Goal: Task Accomplishment & Management: Use online tool/utility

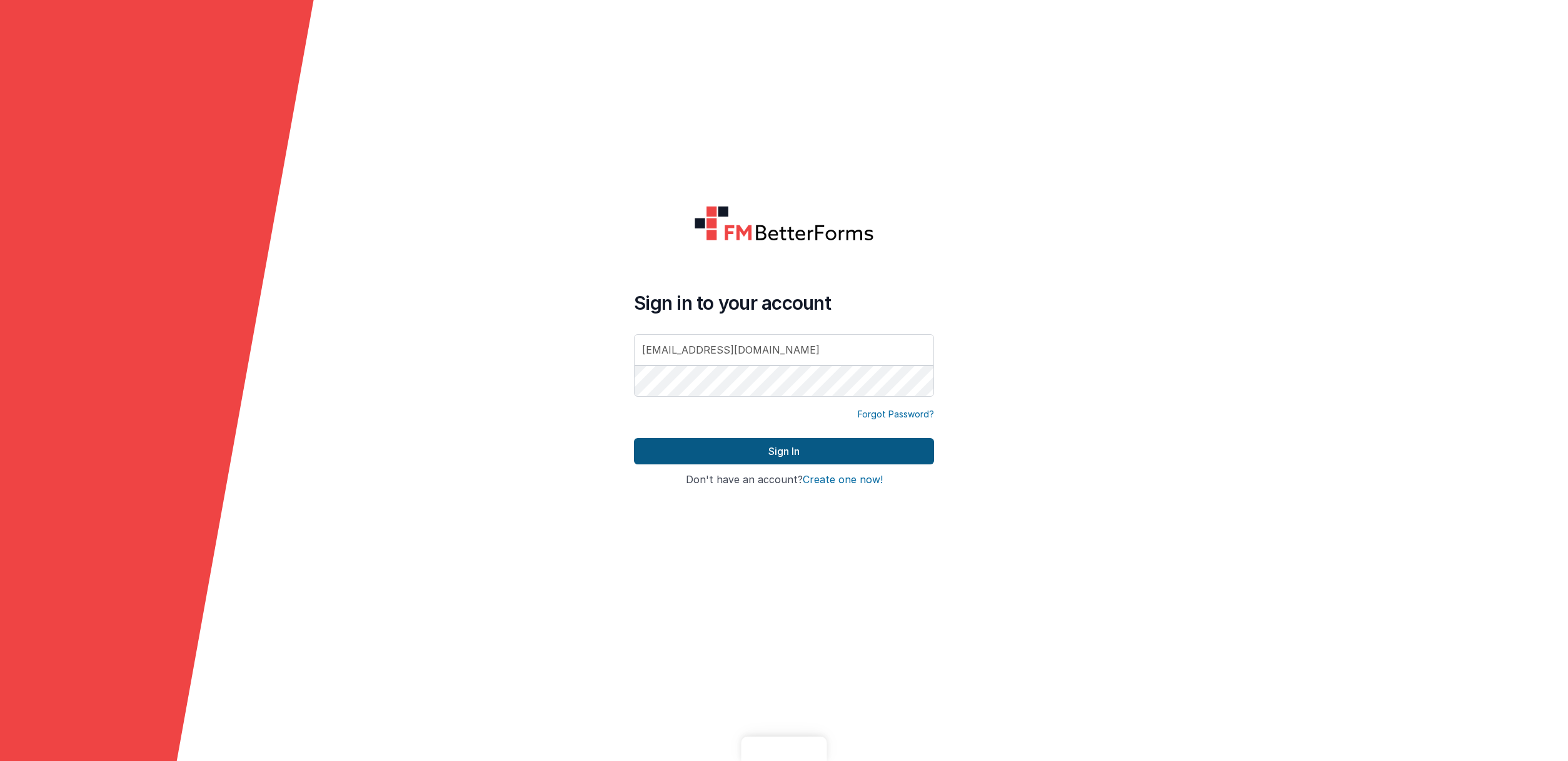
type input "[EMAIL_ADDRESS][DOMAIN_NAME]"
click at [788, 454] on button "Sign In" at bounding box center [784, 451] width 300 height 26
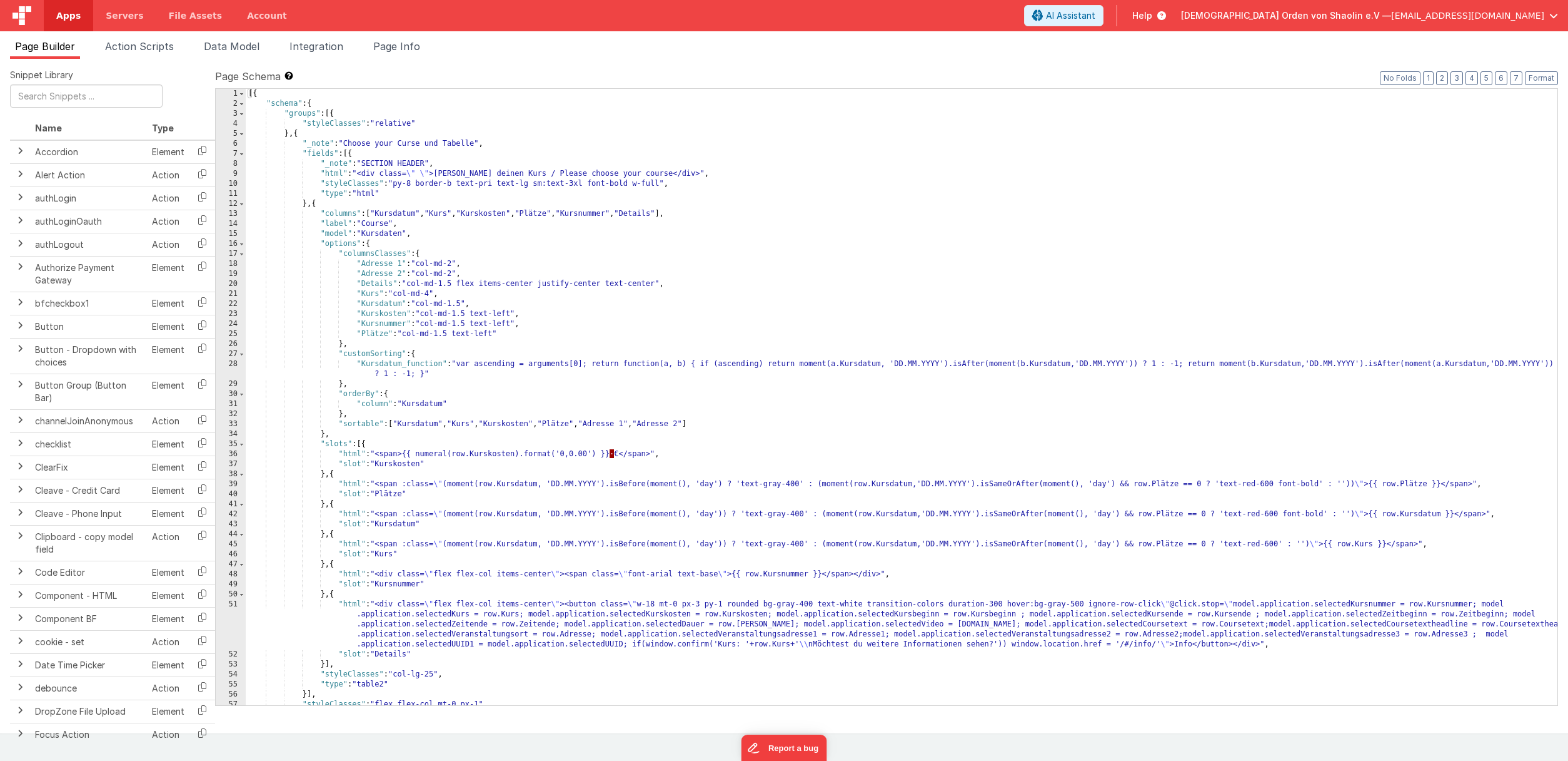
click at [1544, 18] on span "[EMAIL_ADDRESS][DOMAIN_NAME]" at bounding box center [1468, 16] width 153 height 12
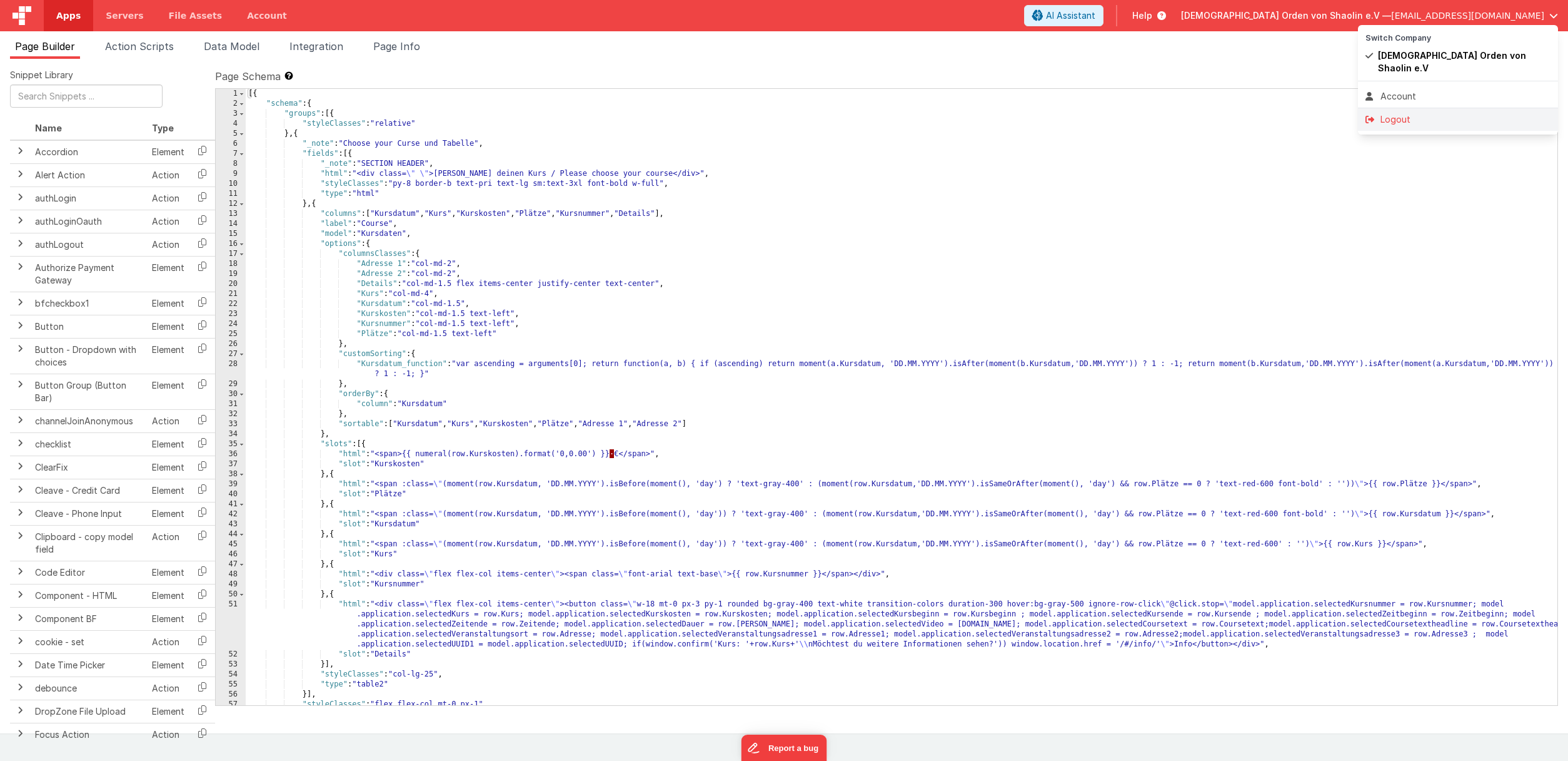
click at [1416, 113] on div "Logout" at bounding box center [1458, 119] width 185 height 12
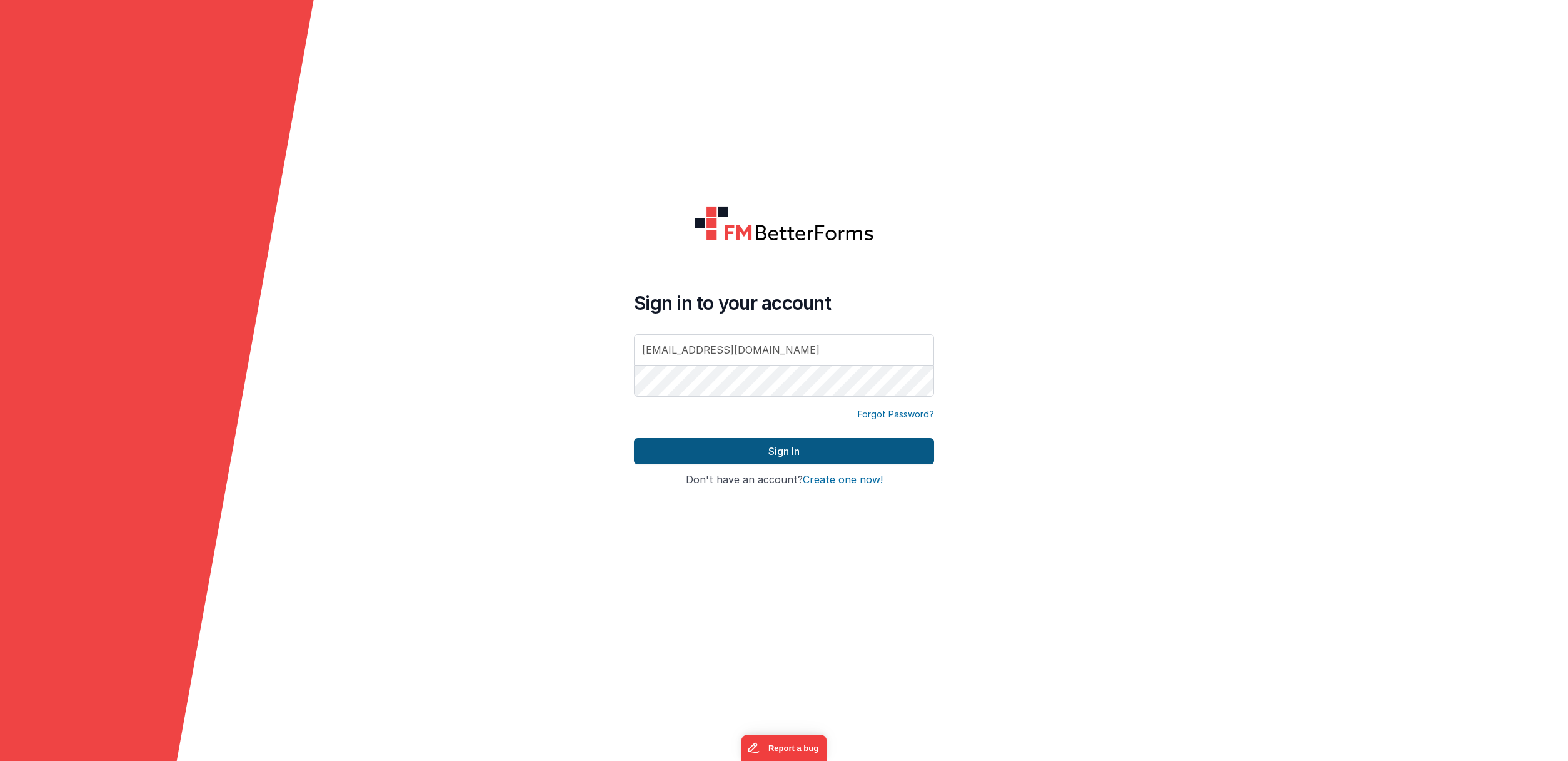
type input "[EMAIL_ADDRESS][DOMAIN_NAME]"
click at [785, 452] on button "Sign In" at bounding box center [784, 451] width 300 height 26
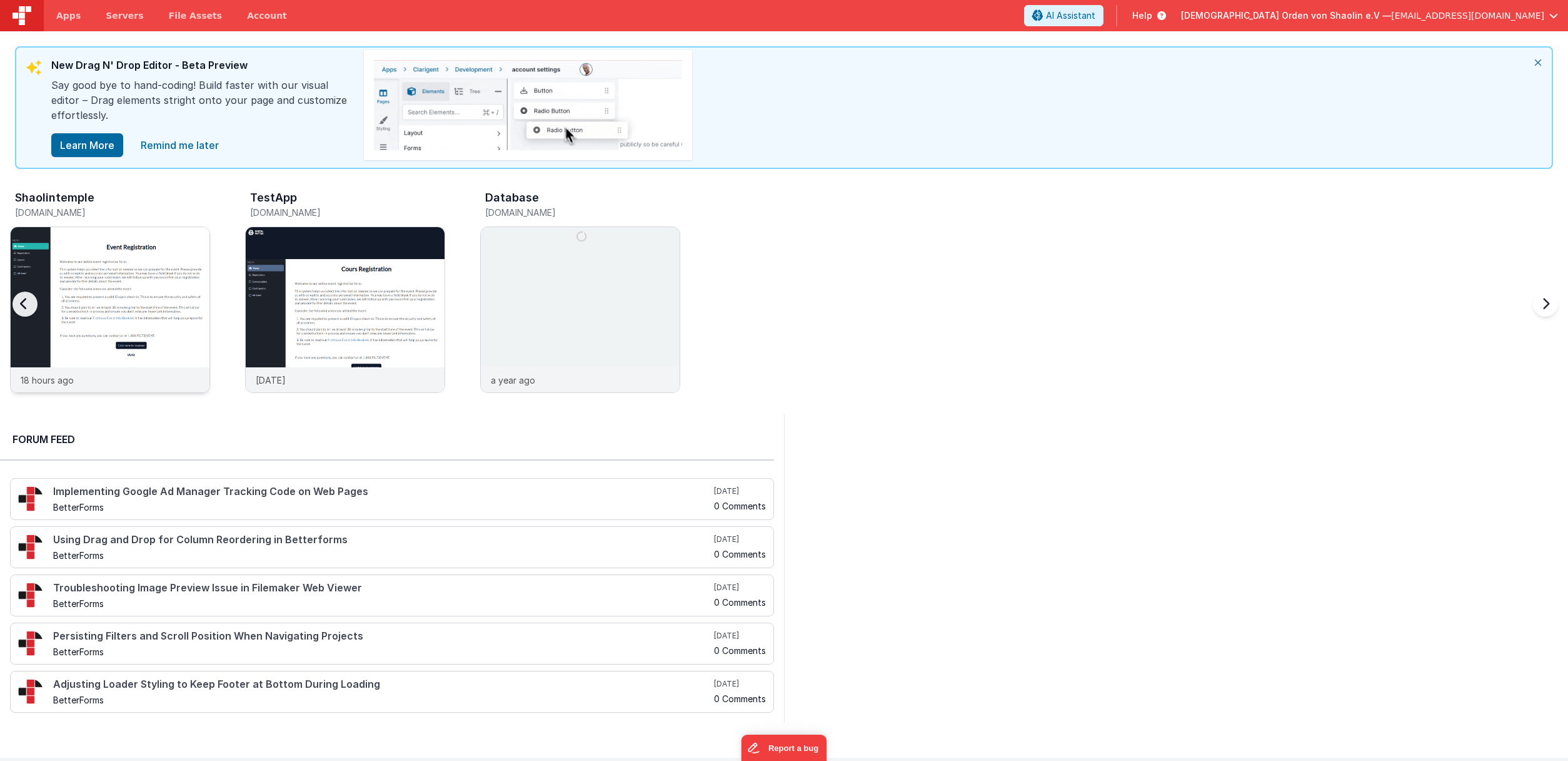
click at [150, 290] on img at bounding box center [110, 326] width 199 height 199
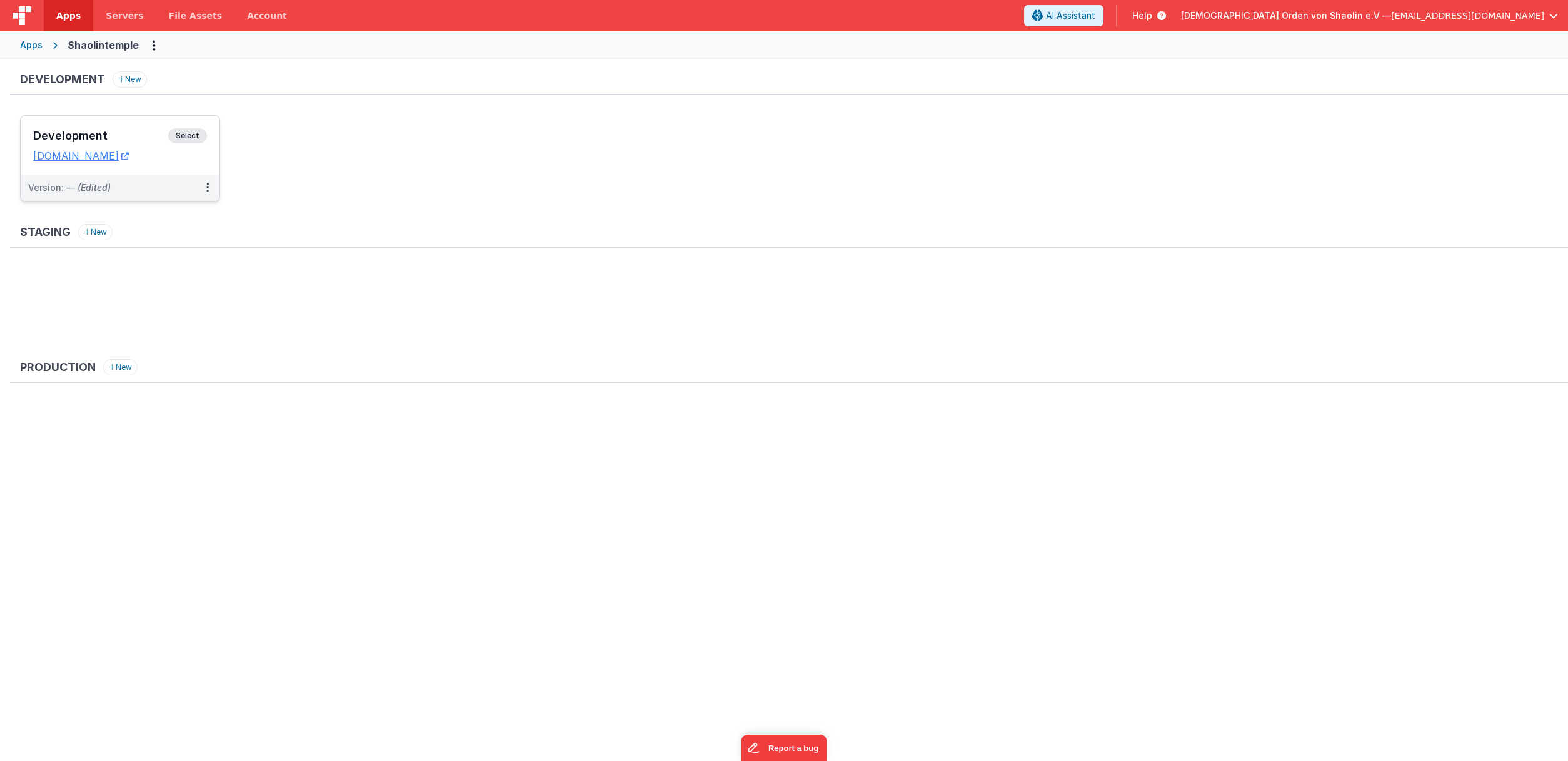
click at [187, 132] on span "Select" at bounding box center [187, 136] width 39 height 15
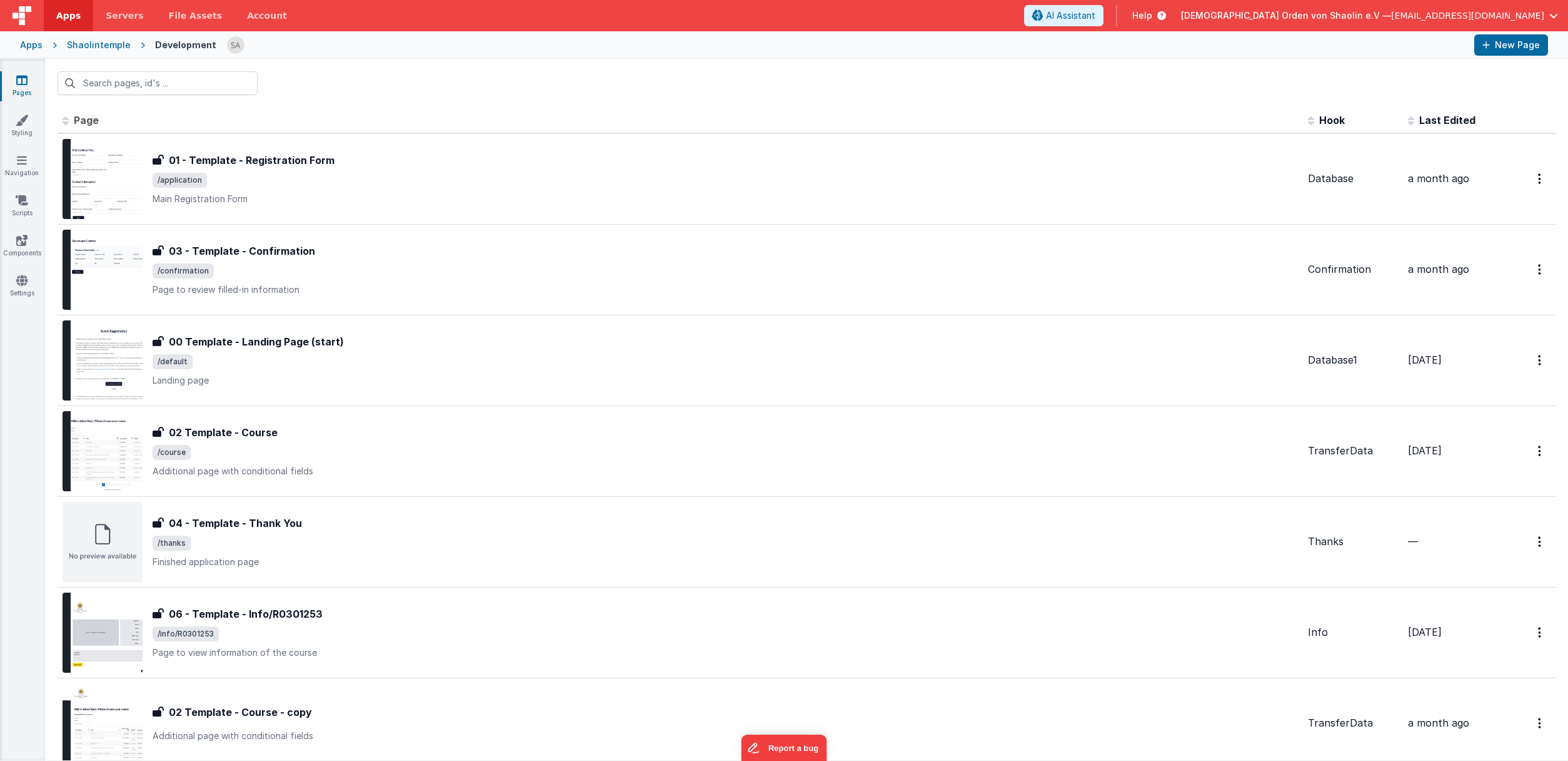
click at [68, 121] on span at bounding box center [68, 119] width 12 height 12
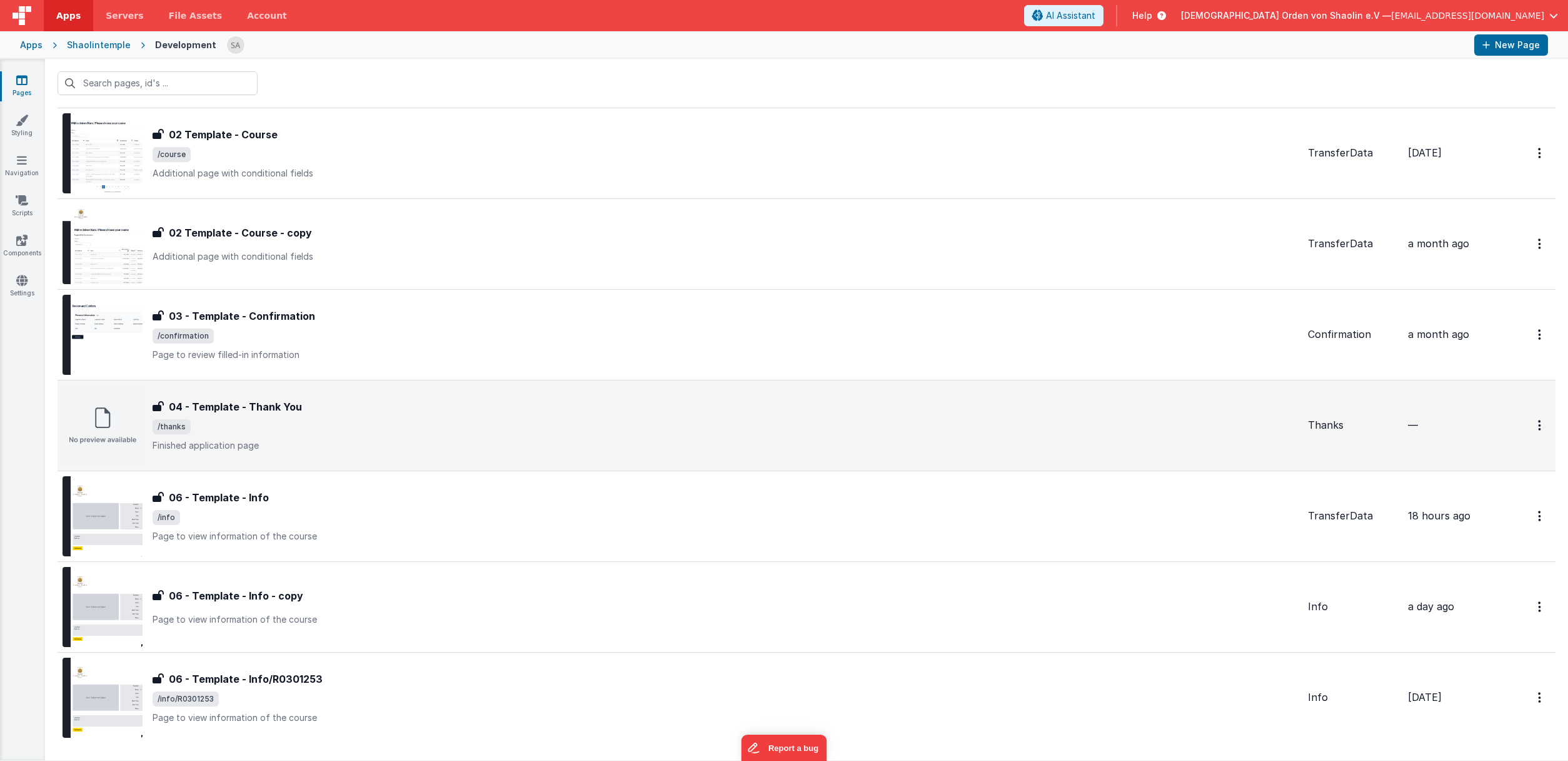
scroll to position [300, 0]
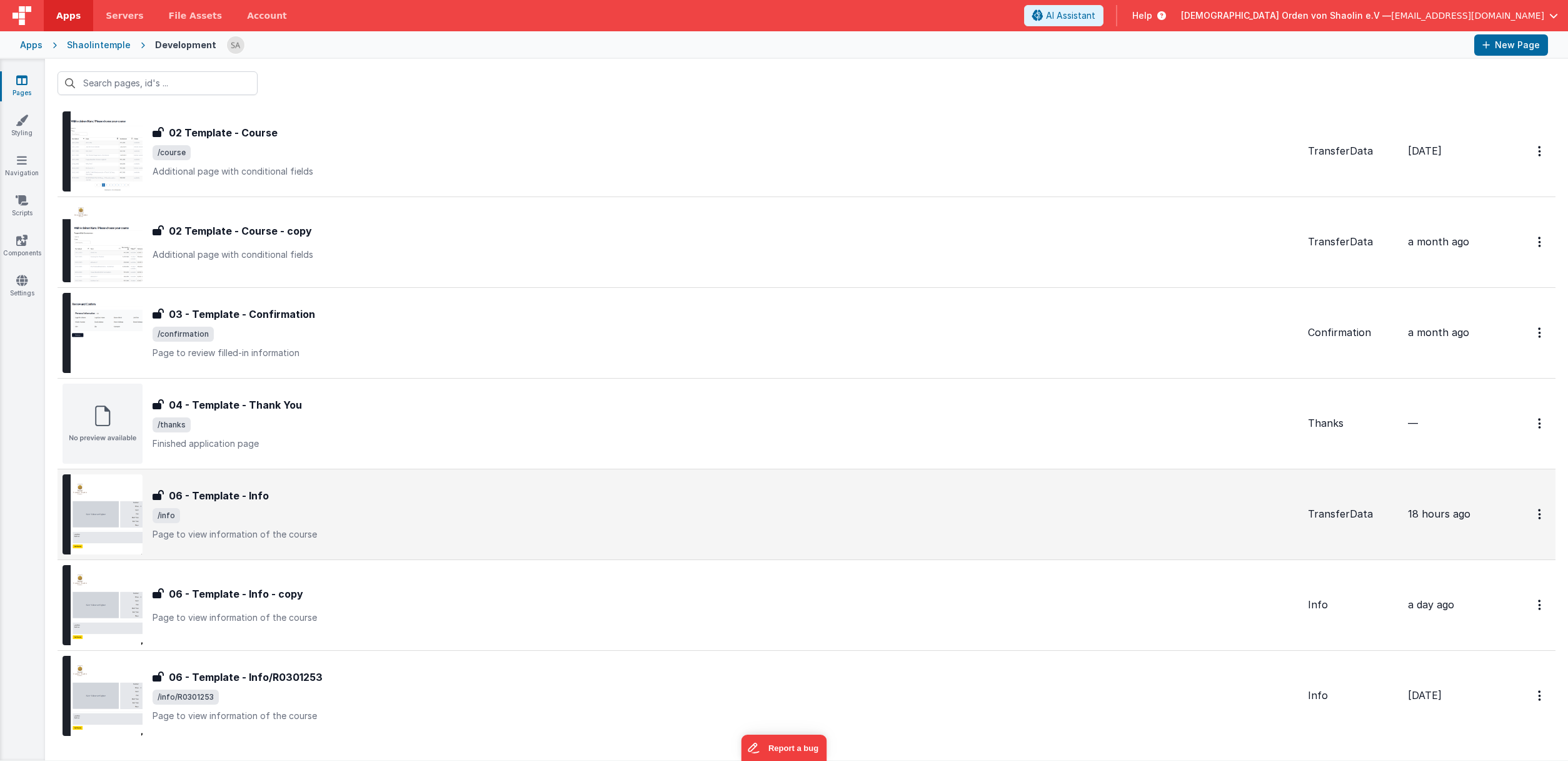
click at [616, 515] on span "/info" at bounding box center [725, 515] width 1146 height 15
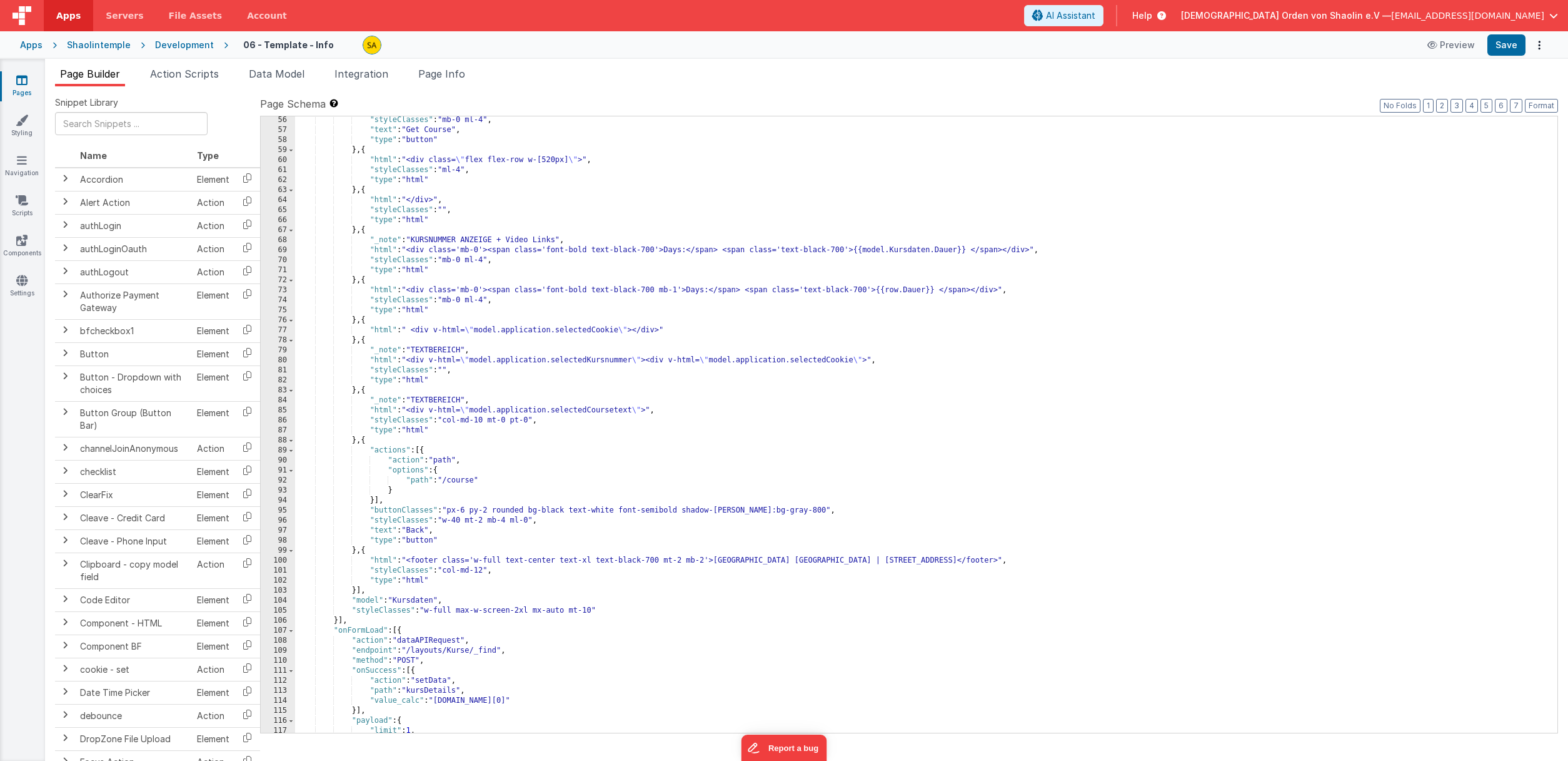
scroll to position [745, 0]
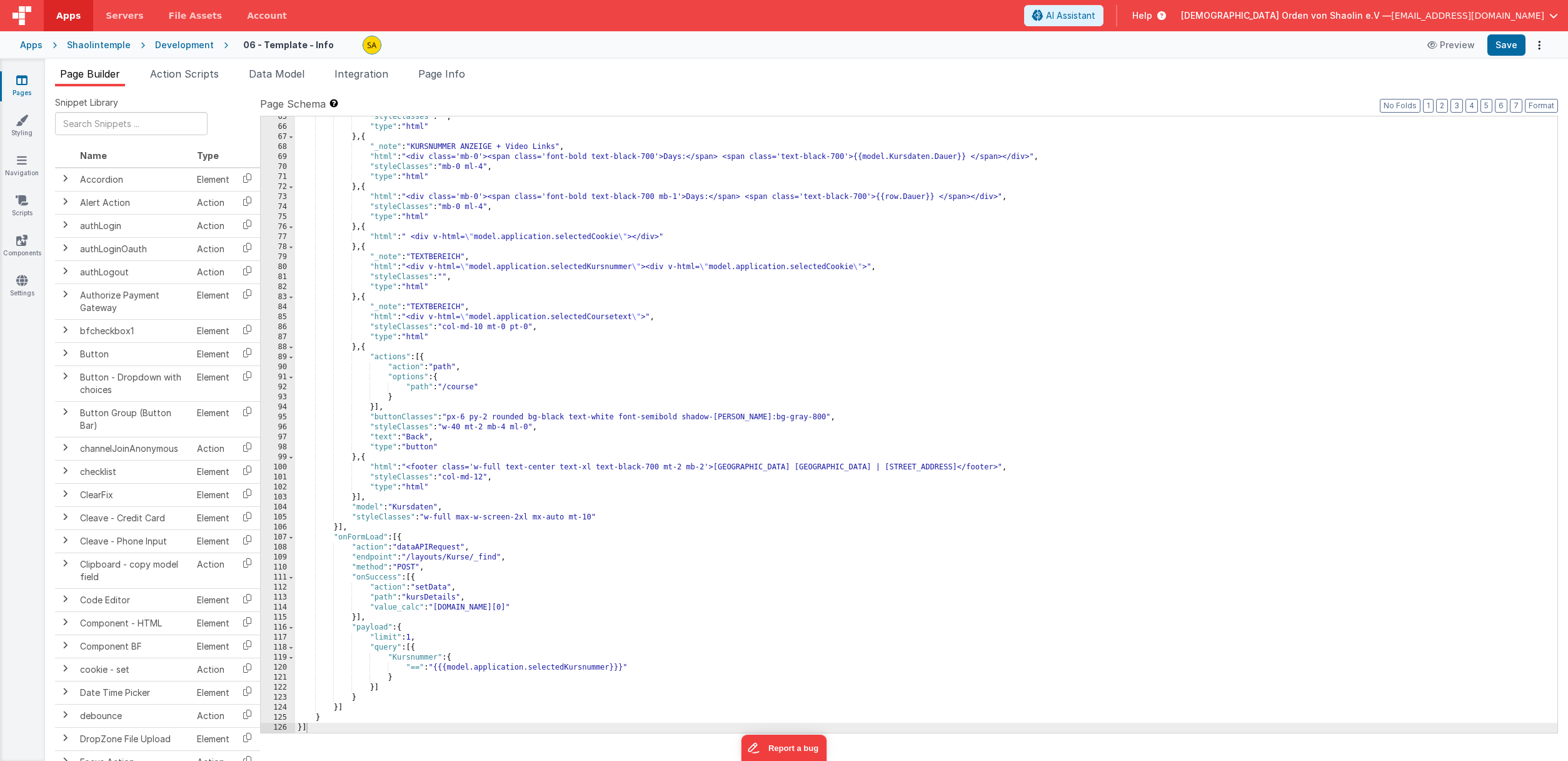
click at [365, 541] on div ""styleClasses" : "" , "type" : "html" } , { "_note" : "KURSNUMMER ANZEIGE + Vid…" at bounding box center [926, 430] width 1262 height 636
click at [22, 77] on icon at bounding box center [22, 80] width 12 height 12
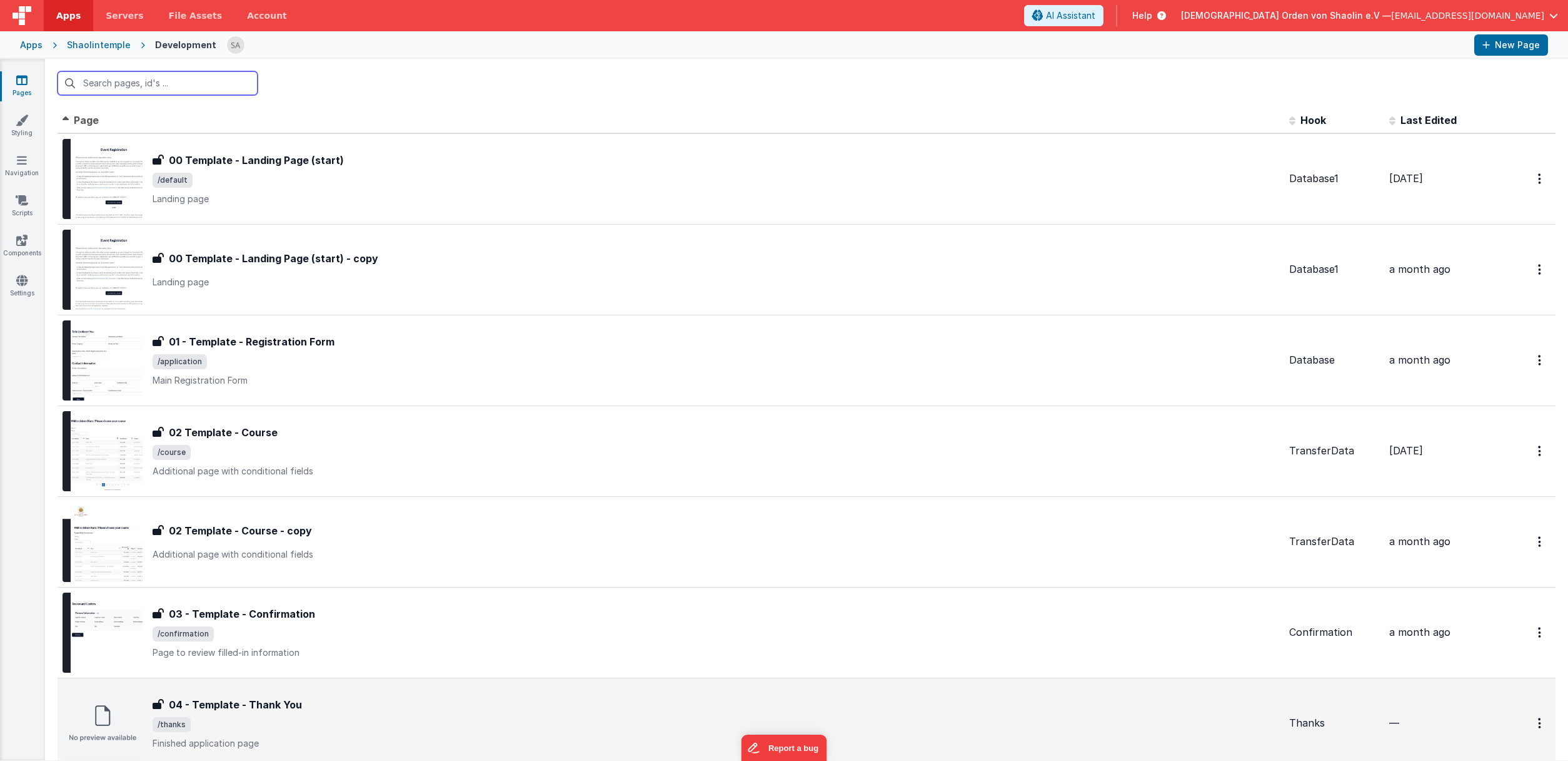
scroll to position [341, 0]
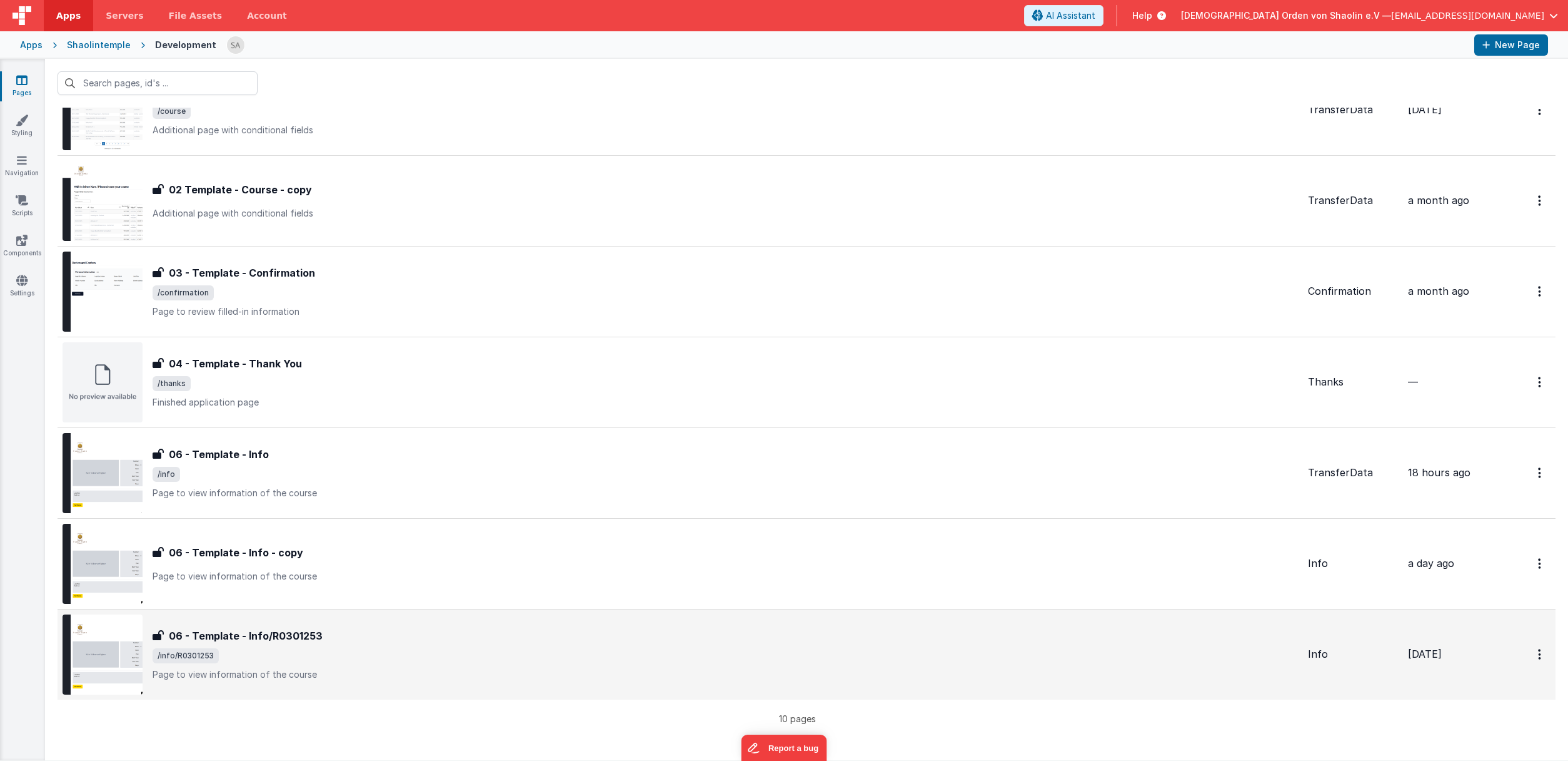
click at [488, 658] on span "/info/R0301253" at bounding box center [725, 655] width 1146 height 15
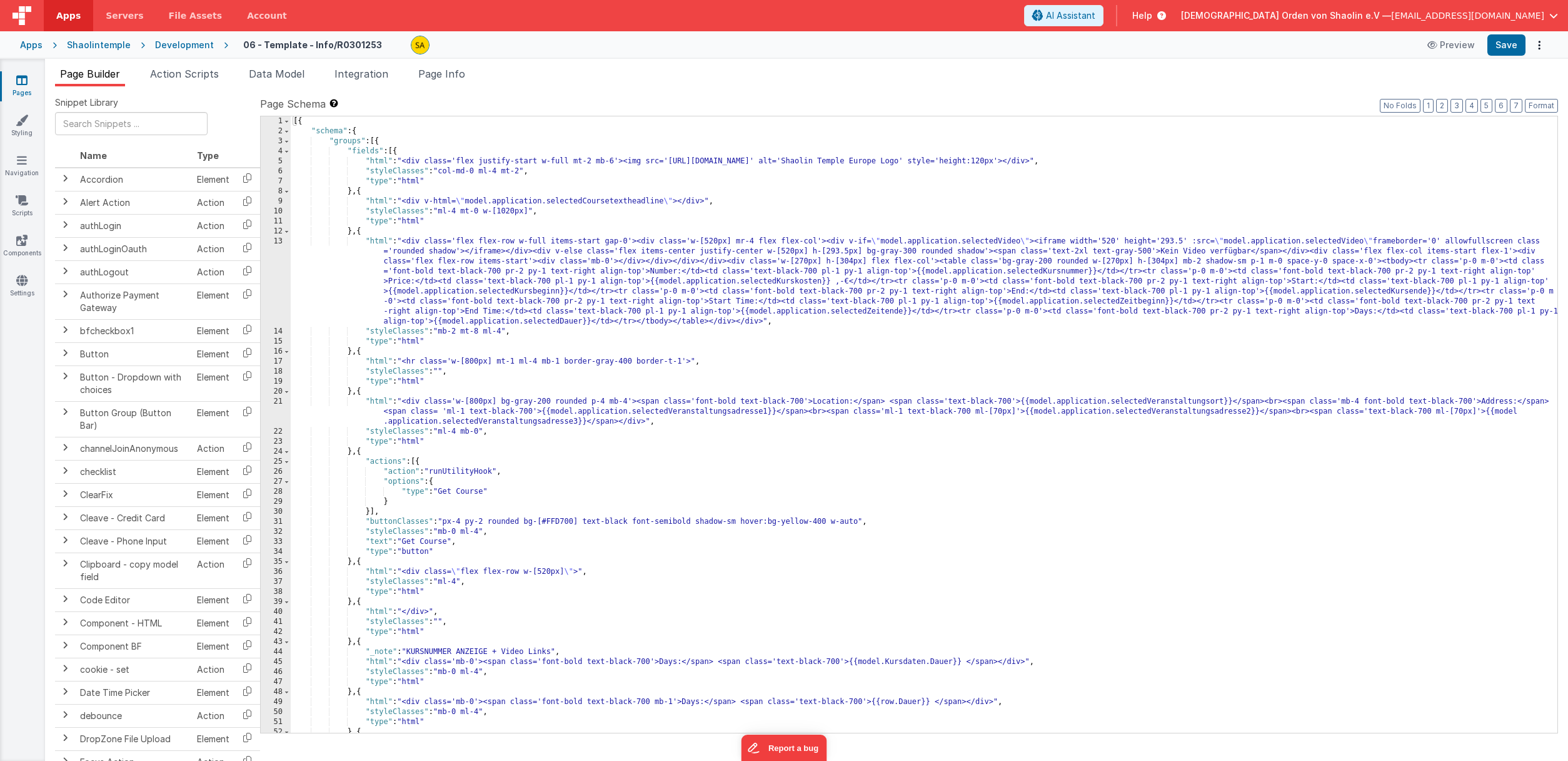
click at [26, 83] on icon at bounding box center [22, 80] width 12 height 12
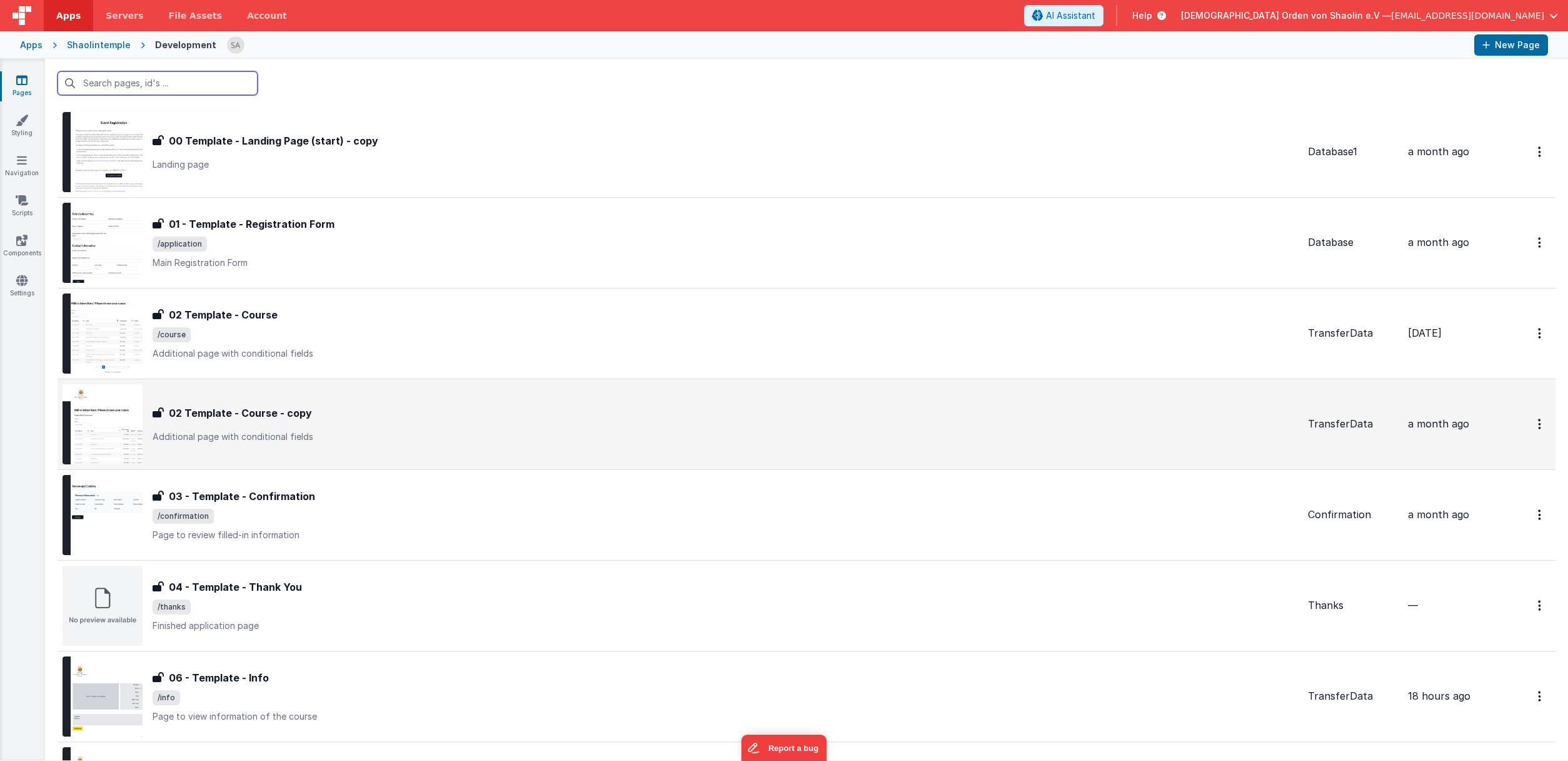
scroll to position [341, 0]
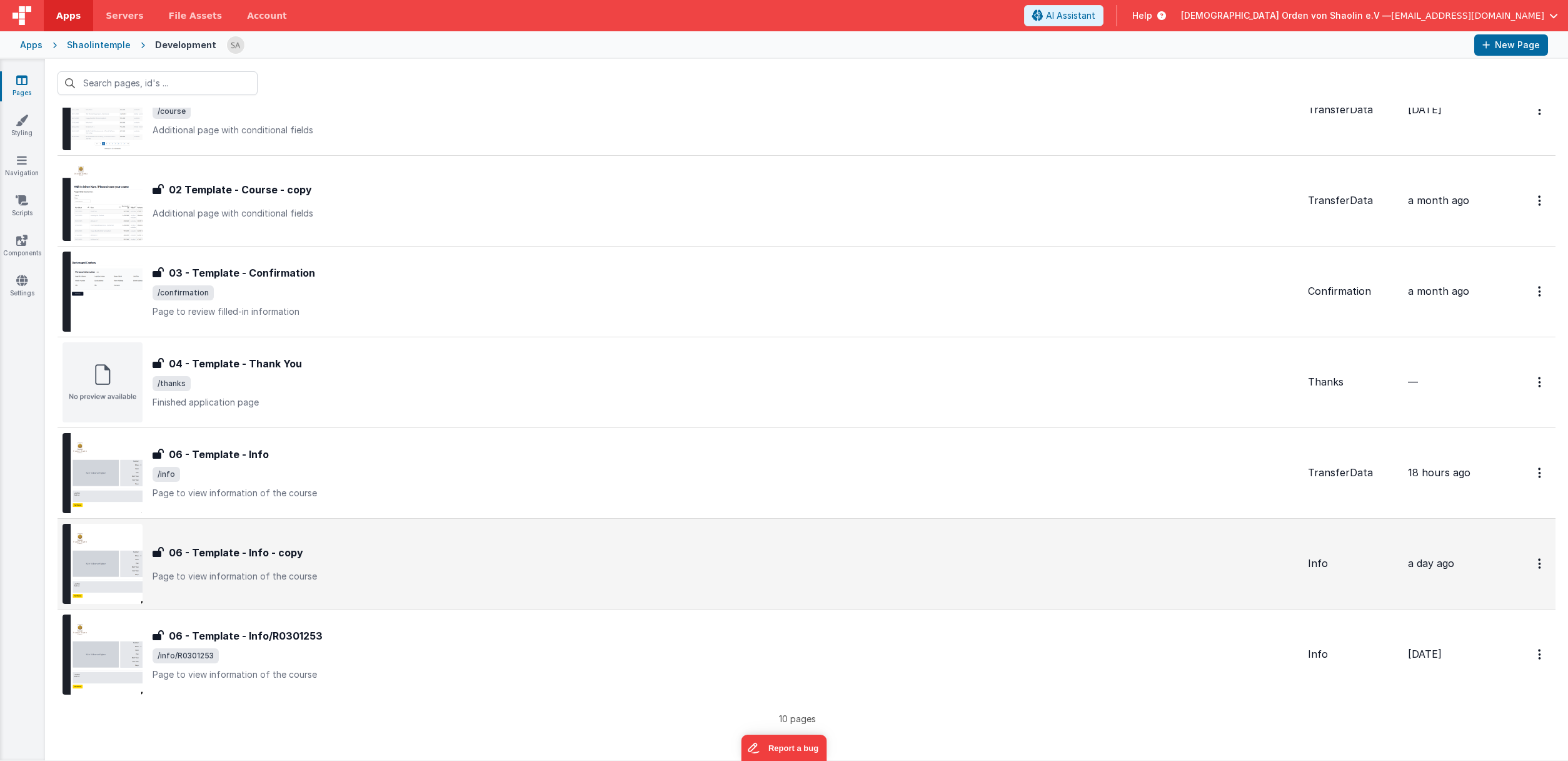
click at [624, 560] on div "06 - Template - Info - copy 06 - Template - Info - copy Page to view informatio…" at bounding box center [725, 563] width 1146 height 37
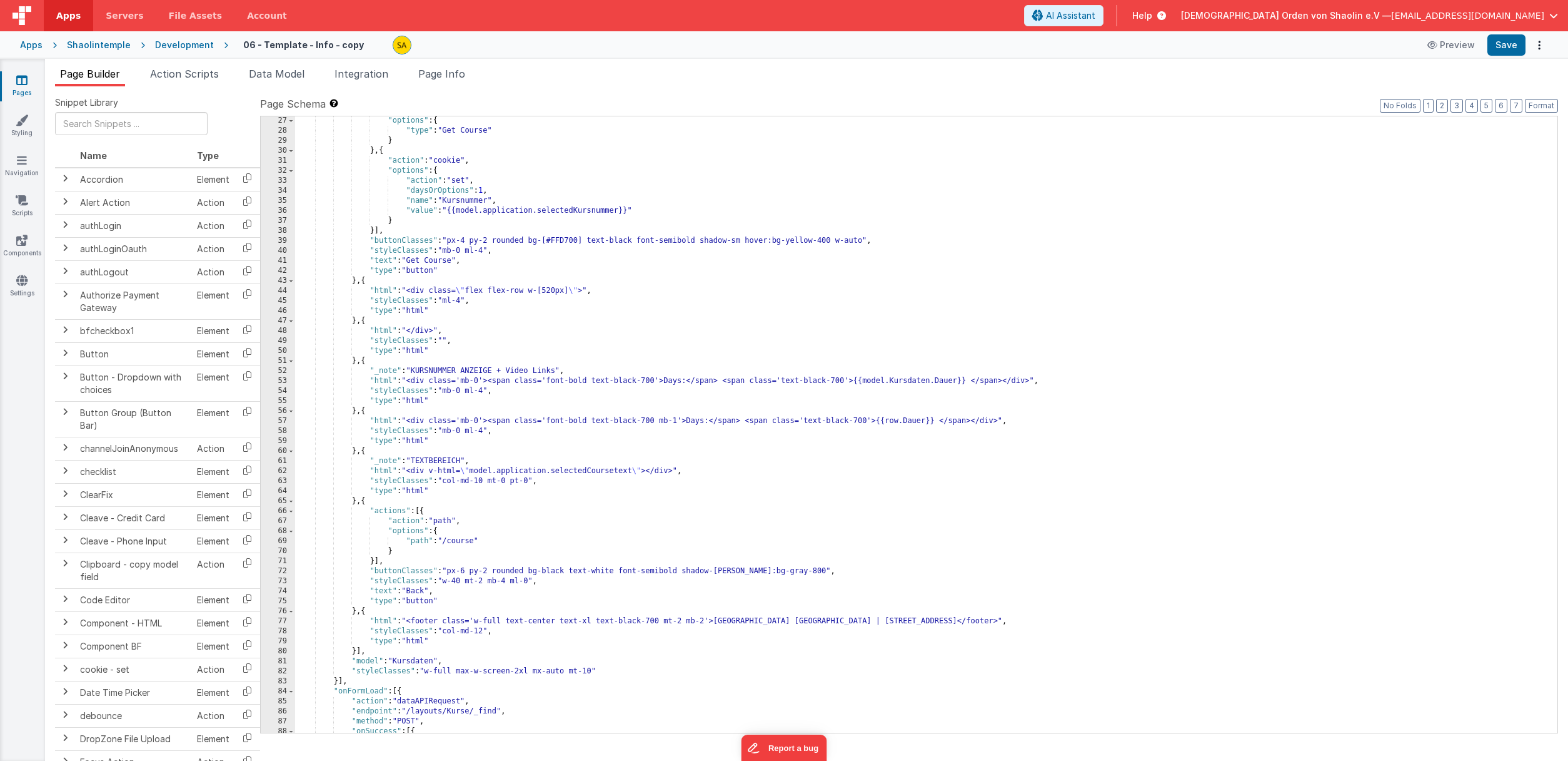
scroll to position [515, 0]
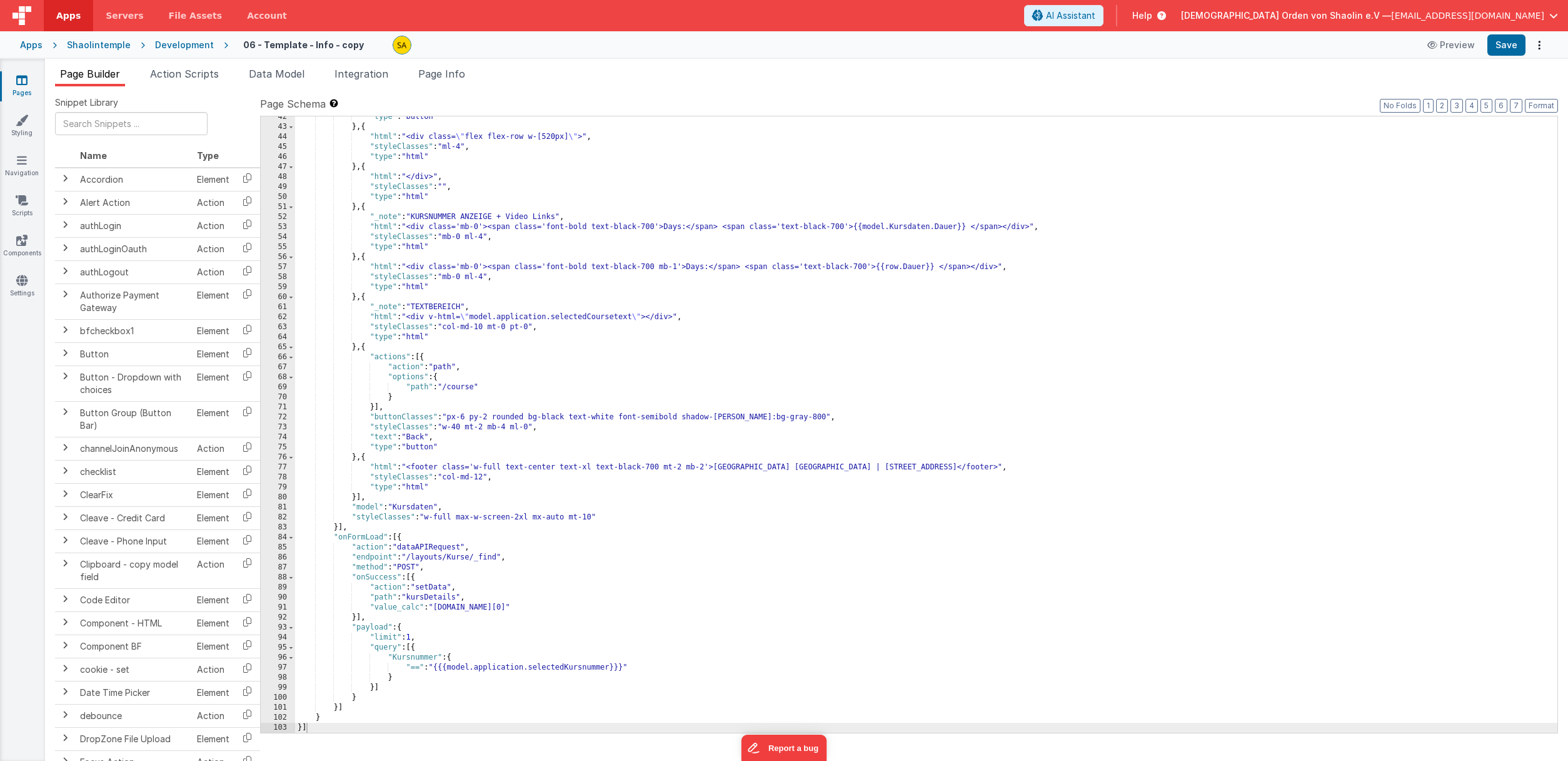
click at [20, 83] on icon at bounding box center [22, 80] width 12 height 12
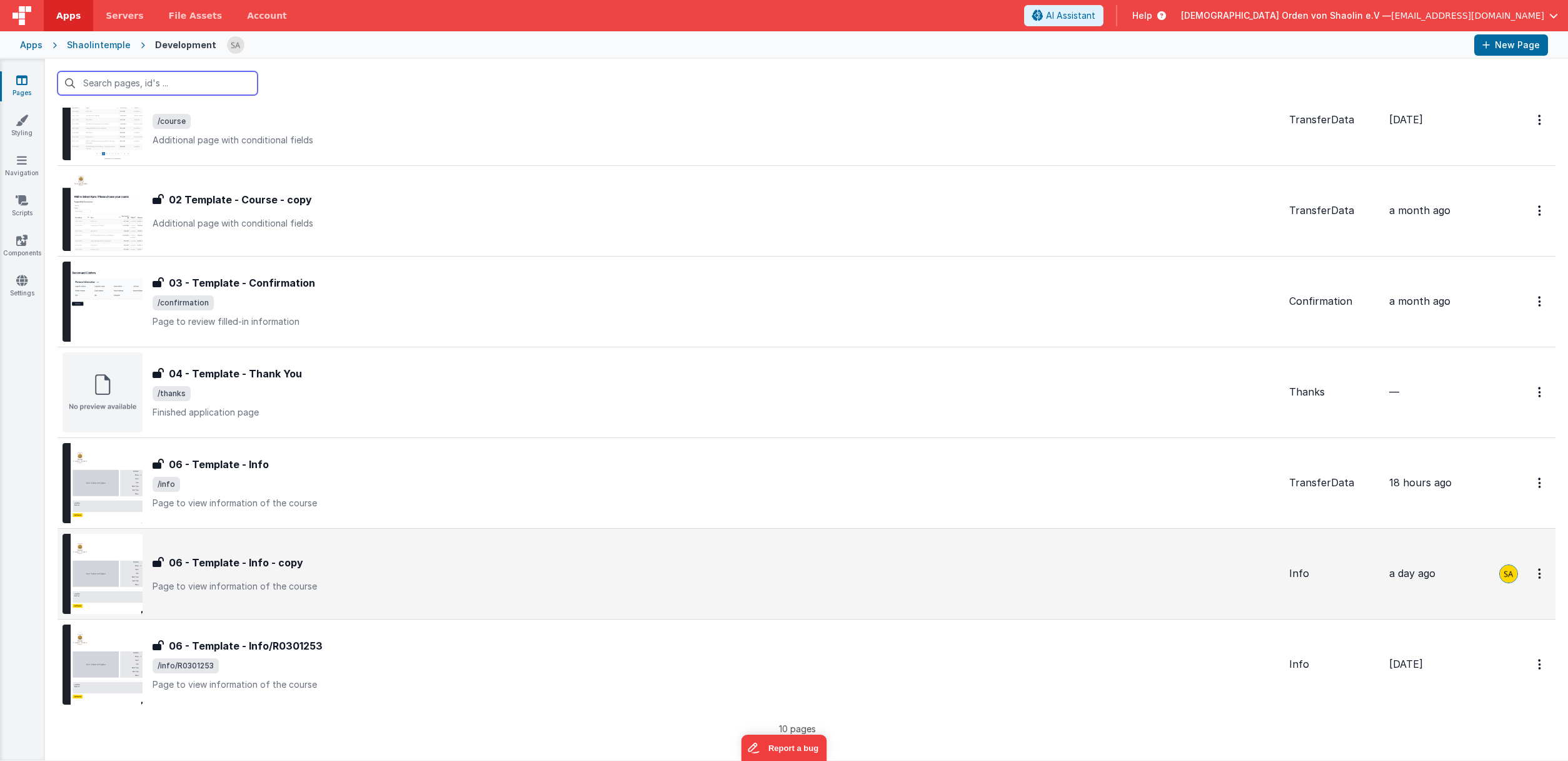
scroll to position [341, 0]
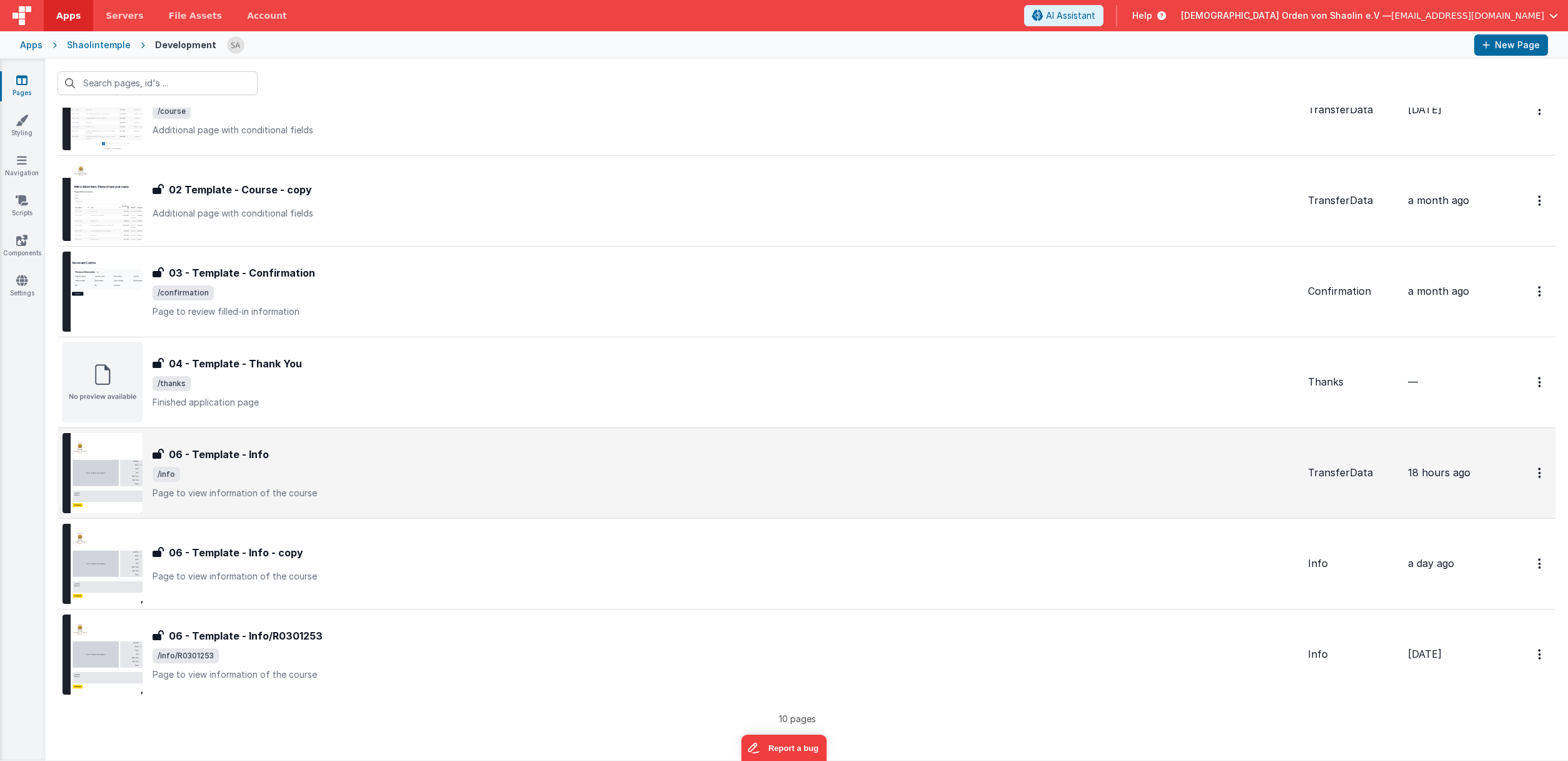
click at [541, 494] on p "Page to view information of the course" at bounding box center [725, 493] width 1146 height 12
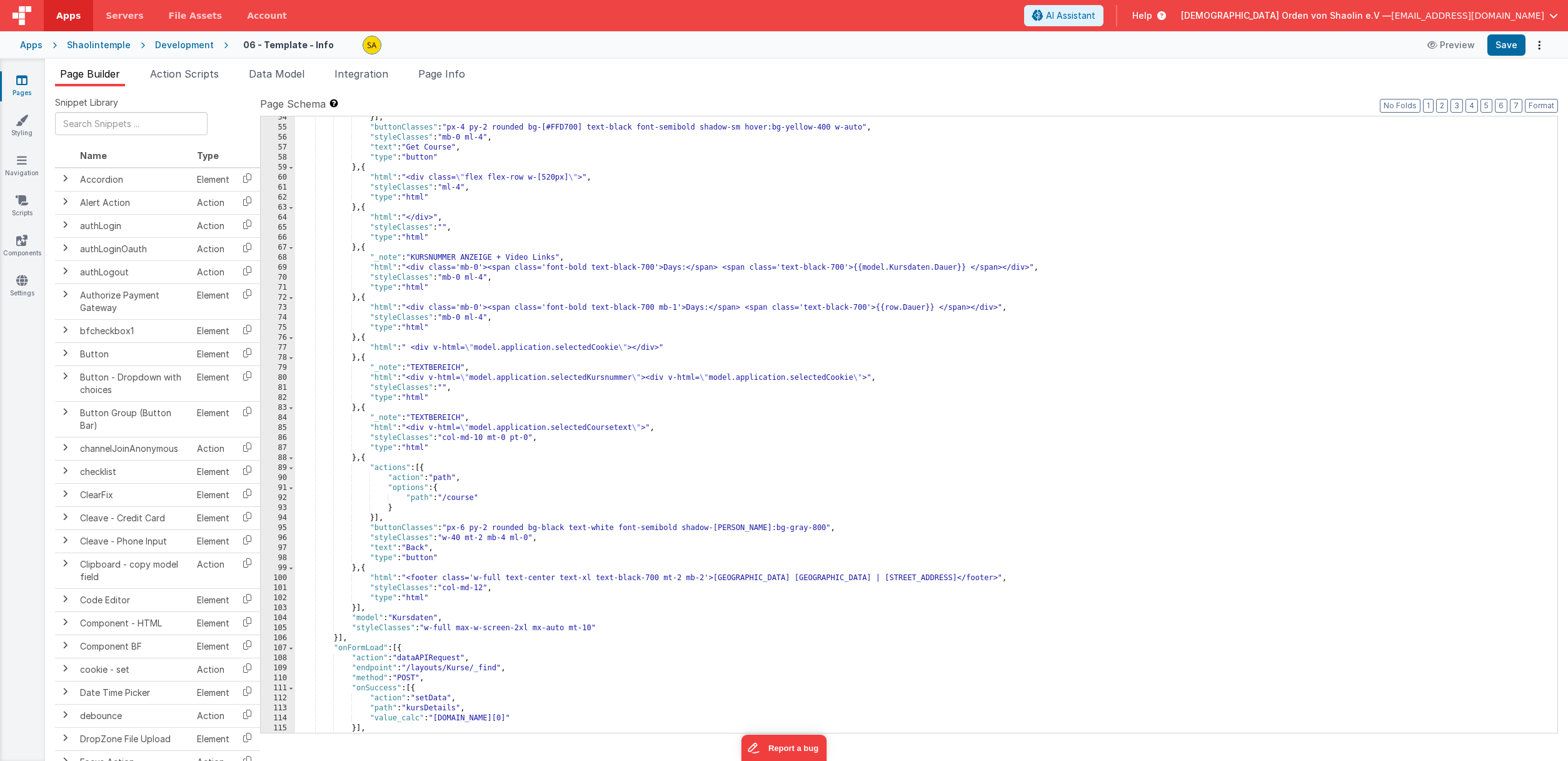
scroll to position [745, 0]
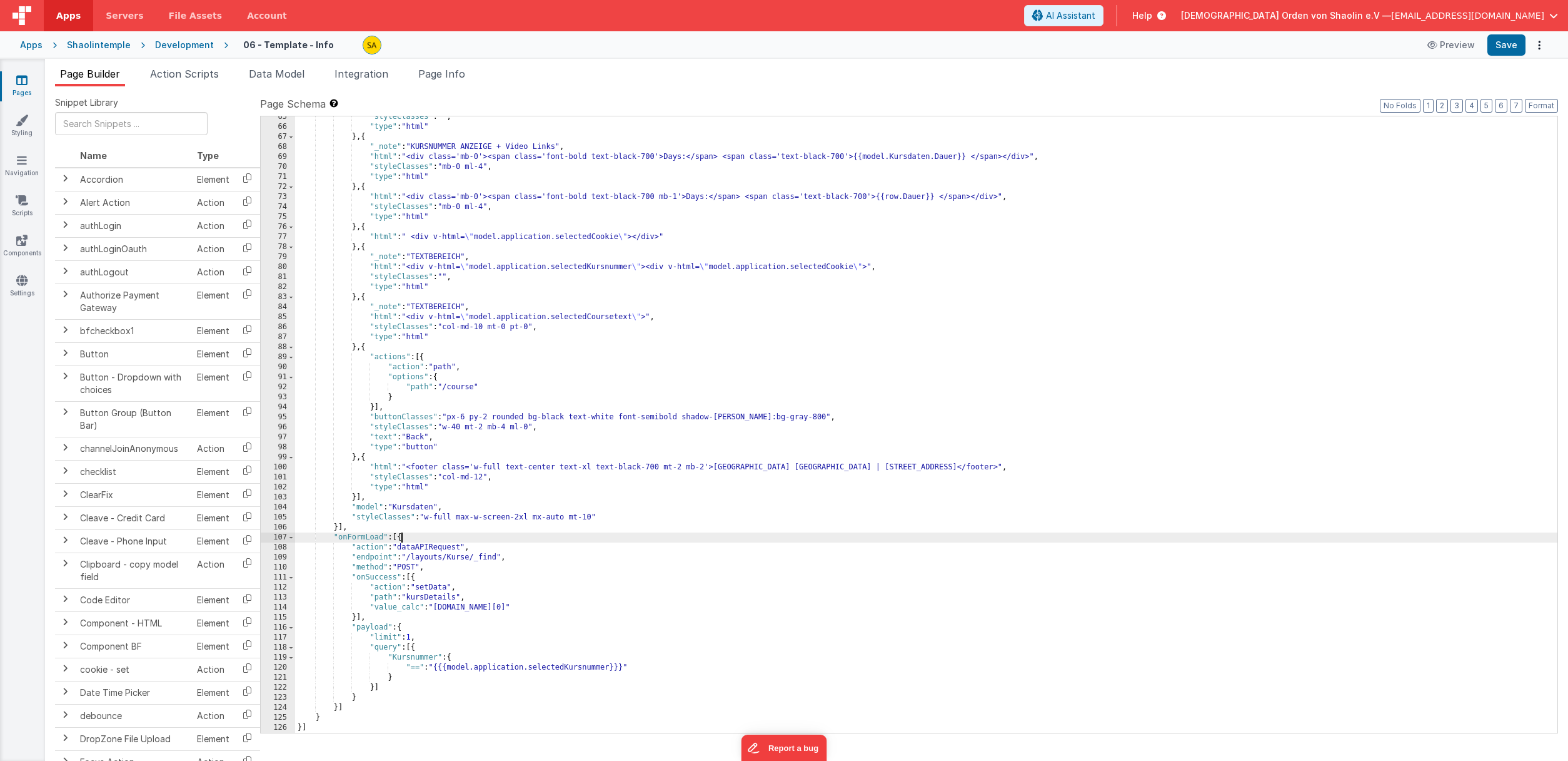
click at [400, 541] on div ""styleClasses" : "" , "type" : "html" } , { "_note" : "KURSNUMMER ANZEIGE + Vid…" at bounding box center [926, 430] width 1262 height 636
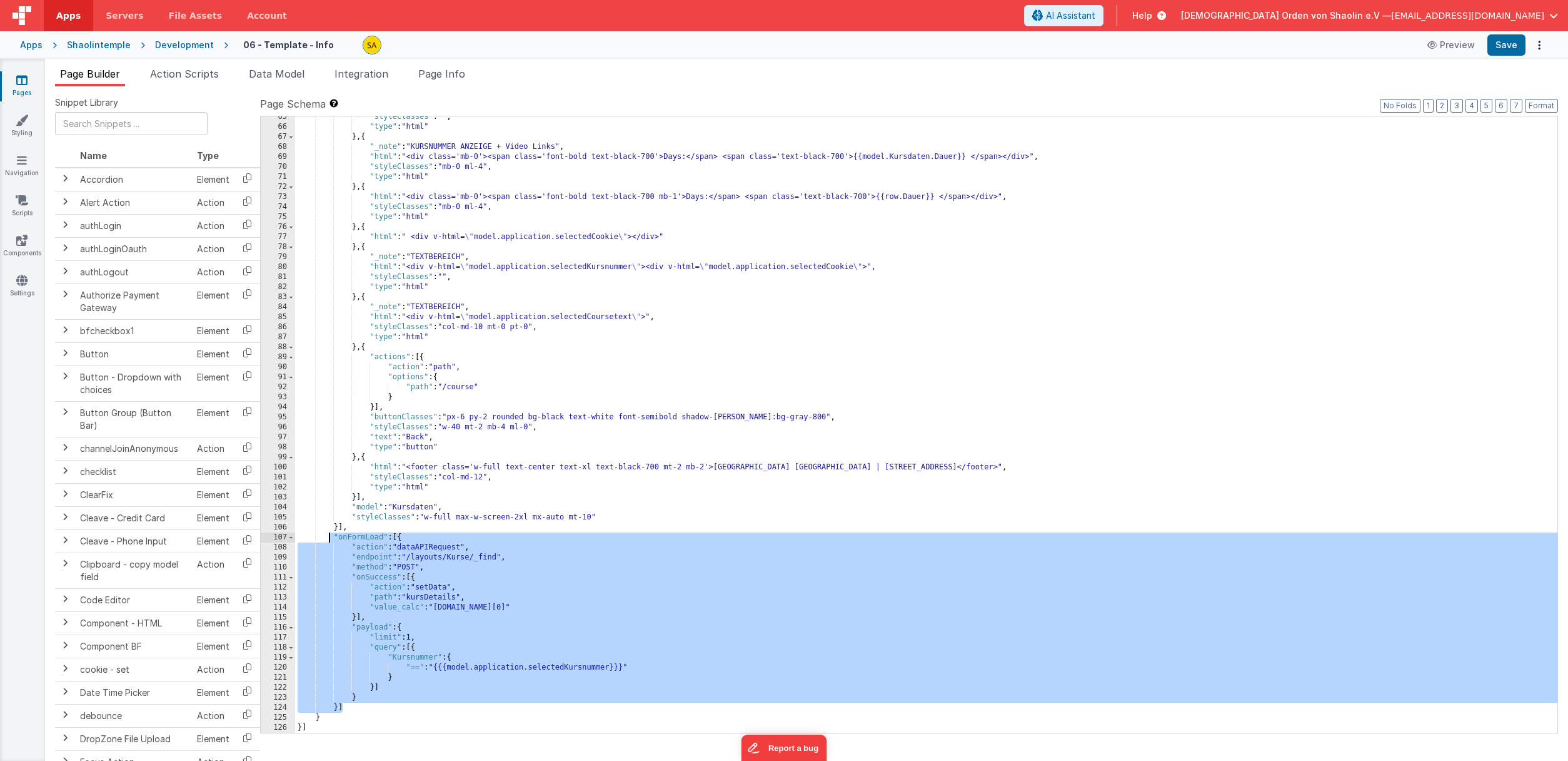
drag, startPoint x: 345, startPoint y: 710, endPoint x: 331, endPoint y: 541, distance: 169.6
click at [331, 541] on div ""styleClasses" : "" , "type" : "html" } , { "_note" : "KURSNUMMER ANZEIGE + Vid…" at bounding box center [926, 430] width 1262 height 636
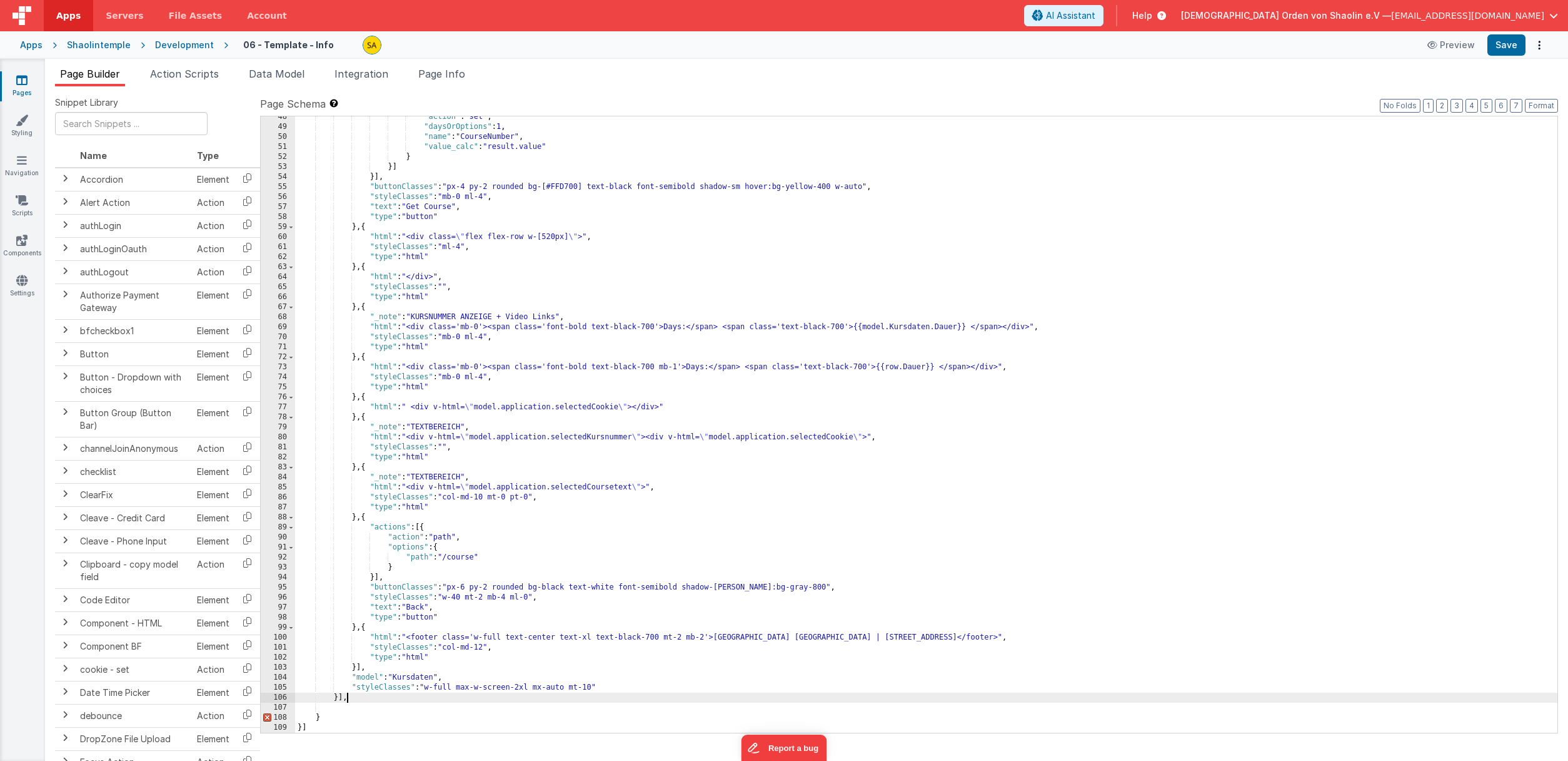
click at [355, 702] on div ""action" : "set" , "daysOrOptions" : 1 , "name" : "CourseNumber" , "value_calc"…" at bounding box center [926, 430] width 1262 height 636
click at [1513, 47] on button "Save" at bounding box center [1506, 45] width 38 height 21
click at [628, 285] on div ""action" : "set" , "daysOrOptions" : 1 , "name" : "CourseNumber" , "value_calc"…" at bounding box center [926, 431] width 1262 height 636
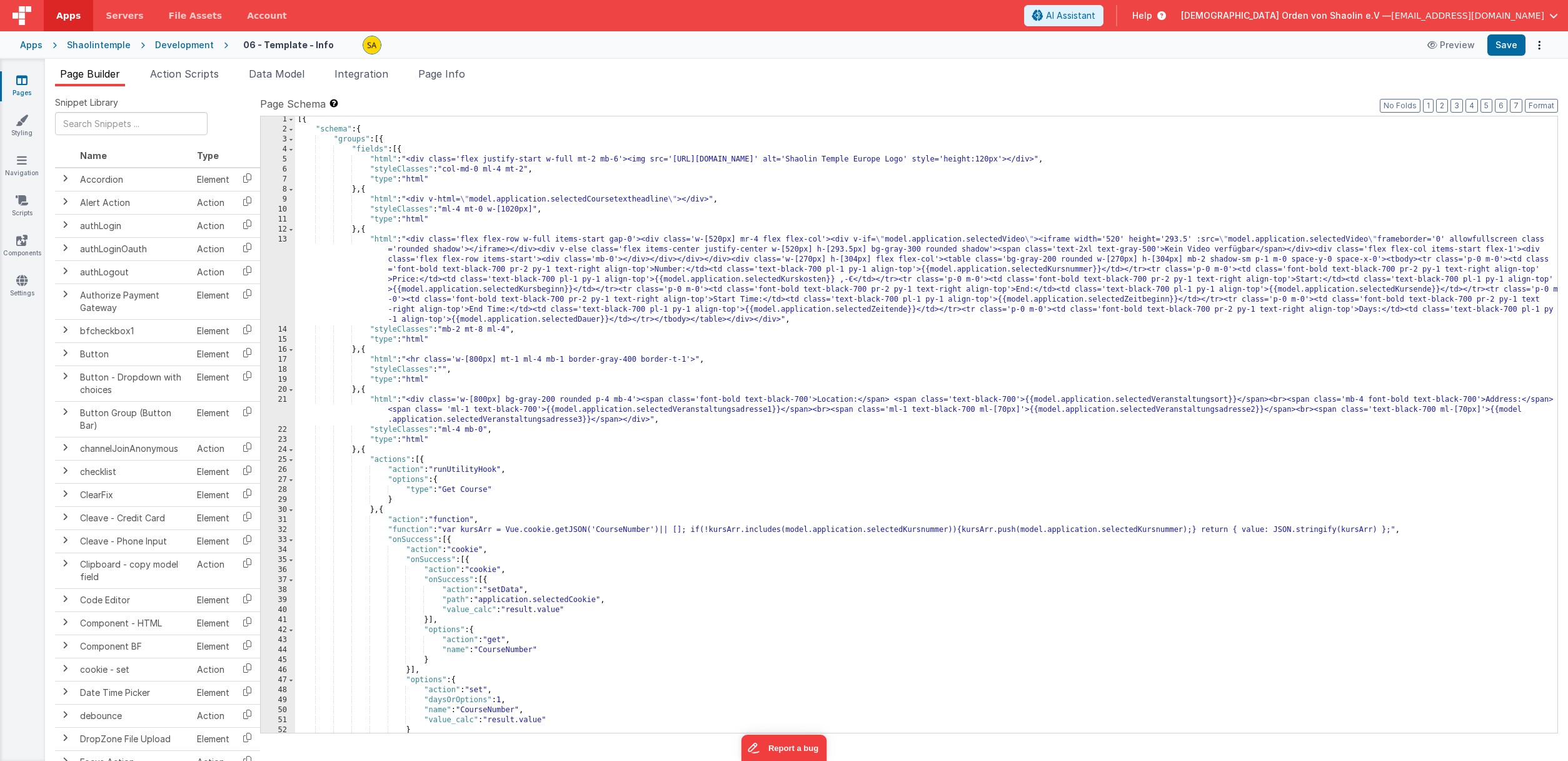
scroll to position [1, 0]
click at [767, 470] on div "[{ "schema" : { "groups" : [{ "fields" : [{ "html" : "<div class='flex justify-…" at bounding box center [926, 433] width 1262 height 636
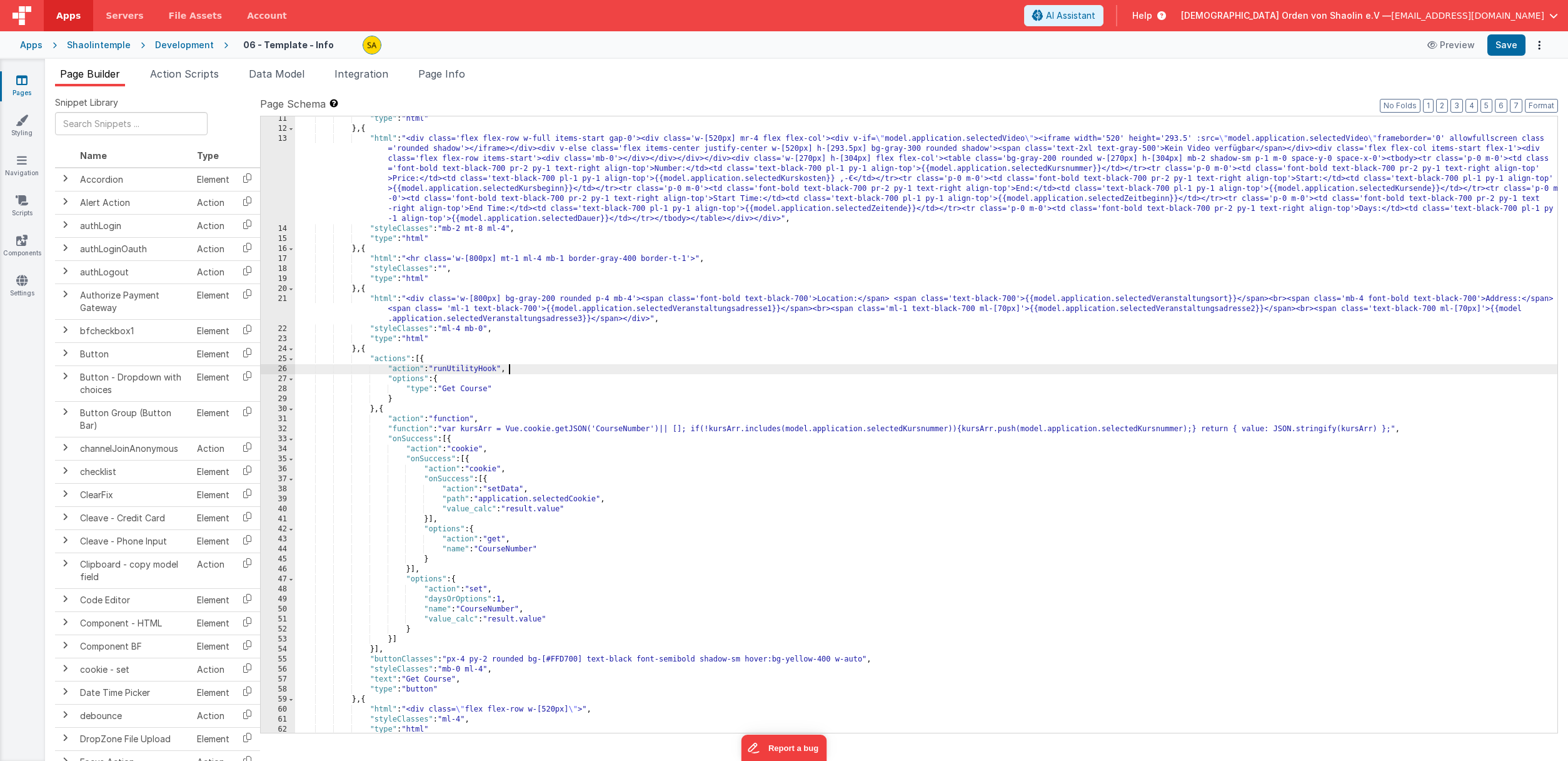
scroll to position [104, 0]
click at [388, 410] on div ""type" : "html" } , { "html" : "<div class='flex flex-row w-full items-start ga…" at bounding box center [926, 430] width 1262 height 636
click at [450, 439] on div ""type" : "html" } , { "html" : "<div class='flex flex-row w-full items-start ga…" at bounding box center [926, 430] width 1262 height 636
click at [468, 458] on div ""type" : "html" } , { "html" : "<div class='flex flex-row w-full items-start ga…" at bounding box center [926, 430] width 1262 height 636
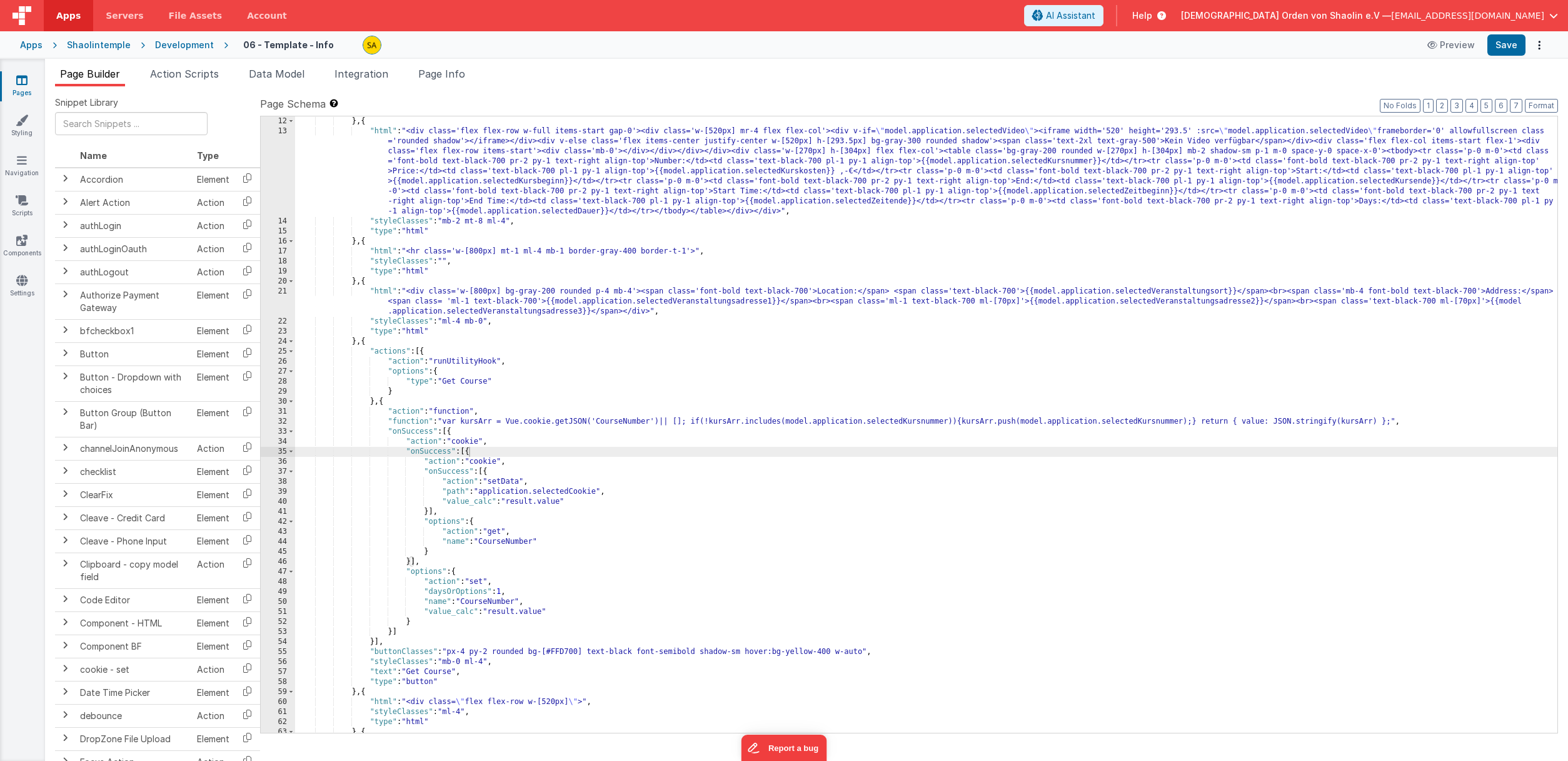
scroll to position [127, 0]
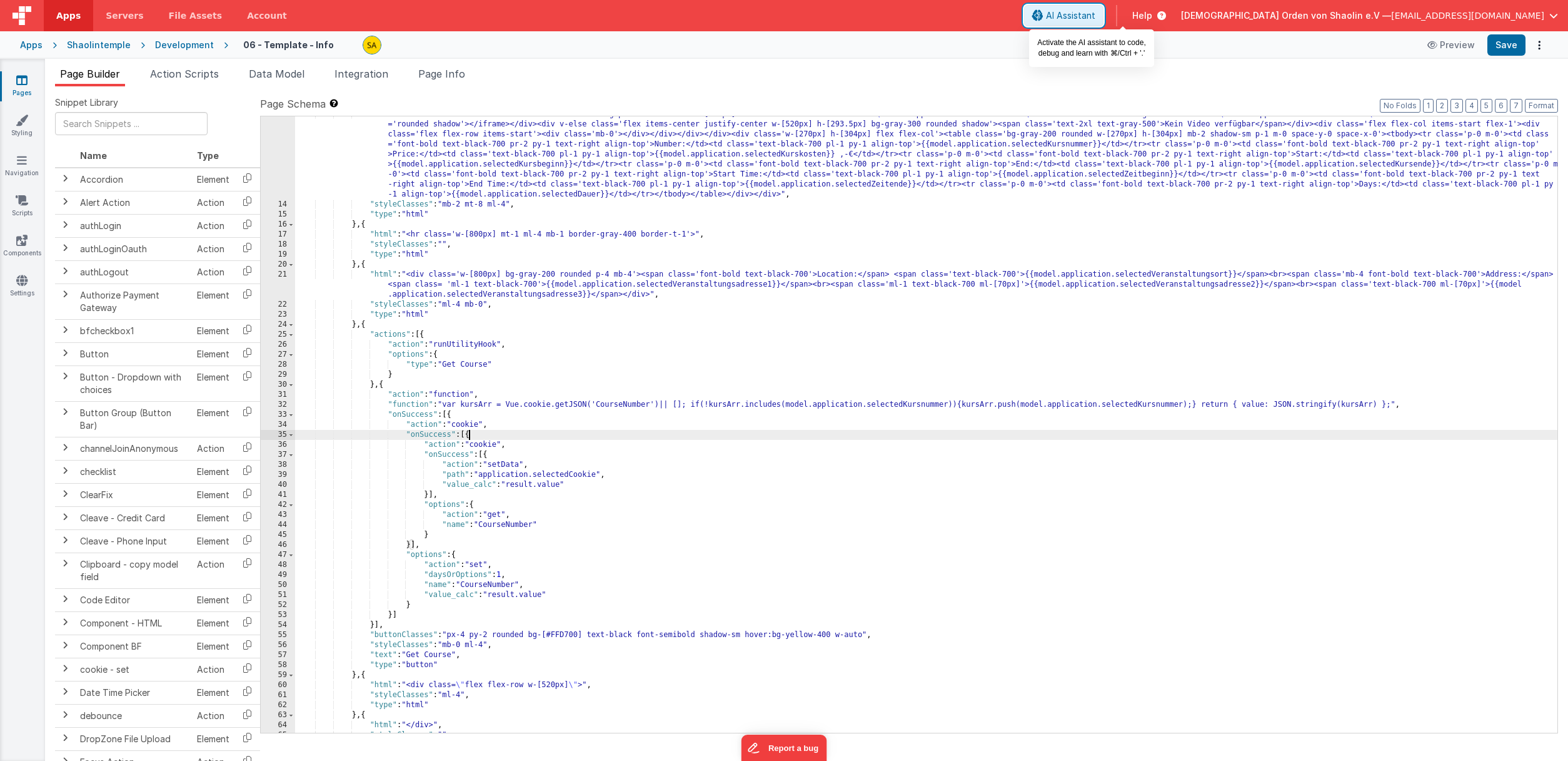
click at [1095, 16] on span "AI Assistant" at bounding box center [1070, 16] width 49 height 12
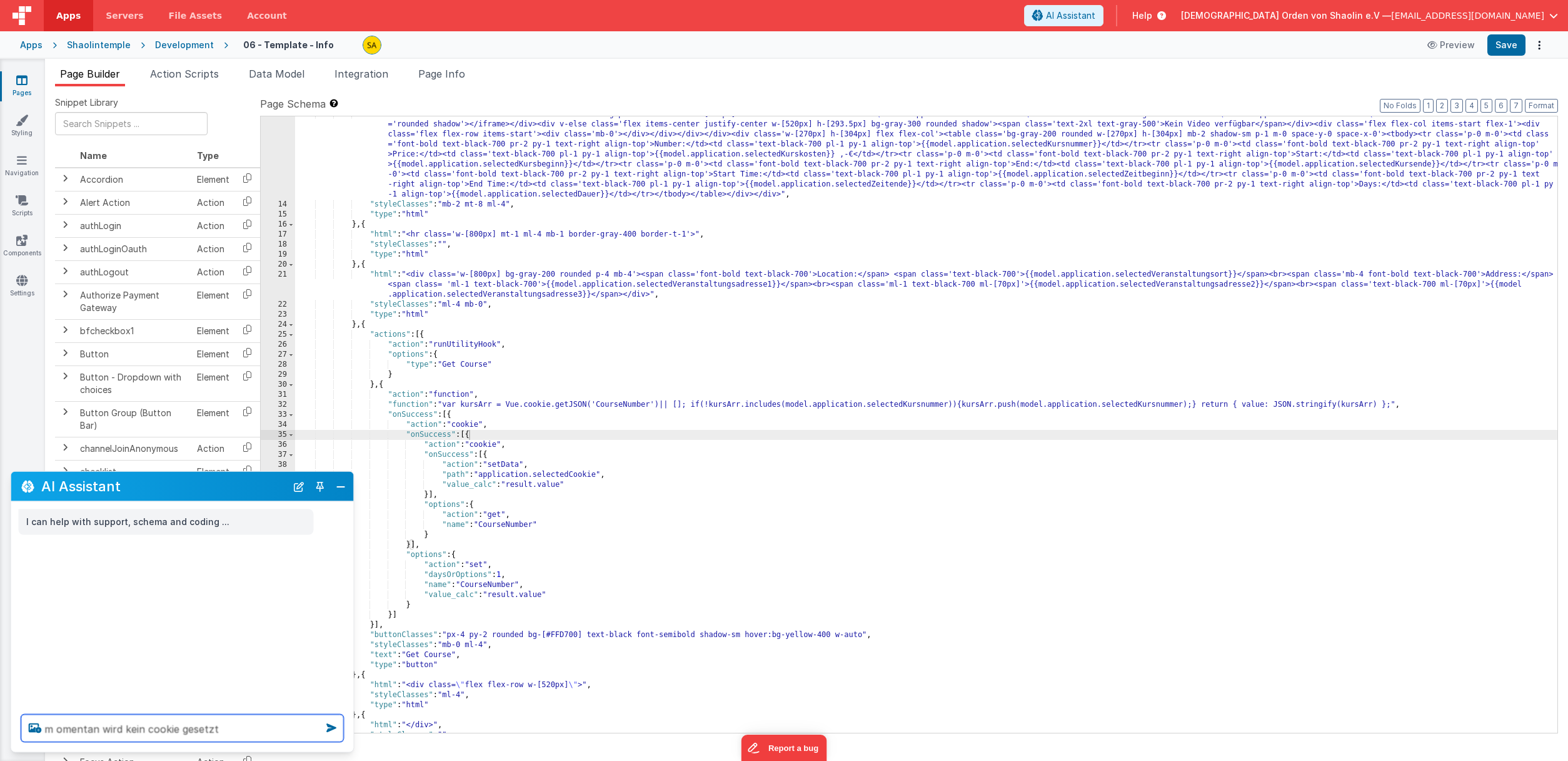
type textarea "m omentan wird kein cookie gesetzt"
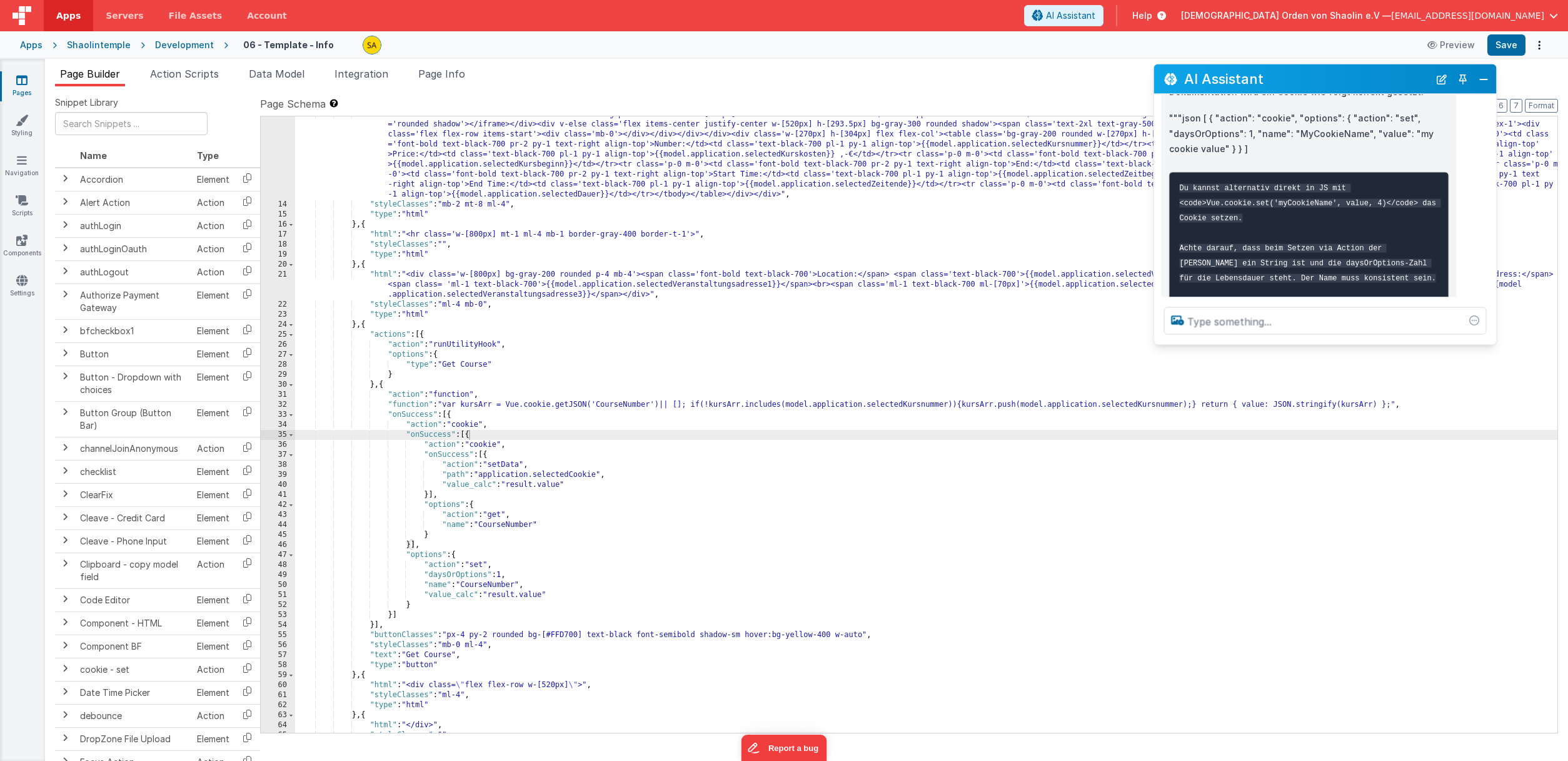
drag, startPoint x: 148, startPoint y: 488, endPoint x: 1286, endPoint y: 100, distance: 1202.3
click at [1291, 81] on h2 "AI Assistant" at bounding box center [1307, 79] width 245 height 15
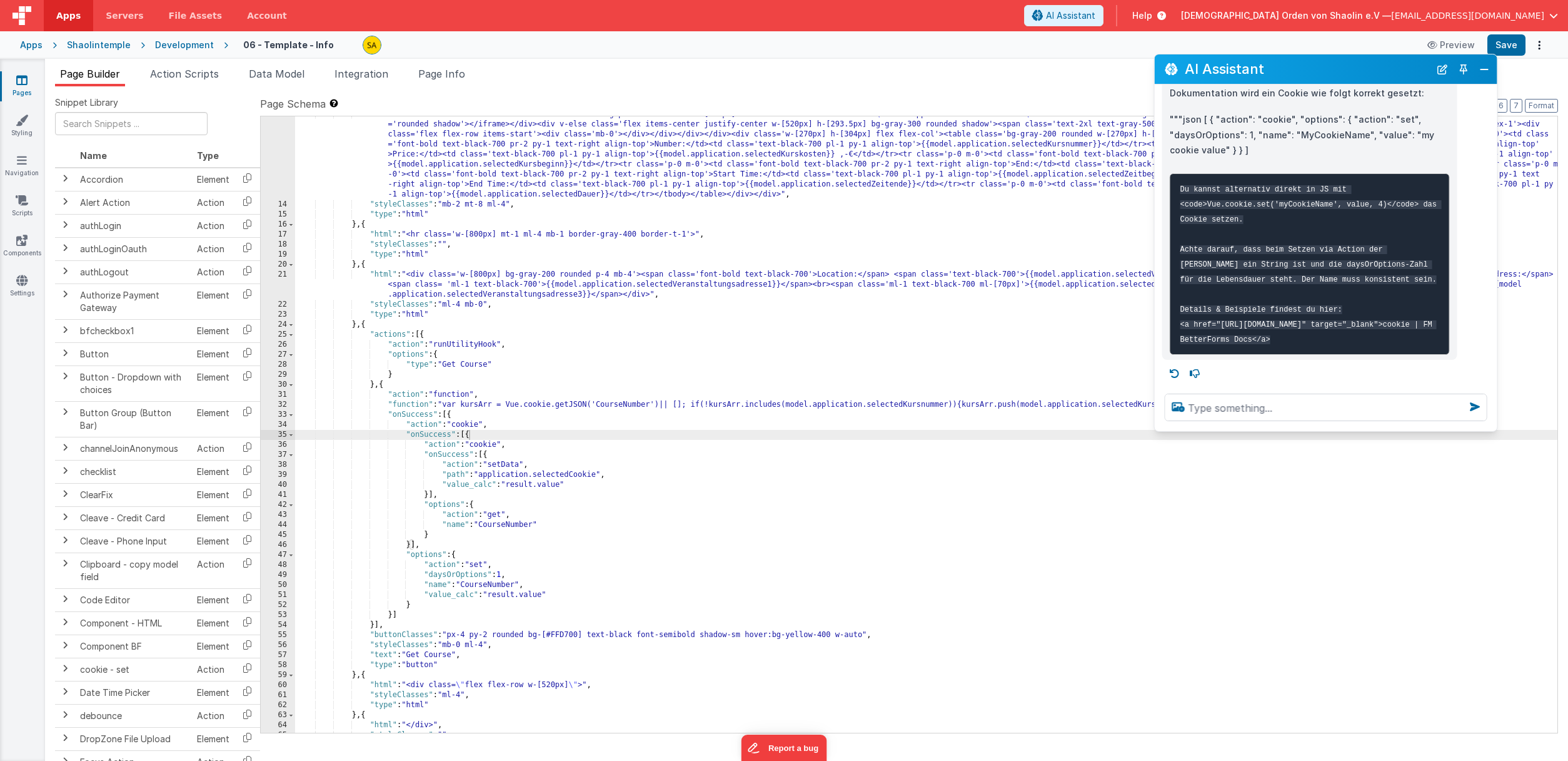
scroll to position [0, 0]
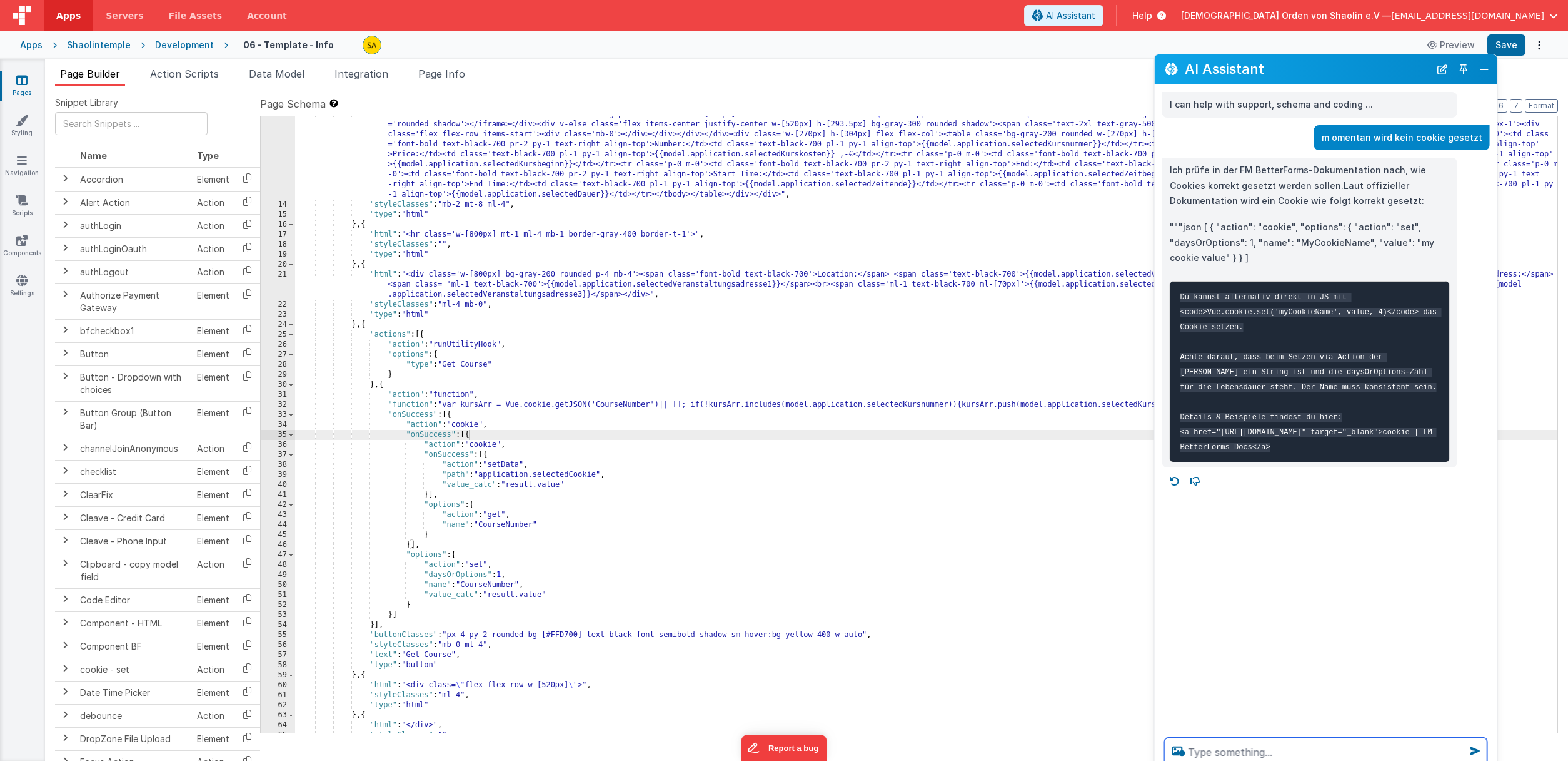
drag, startPoint x: 1407, startPoint y: 431, endPoint x: 1364, endPoint y: 663, distance: 236.0
click at [1447, 760] on div "AI Assistant I can help with support, schema and coding ... m omentan wird kein…" at bounding box center [1326, 414] width 344 height 722
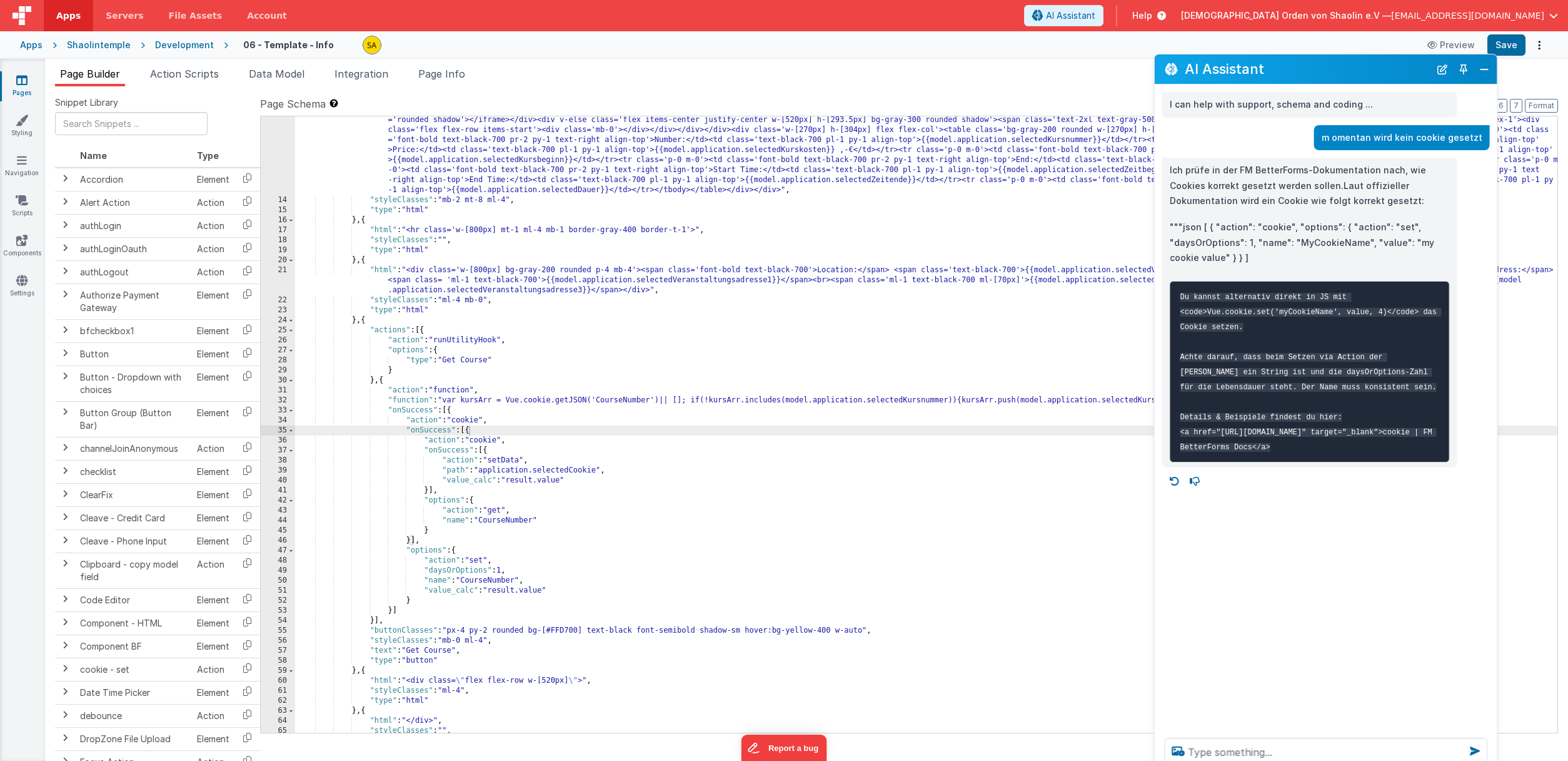
click at [422, 332] on div ""html" : "<div class='flex flex-row w-full items-start gap-0'><div class='w-[52…" at bounding box center [926, 463] width 1262 height 716
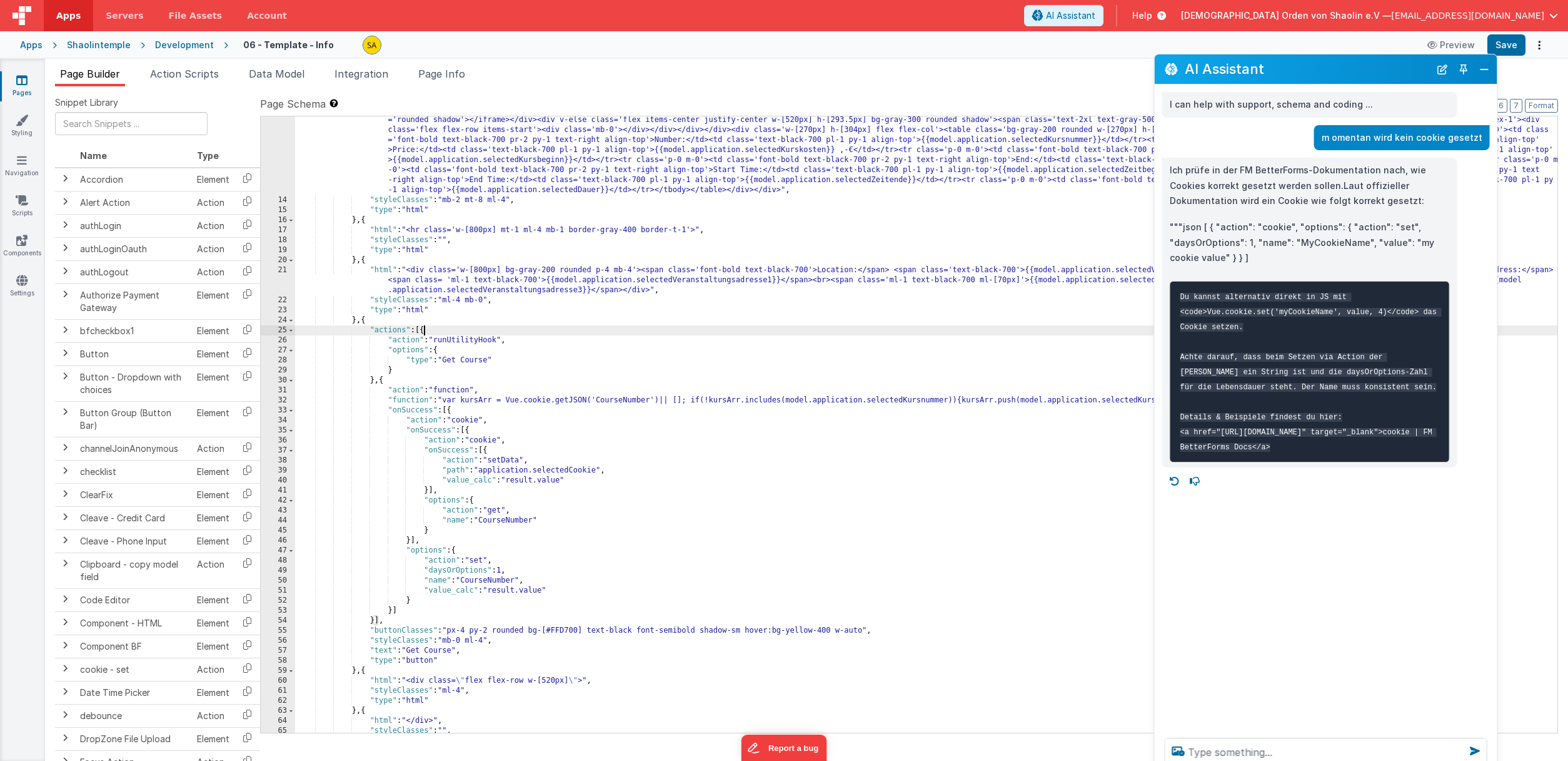
click at [388, 382] on div ""html" : "<div class='flex flex-row w-full items-start gap-0'><div class='w-[52…" at bounding box center [926, 463] width 1262 height 716
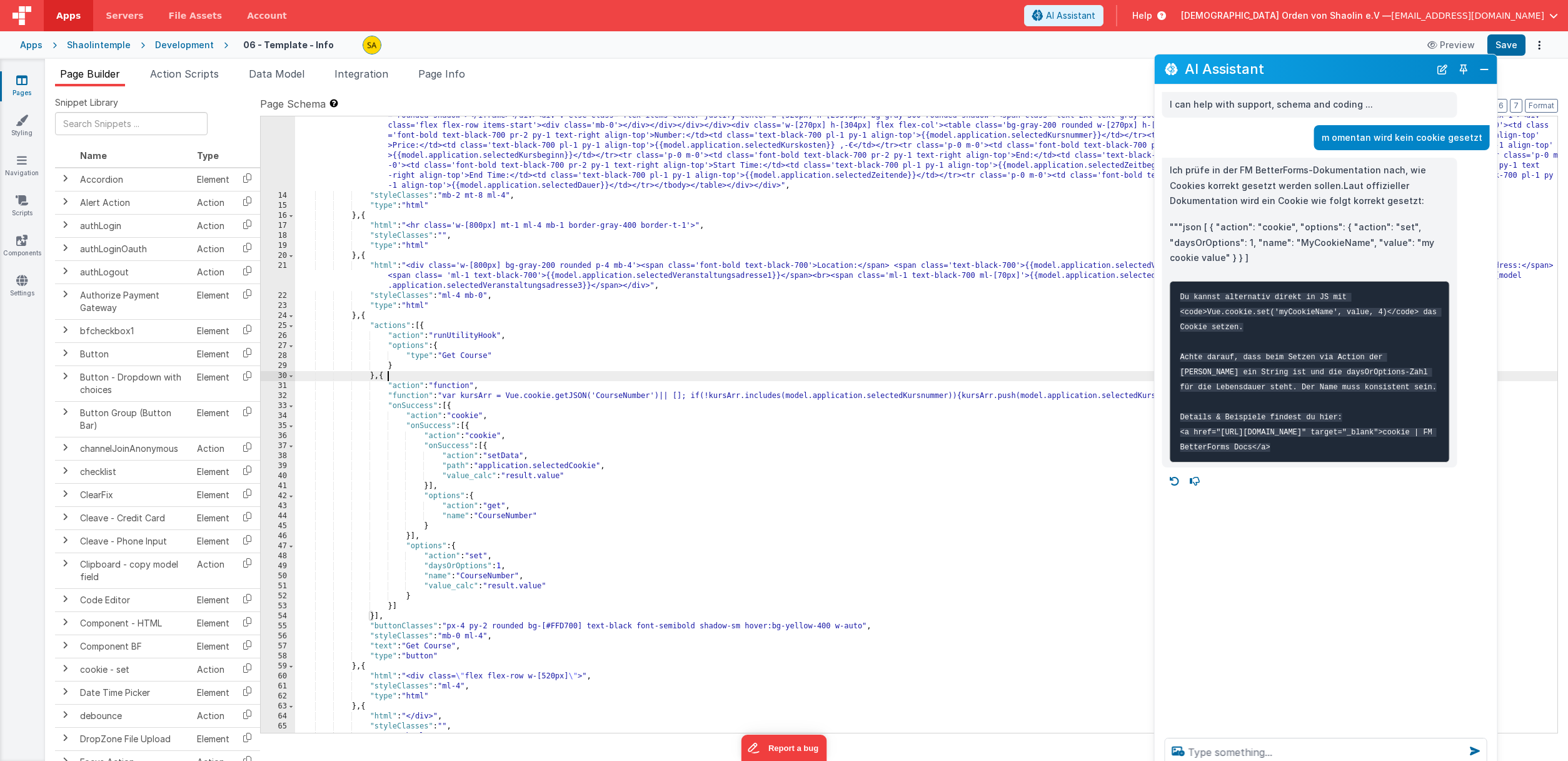
scroll to position [136, 0]
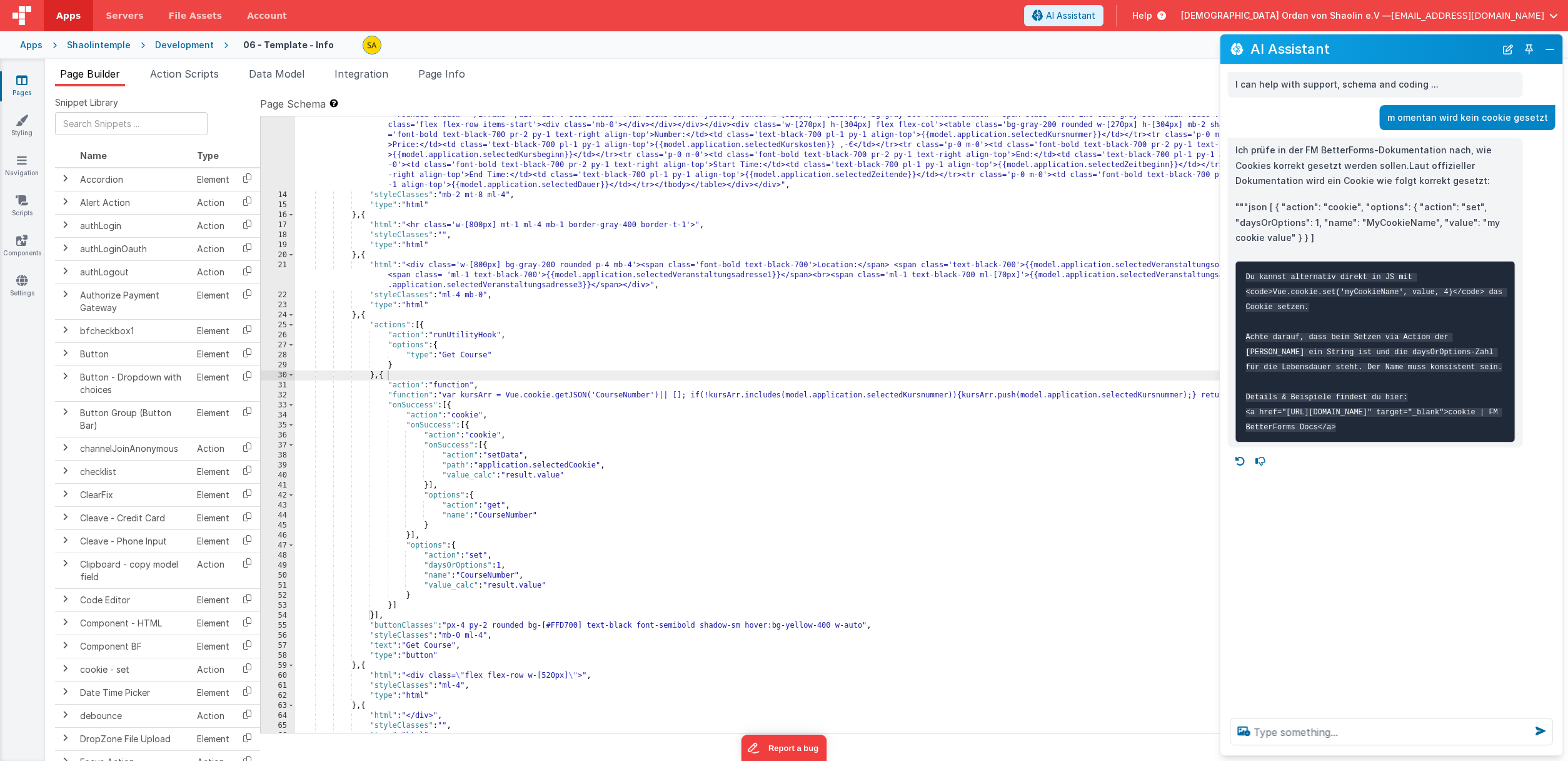
drag, startPoint x: 1388, startPoint y: 75, endPoint x: 1453, endPoint y: 55, distance: 68.0
click at [1453, 55] on h2 "AI Assistant" at bounding box center [1373, 49] width 245 height 15
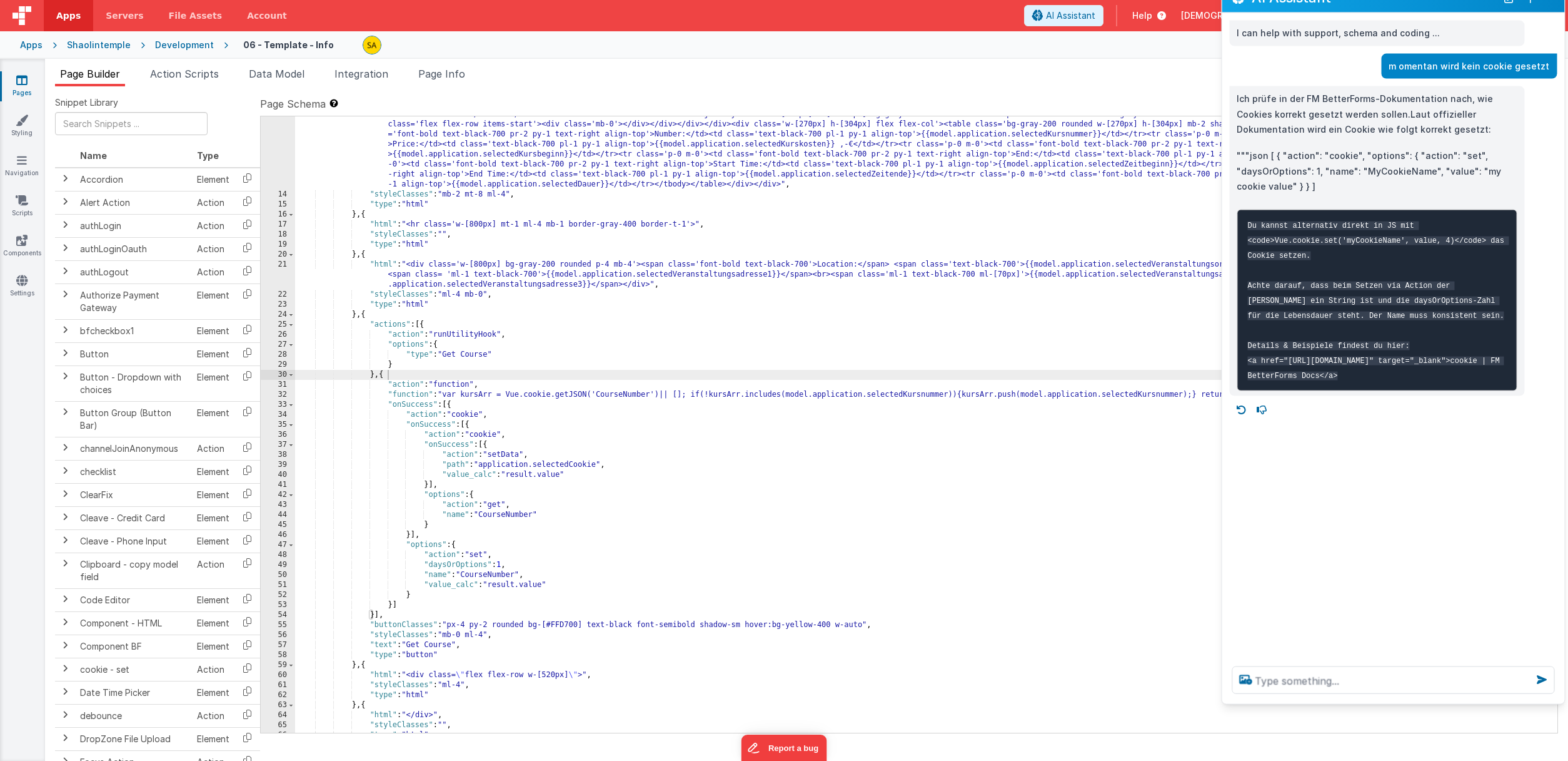
drag, startPoint x: 1363, startPoint y: 45, endPoint x: 1371, endPoint y: 14, distance: 32.0
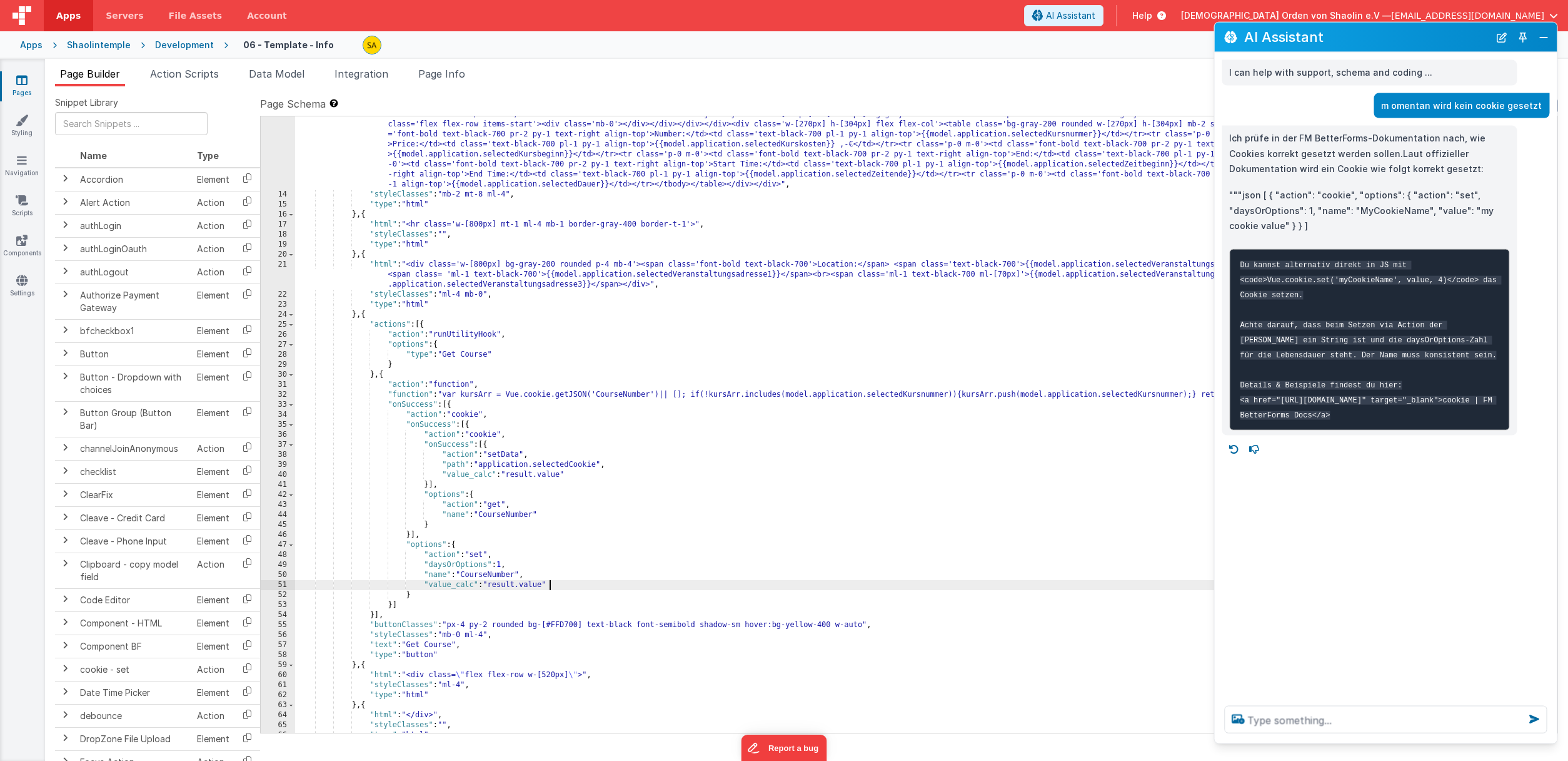
click at [565, 583] on div ""html" : "<div class='flex flex-row w-full items-start gap-0'><div class='w-[52…" at bounding box center [926, 458] width 1262 height 716
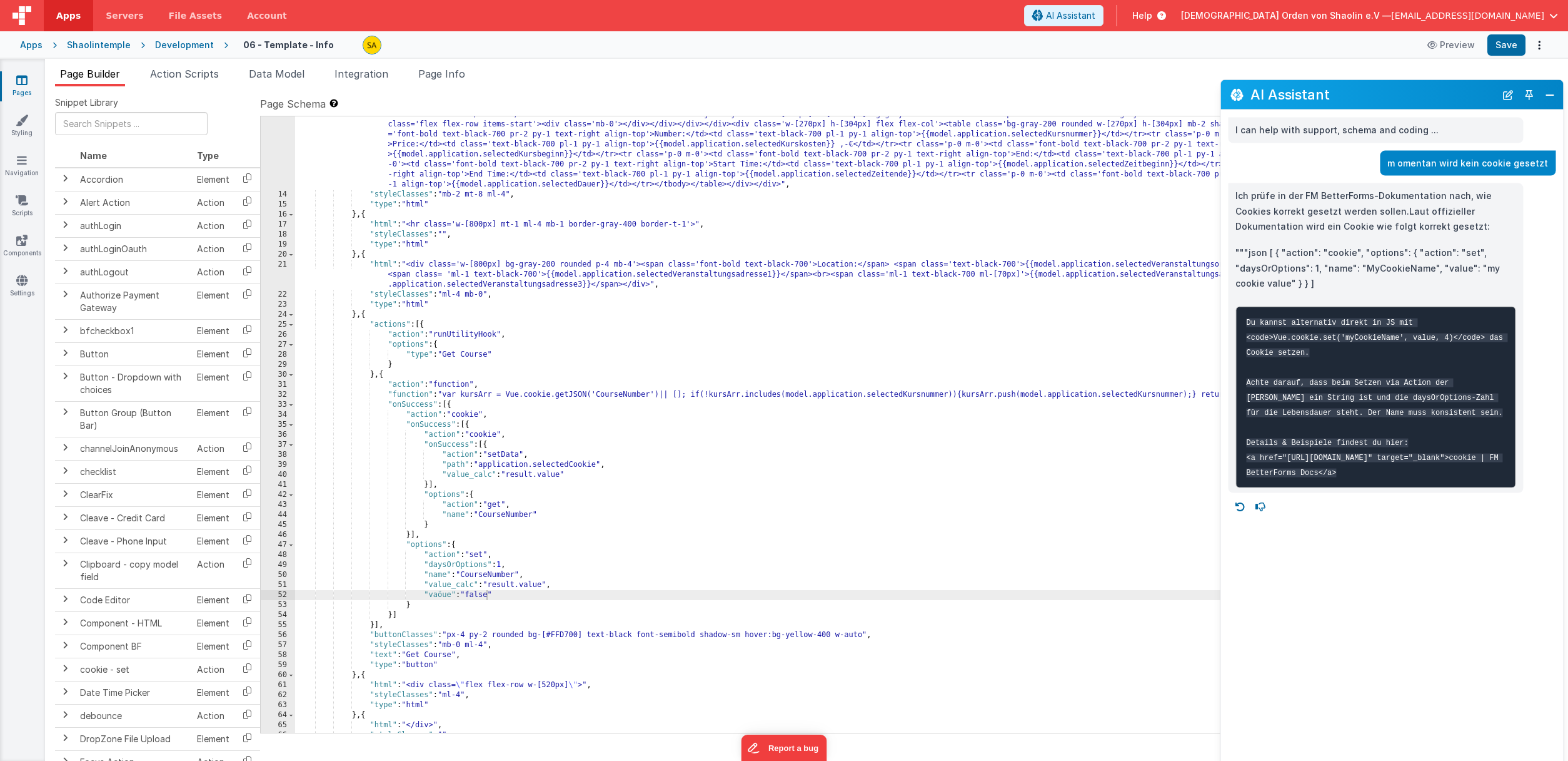
drag, startPoint x: 1461, startPoint y: 44, endPoint x: 1466, endPoint y: 92, distance: 48.3
click at [1466, 92] on h2 "AI Assistant" at bounding box center [1373, 94] width 245 height 15
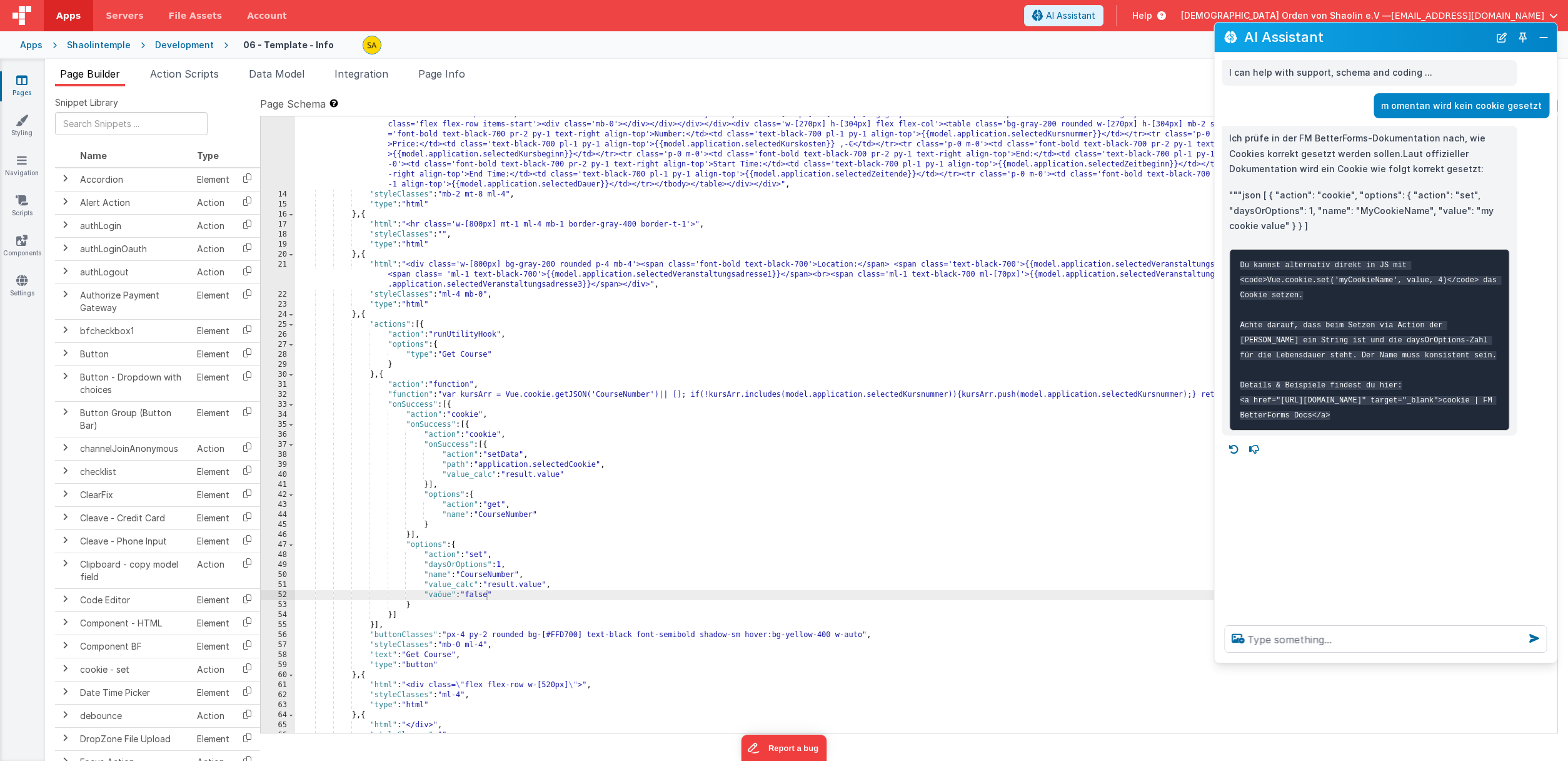
drag, startPoint x: 1540, startPoint y: 743, endPoint x: 1528, endPoint y: 634, distance: 109.7
click at [1530, 634] on div at bounding box center [1385, 639] width 342 height 47
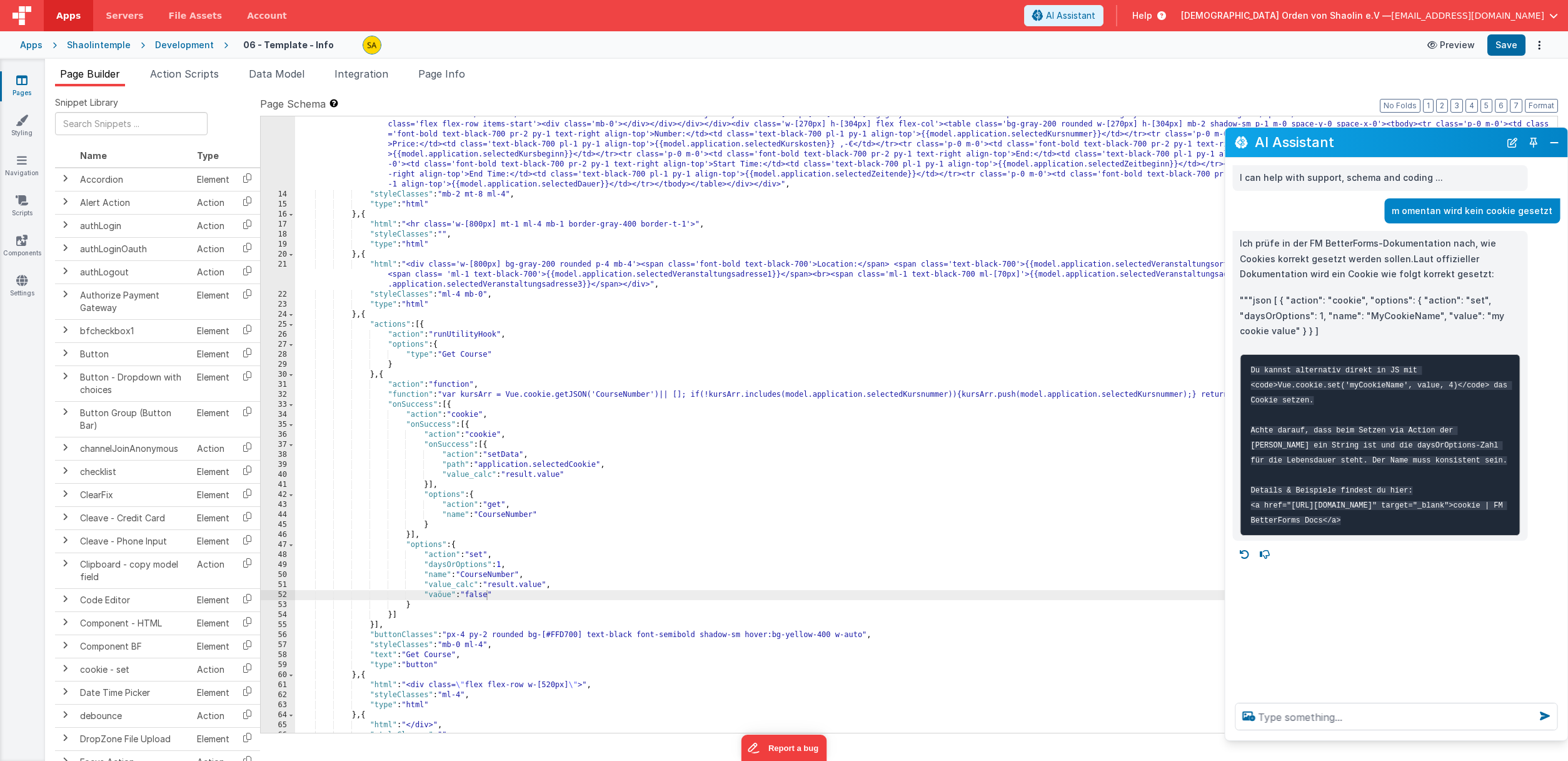
drag, startPoint x: 1356, startPoint y: 51, endPoint x: 1448, endPoint y: 50, distance: 92.0
click at [1366, 152] on div "AI Assistant" at bounding box center [1396, 142] width 342 height 29
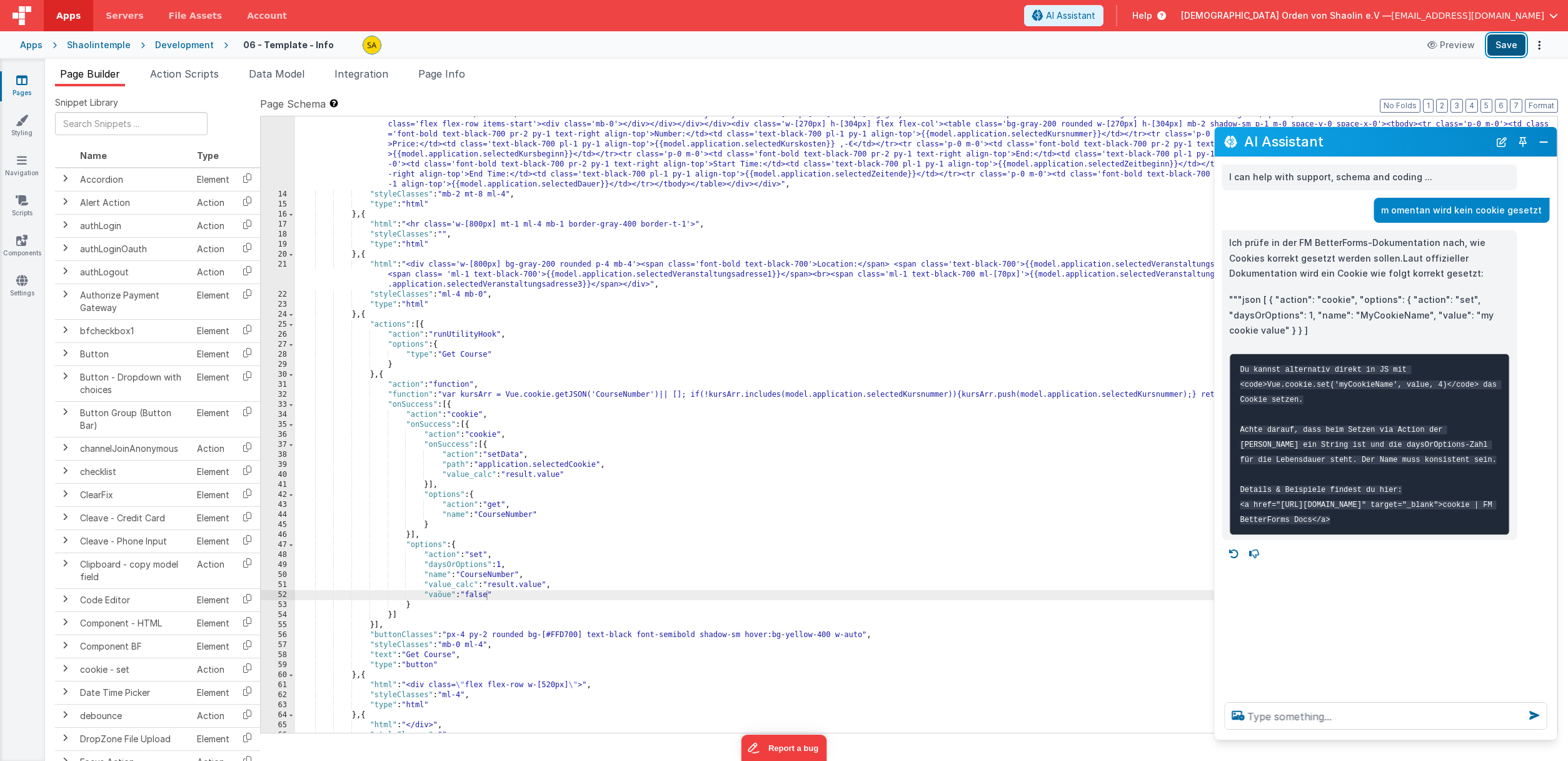
click at [1505, 52] on button "Save" at bounding box center [1506, 45] width 38 height 21
click at [508, 600] on div ""html" : "<div class='flex flex-row w-full items-start gap-0'><div class='w-[52…" at bounding box center [926, 458] width 1262 height 716
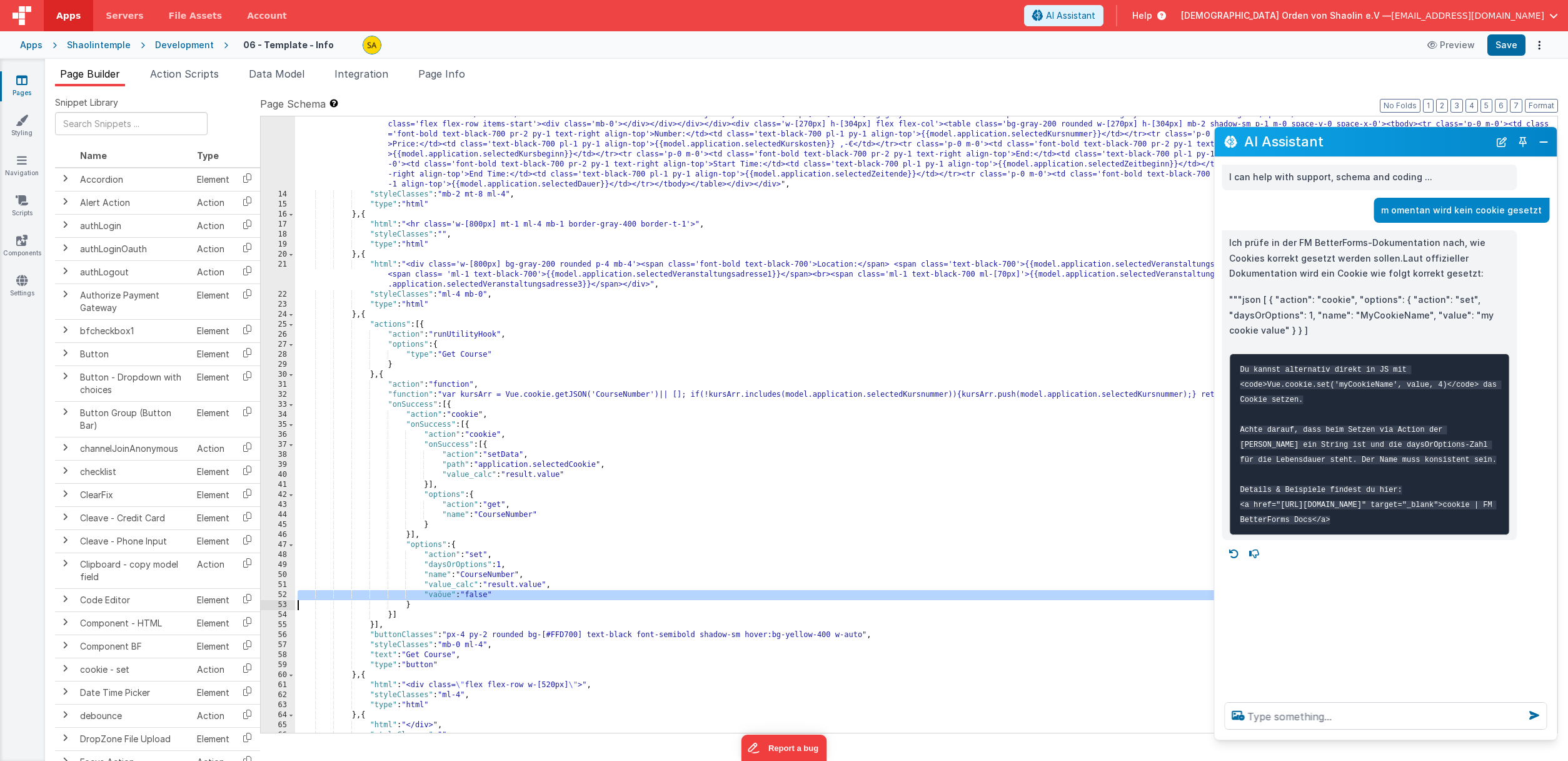
click at [508, 600] on div ""html" : "<div class='flex flex-row w-full items-start gap-0'><div class='w-[52…" at bounding box center [926, 458] width 1262 height 716
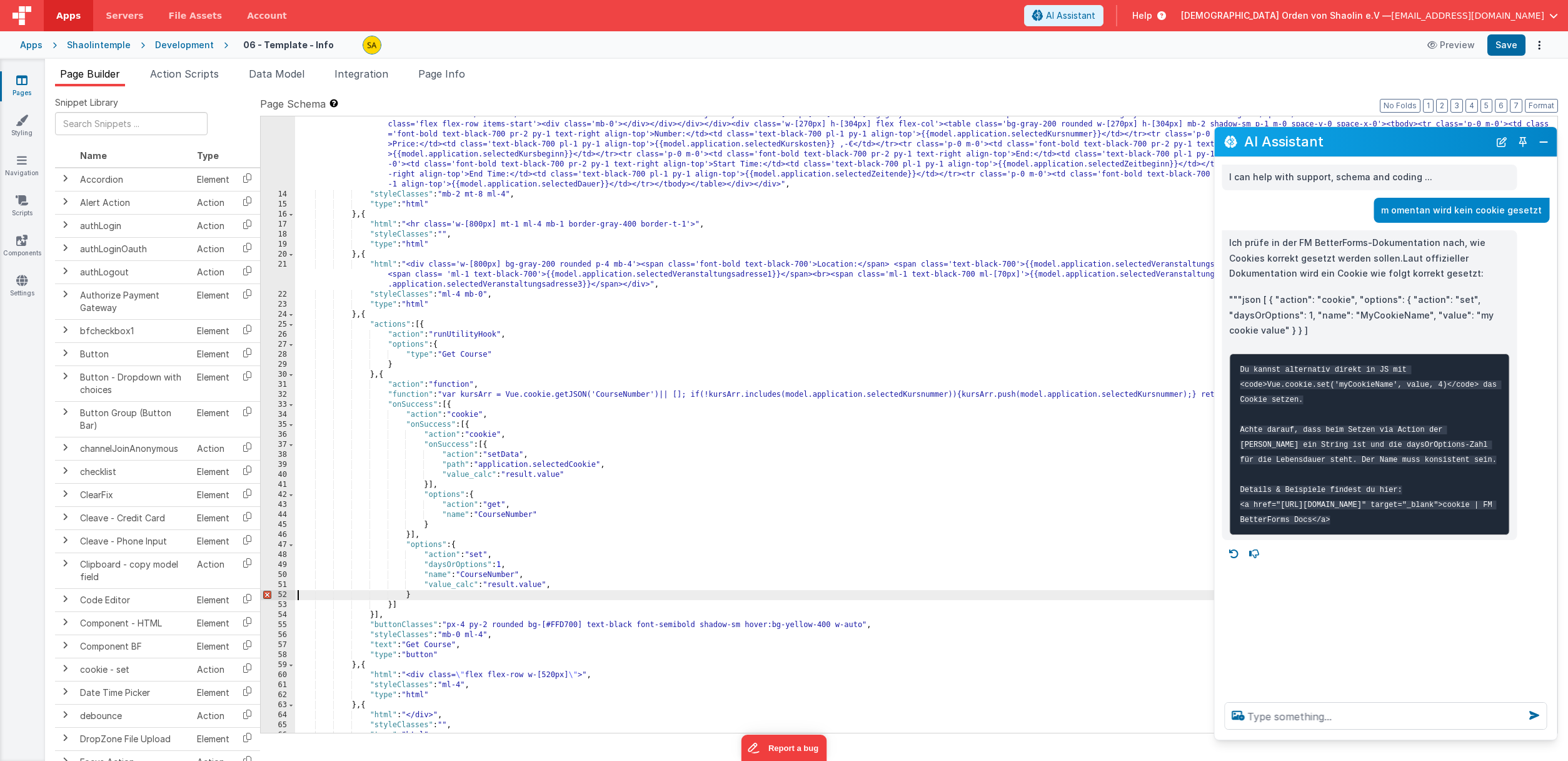
click at [649, 592] on div ""html" : "<div class='flex flex-row w-full items-start gap-0'><div class='w-[52…" at bounding box center [926, 458] width 1262 height 716
click at [604, 589] on div ""html" : "<div class='flex flex-row w-full items-start gap-0'><div class='w-[52…" at bounding box center [926, 458] width 1262 height 716
drag, startPoint x: 1510, startPoint y: 45, endPoint x: 1507, endPoint y: 66, distance: 21.2
click at [1510, 45] on button "Save" at bounding box center [1506, 45] width 38 height 21
click at [24, 85] on icon at bounding box center [22, 80] width 12 height 12
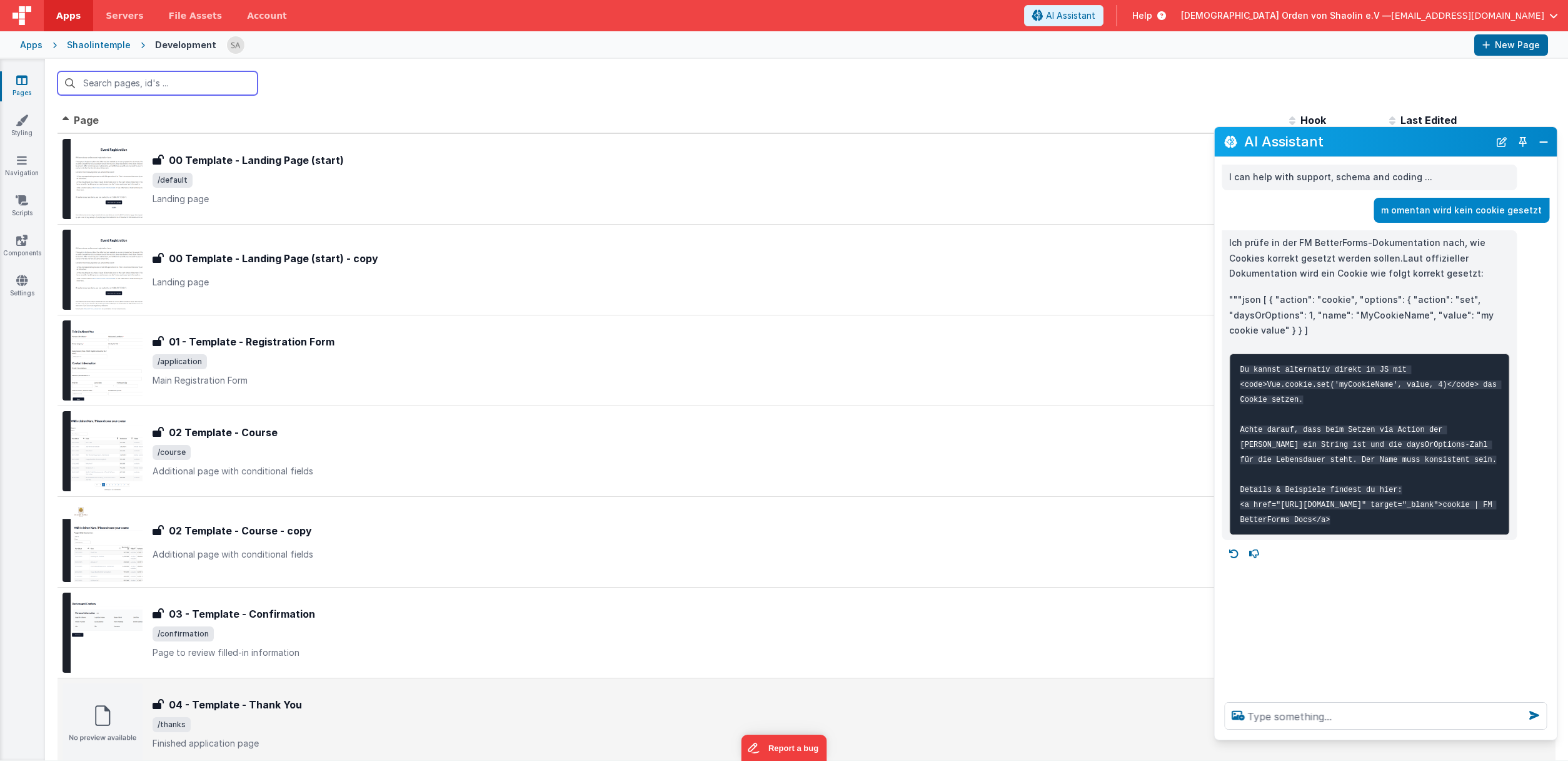
scroll to position [341, 0]
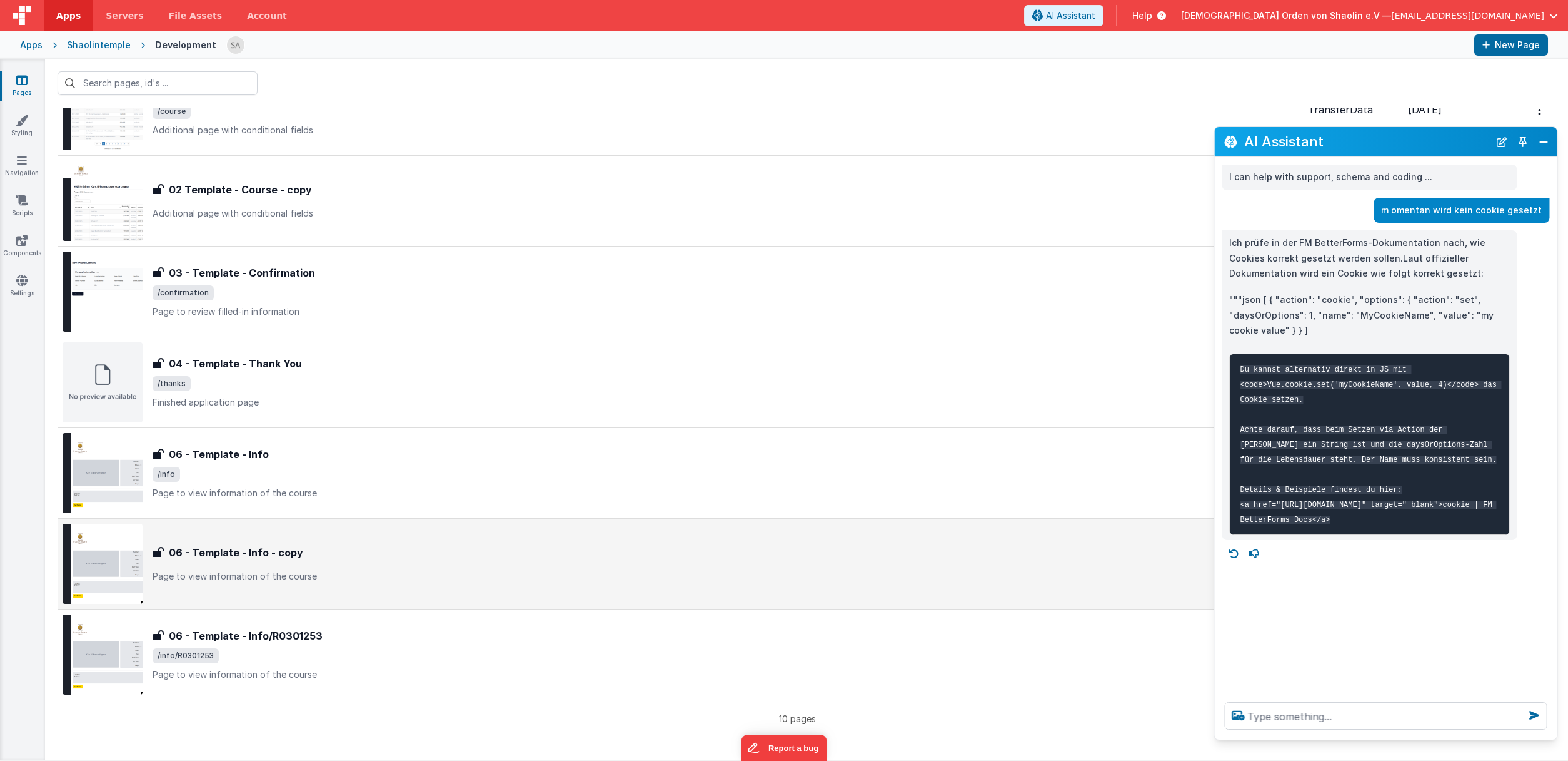
click at [540, 561] on div "06 - Template - Info - copy 06 - Template - Info - copy Page to view informatio…" at bounding box center [725, 563] width 1146 height 37
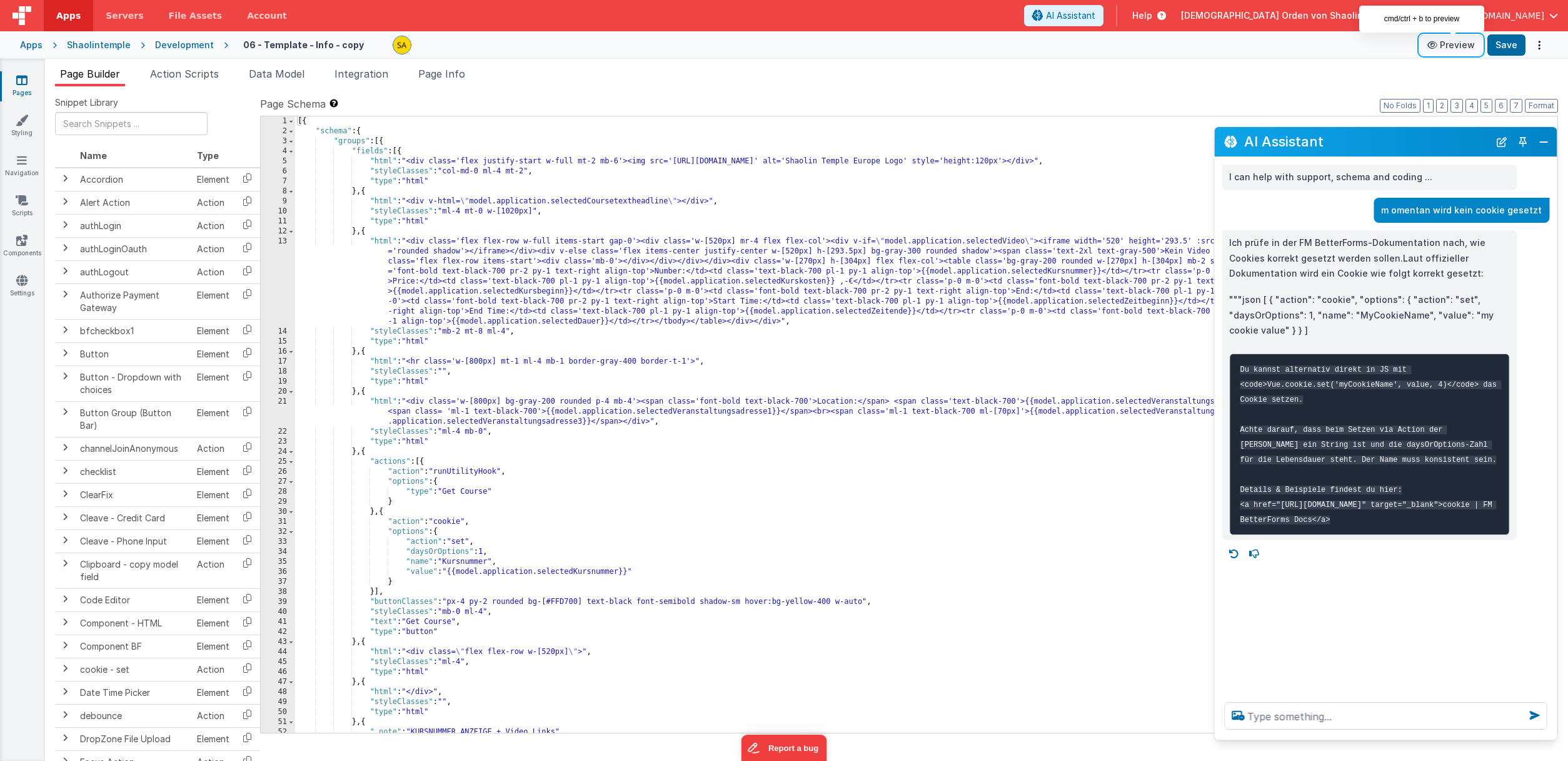
click at [1455, 47] on button "Preview" at bounding box center [1451, 45] width 62 height 20
click at [20, 80] on icon at bounding box center [22, 80] width 12 height 12
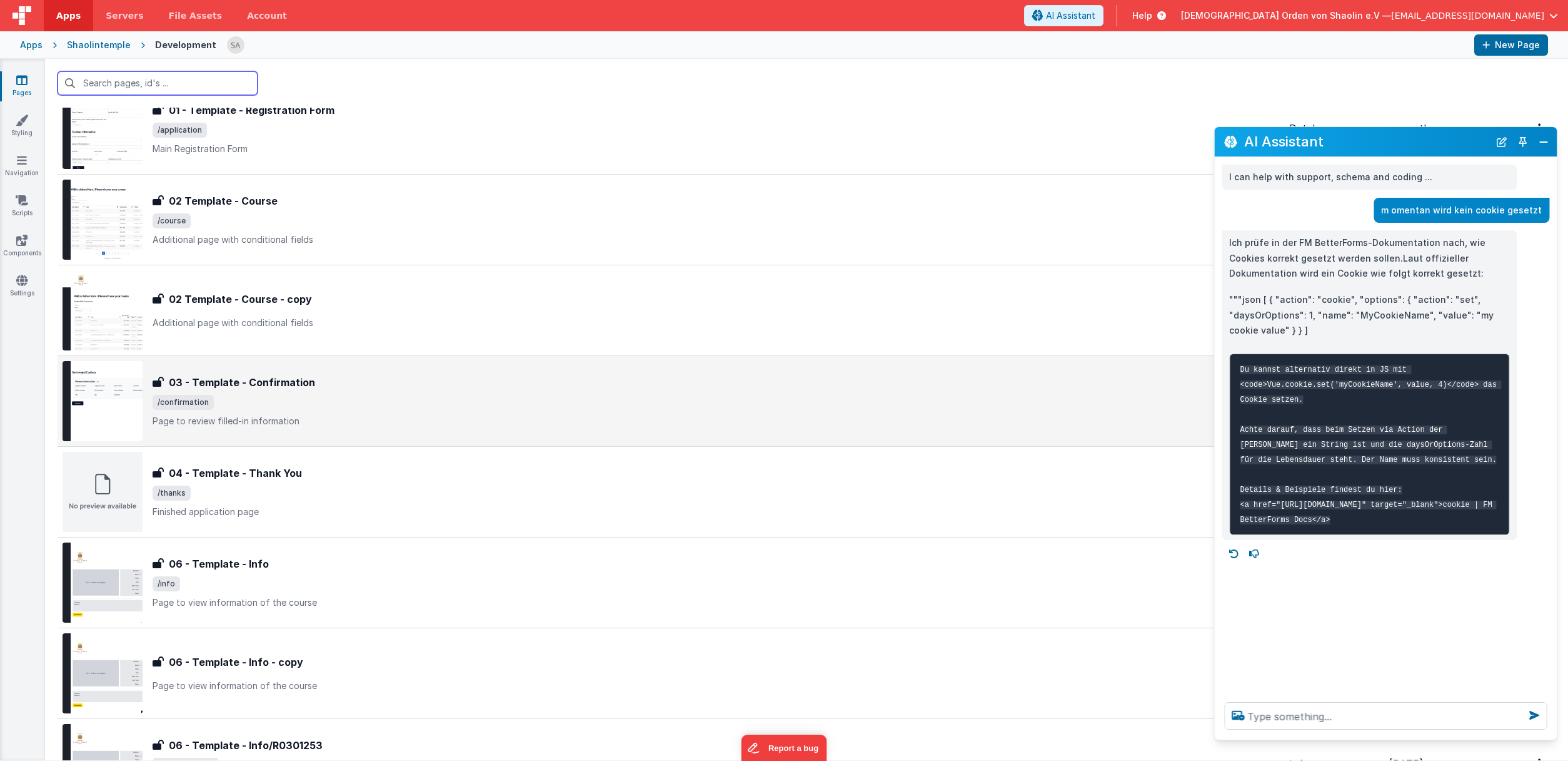
scroll to position [341, 0]
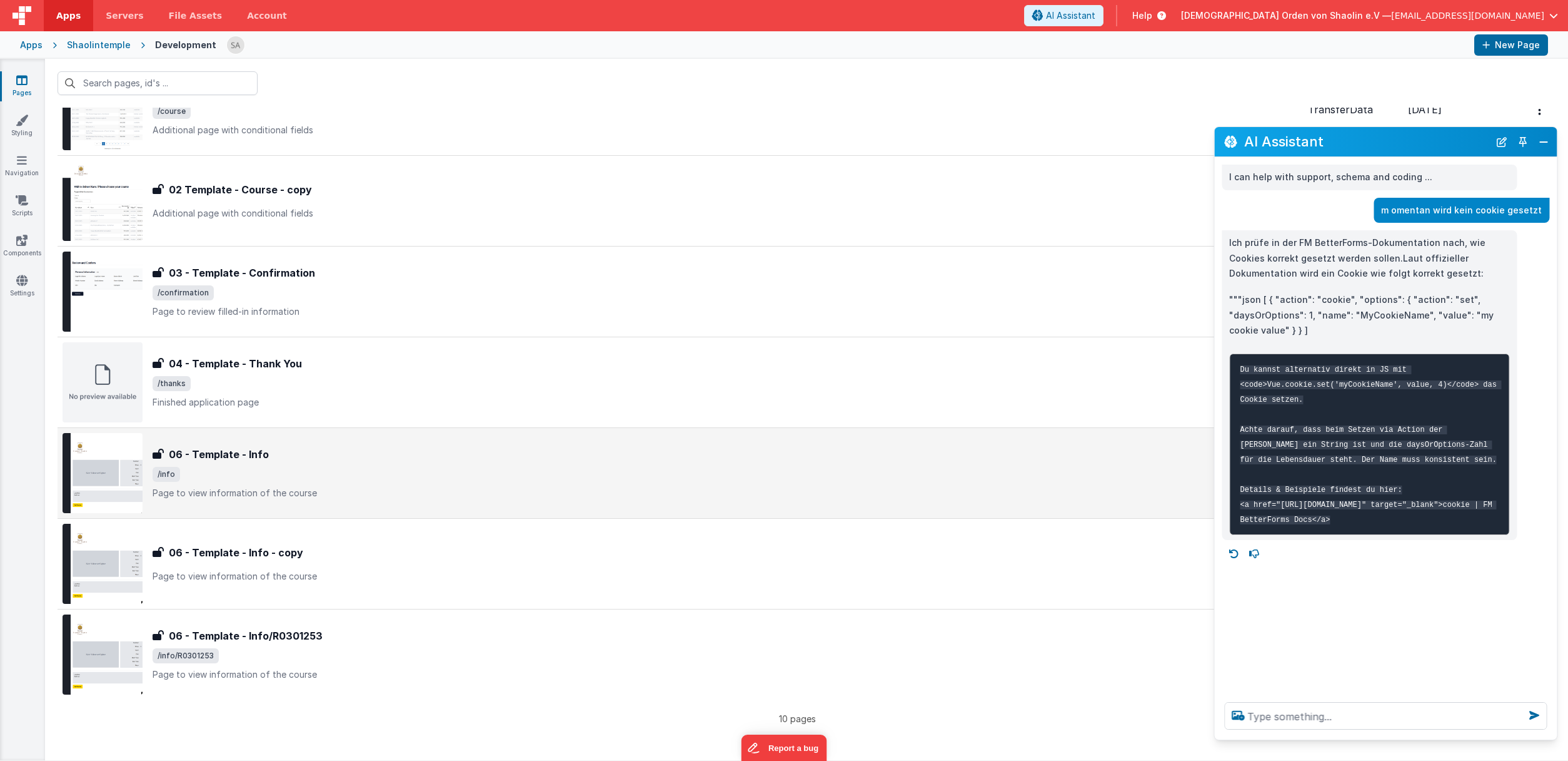
click at [491, 484] on div "06 - Template - Info 06 - Template - Info /info Page to view information of the…" at bounding box center [725, 473] width 1146 height 52
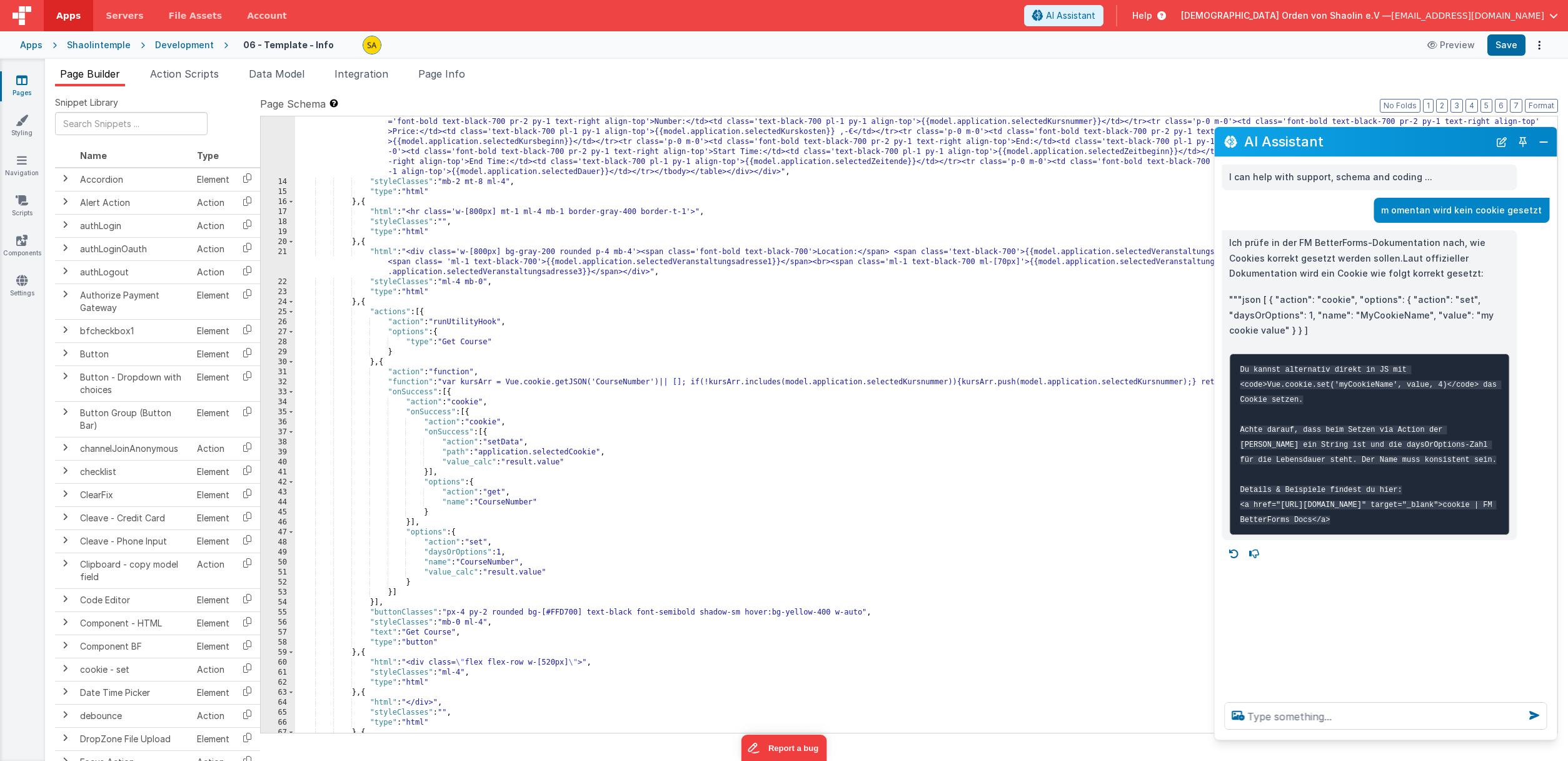
scroll to position [150, 0]
drag, startPoint x: 460, startPoint y: 530, endPoint x: 466, endPoint y: 544, distance: 15.2
click at [460, 530] on div ""html" : "<div class='flex flex-row w-full items-start gap-0'><div class='w-[52…" at bounding box center [926, 444] width 1262 height 716
click at [457, 392] on div ""html" : "<div class='flex flex-row w-full items-start gap-0'><div class='w-[52…" at bounding box center [926, 444] width 1262 height 716
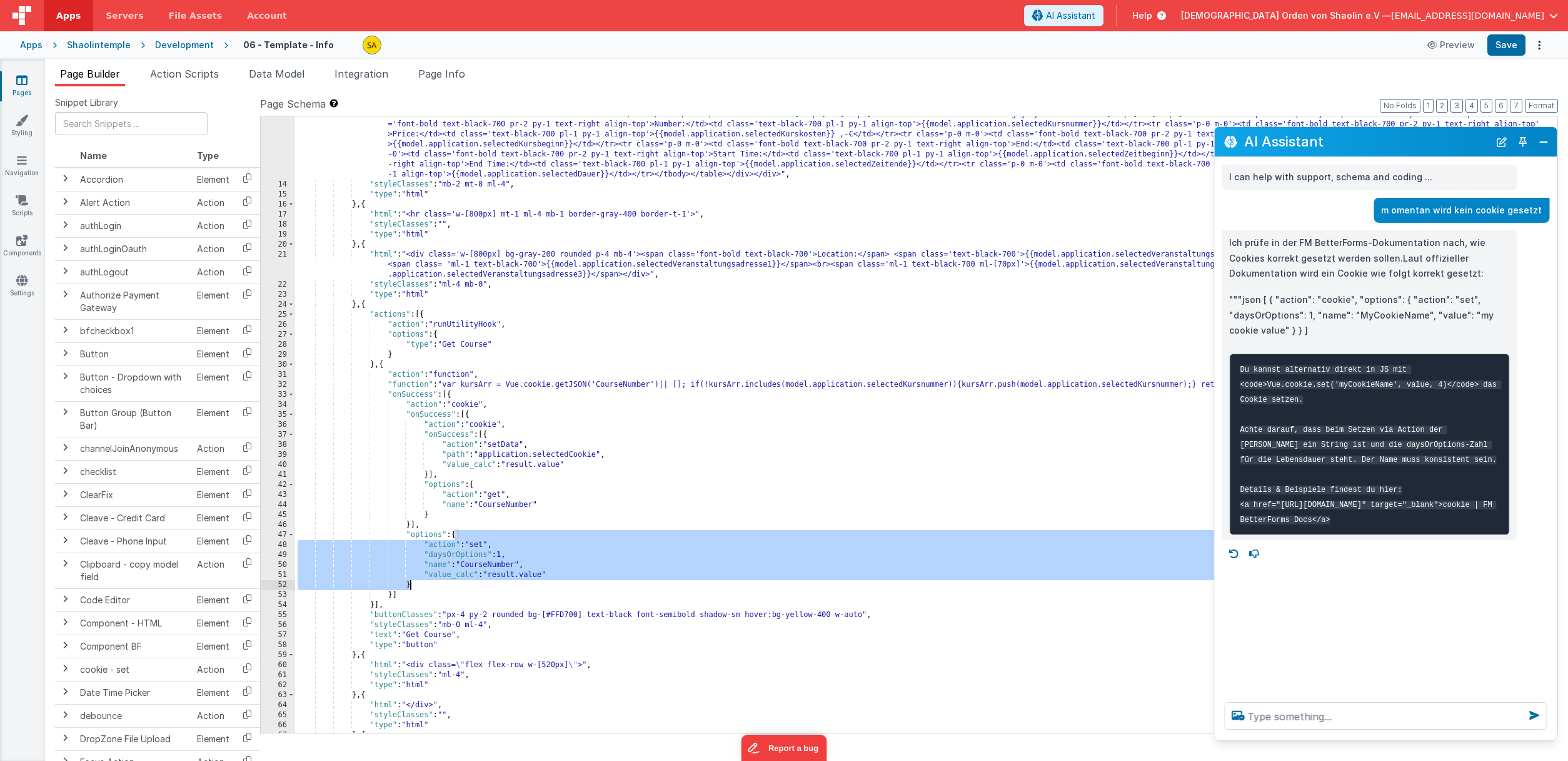
drag, startPoint x: 455, startPoint y: 536, endPoint x: 435, endPoint y: 584, distance: 52.0
click at [436, 584] on div ""html" : "<div class='flex flex-row w-full items-start gap-0'><div class='w-[52…" at bounding box center [926, 448] width 1262 height 716
click at [388, 364] on div ""html" : "<div class='flex flex-row w-full items-start gap-0'><div class='w-[52…" at bounding box center [926, 448] width 1262 height 716
drag, startPoint x: 407, startPoint y: 537, endPoint x: 430, endPoint y: 581, distance: 49.6
click at [430, 581] on div ""html" : "<div class='flex flex-row w-full items-start gap-0'><div class='w-[52…" at bounding box center [926, 448] width 1262 height 716
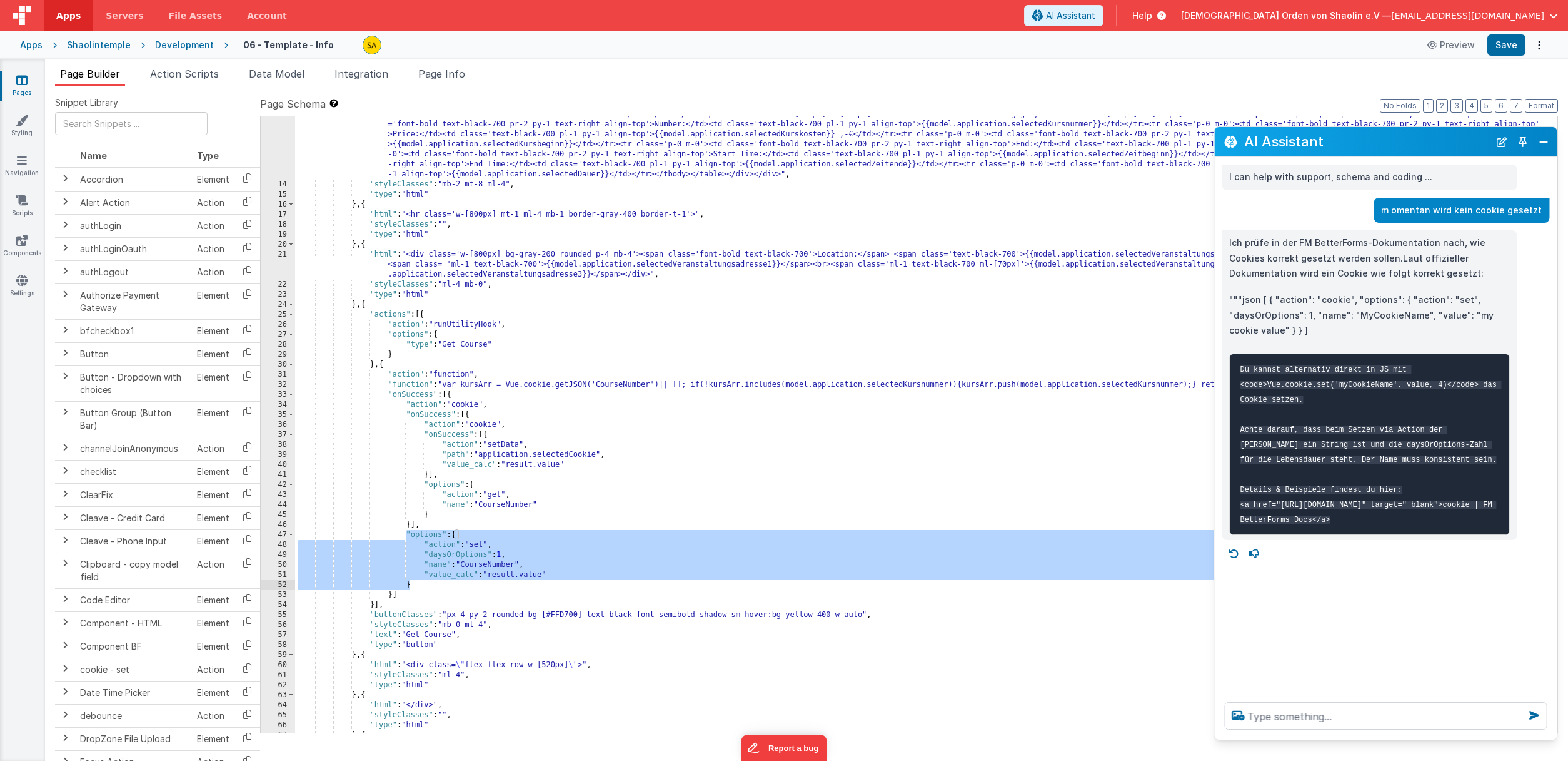
click at [389, 395] on div ""html" : "<div class='flex flex-row w-full items-start gap-0'><div class='w-[52…" at bounding box center [926, 448] width 1262 height 716
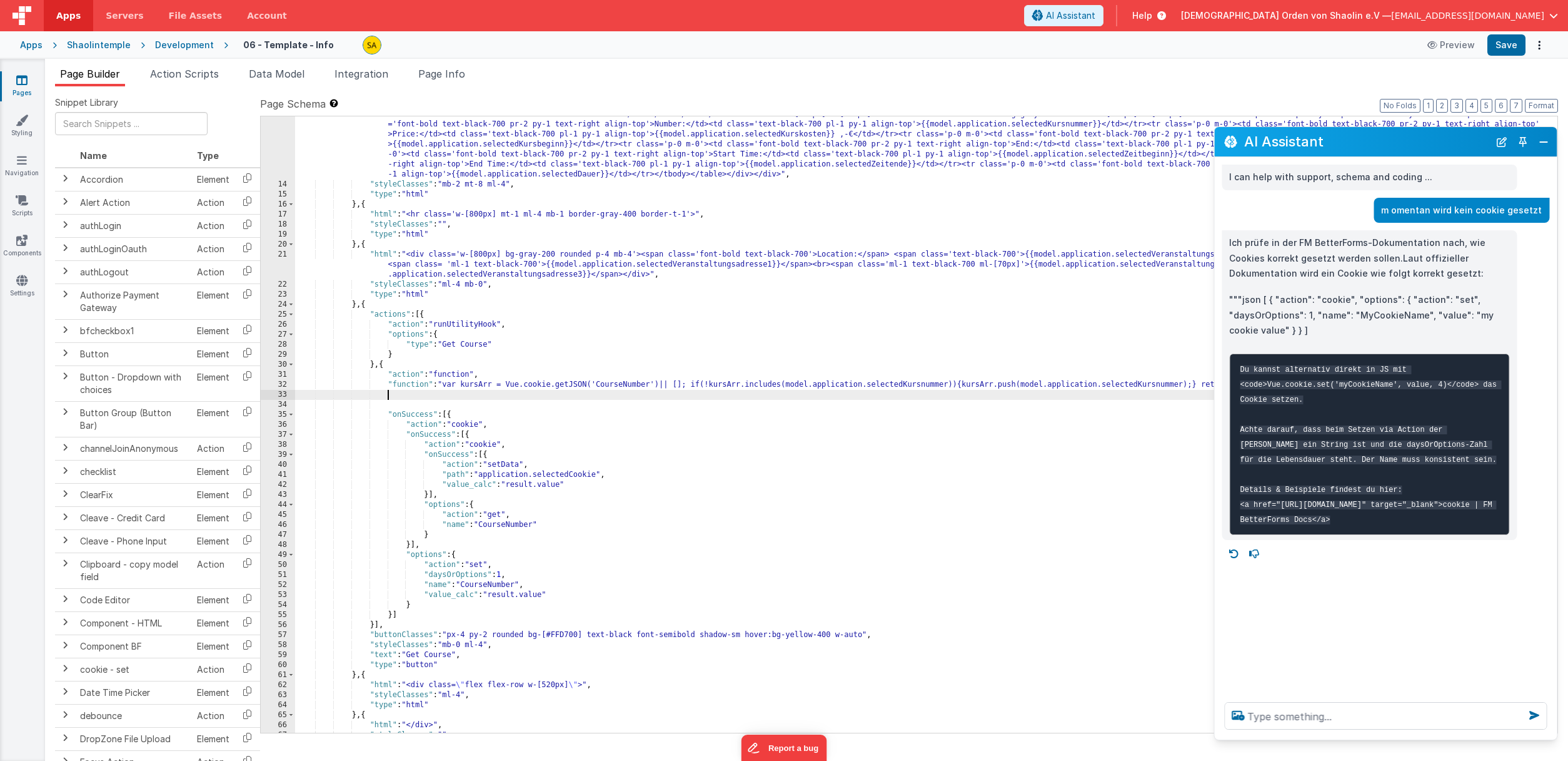
click at [391, 395] on div ""html" : "<div class='flex flex-row w-full items-start gap-0'><div class='w-[52…" at bounding box center [926, 448] width 1262 height 716
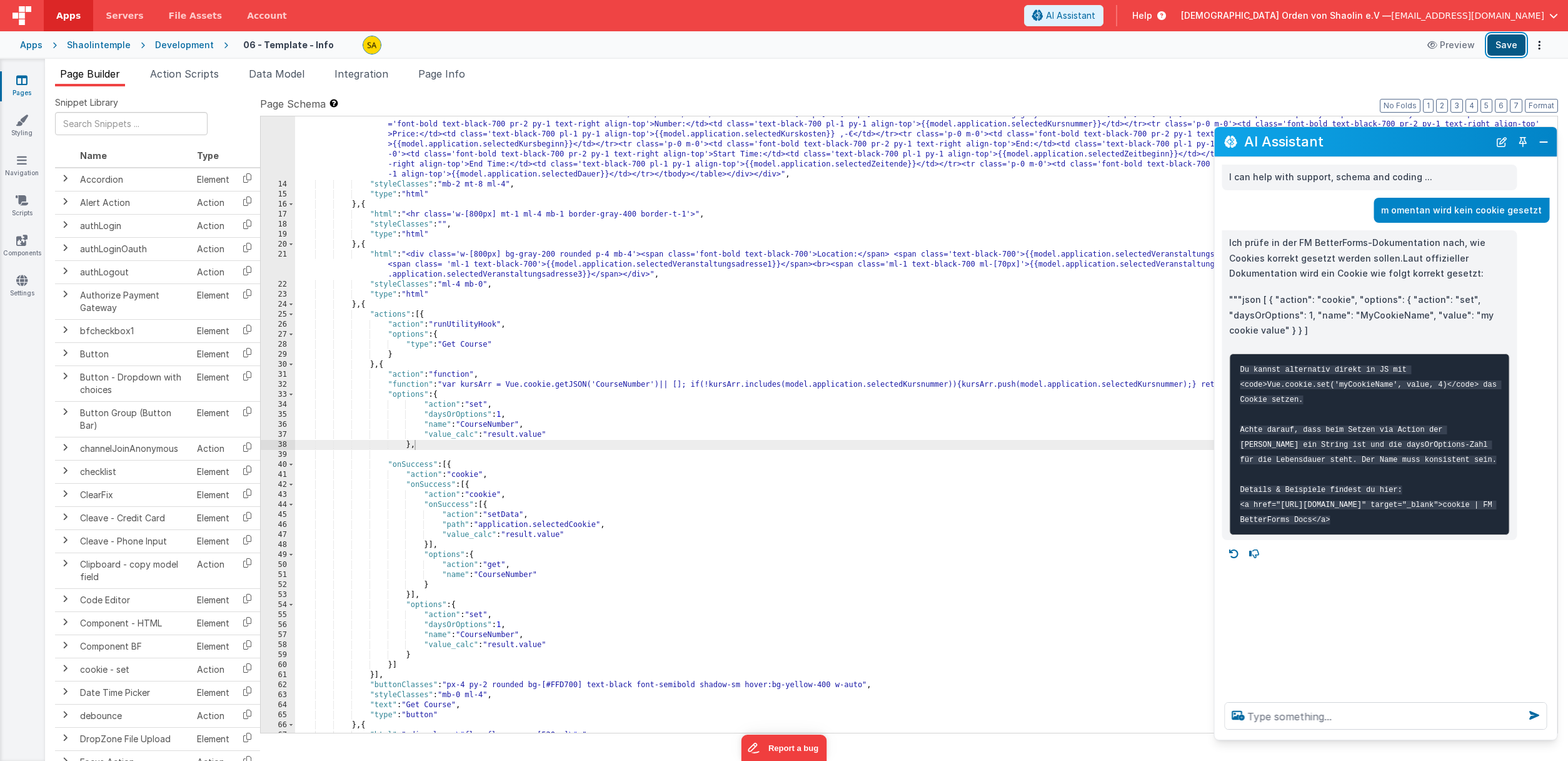
drag, startPoint x: 1502, startPoint y: 45, endPoint x: 1495, endPoint y: 47, distance: 7.3
click at [1502, 45] on button "Save" at bounding box center [1506, 45] width 38 height 21
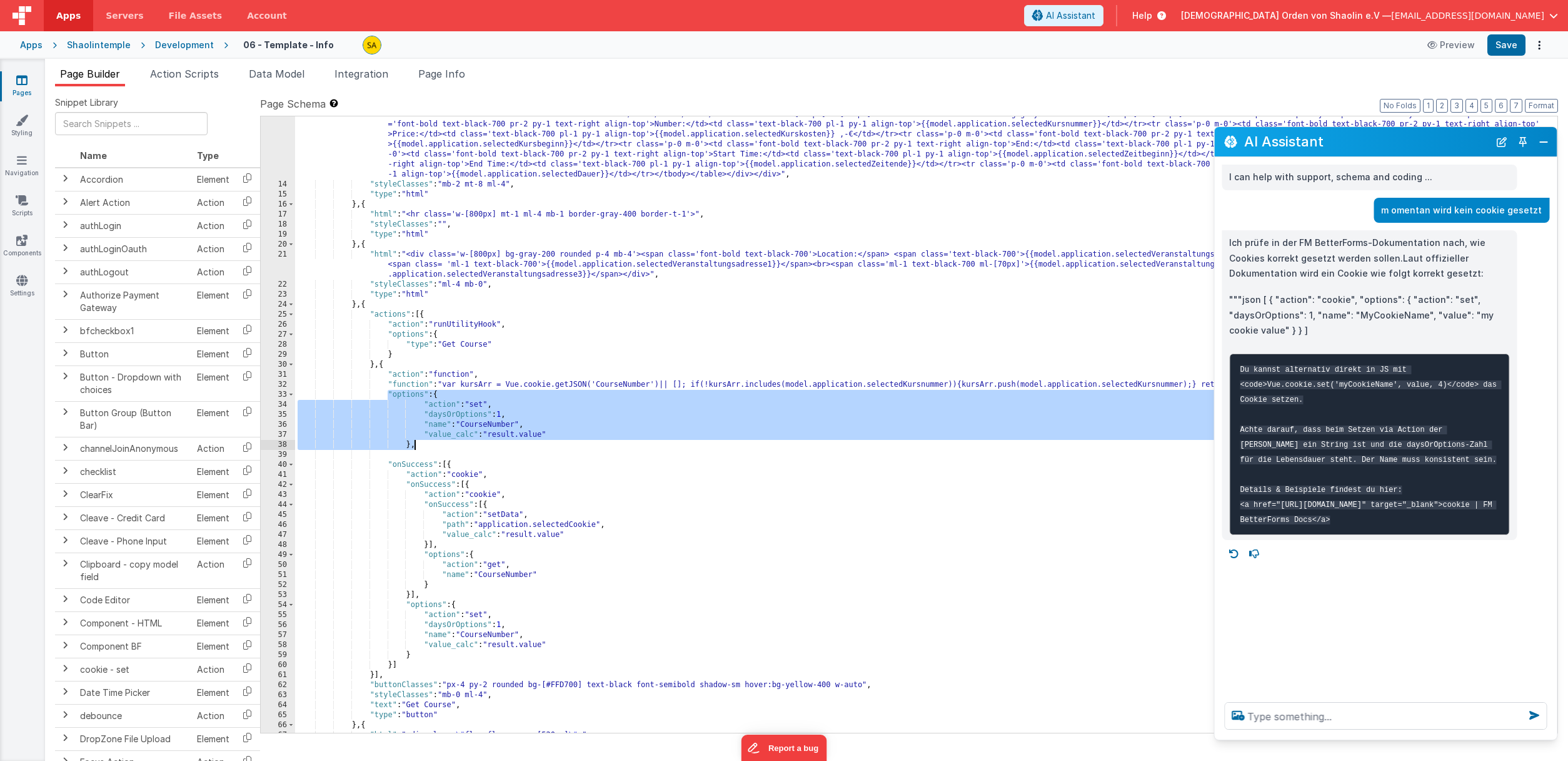
drag, startPoint x: 386, startPoint y: 395, endPoint x: 423, endPoint y: 441, distance: 59.0
click at [423, 441] on div ""html" : "<div class='flex flex-row w-full items-start gap-0'><div class='w-[52…" at bounding box center [926, 448] width 1262 height 716
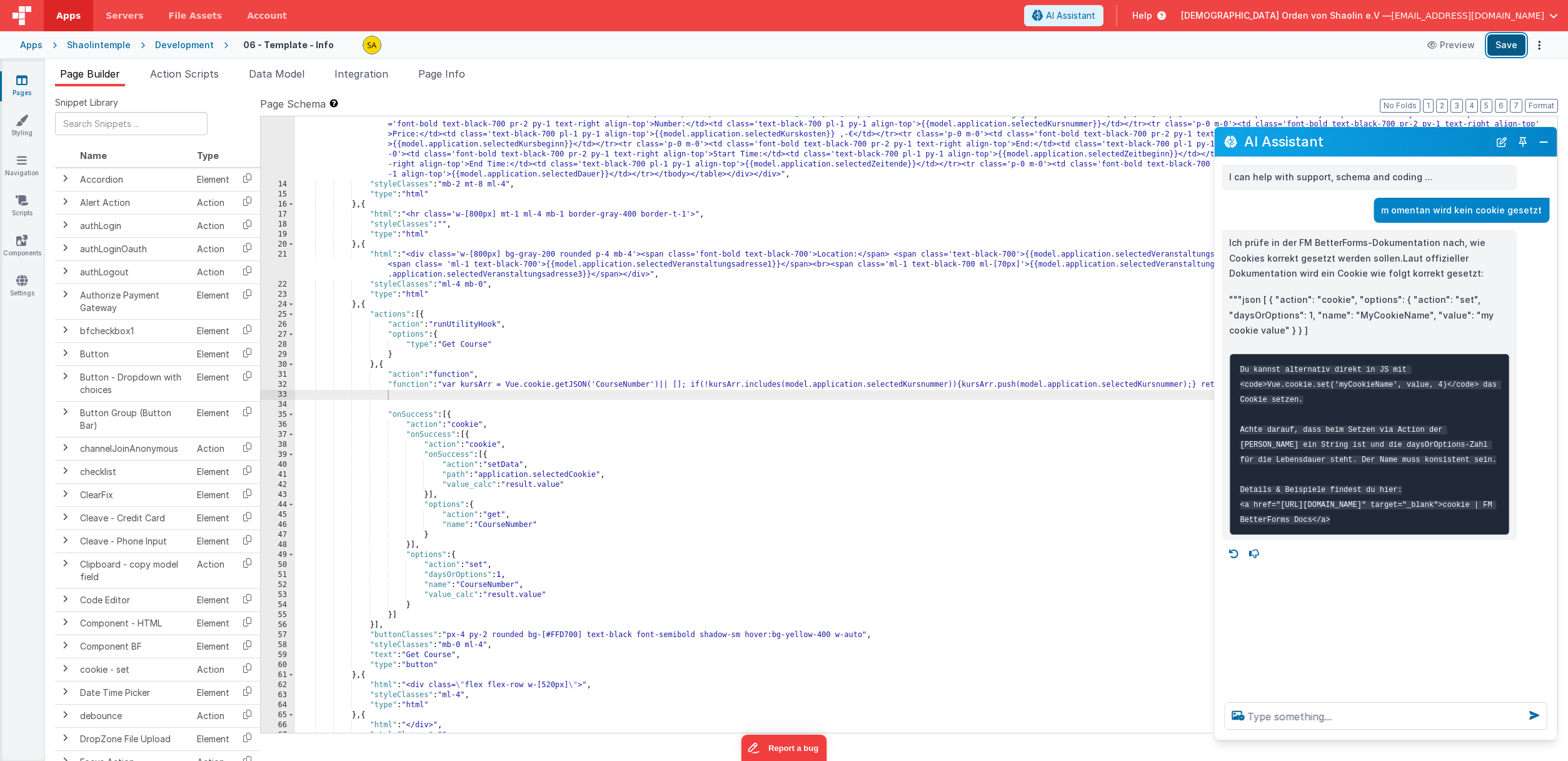
click at [1507, 51] on button "Save" at bounding box center [1506, 45] width 38 height 21
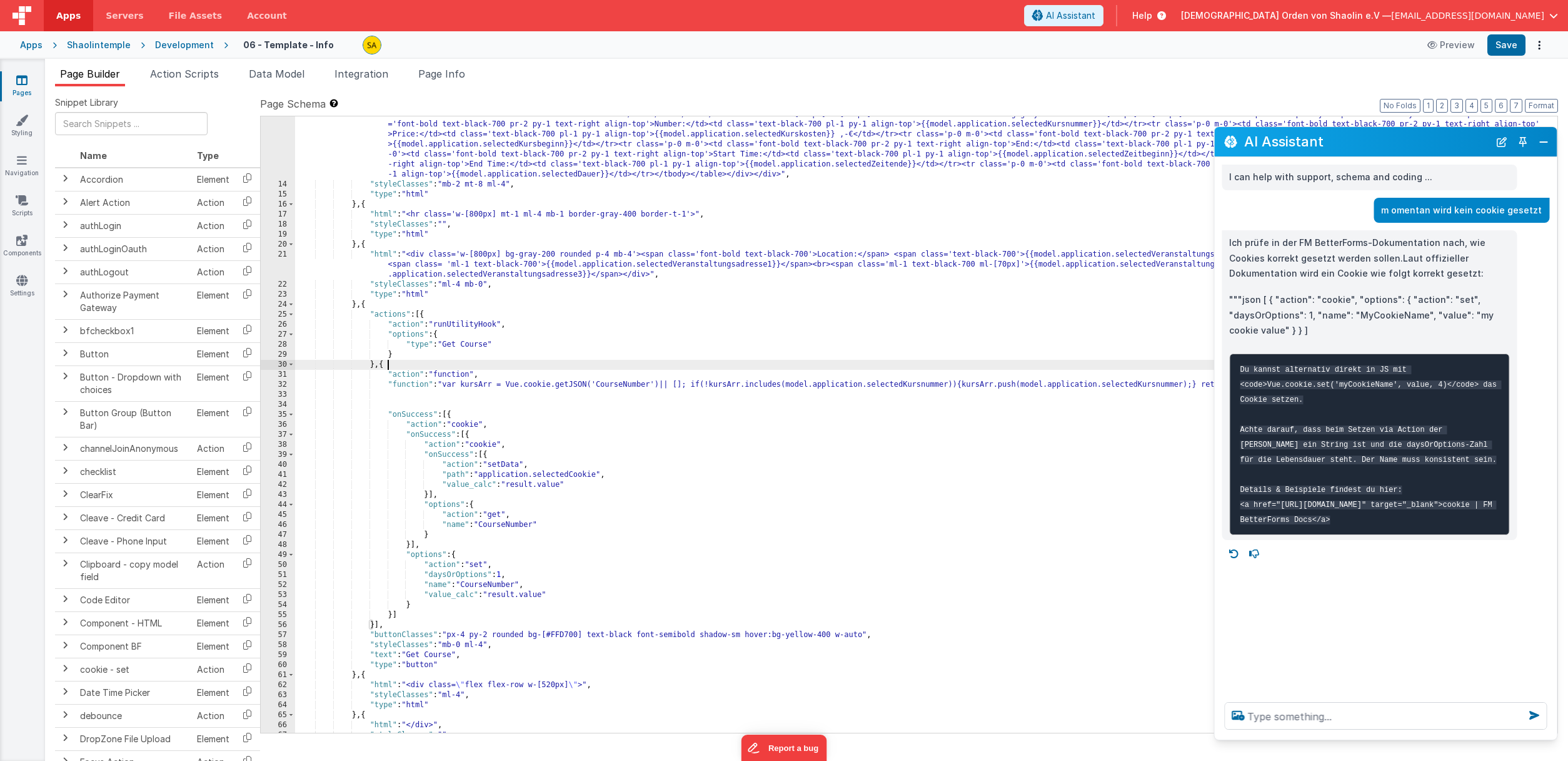
click at [387, 366] on div ""html" : "<div class='flex flex-row w-full items-start gap-0'><div class='w-[52…" at bounding box center [926, 448] width 1262 height 716
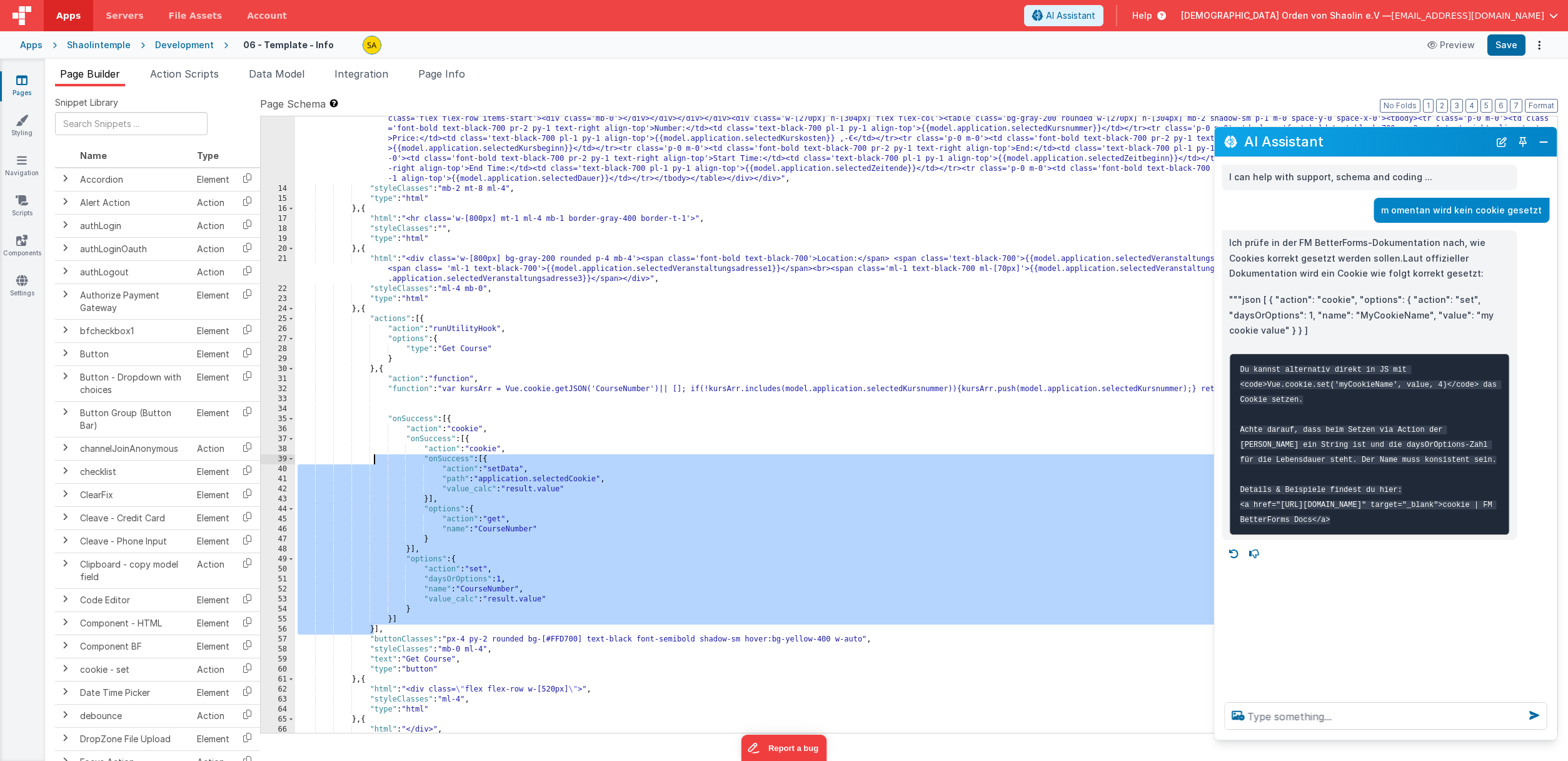
scroll to position [141, 0]
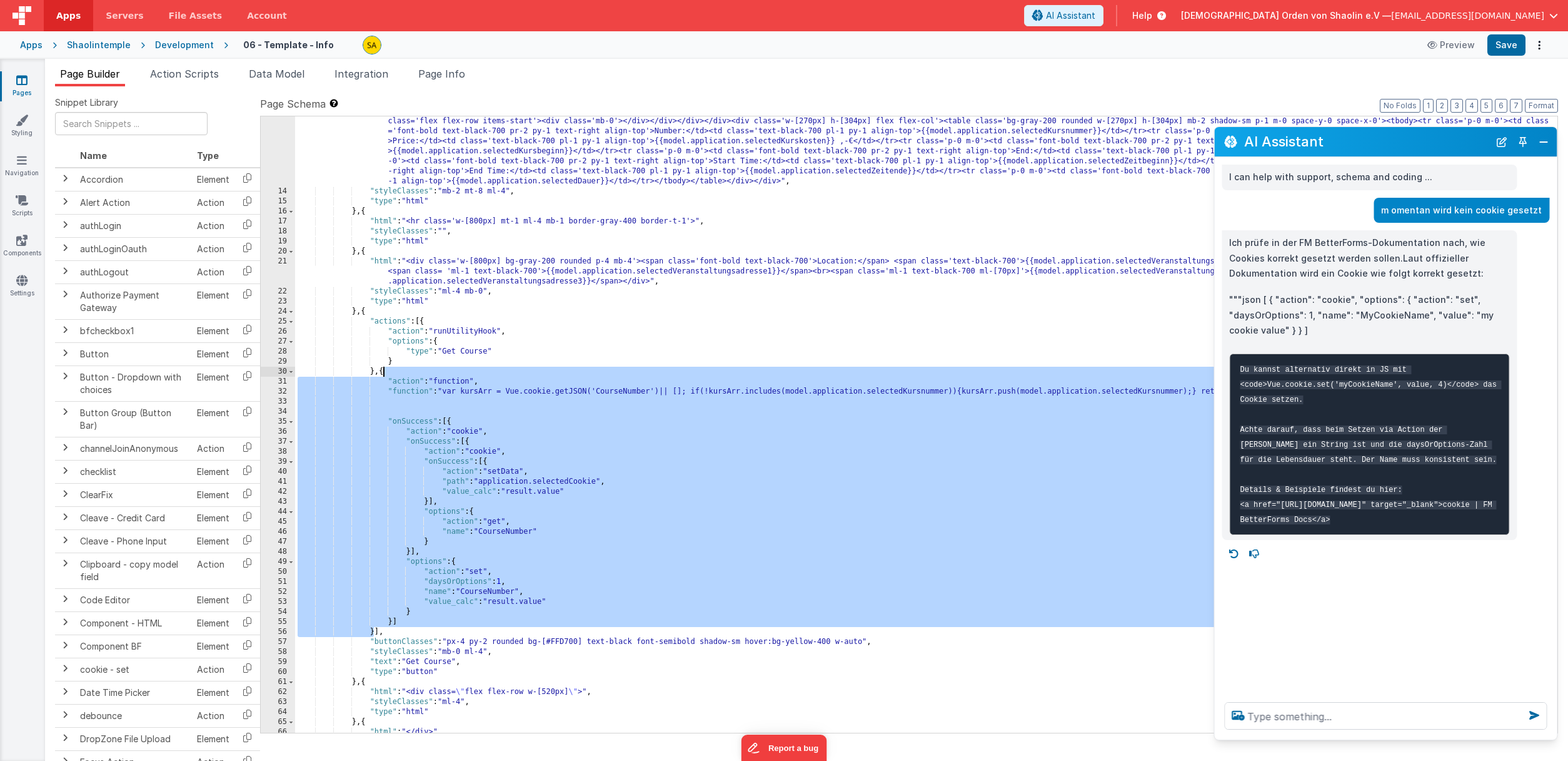
drag, startPoint x: 374, startPoint y: 624, endPoint x: 382, endPoint y: 374, distance: 250.1
click at [382, 374] on div ""html" : "<div class='flex flex-row w-full items-start gap-0'><div class='w-[52…" at bounding box center [926, 454] width 1262 height 716
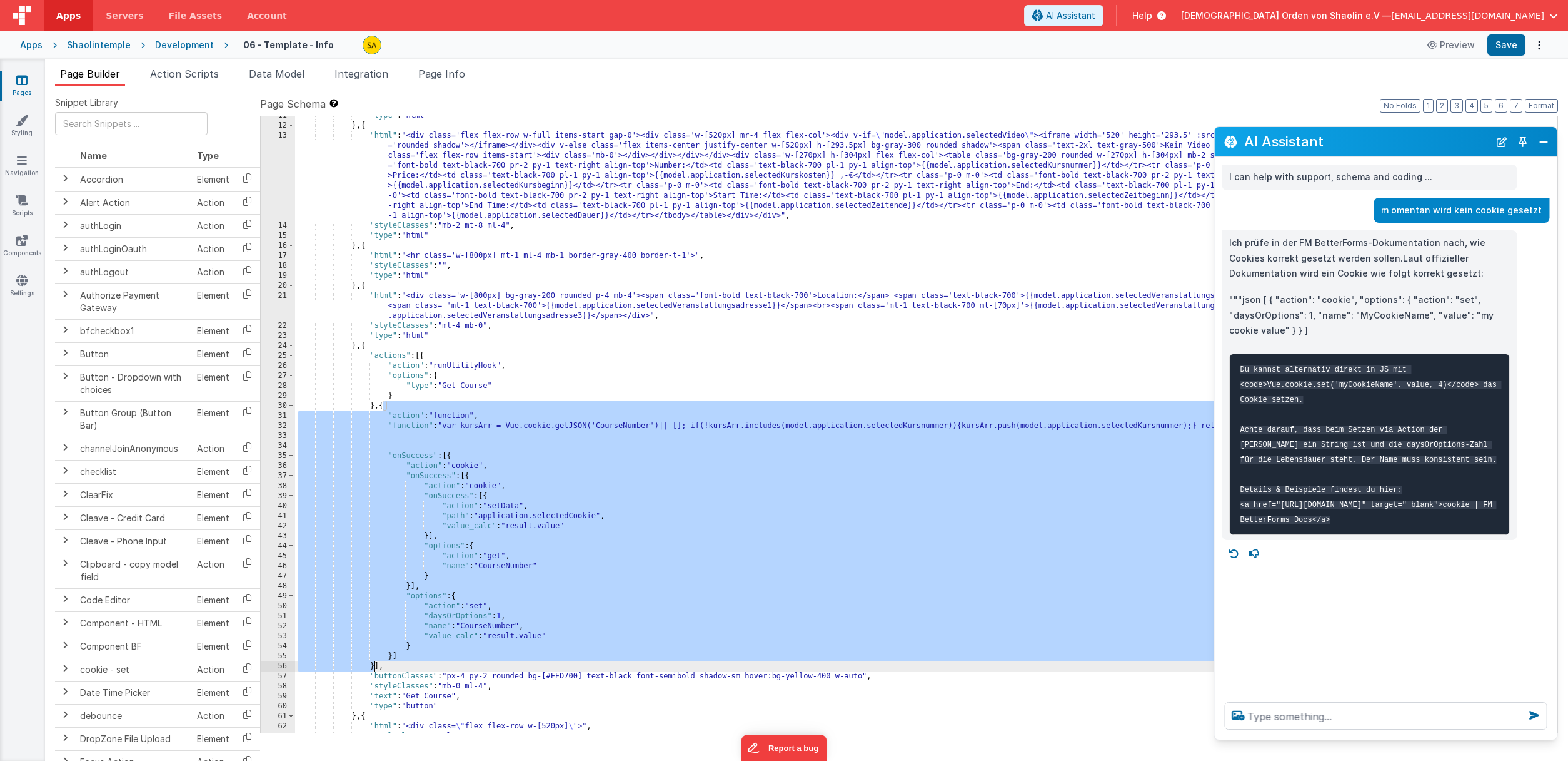
scroll to position [89, 0]
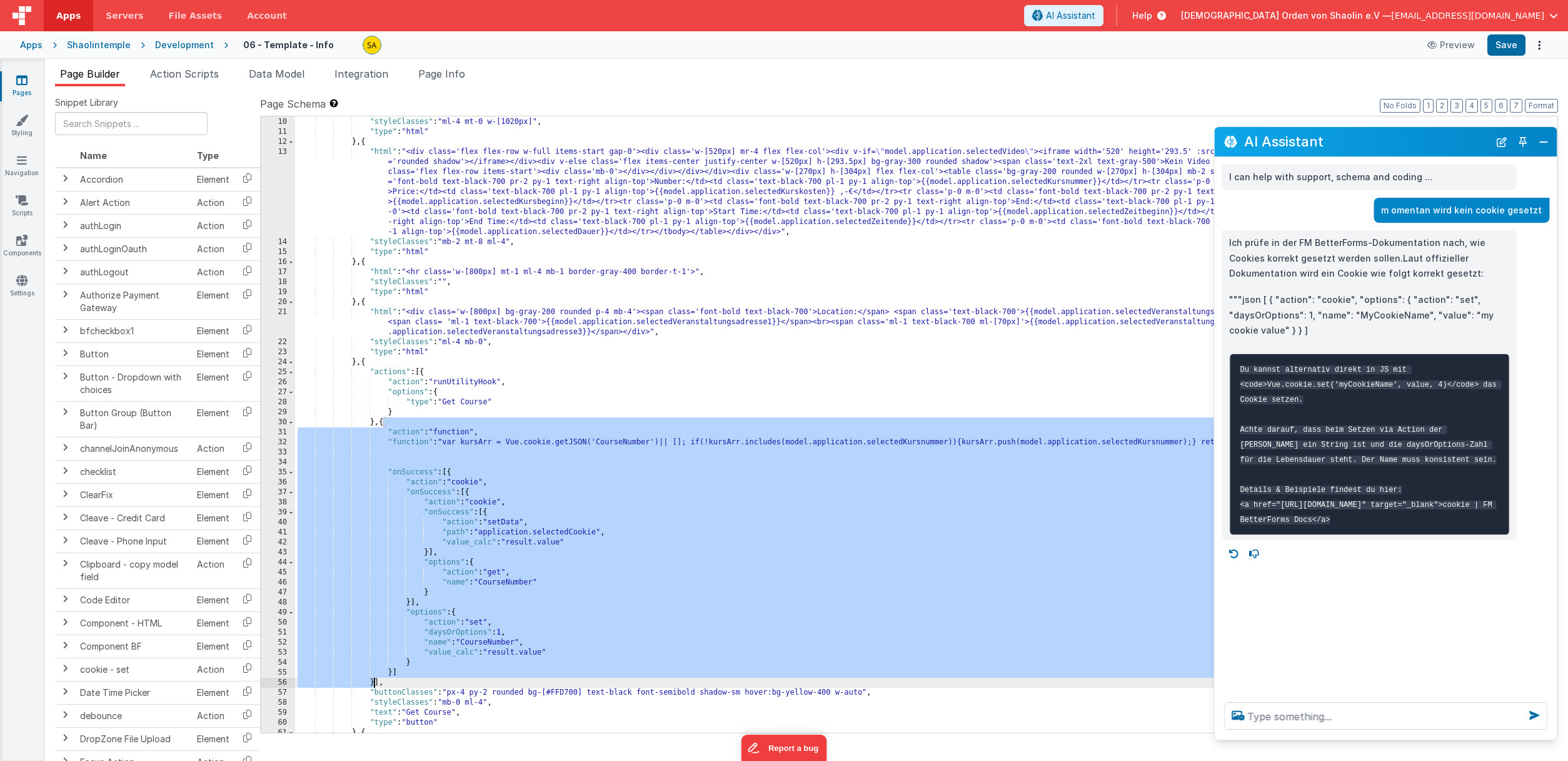
click at [459, 372] on div ""html" : "<div v-html= \" model.application.selectedCoursetextheadline \" ></di…" at bounding box center [926, 425] width 1262 height 636
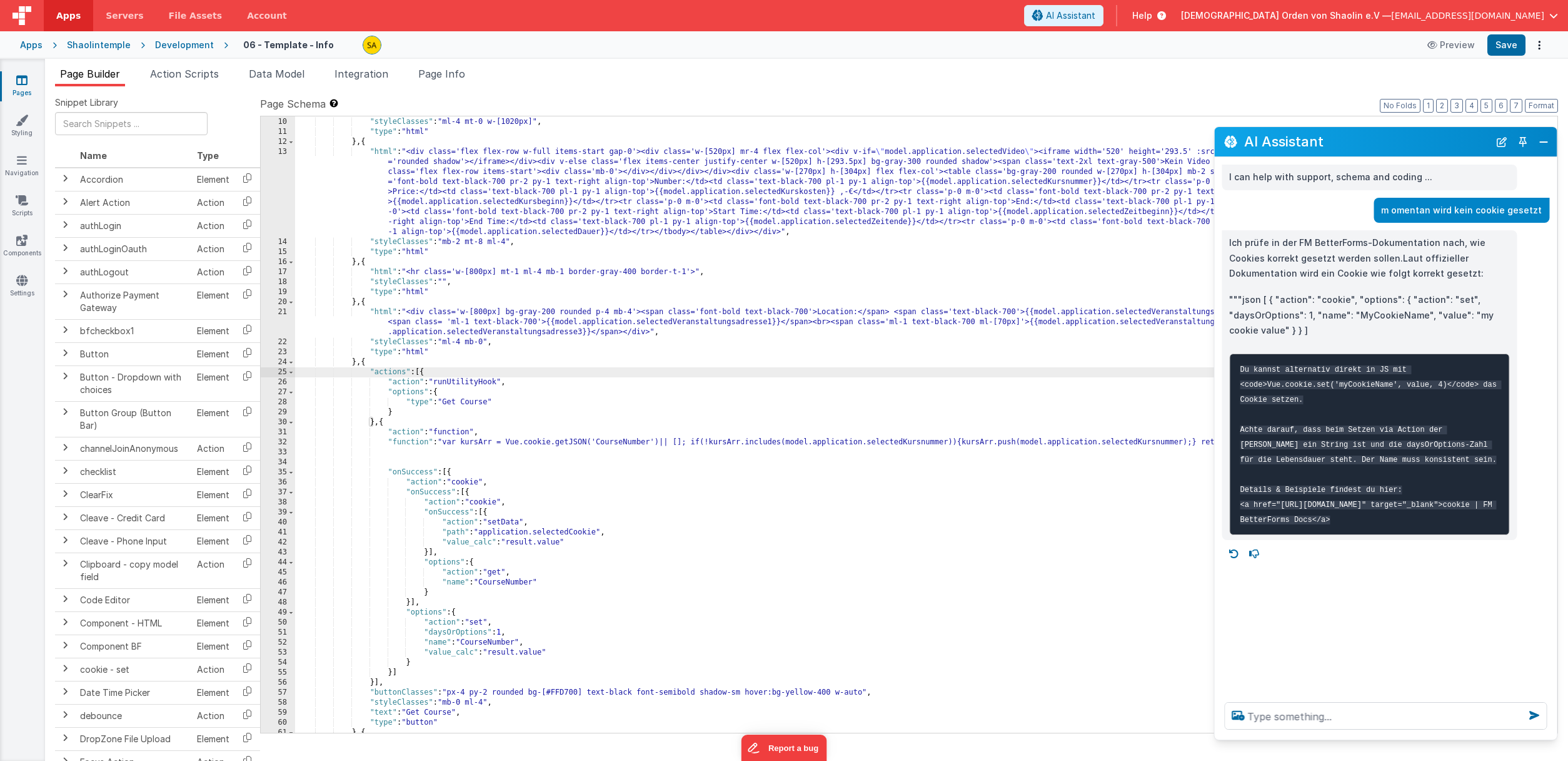
click at [426, 373] on div ""html" : "<div v-html= \" model.application.selectedCoursetextheadline \" ></di…" at bounding box center [926, 425] width 1262 height 636
click at [445, 393] on div ""html" : "<div v-html= \" model.application.selectedCoursetextheadline \" ></di…" at bounding box center [926, 425] width 1262 height 636
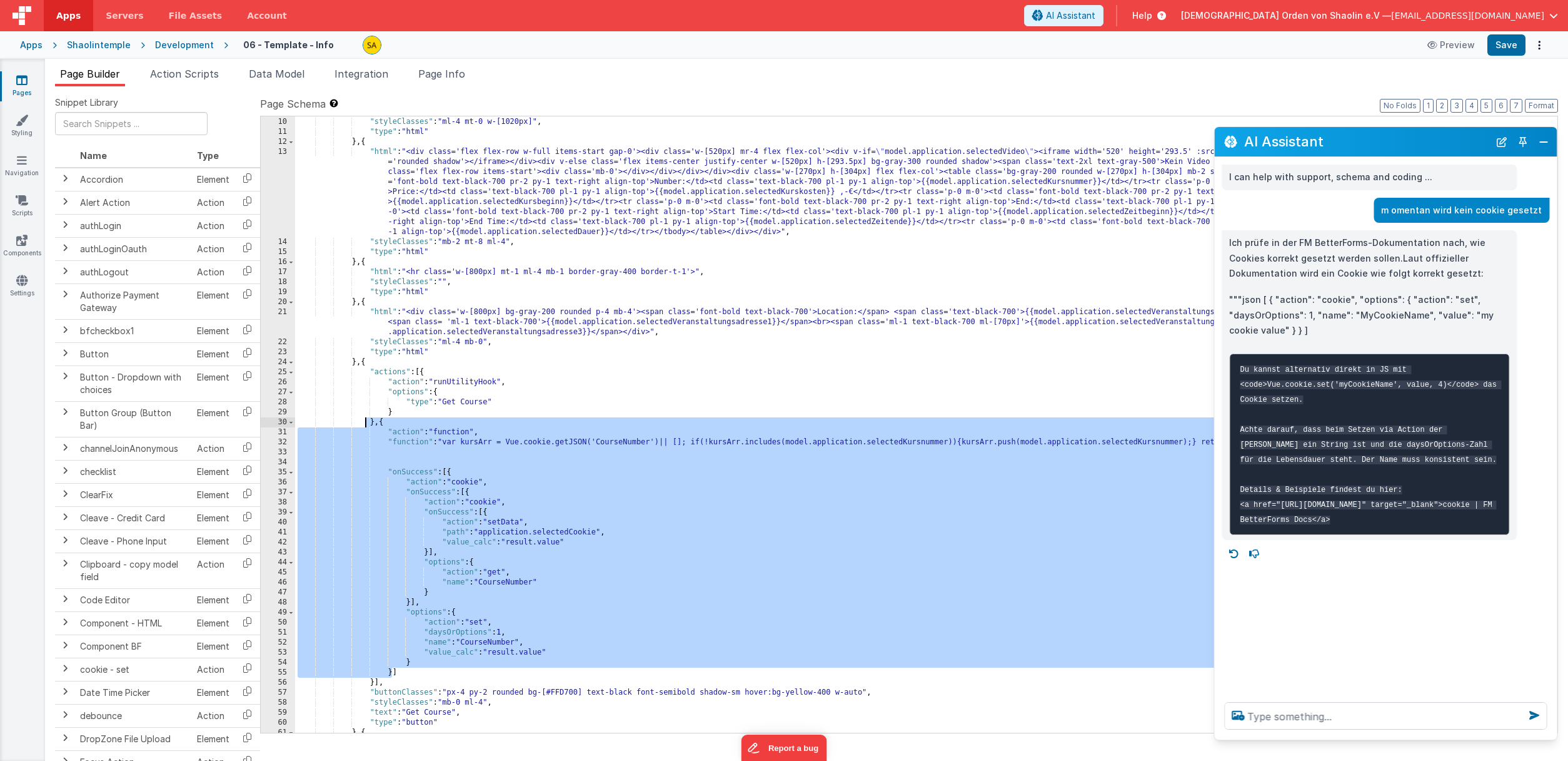
drag, startPoint x: 392, startPoint y: 674, endPoint x: 366, endPoint y: 421, distance: 254.3
click at [366, 421] on div ""html" : "<div v-html= \" model.application.selectedCoursetextheadline \" ></di…" at bounding box center [926, 425] width 1262 height 636
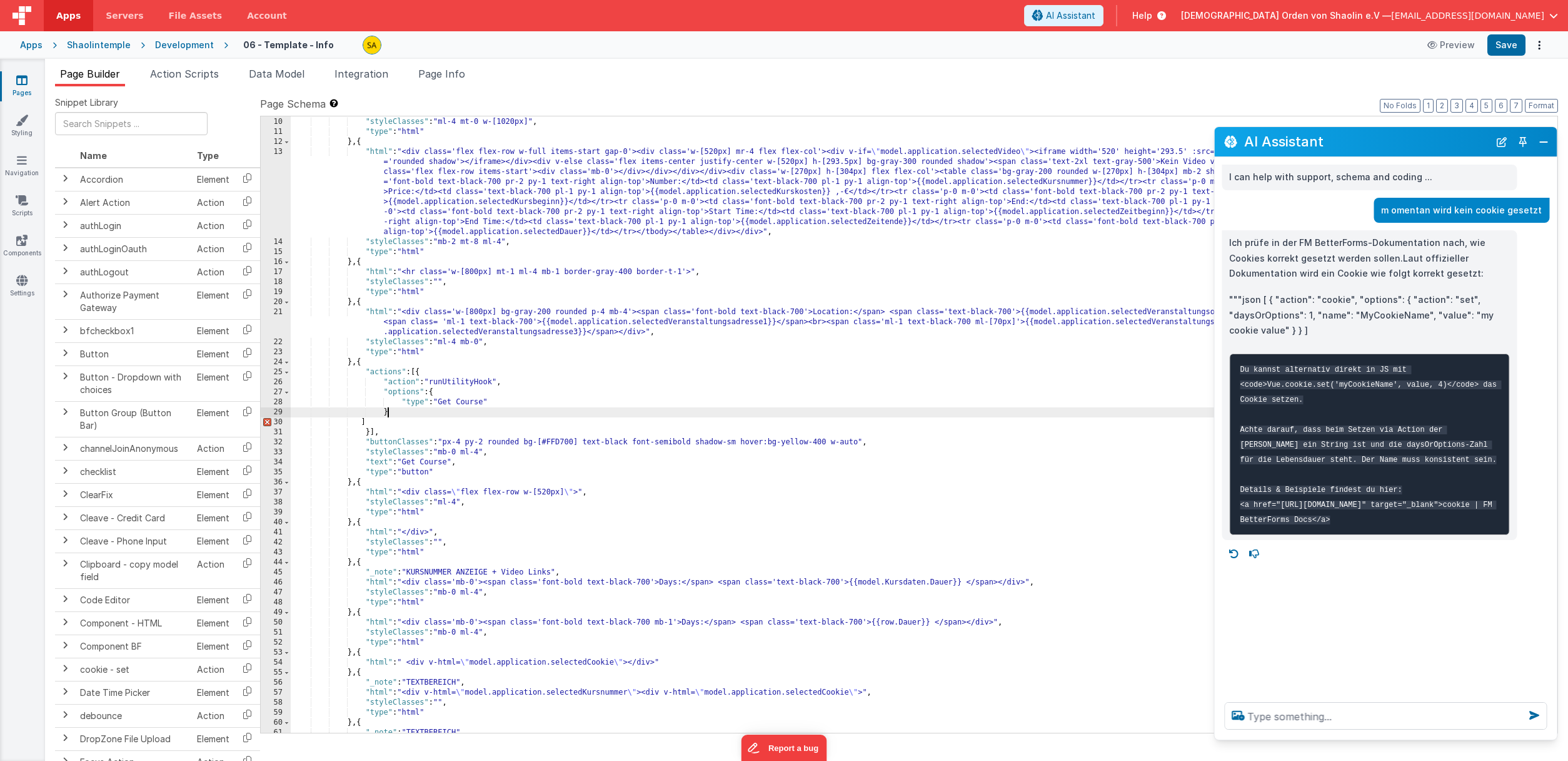
click at [404, 412] on div ""html" : "<div v-html= \" model.application.selectedCoursetextheadline \" ></di…" at bounding box center [924, 425] width 1267 height 636
click at [385, 427] on div ""html" : "<div v-html= \" model.application.selectedCoursetextheadline \" ></di…" at bounding box center [924, 425] width 1267 height 636
click at [418, 372] on div ""html" : "<div v-html= \" model.application.selectedCoursetextheadline \" ></di…" at bounding box center [924, 425] width 1267 height 636
click at [384, 415] on div ""html" : "<div v-html= \" model.application.selectedCoursetextheadline \" ></di…" at bounding box center [924, 425] width 1267 height 636
click at [424, 372] on div ""html" : "<div v-html= \" model.application.selectedCoursetextheadline \" ></di…" at bounding box center [924, 425] width 1267 height 636
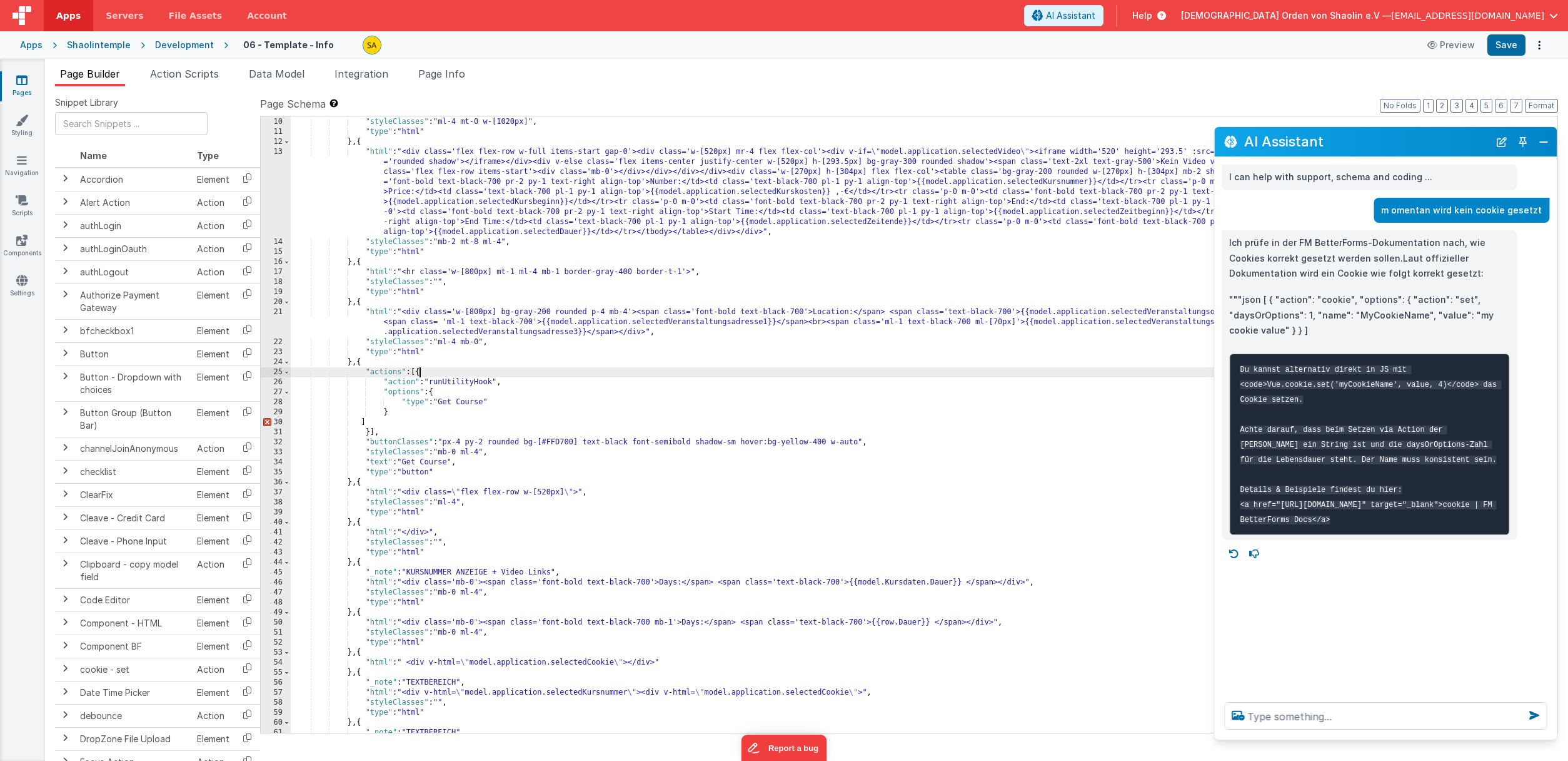
click at [420, 374] on div ""html" : "<div v-html= \" model.application.selectedCoursetextheadline \" ></di…" at bounding box center [924, 425] width 1267 height 636
click at [369, 422] on div ""html" : "<div v-html= \" model.application.selectedCoursetextheadline \" ></di…" at bounding box center [924, 425] width 1267 height 636
click at [1508, 41] on button "Save" at bounding box center [1506, 45] width 38 height 21
click at [1541, 104] on button "Format" at bounding box center [1541, 106] width 33 height 14
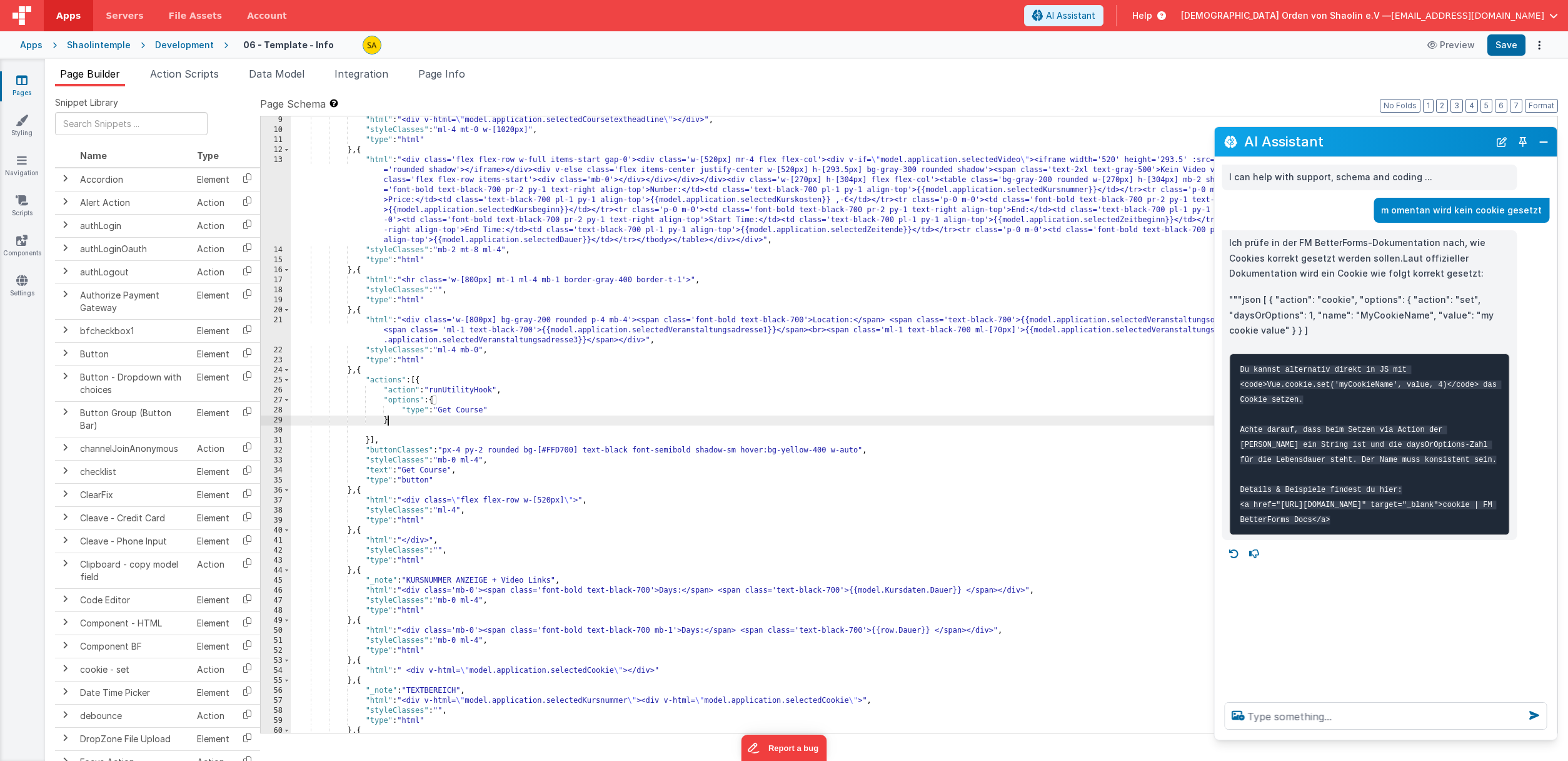
click at [598, 419] on div ""html" : "<div v-html= \" model.application.selectedCoursetextheadline \" ></di…" at bounding box center [924, 433] width 1267 height 636
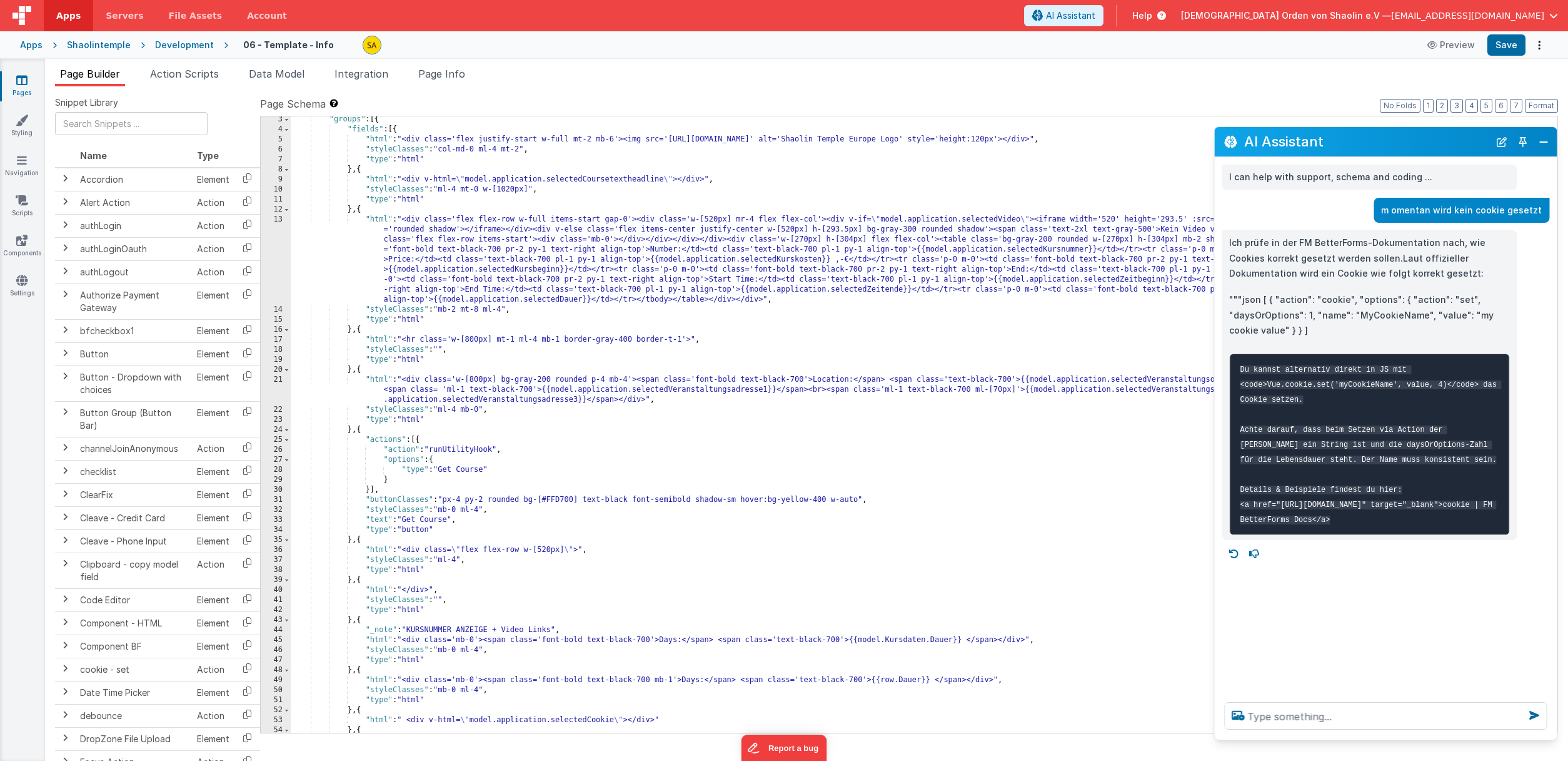
scroll to position [0, 0]
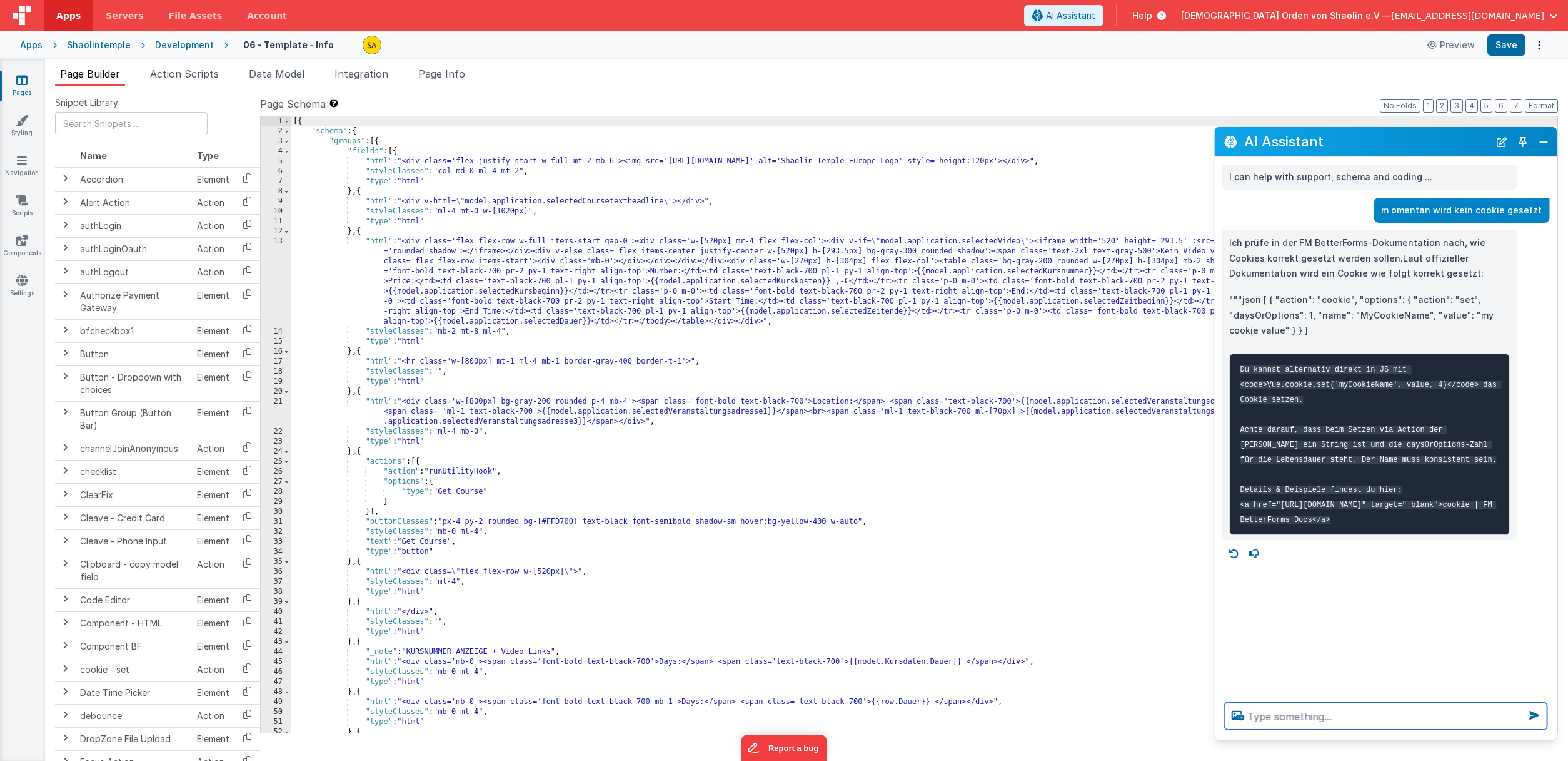
click at [1367, 716] on textarea at bounding box center [1386, 716] width 323 height 28
drag, startPoint x: 180, startPoint y: 77, endPoint x: 245, endPoint y: 181, distance: 122.6
click at [180, 77] on span "Action Scripts" at bounding box center [184, 74] width 68 height 12
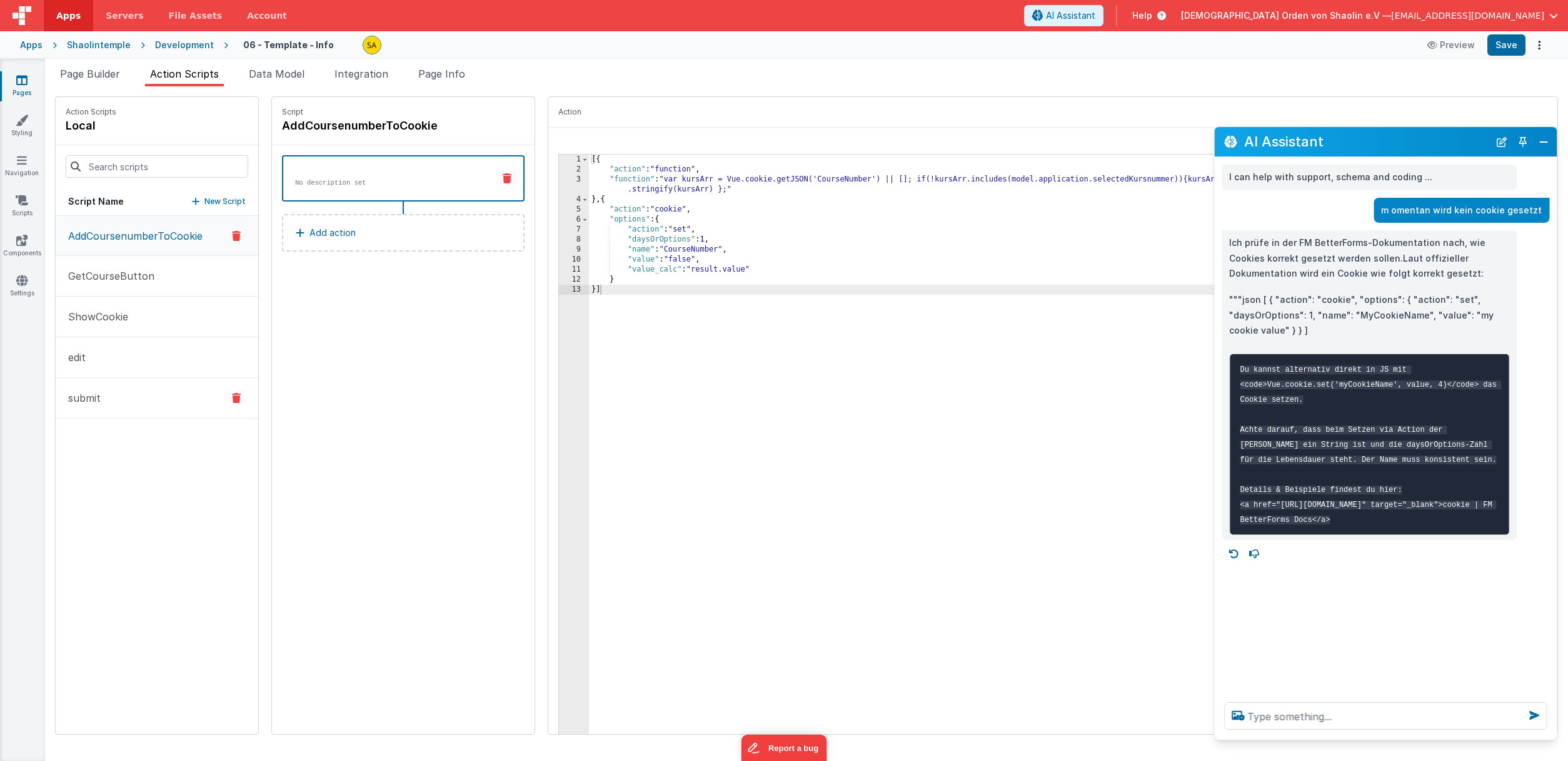
click at [115, 402] on button "submit" at bounding box center [157, 398] width 203 height 41
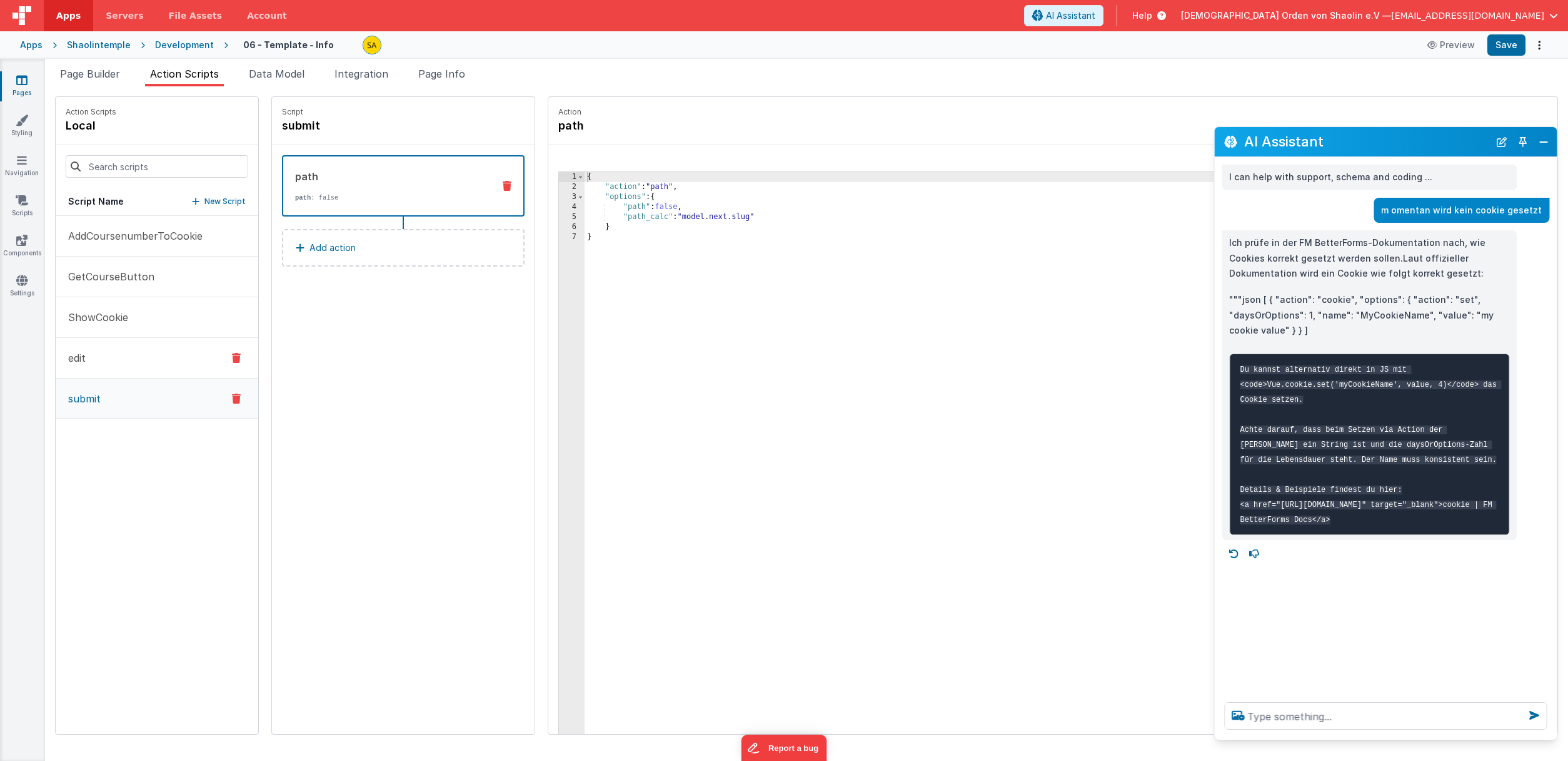
click at [98, 352] on button "edit" at bounding box center [157, 358] width 203 height 41
click at [108, 324] on p "ShowCookie" at bounding box center [94, 317] width 68 height 15
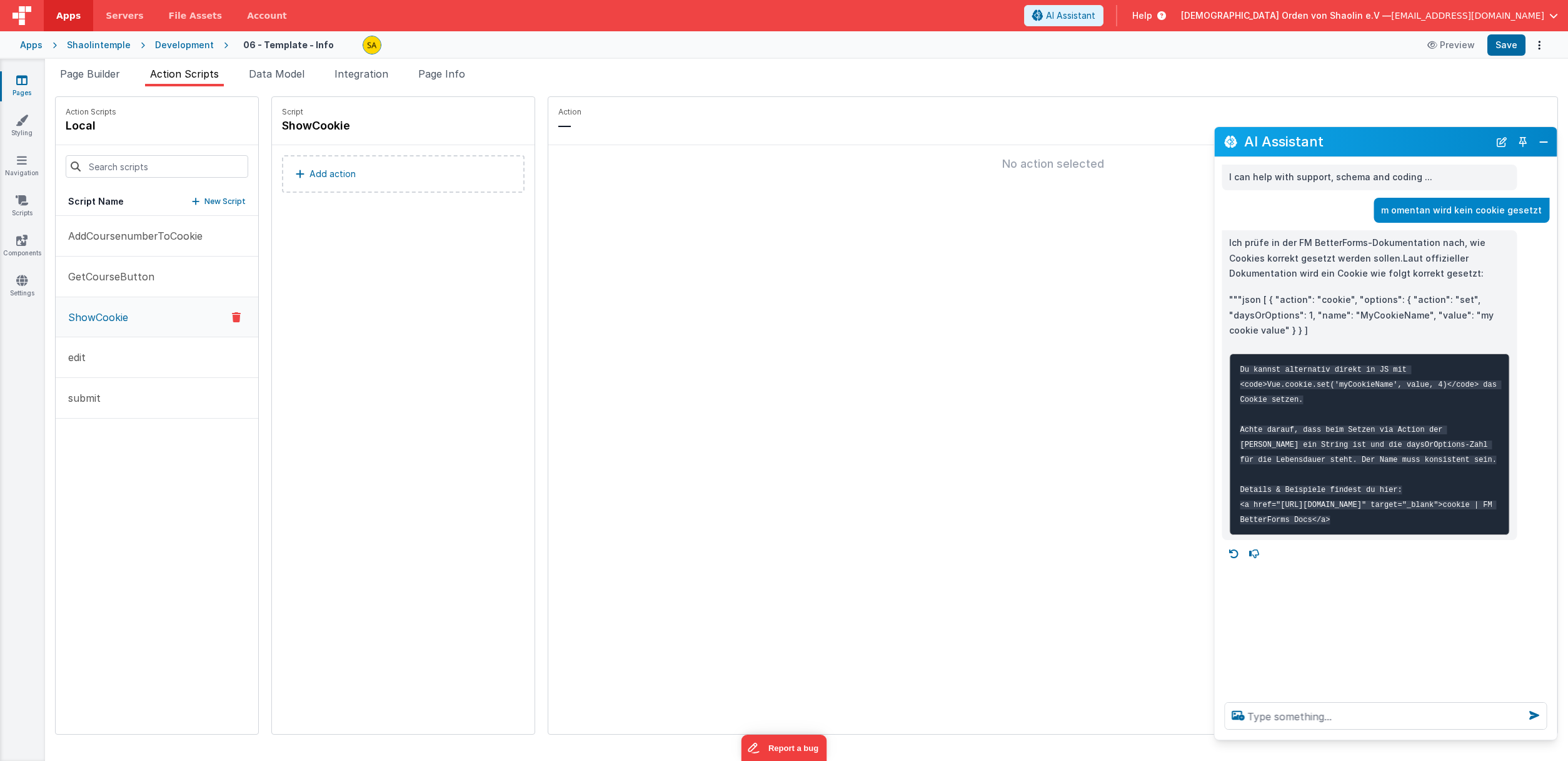
click at [232, 317] on icon at bounding box center [236, 317] width 9 height 15
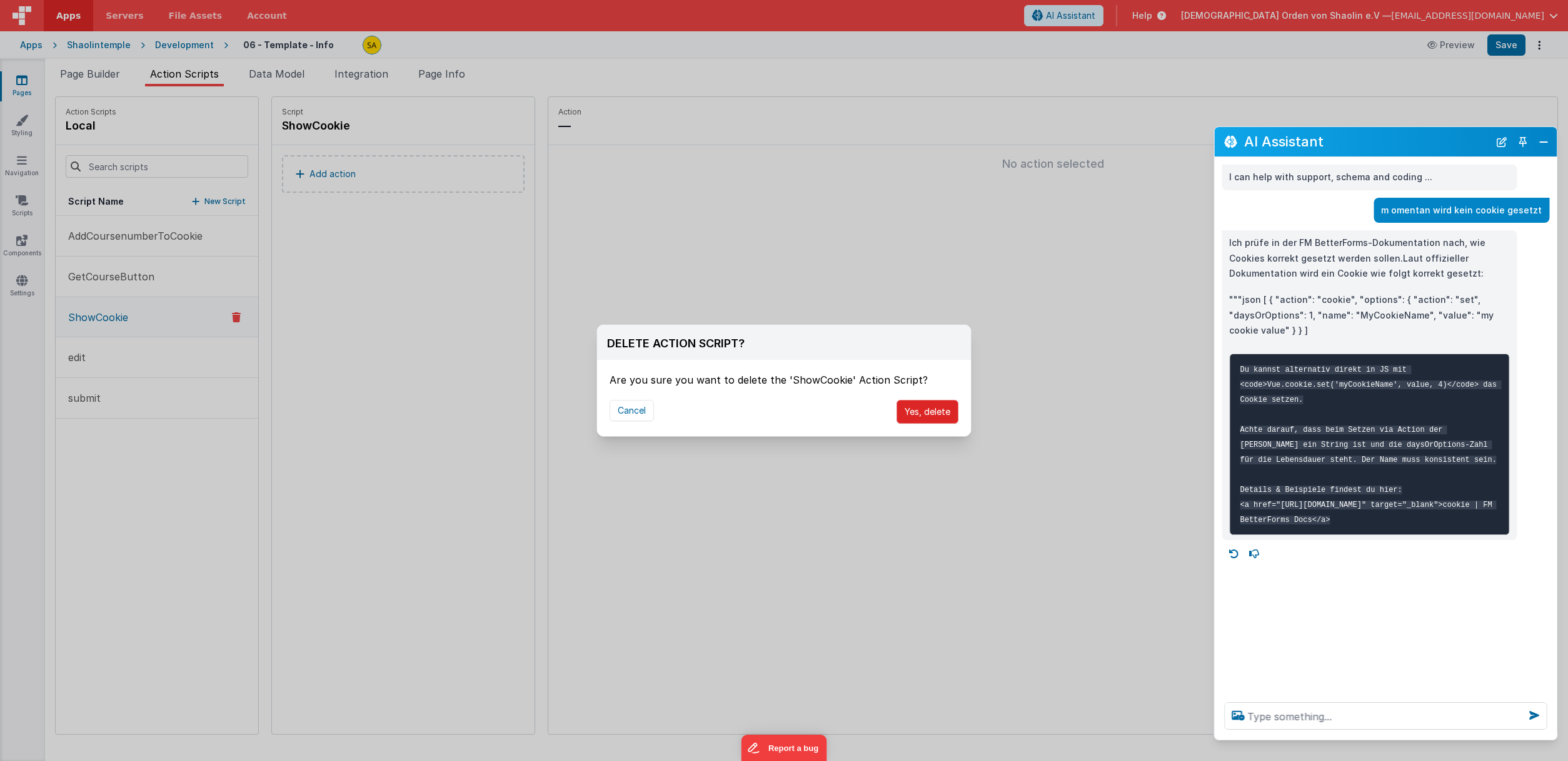
click at [934, 411] on button "Yes, delete" at bounding box center [927, 411] width 62 height 24
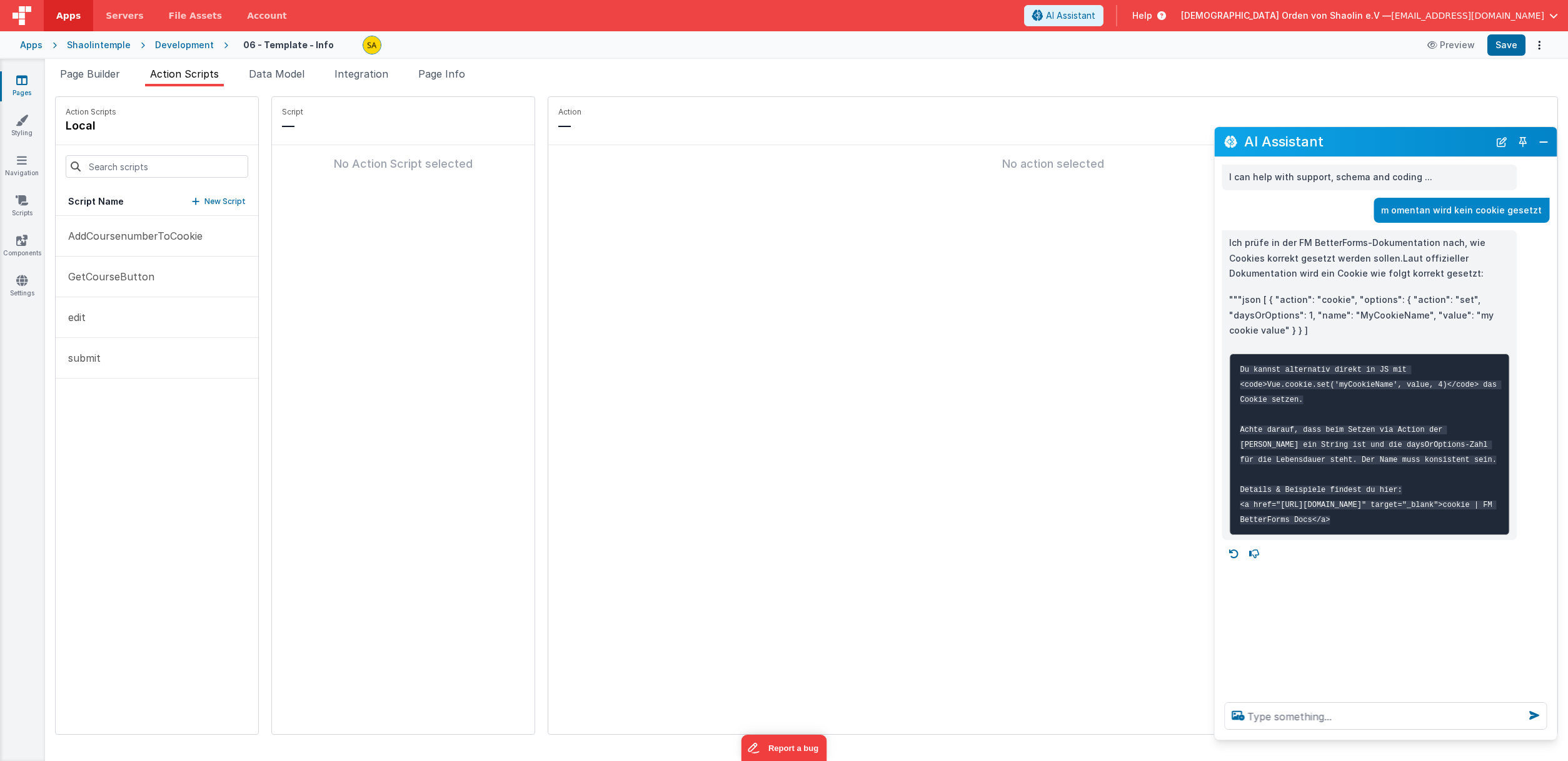
click at [205, 201] on p "New Script" at bounding box center [225, 201] width 41 height 12
type input "onFormLoad"
click at [414, 128] on icon at bounding box center [418, 125] width 9 height 15
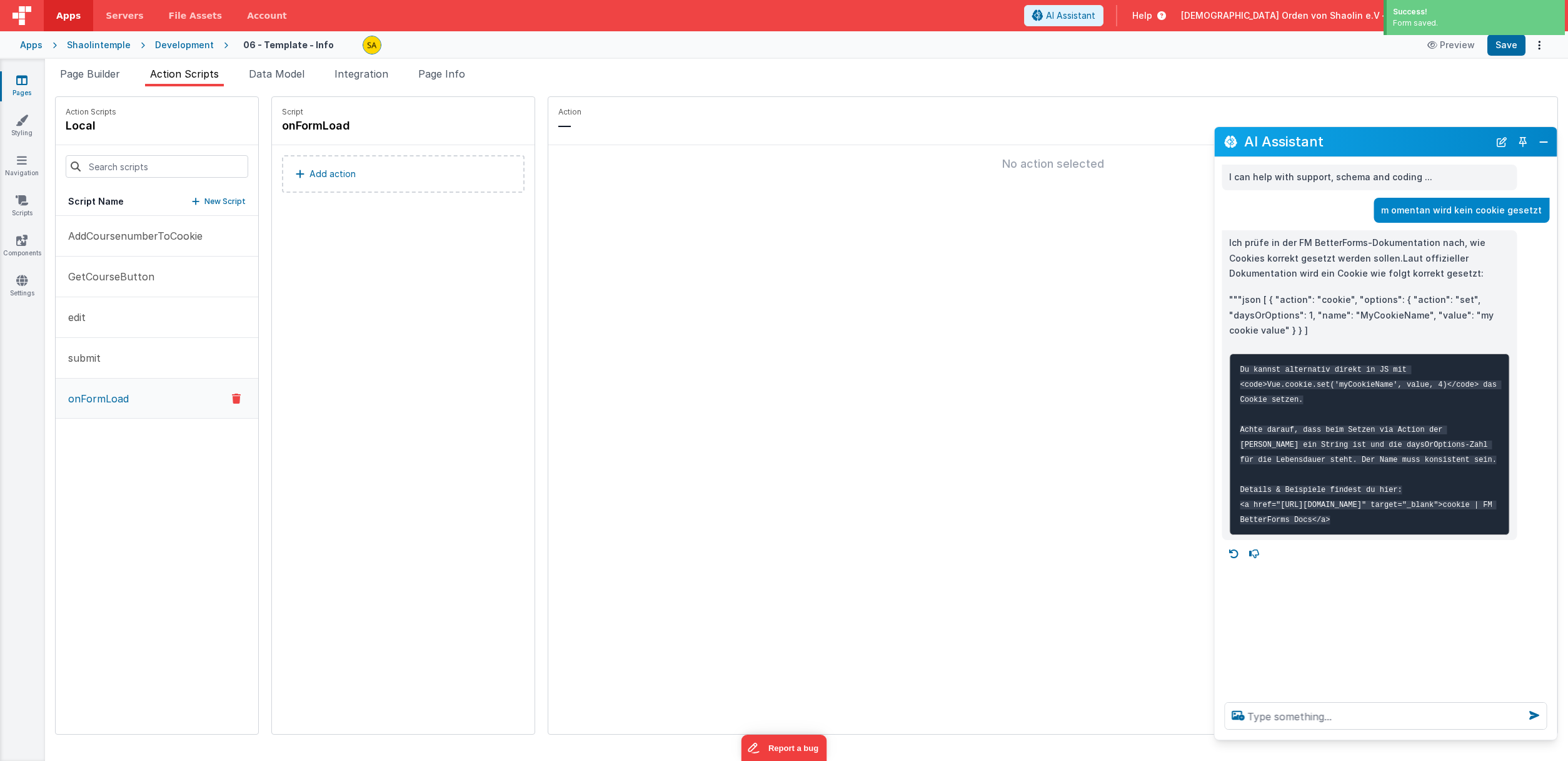
click at [347, 182] on button "Add action" at bounding box center [403, 174] width 243 height 37
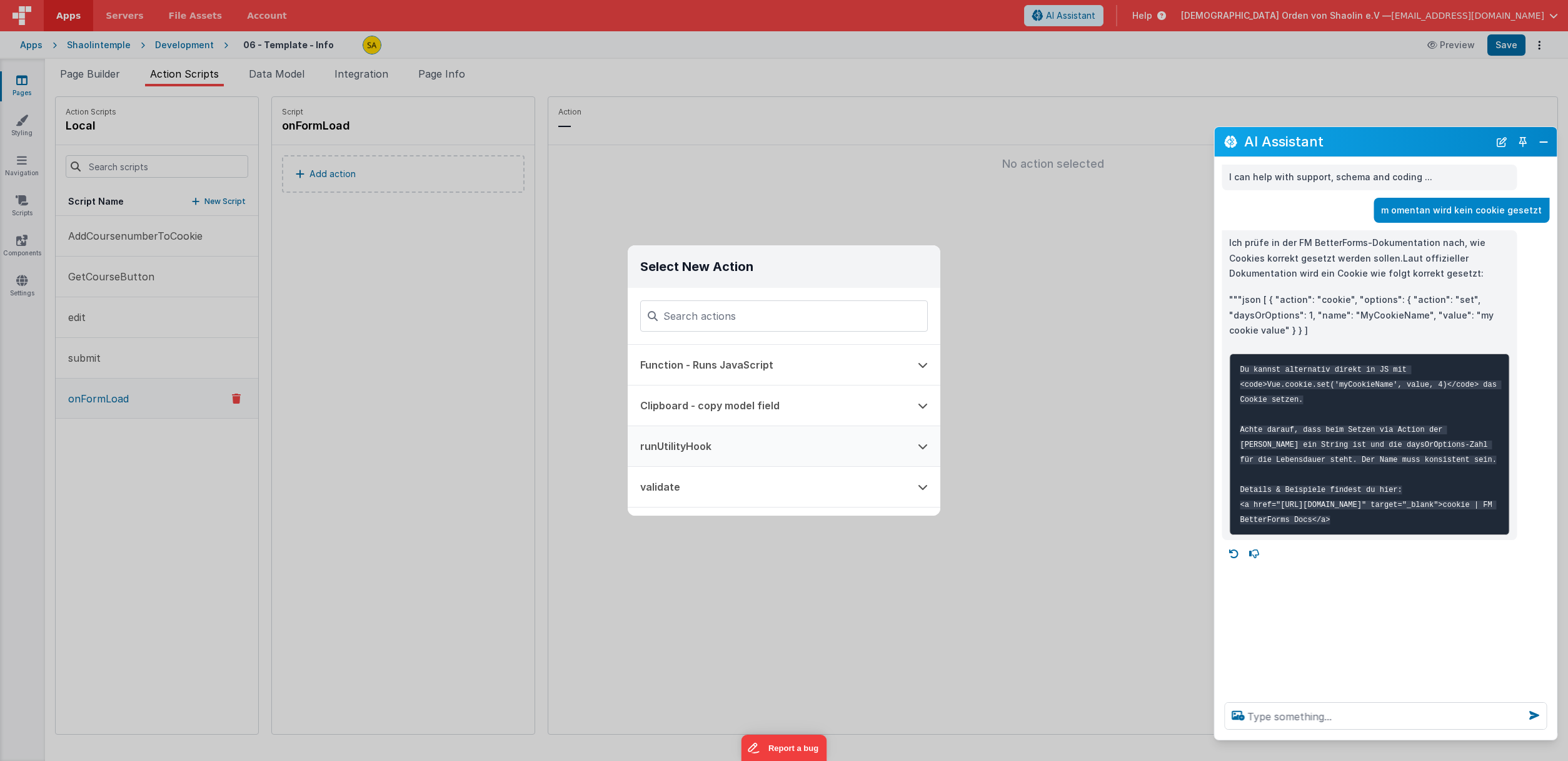
click at [705, 443] on button "runUtilityHook" at bounding box center [766, 446] width 277 height 40
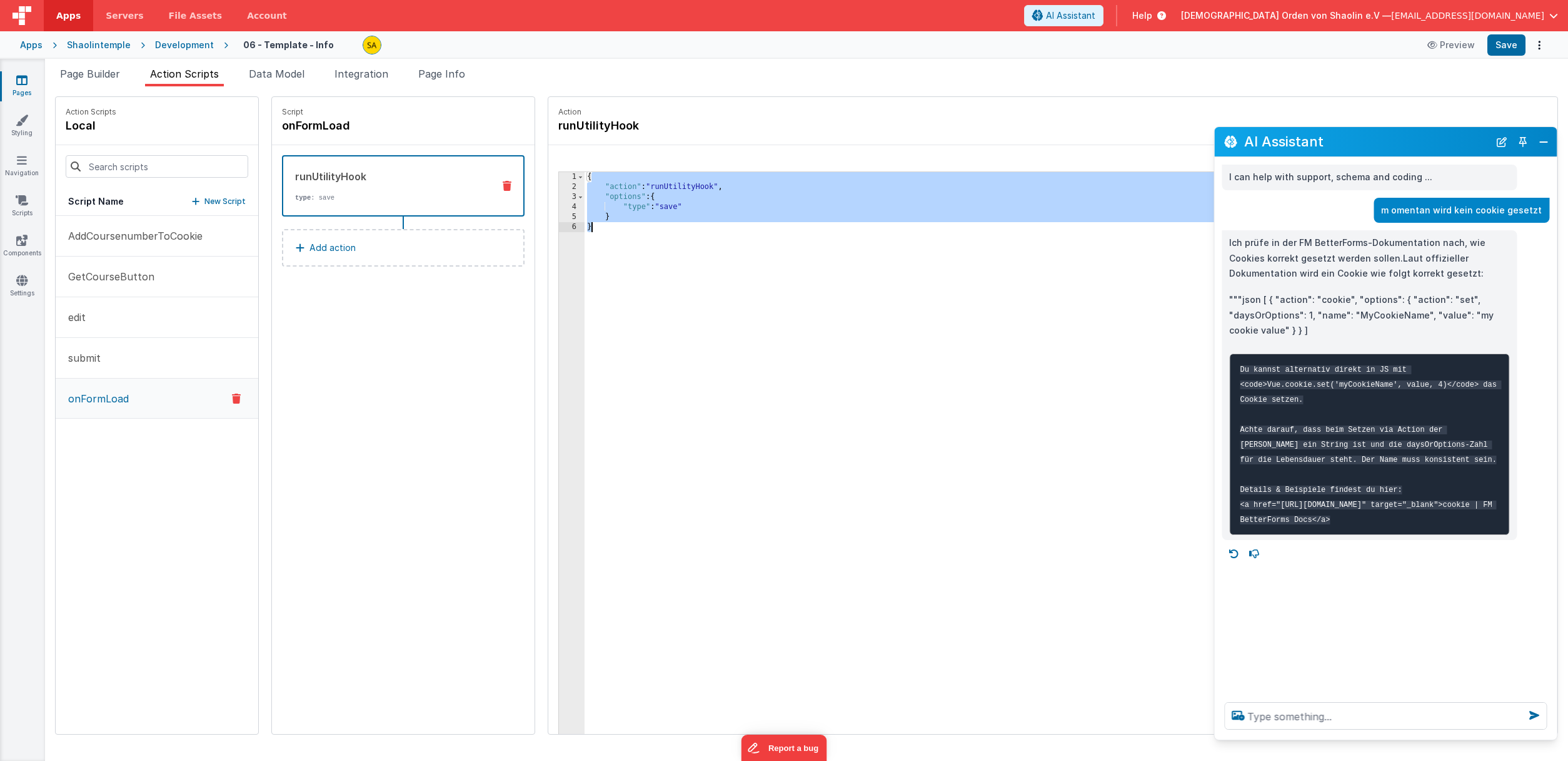
drag, startPoint x: 574, startPoint y: 180, endPoint x: 605, endPoint y: 233, distance: 61.4
click at [607, 234] on div "{ "action" : "runUtilityHook" , "options" : { "type" : "save" } }" at bounding box center [1073, 482] width 978 height 621
click at [1359, 718] on textarea at bounding box center [1386, 716] width 323 height 28
paste textarea ""action": "runUtilityHook", "options": { "type": "save" } }"
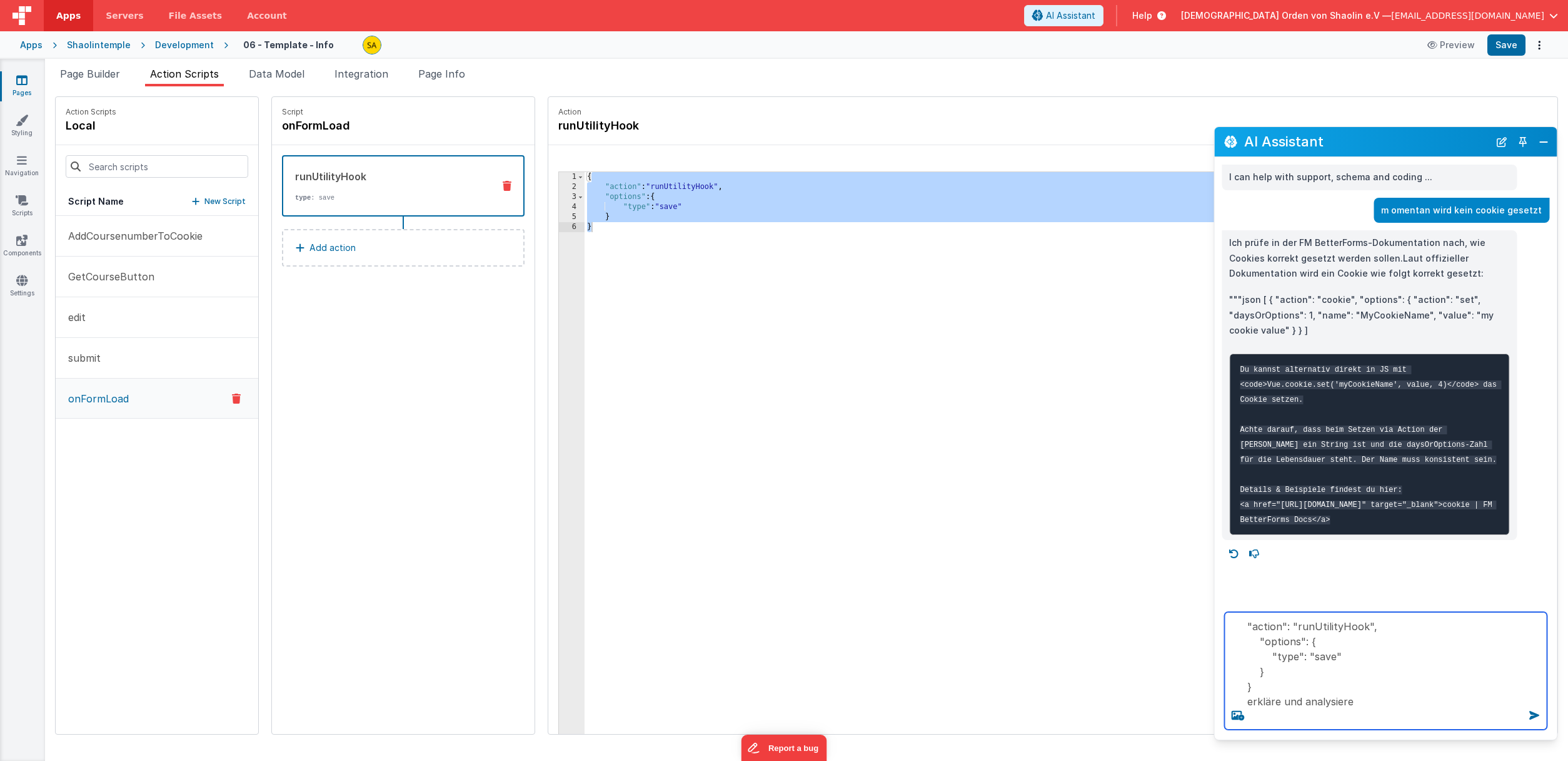
type textarea ""action": "runUtilityHook", "options": { "type": "save" } } erkläre und analysi…"
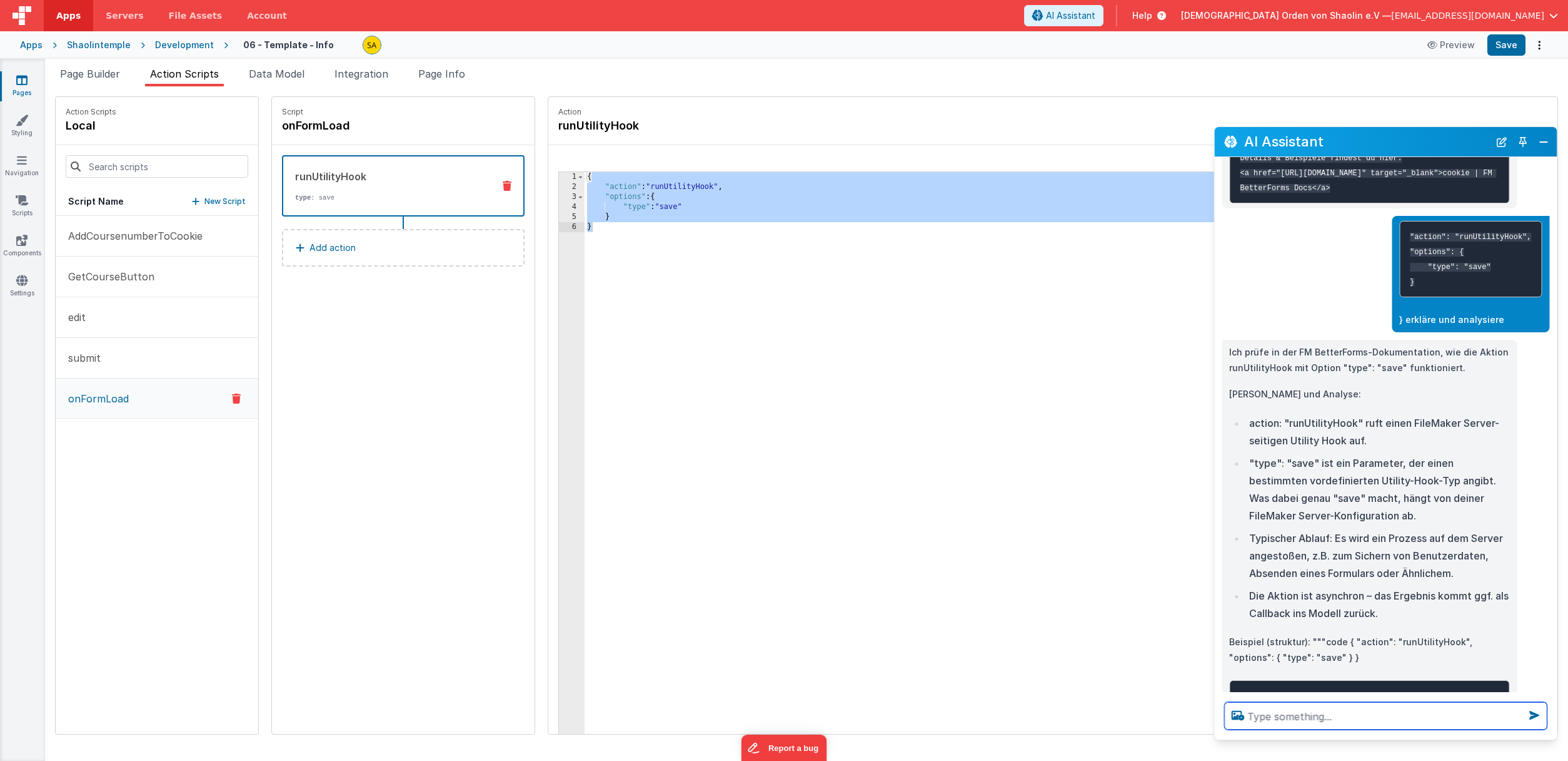
scroll to position [470, 0]
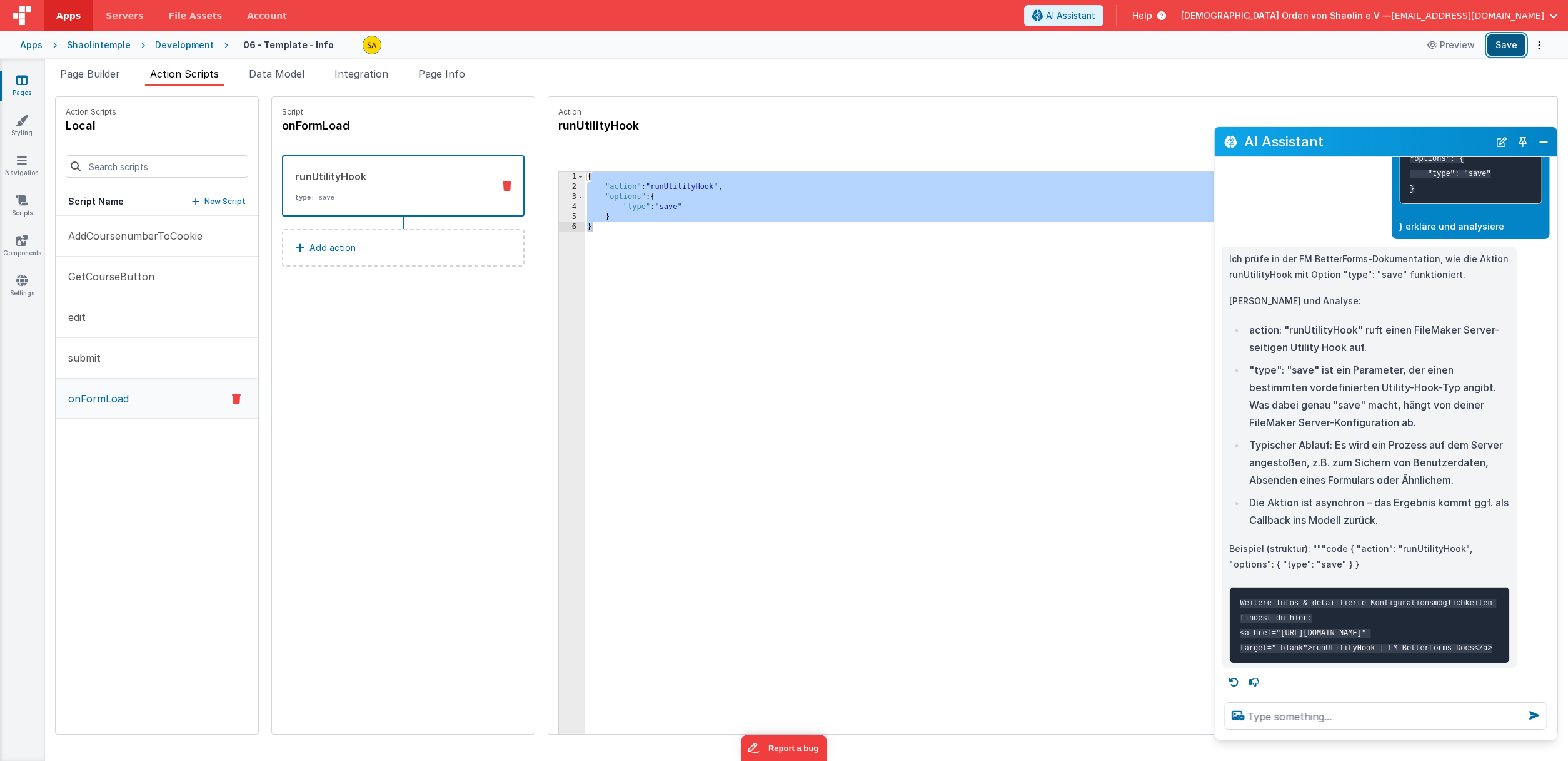
click at [1502, 45] on button "Save" at bounding box center [1506, 45] width 38 height 21
click at [89, 77] on span "Page Builder" at bounding box center [90, 74] width 60 height 12
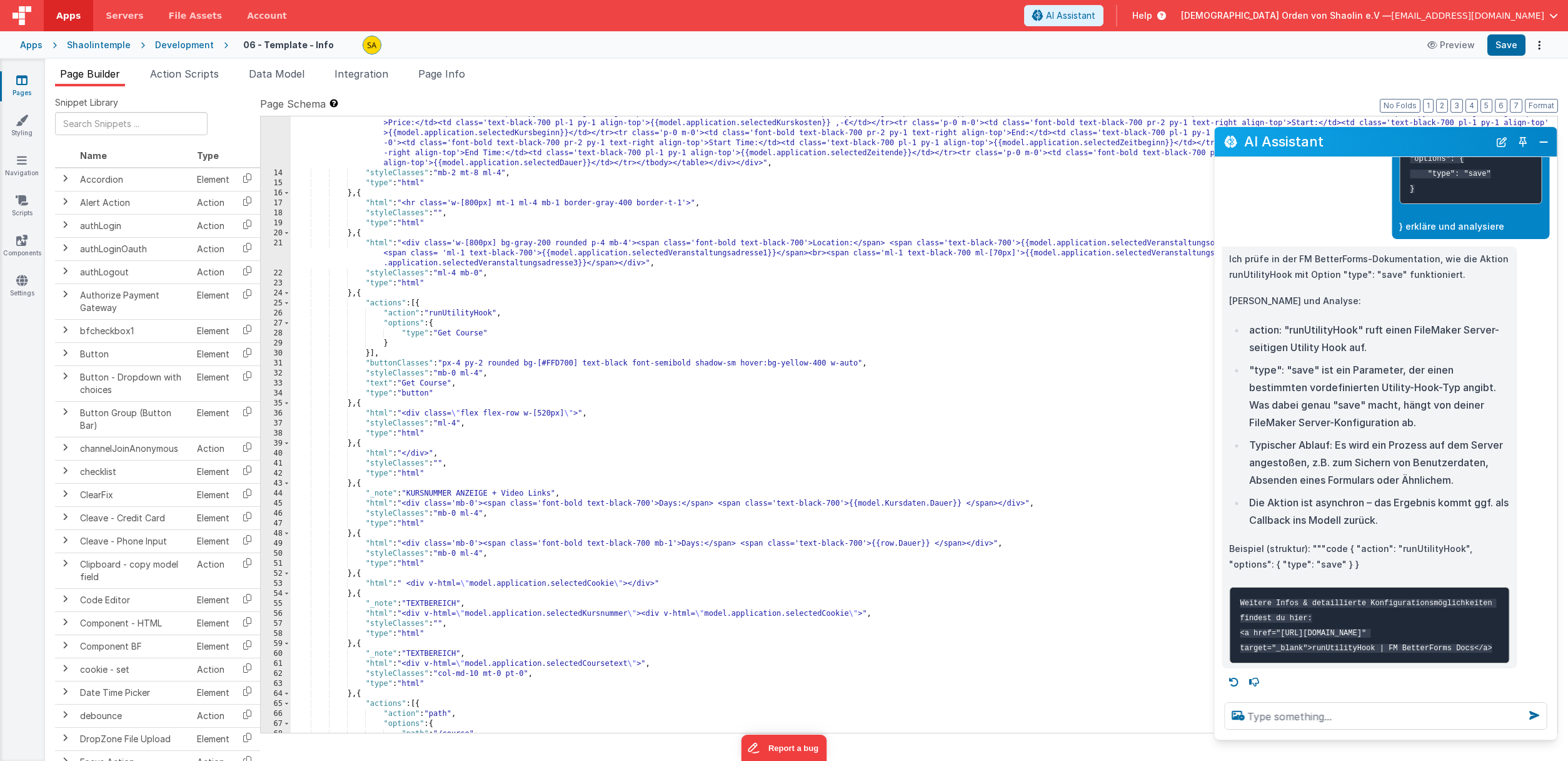
scroll to position [160, 0]
click at [197, 77] on span "Action Scripts" at bounding box center [184, 74] width 68 height 12
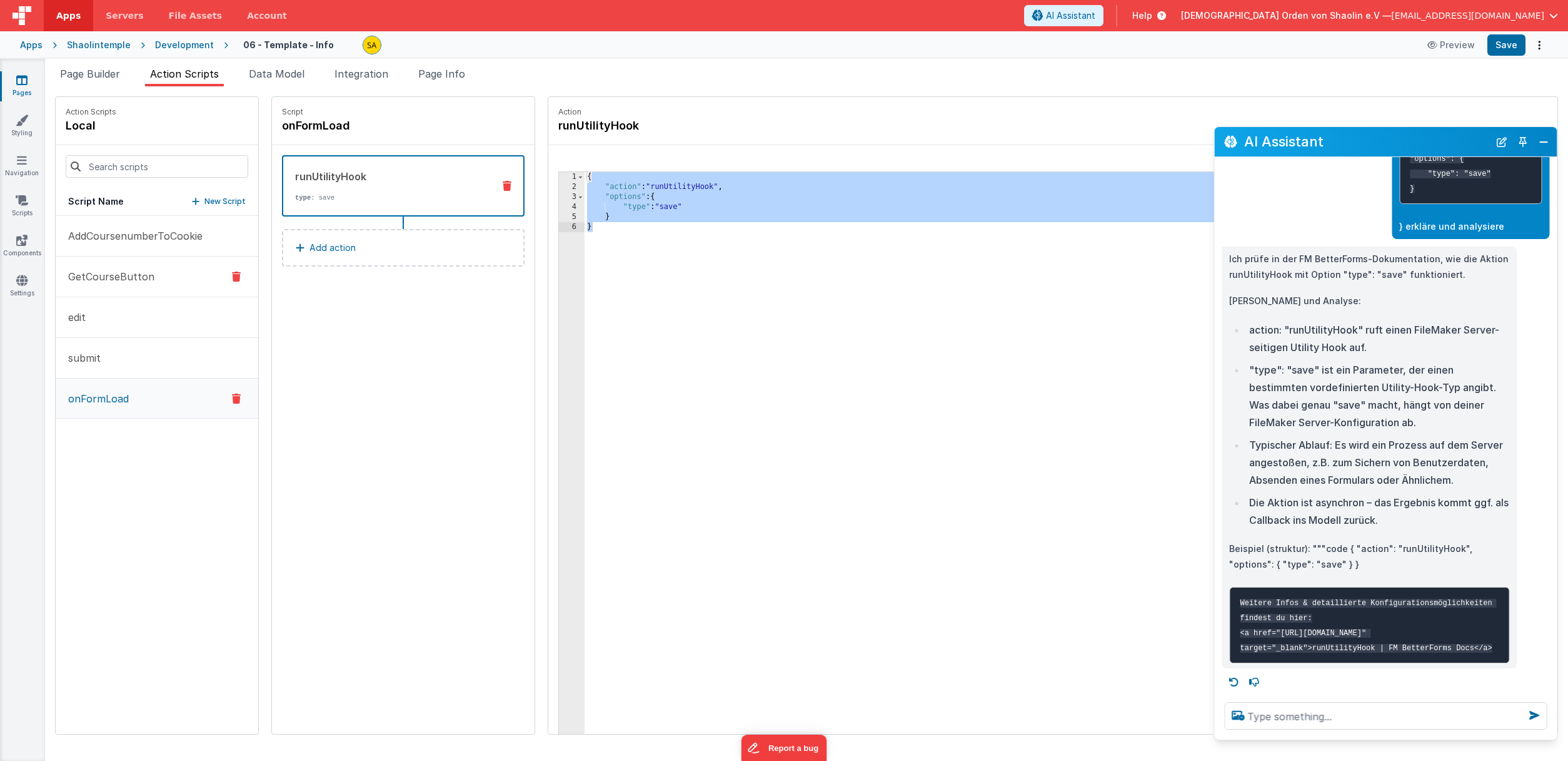
click at [165, 281] on button "GetCourseButton" at bounding box center [157, 277] width 203 height 41
click at [121, 277] on p "GetCourseButton" at bounding box center [107, 277] width 94 height 15
click at [118, 398] on p "onFormLoad" at bounding box center [94, 398] width 68 height 15
click at [77, 74] on span "Page Builder" at bounding box center [90, 74] width 60 height 12
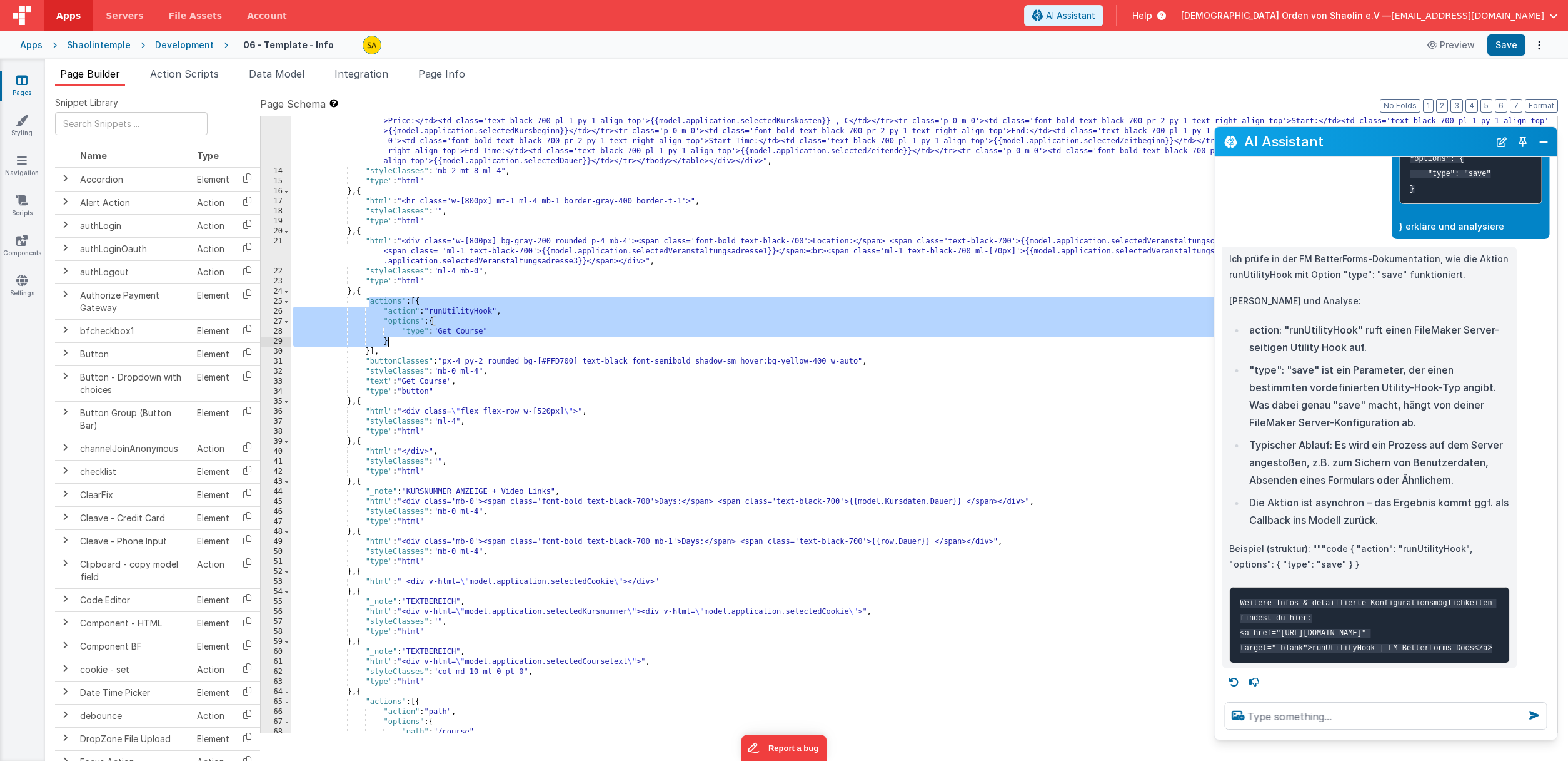
drag, startPoint x: 393, startPoint y: 307, endPoint x: 436, endPoint y: 340, distance: 54.2
click at [436, 340] on div ""html" : "<div class='flex flex-row w-full items-start gap-0'><div class='w-[52…" at bounding box center [924, 435] width 1267 height 716
click at [1319, 722] on textarea at bounding box center [1386, 716] width 323 height 28
paste textarea "actions": [{ "action": "runUtilityHook", "options": { "type": "Get Course" }"
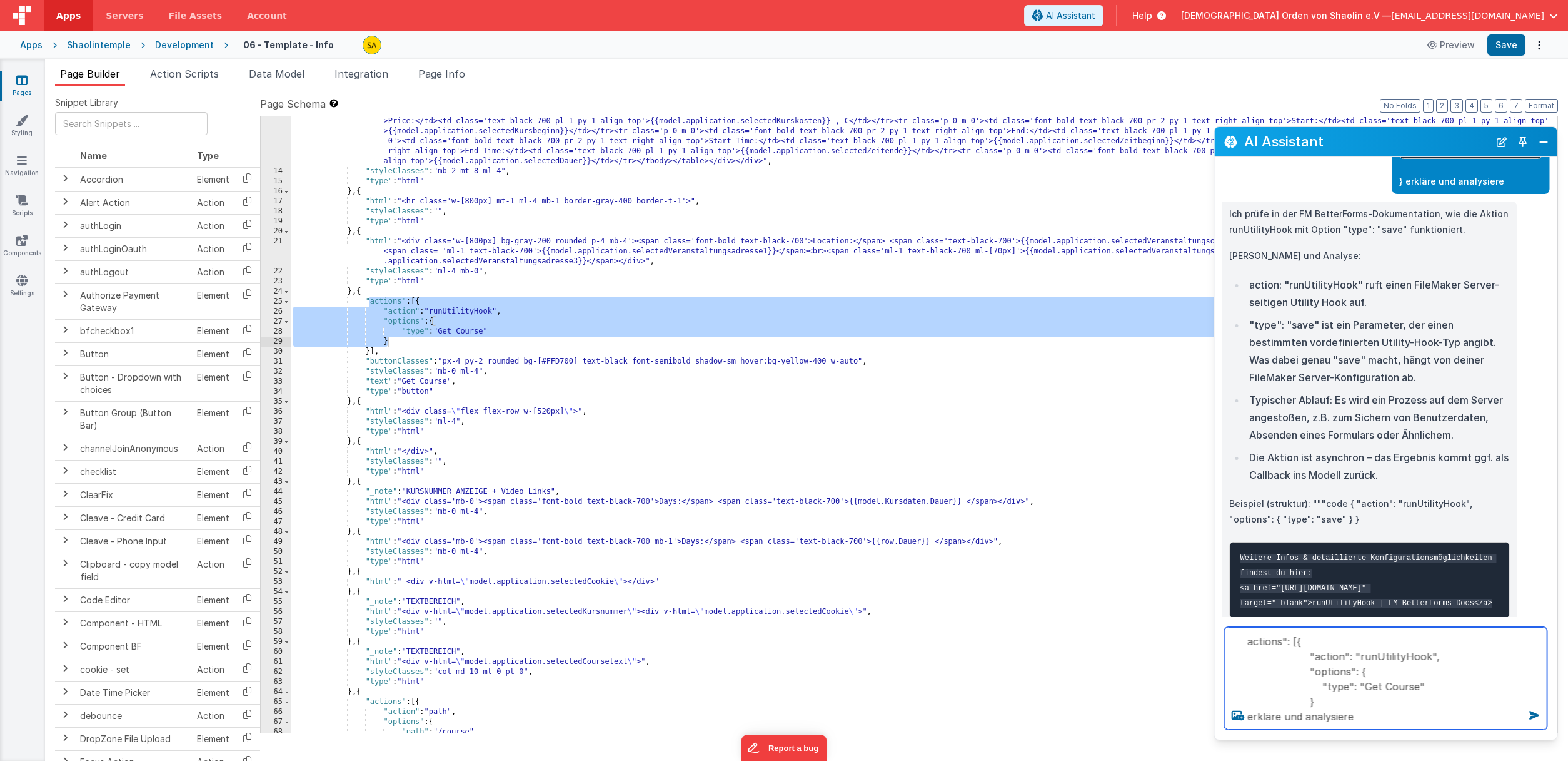
type textarea "actions": [{ "action": "runUtilityHook", "options": { "type": "Get Course" } er…"
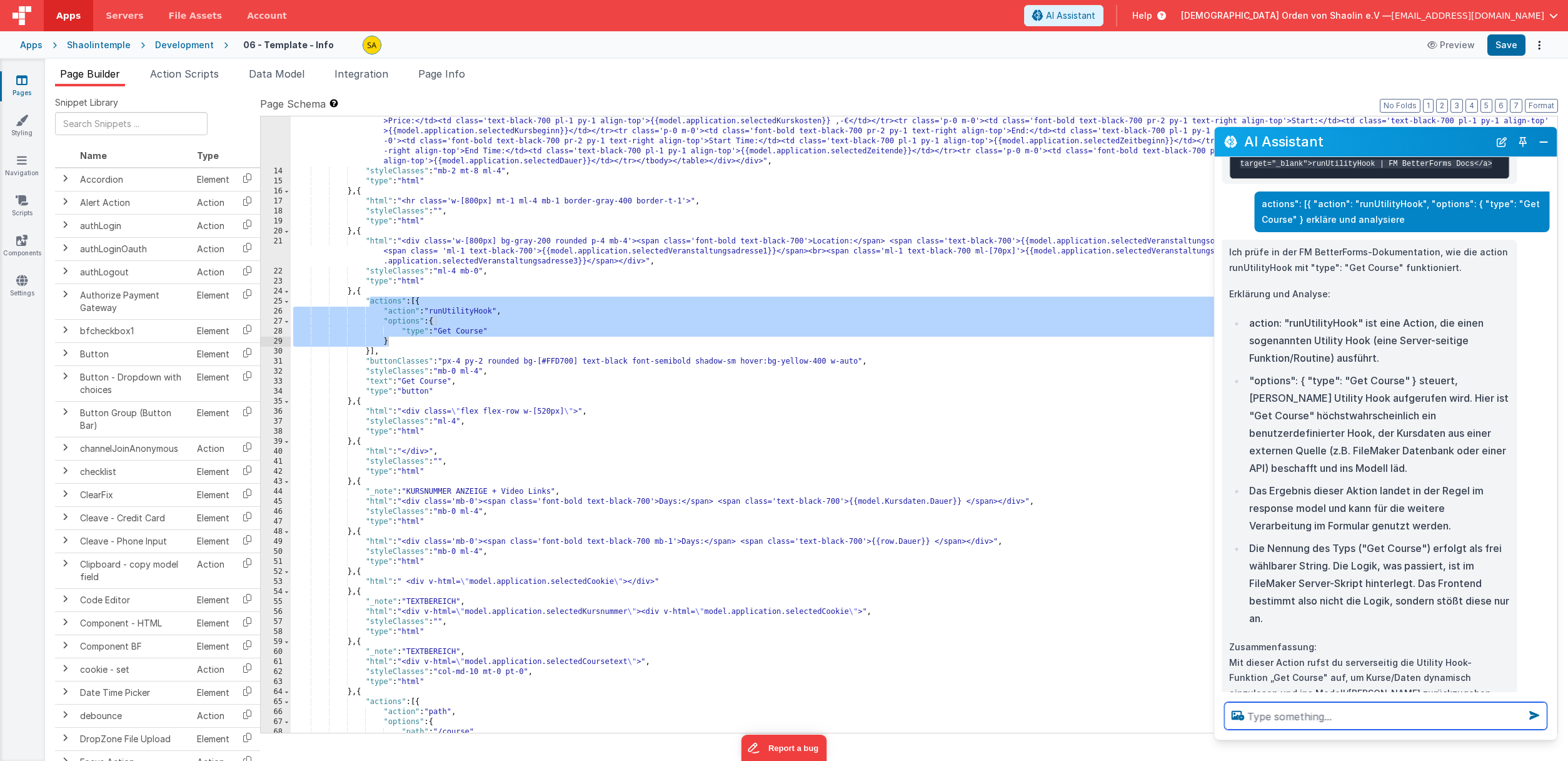
scroll to position [911, 0]
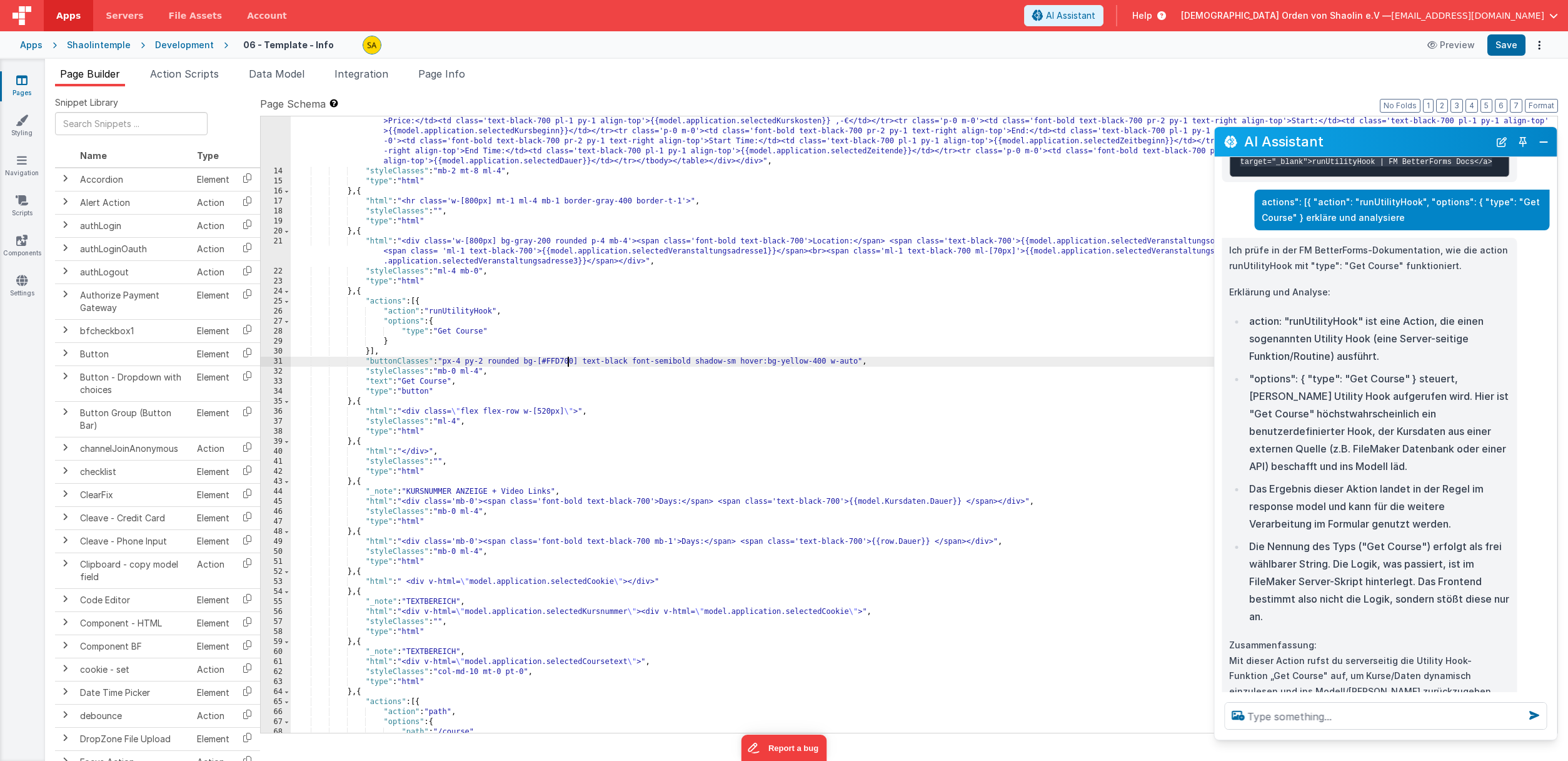
click at [569, 357] on div ""html" : "<div class='flex flex-row w-full items-start gap-0'><div class='w-[52…" at bounding box center [924, 435] width 1267 height 716
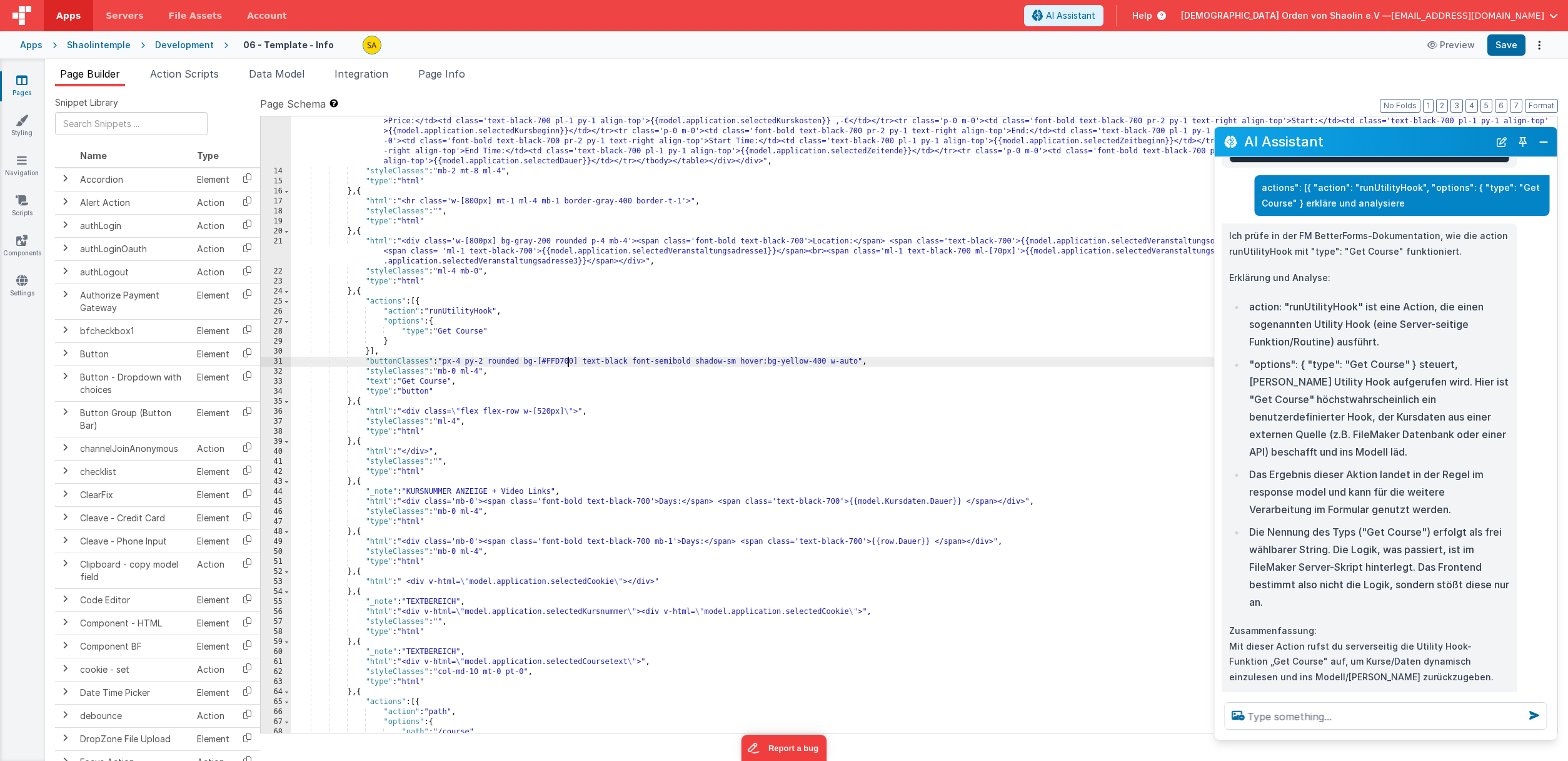
scroll to position [926, 0]
drag, startPoint x: 1251, startPoint y: 406, endPoint x: 1341, endPoint y: 411, distance: 90.1
click at [1341, 411] on li ""options": { "type": "Get Course" } steuert, [PERSON_NAME] Utility Hook aufgeru…" at bounding box center [1377, 407] width 264 height 105
copy li ""options": { "type":"
click at [1300, 707] on textarea at bounding box center [1386, 716] width 323 height 28
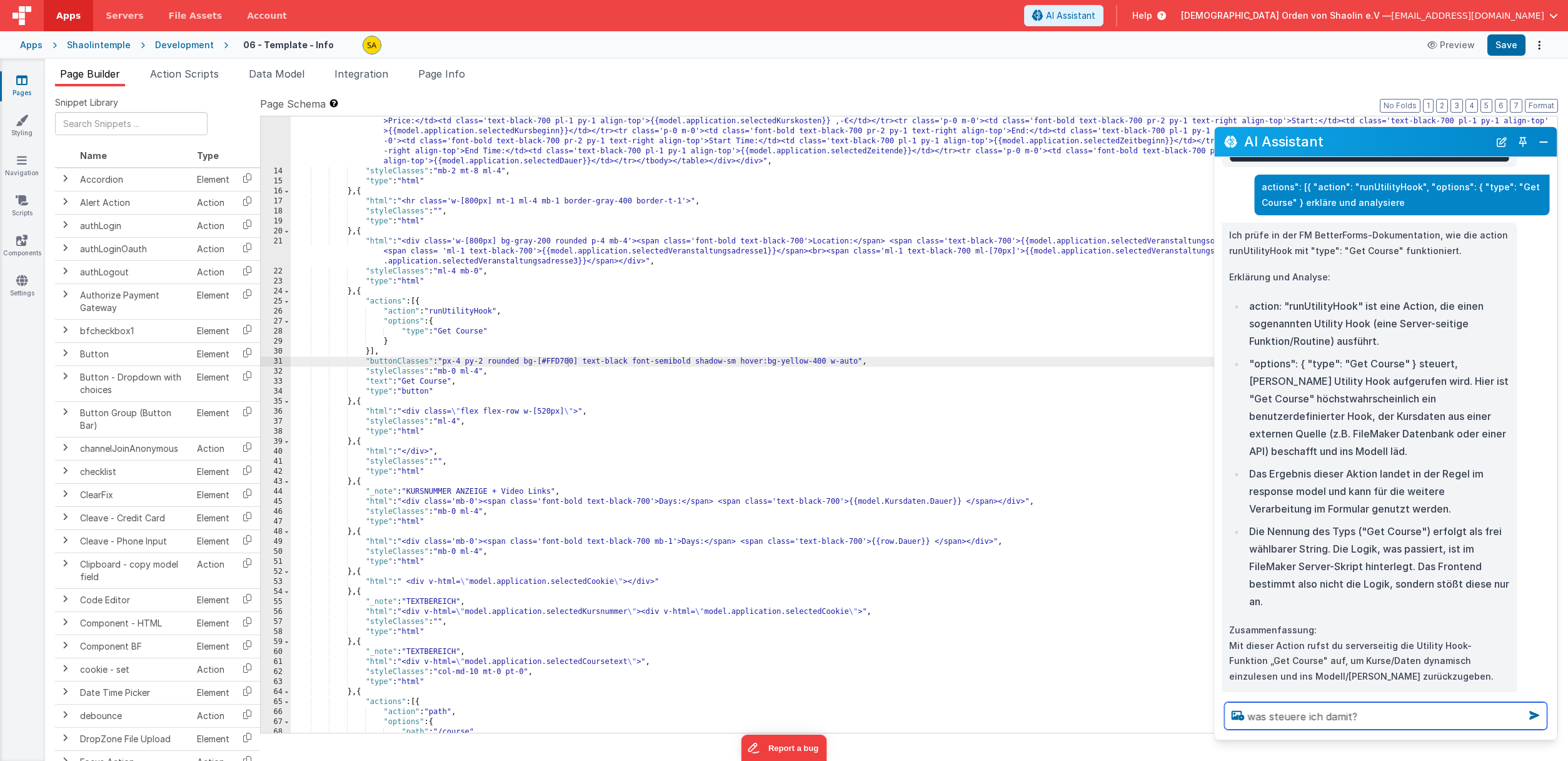
type textarea "was steuere ich damit?"
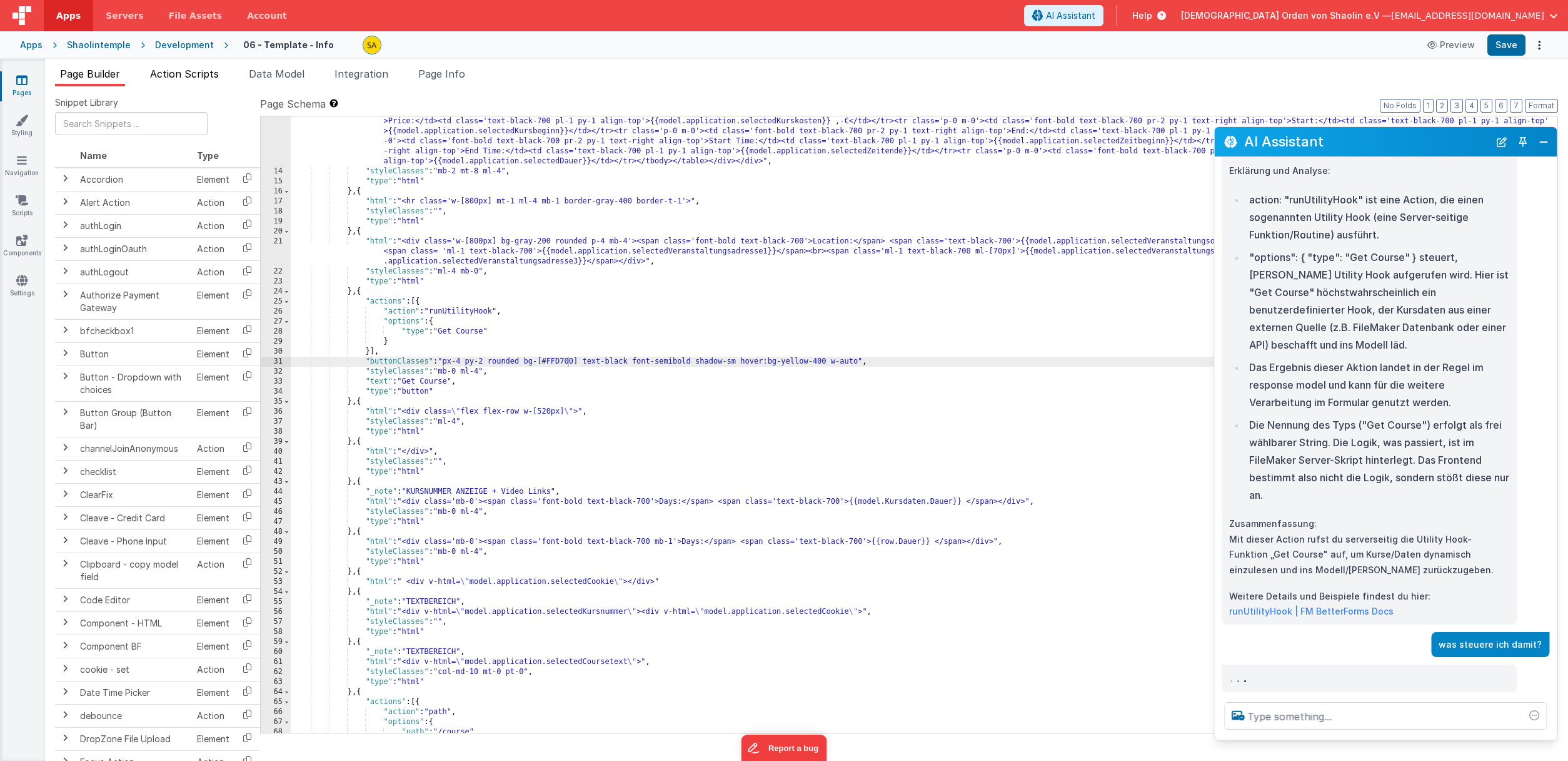
click at [205, 75] on span "Action Scripts" at bounding box center [184, 74] width 68 height 12
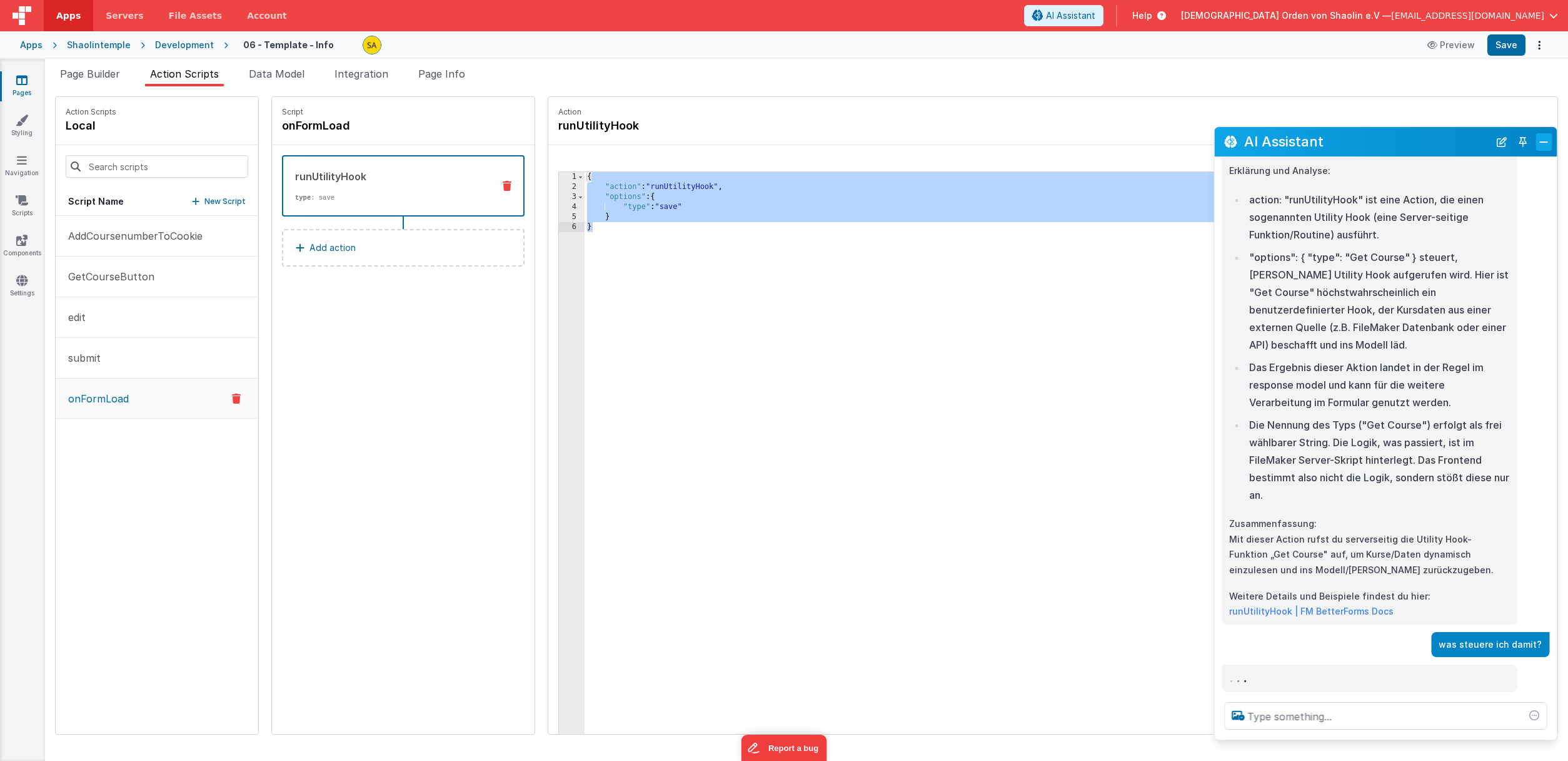
click at [1549, 142] on button "Close" at bounding box center [1544, 142] width 16 height 18
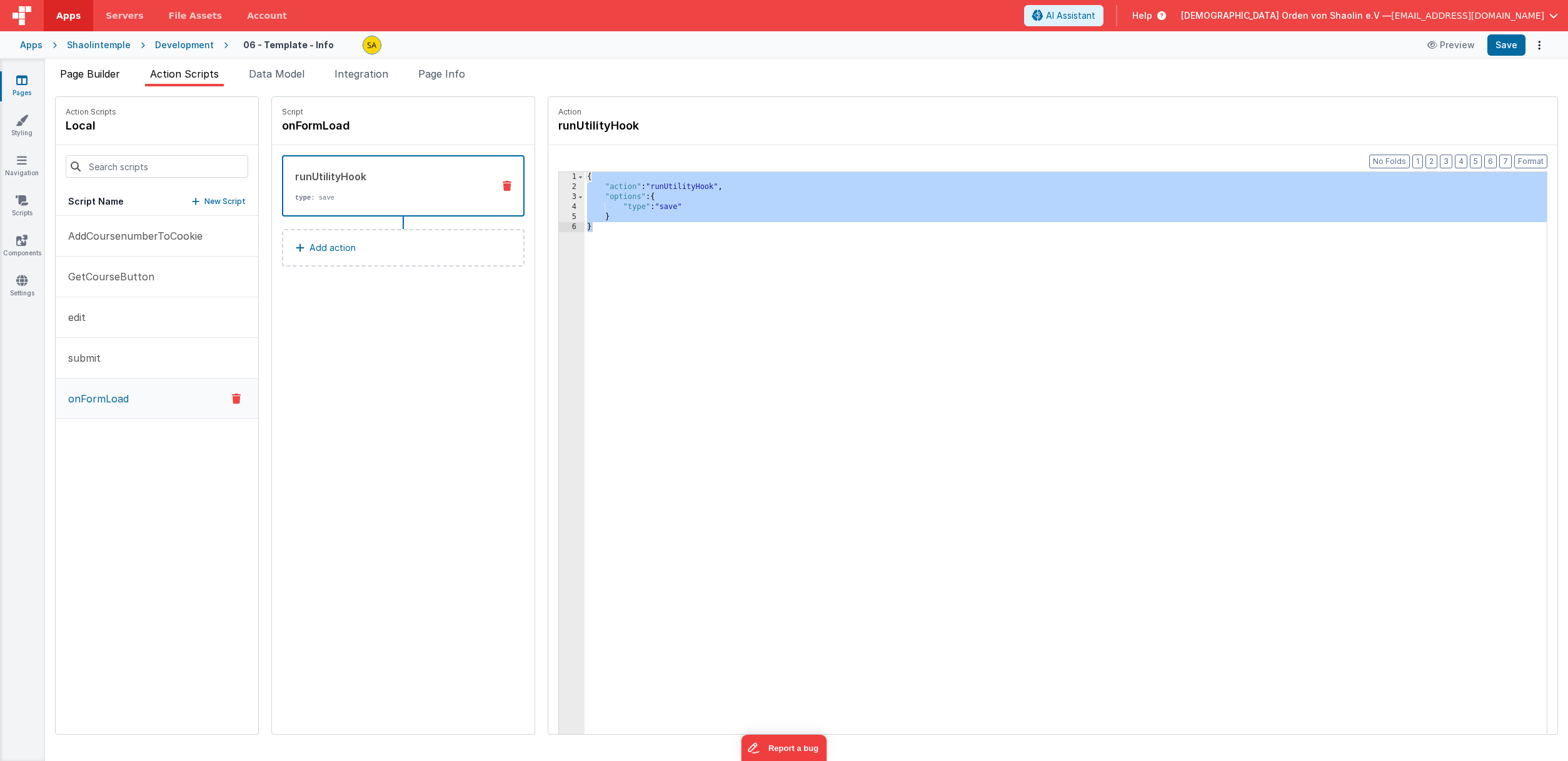
click at [108, 71] on span "Page Builder" at bounding box center [90, 74] width 60 height 12
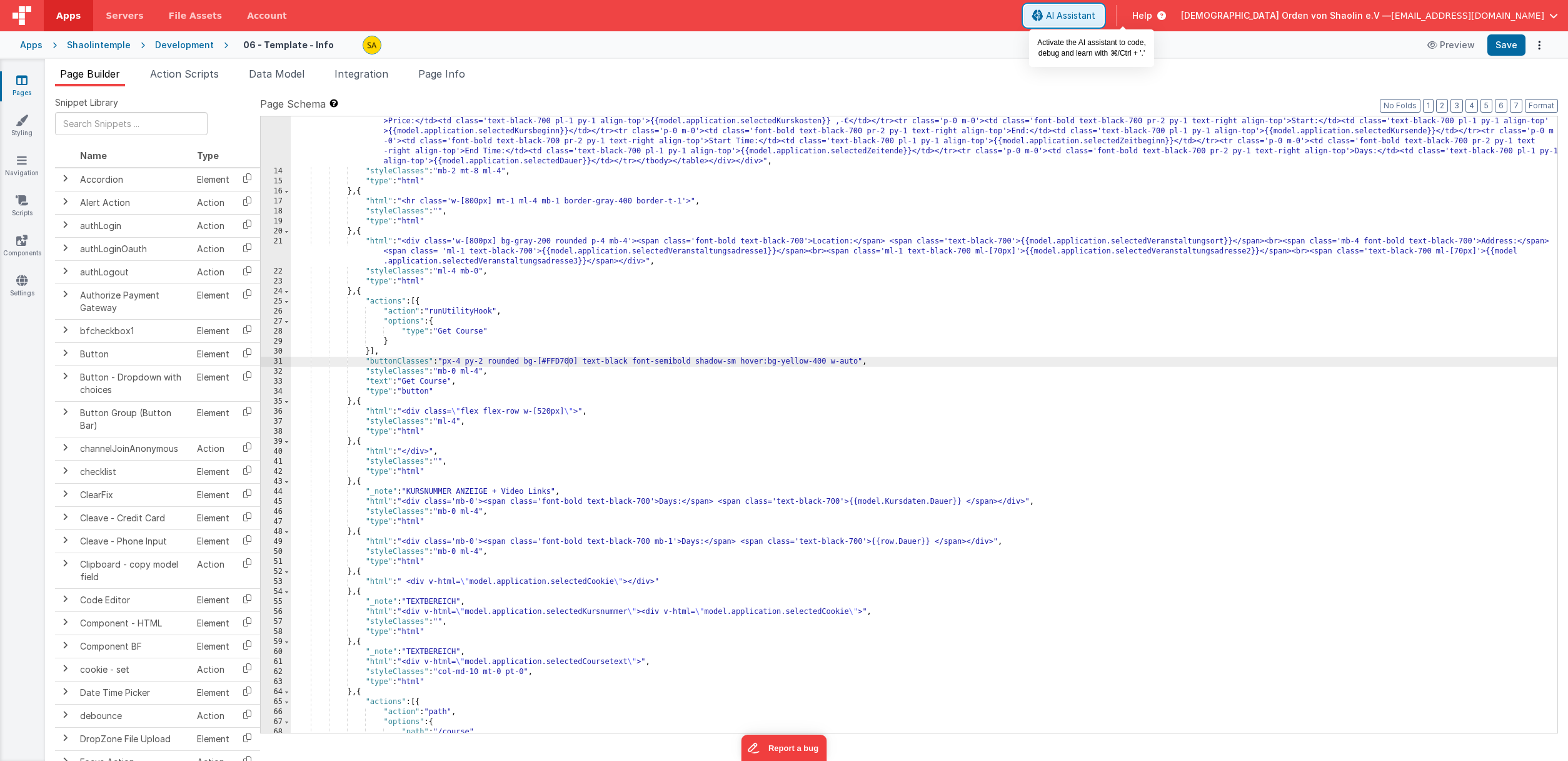
click at [1095, 18] on span "AI Assistant" at bounding box center [1070, 16] width 49 height 12
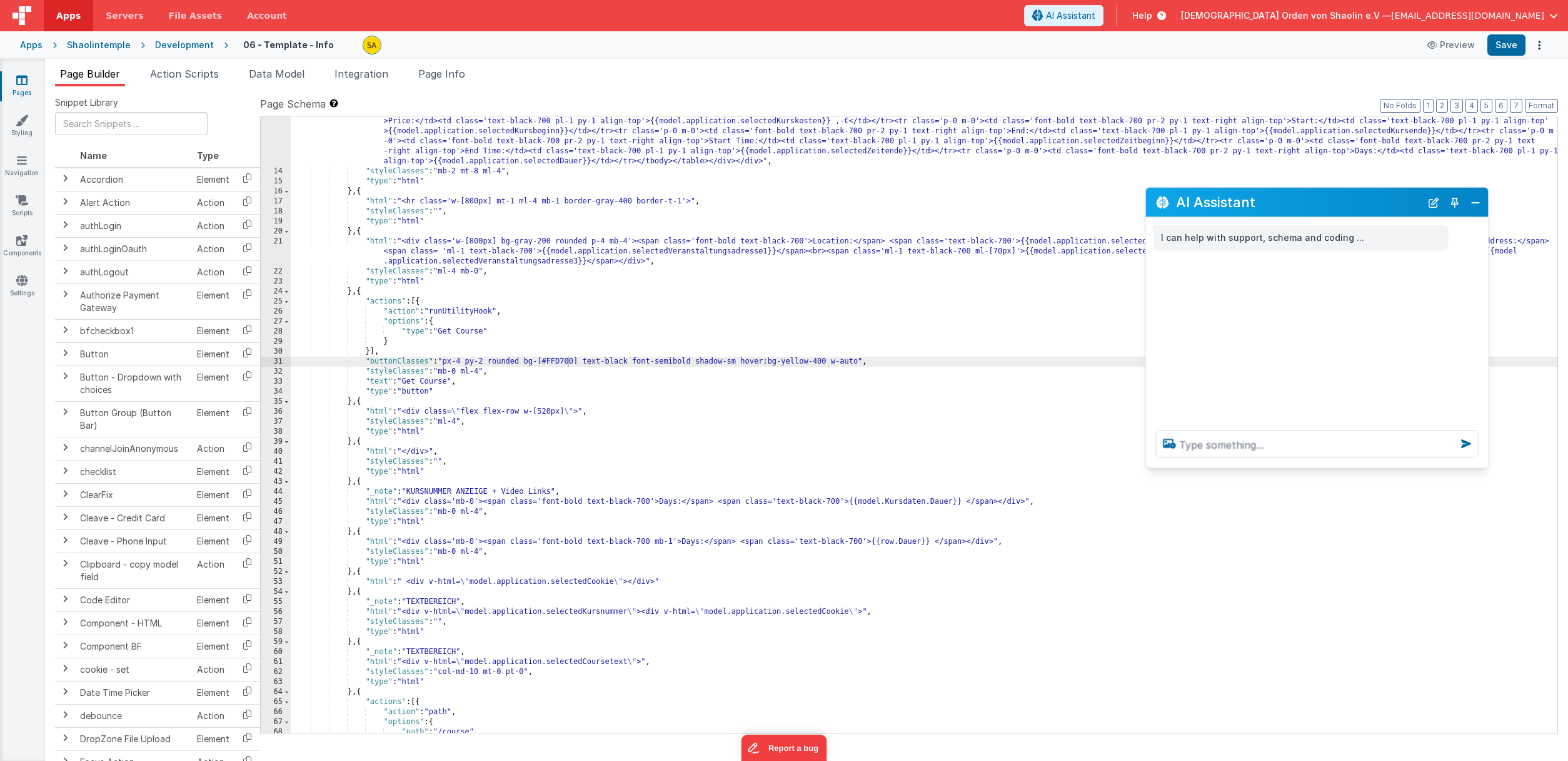
drag, startPoint x: 249, startPoint y: 492, endPoint x: 1382, endPoint y: 209, distance: 1167.8
click at [1382, 209] on h2 "AI Assistant" at bounding box center [1299, 202] width 245 height 15
drag, startPoint x: 1483, startPoint y: 467, endPoint x: 1547, endPoint y: 695, distance: 236.8
click at [1546, 676] on div at bounding box center [1346, 652] width 399 height 47
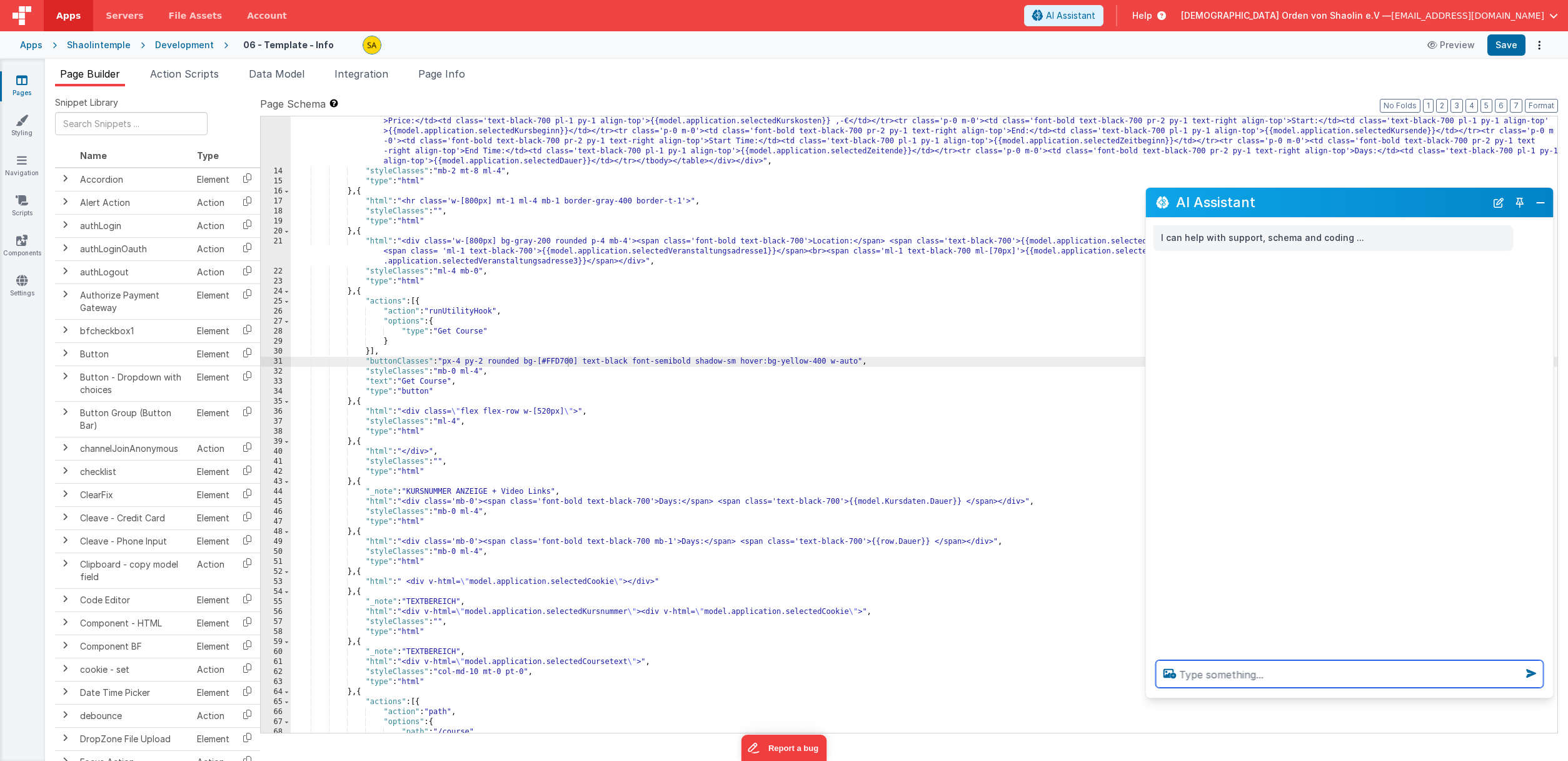
click at [1232, 672] on textarea at bounding box center [1350, 674] width 388 height 28
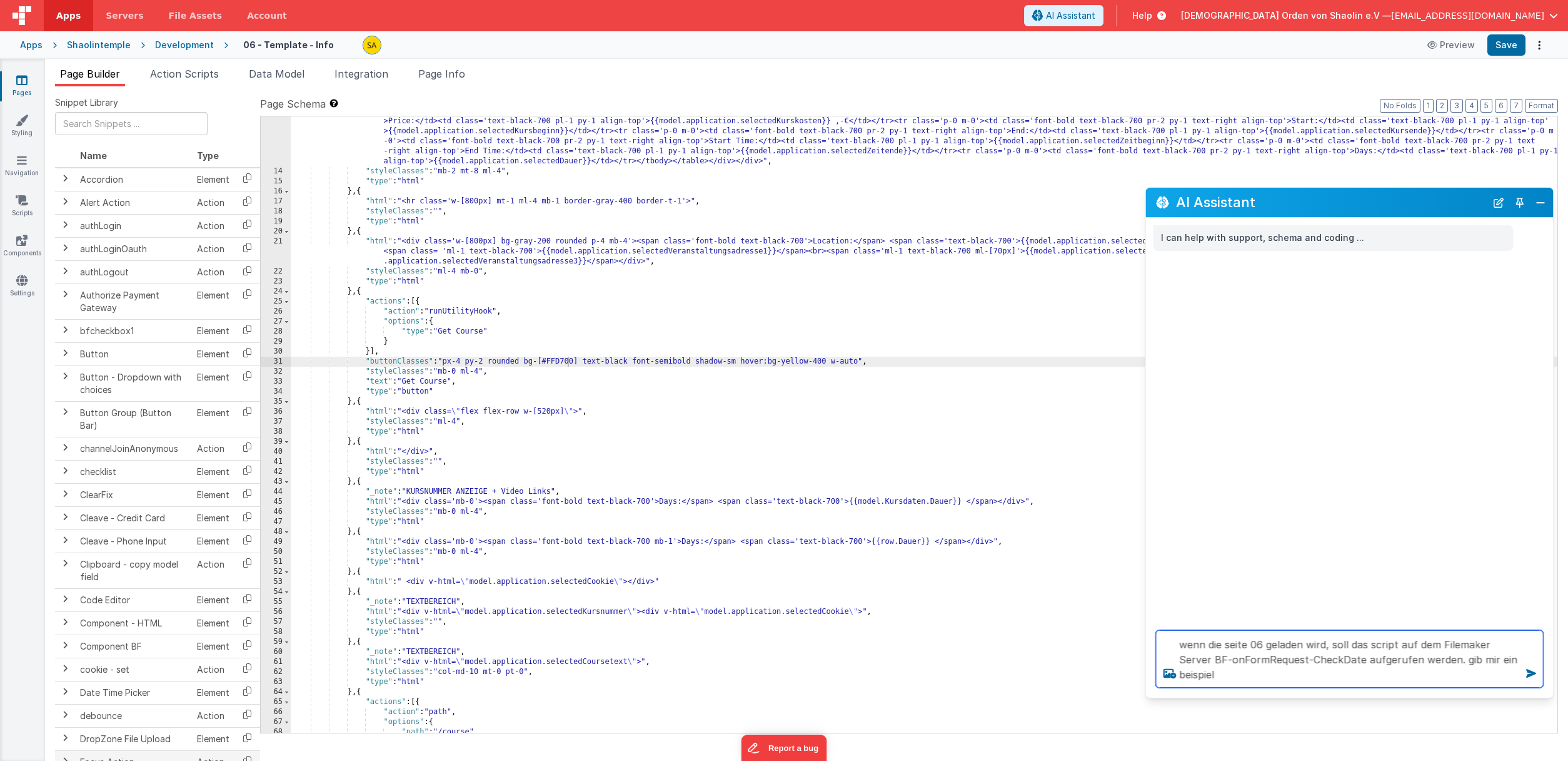
type textarea "wenn die seite 06 geladen wird, soll das script auf dem Filemaker Server BF-onF…"
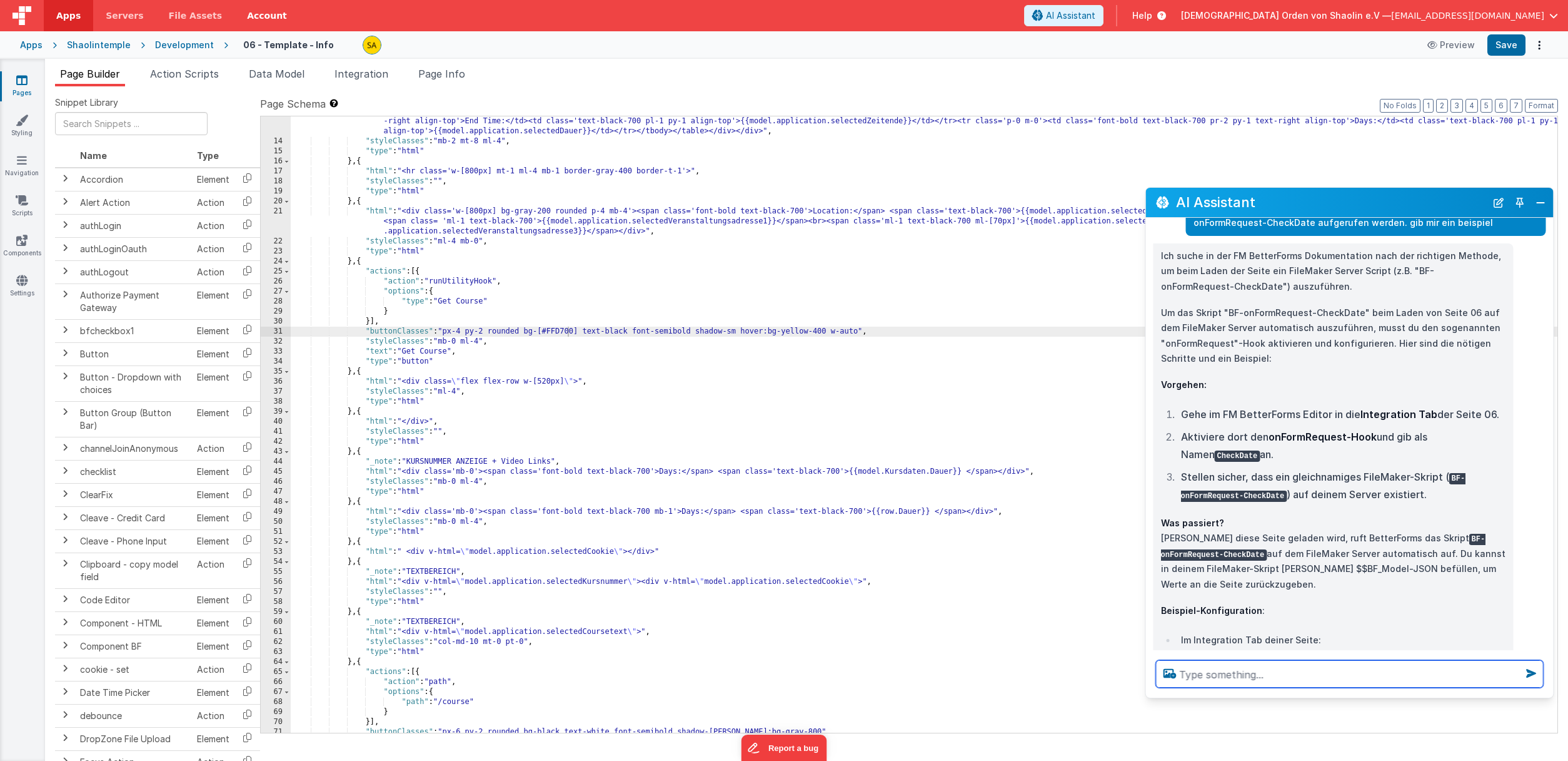
scroll to position [231, 0]
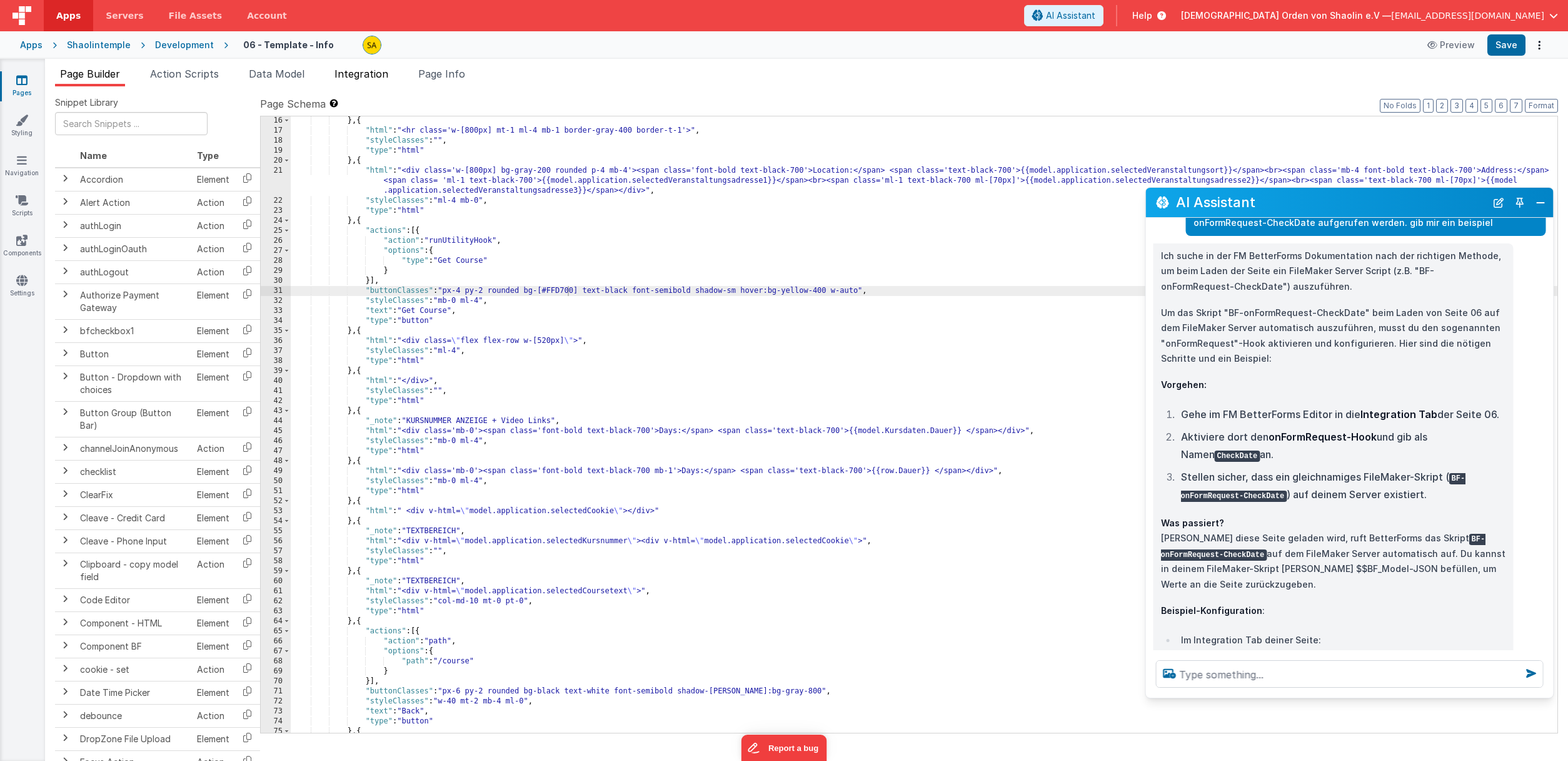
click at [356, 70] on span "Integration" at bounding box center [361, 74] width 54 height 12
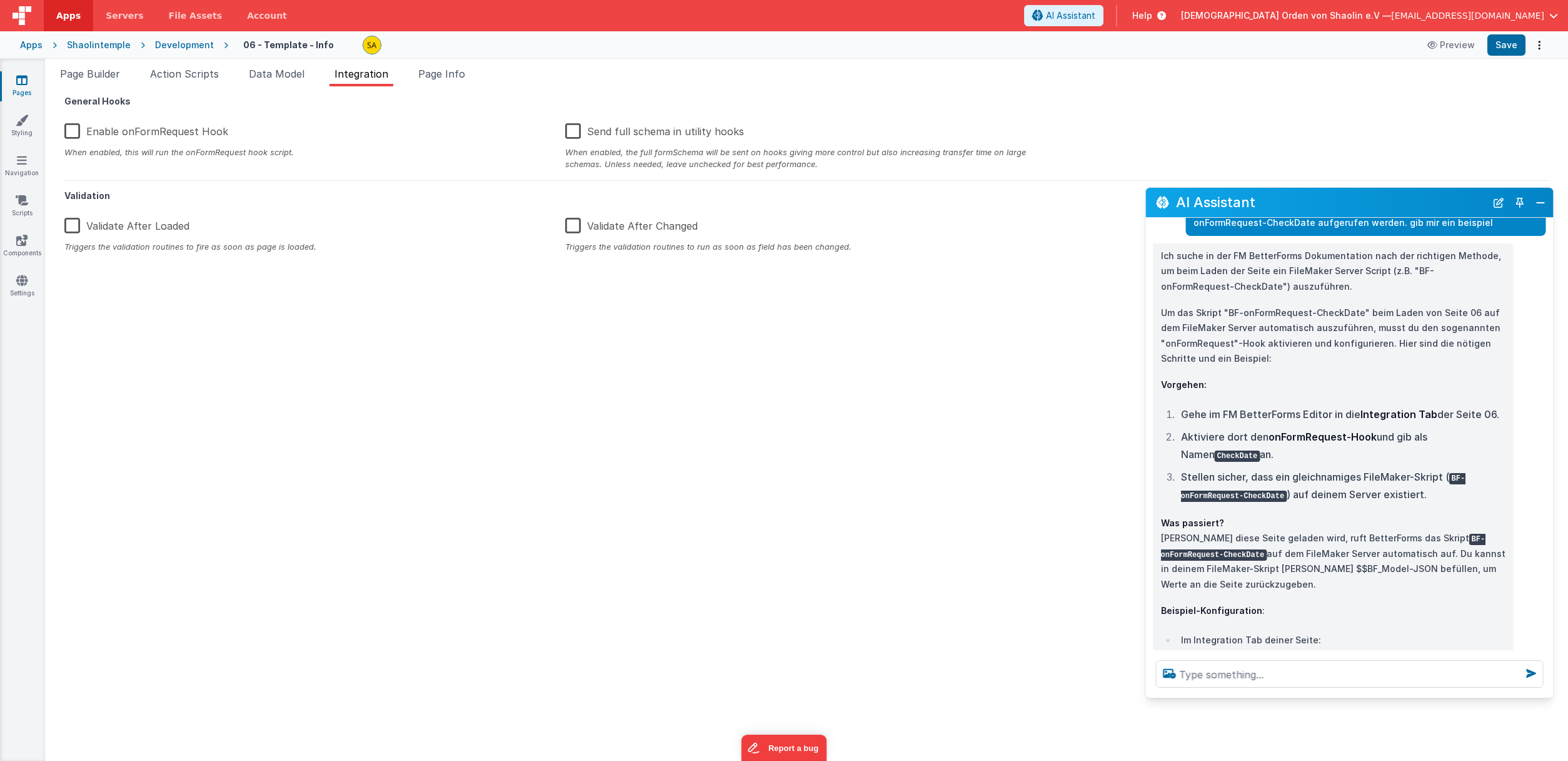
click at [73, 130] on label "Enable onFormRequest Hook" at bounding box center [146, 130] width 164 height 27
click at [0, 0] on input "Enable onFormRequest Hook" at bounding box center [0, 0] width 0 height 0
click at [92, 154] on div "When enabled, this will run the onFormRequest hook script." at bounding box center [305, 153] width 482 height 12
click at [439, 69] on span "Page Info" at bounding box center [441, 74] width 47 height 12
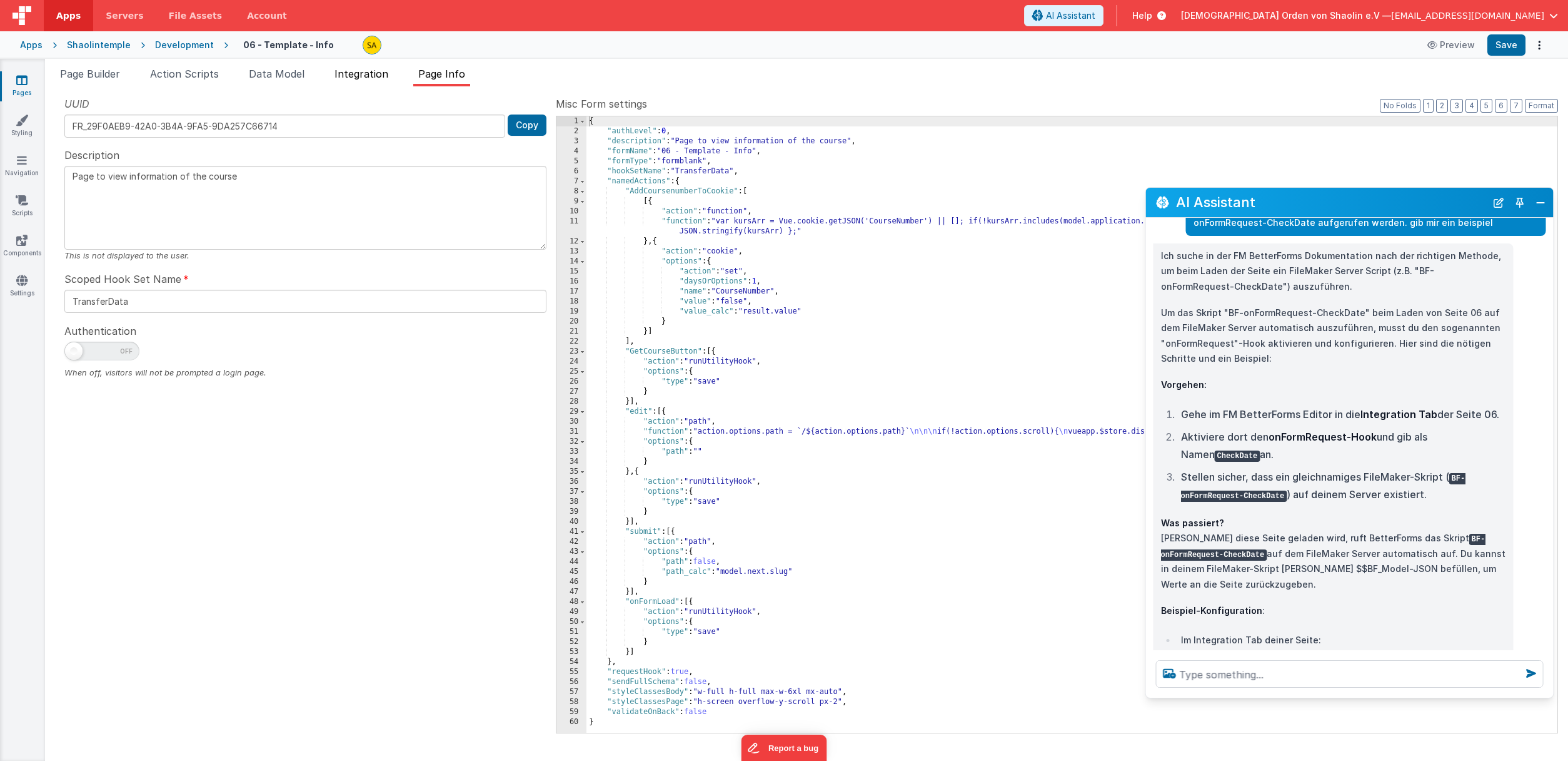
click at [368, 67] on li "Integration" at bounding box center [361, 77] width 64 height 20
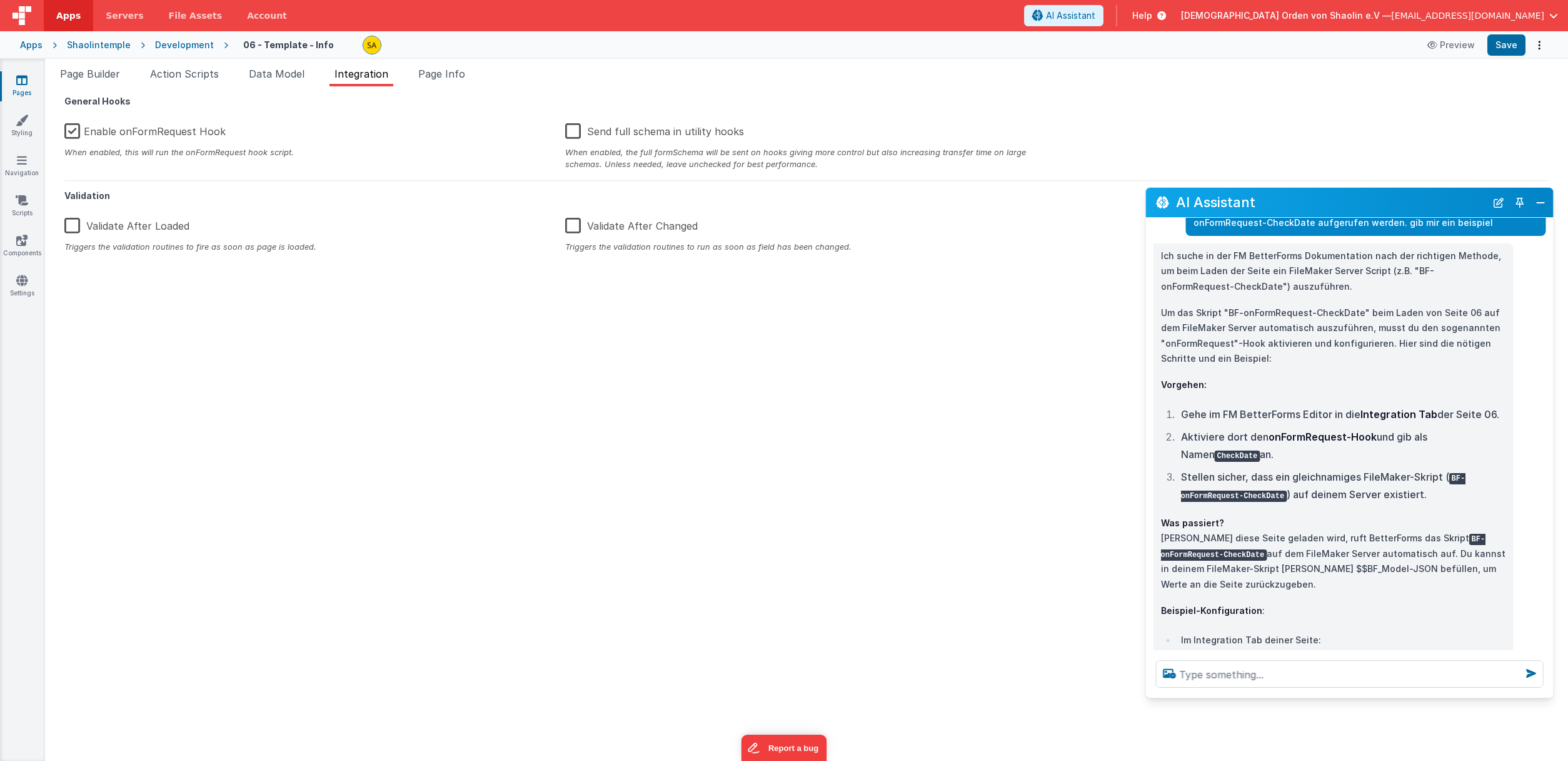
click at [76, 128] on label "Enable onFormRequest Hook" at bounding box center [145, 130] width 161 height 27
click at [0, 0] on input "Enable onFormRequest Hook" at bounding box center [0, 0] width 0 height 0
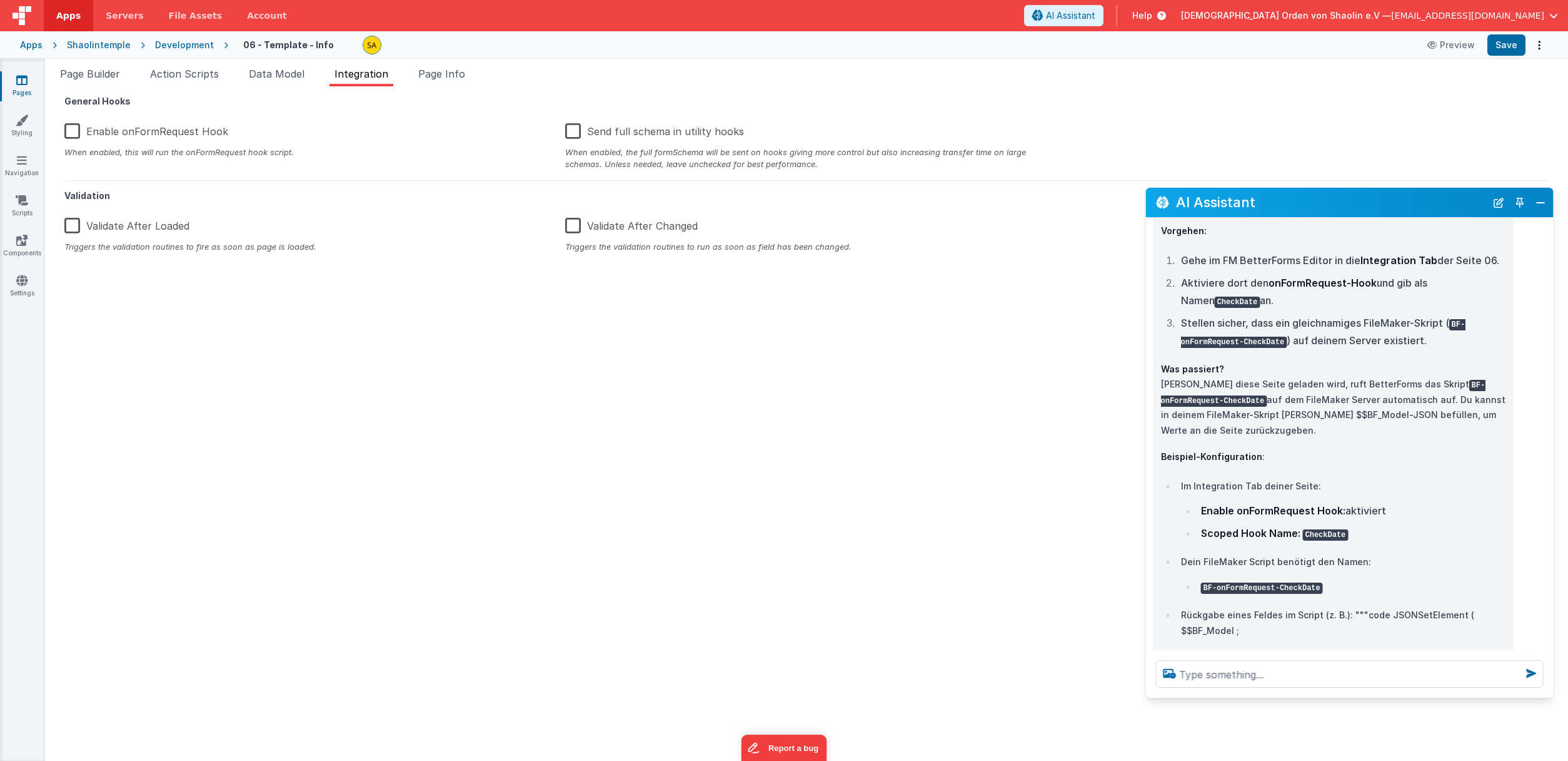
scroll to position [487, 0]
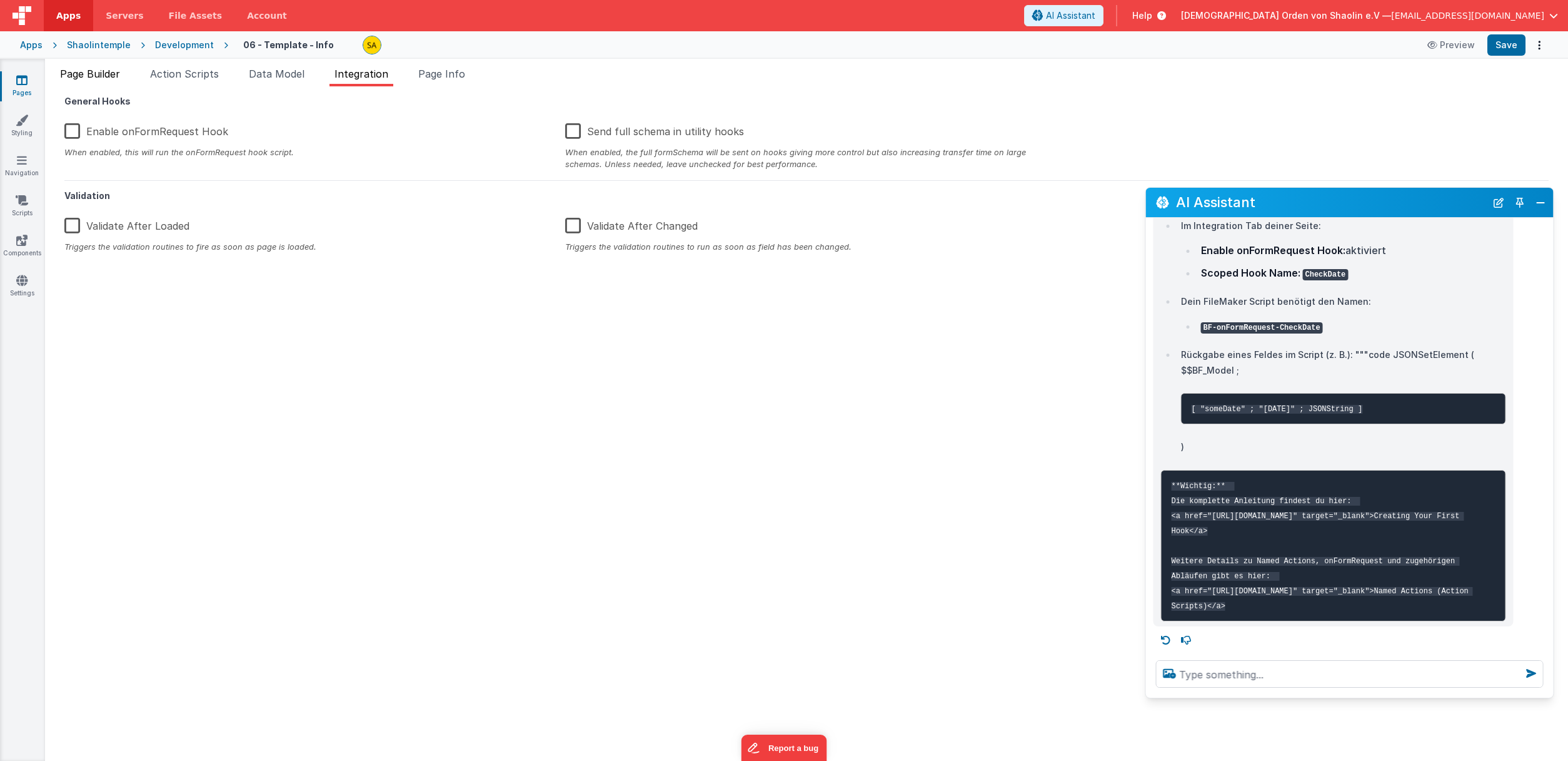
click at [125, 77] on li "Page Builder" at bounding box center [89, 77] width 70 height 20
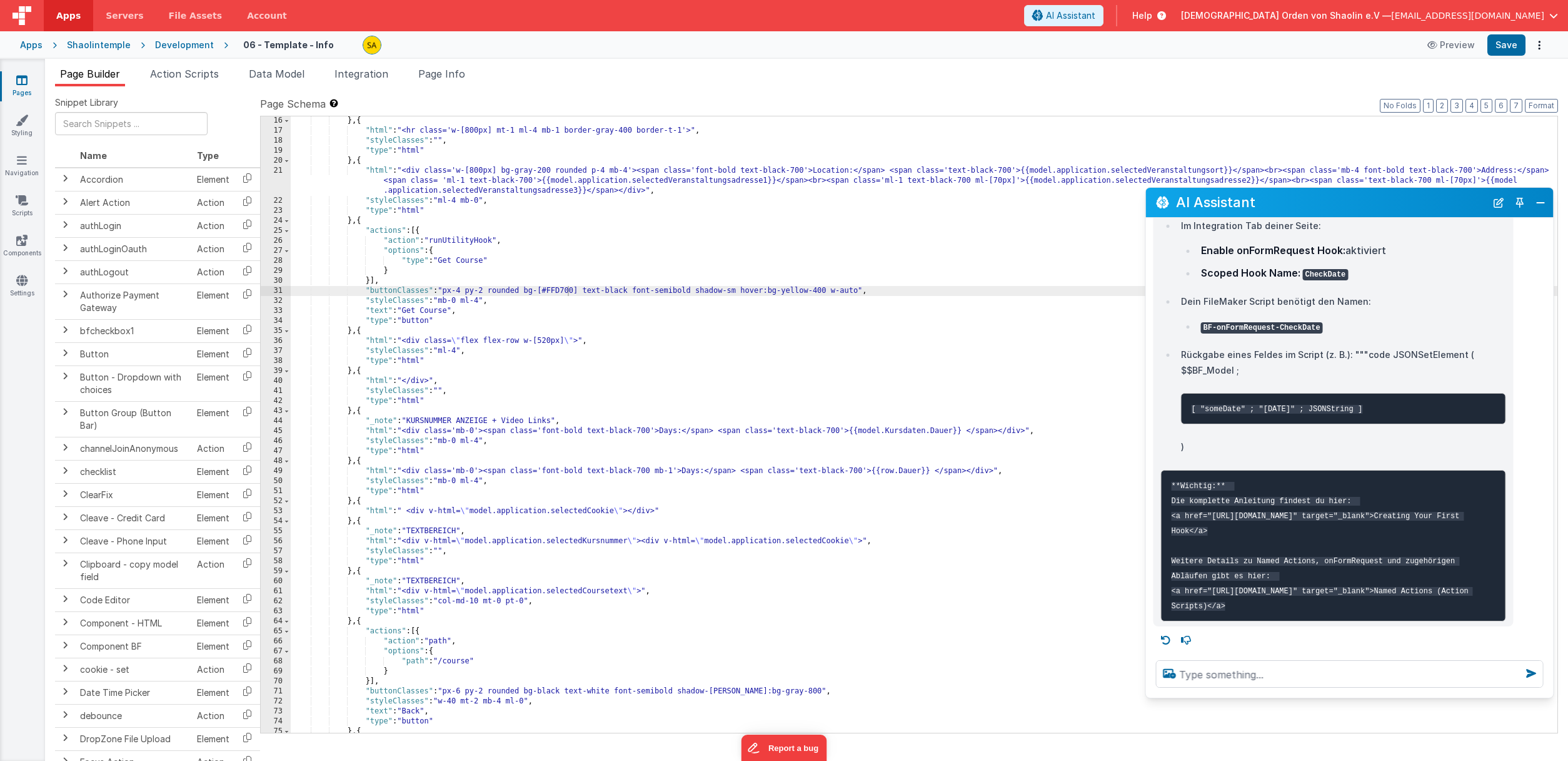
scroll to position [188, 0]
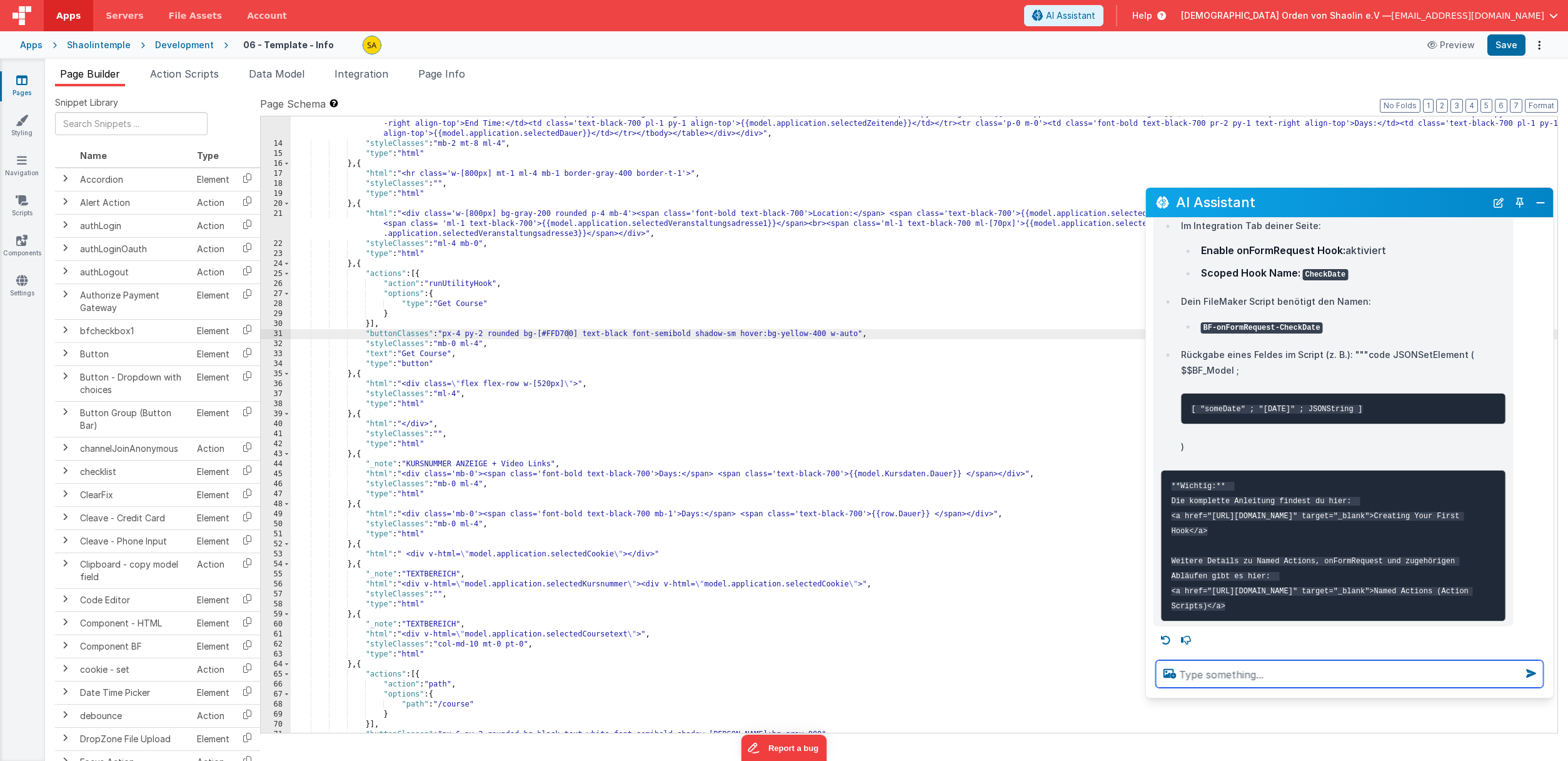
click at [1258, 675] on textarea at bounding box center [1350, 674] width 388 height 28
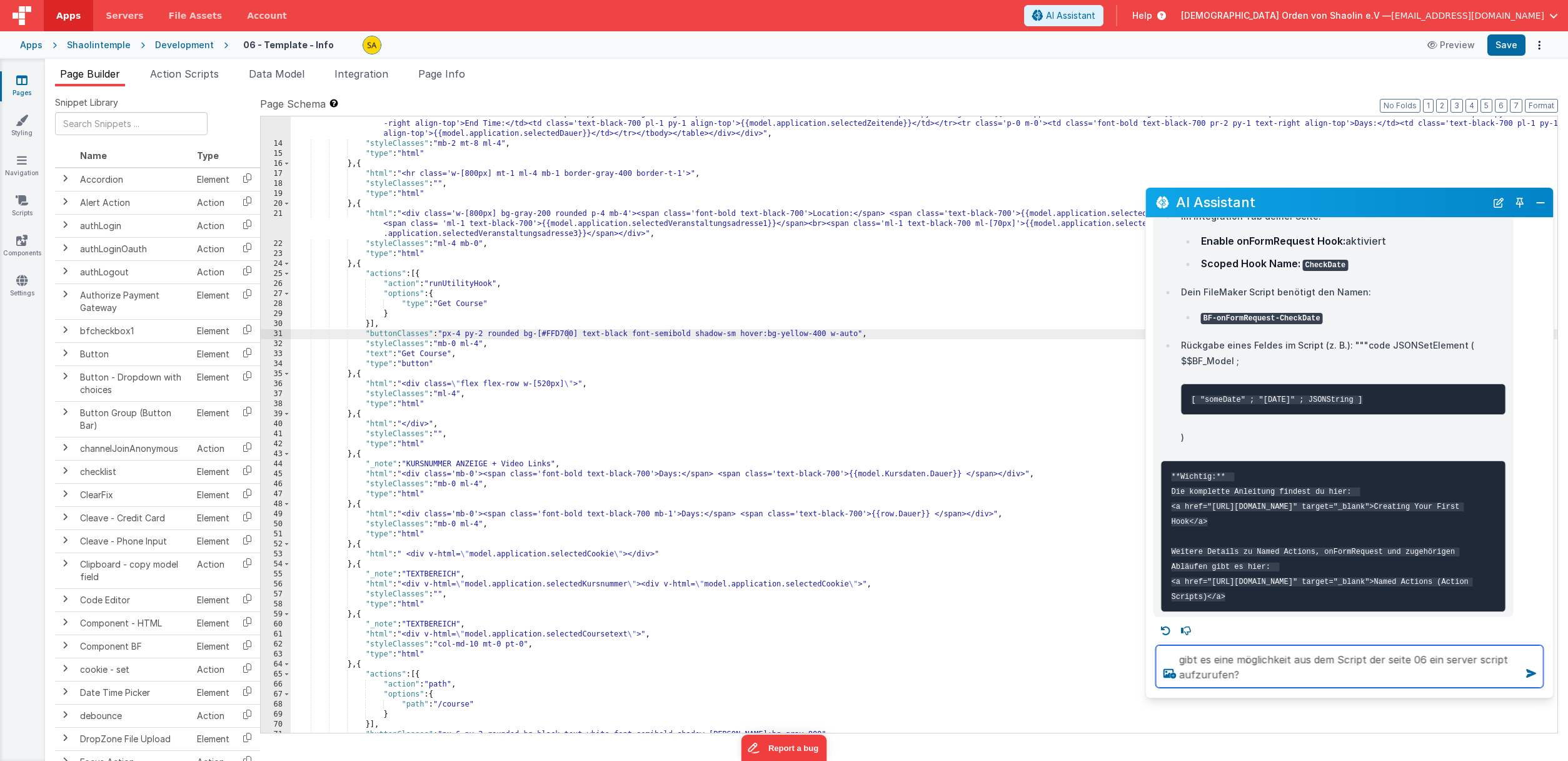
type textarea "gibt es eine möglichkeit aus dem Script der seite 06 ein server script aufzuruf…"
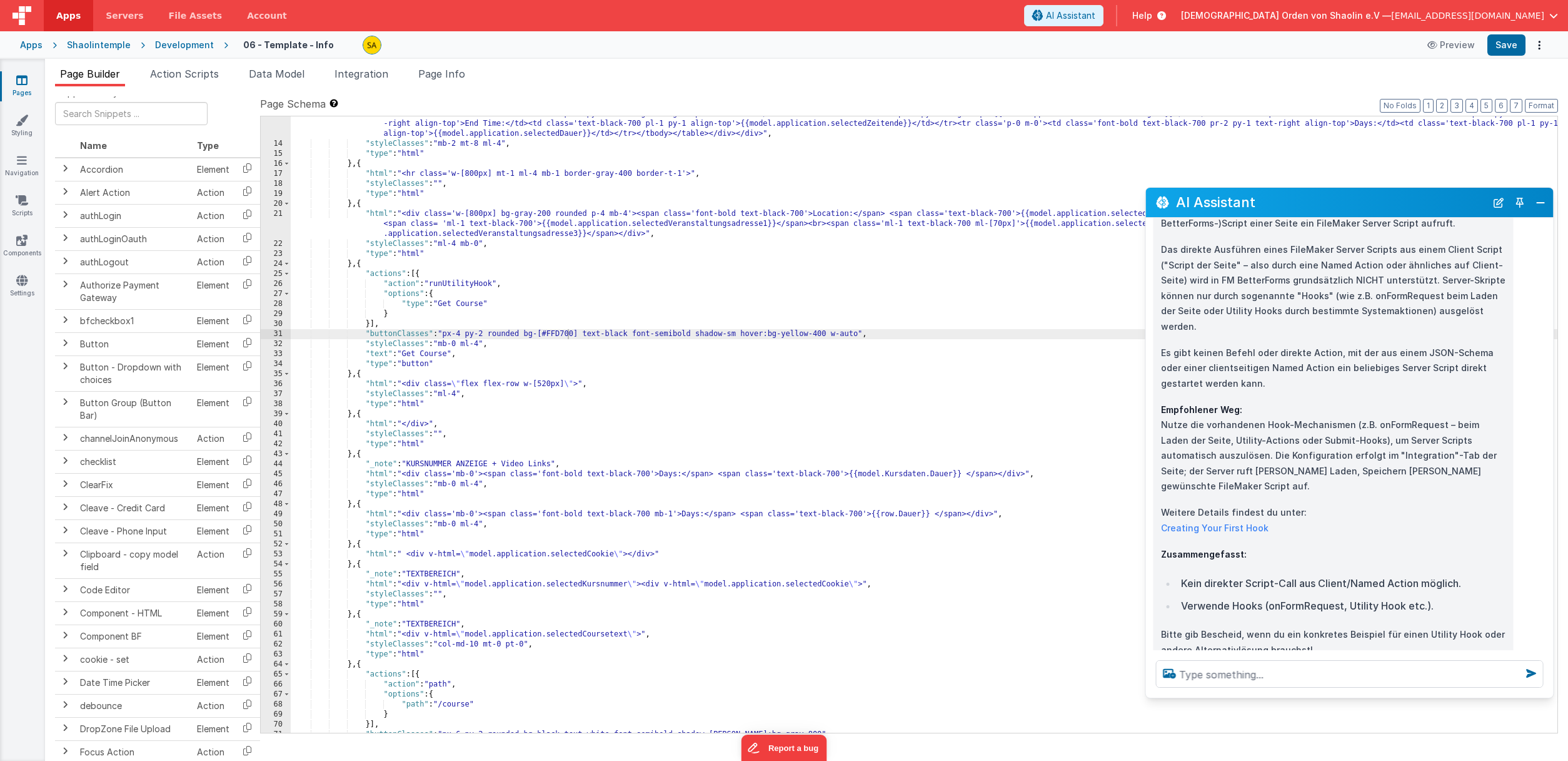
scroll to position [10, 2]
click at [24, 85] on icon at bounding box center [22, 80] width 12 height 12
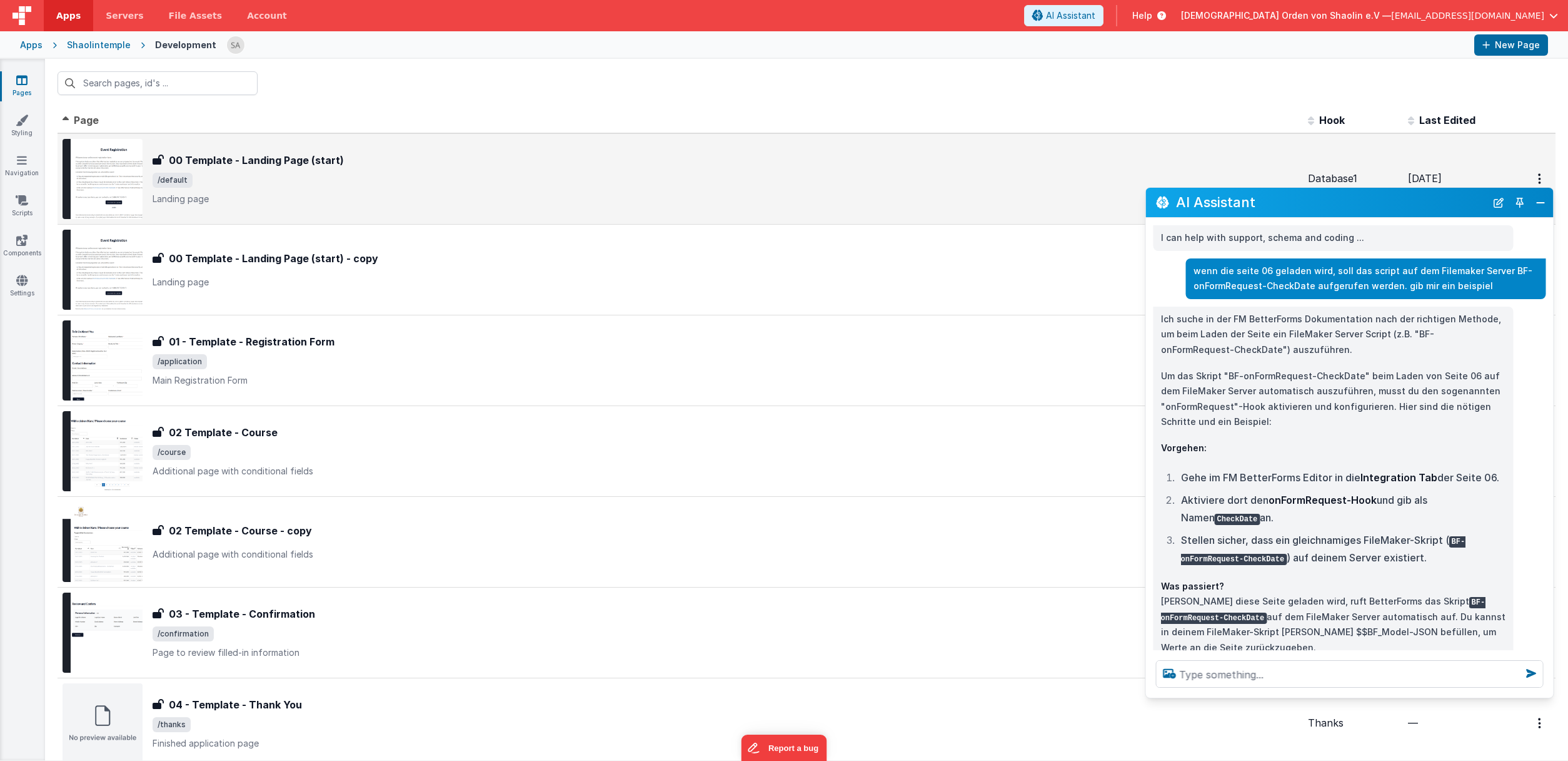
click at [384, 174] on span "/default" at bounding box center [725, 180] width 1146 height 15
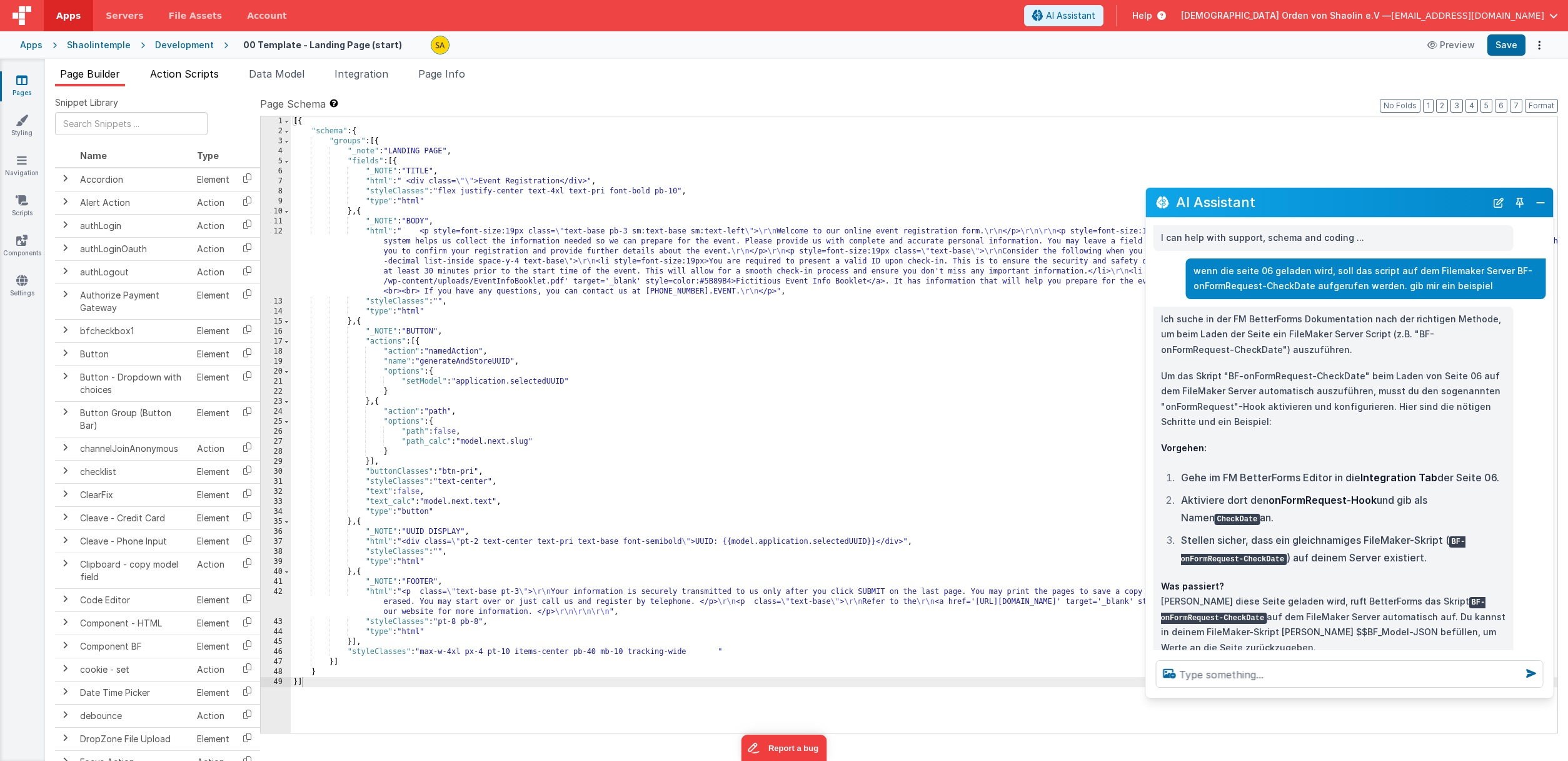
click at [197, 71] on span "Action Scripts" at bounding box center [184, 74] width 68 height 12
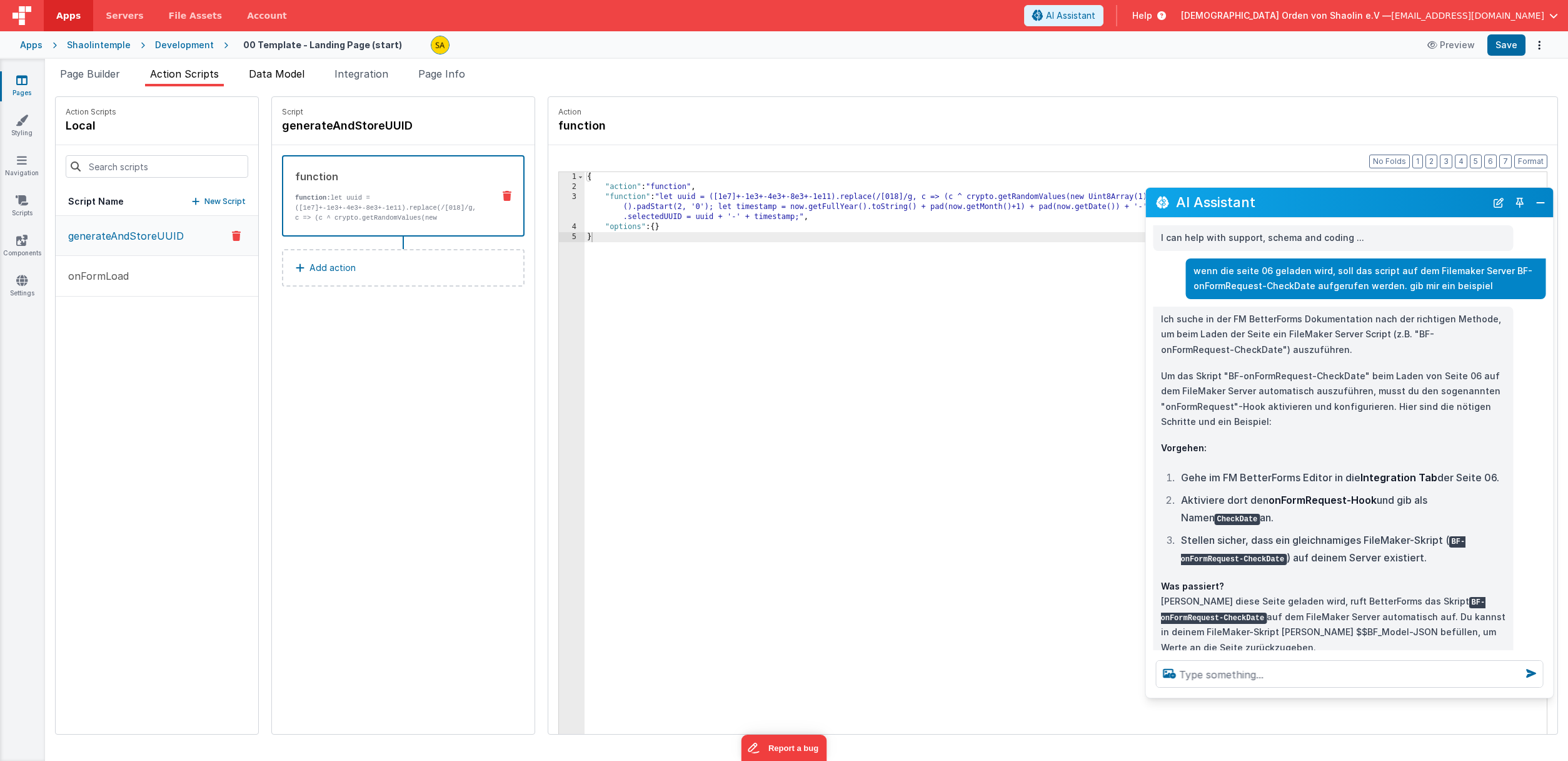
click at [256, 71] on span "Data Model" at bounding box center [277, 74] width 56 height 12
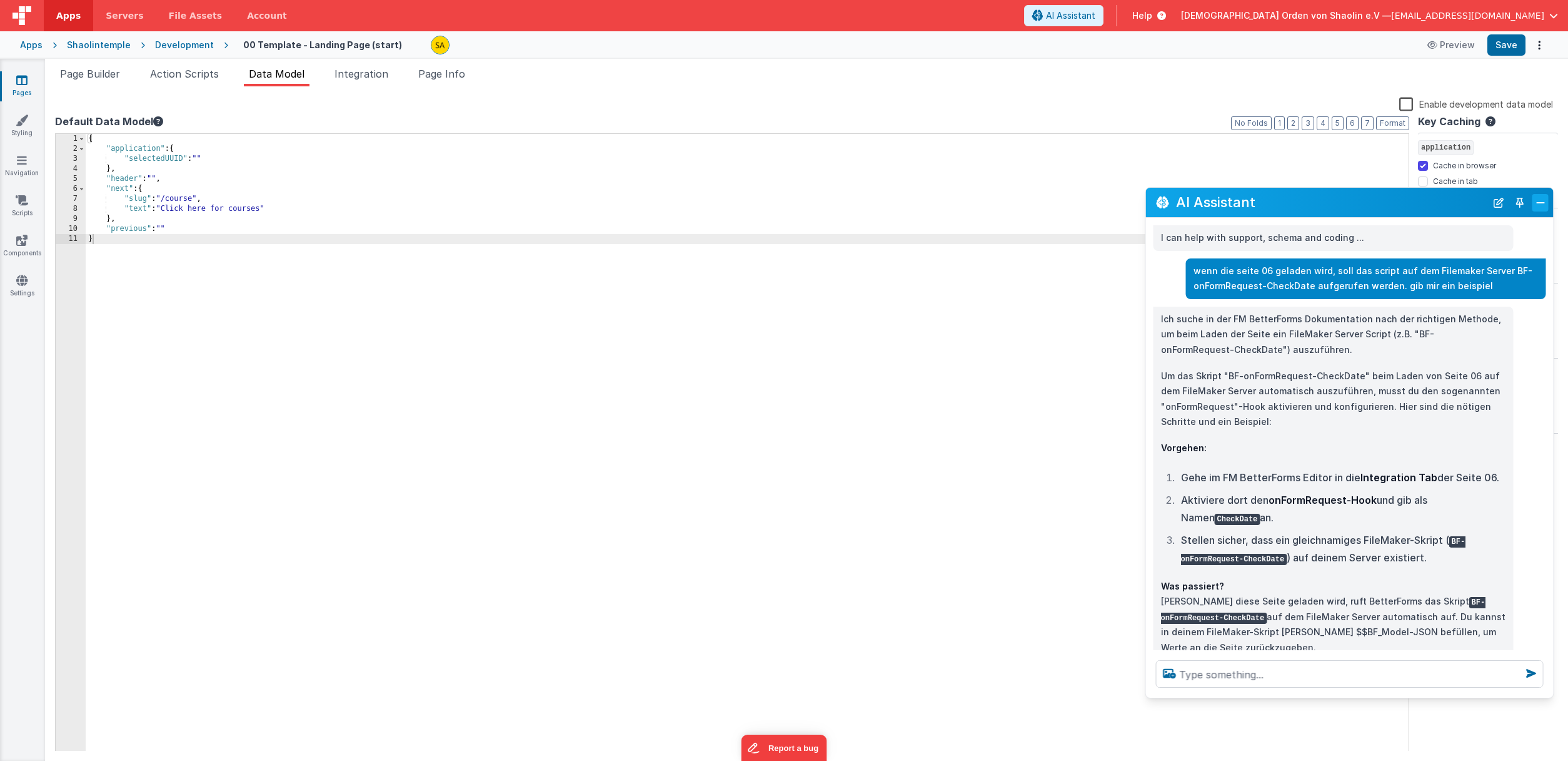
click at [1543, 201] on button "Close" at bounding box center [1541, 203] width 16 height 18
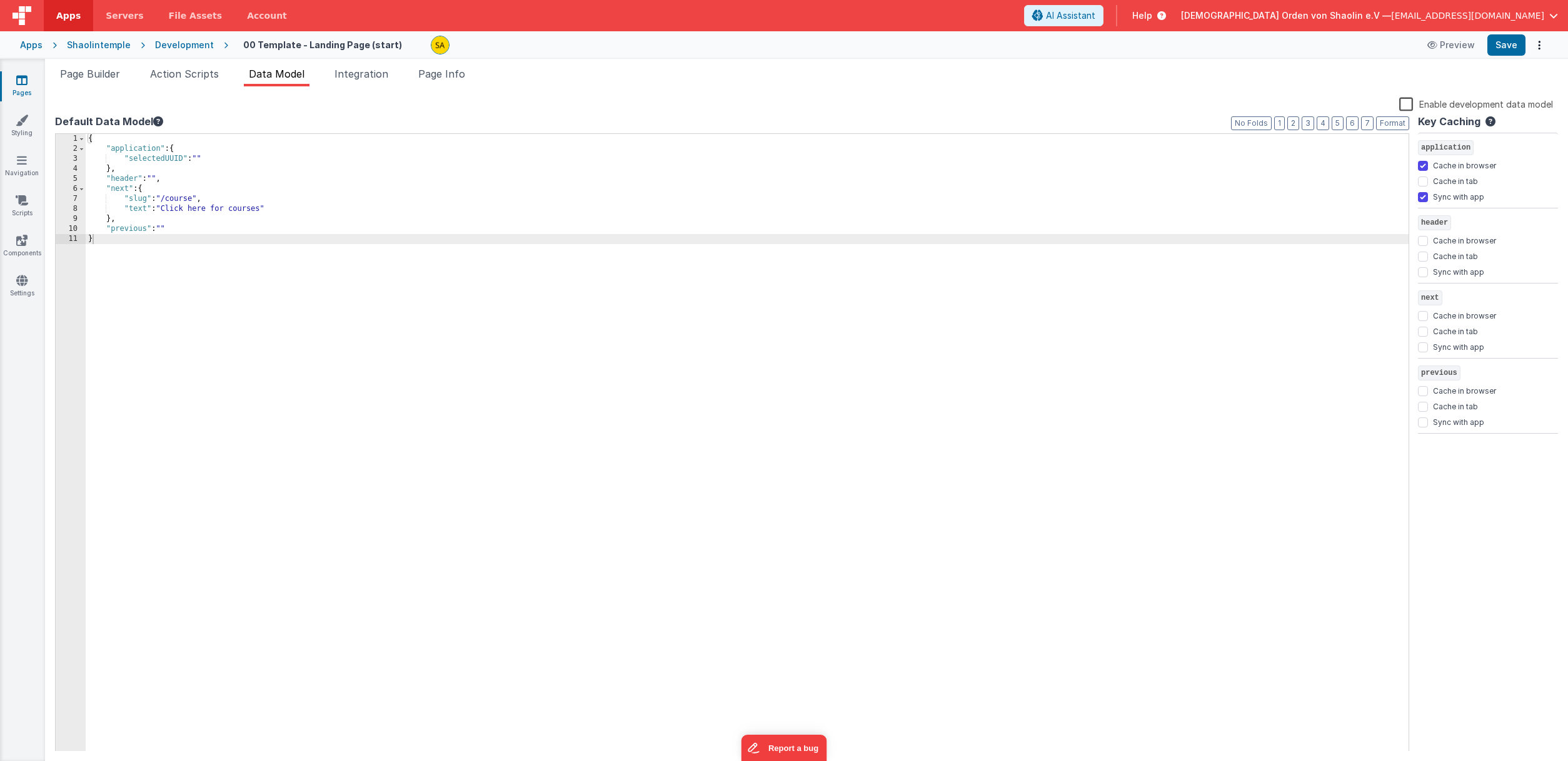
click at [28, 81] on link "Pages" at bounding box center [22, 86] width 45 height 25
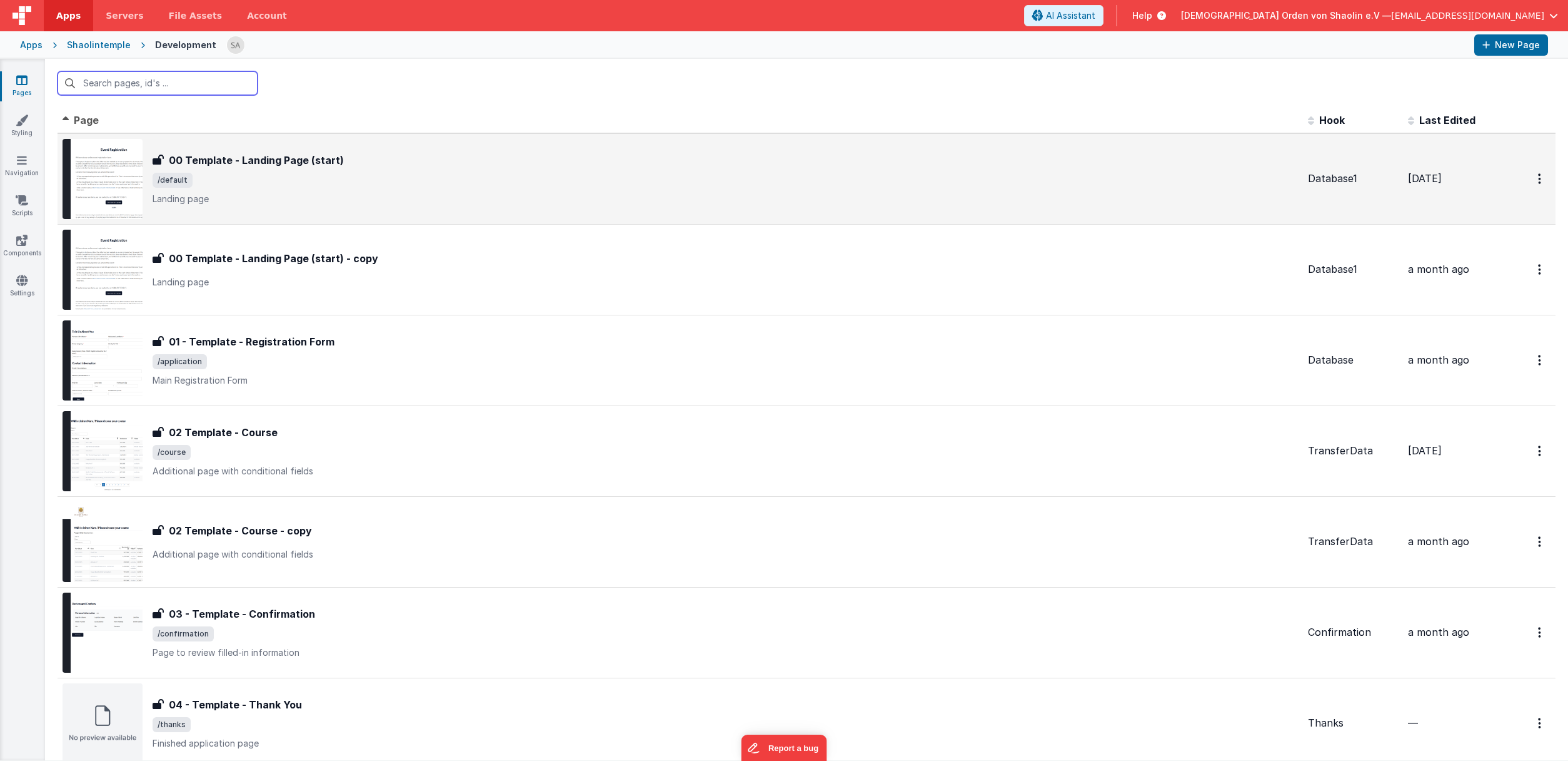
scroll to position [306, 0]
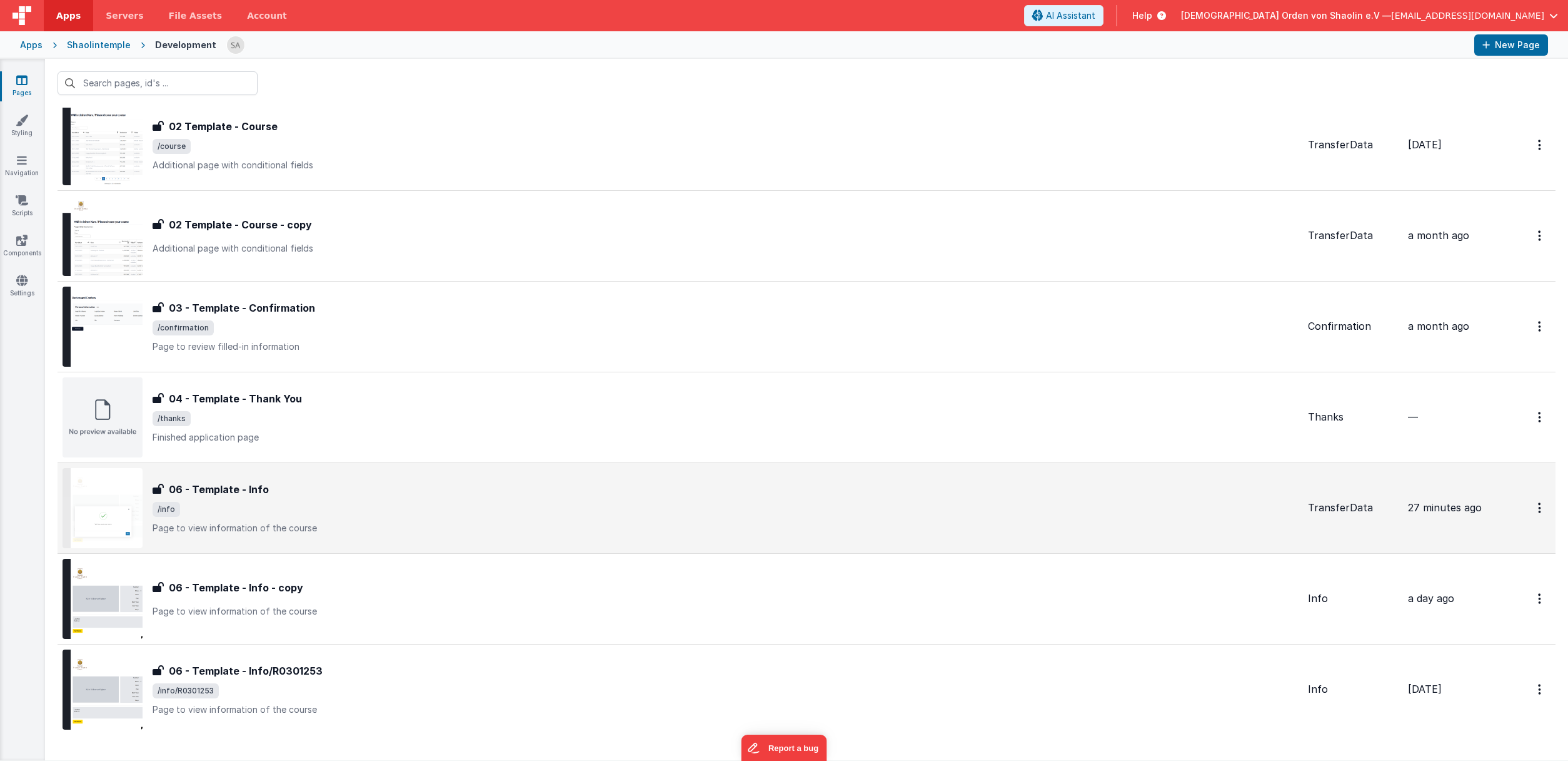
click at [632, 520] on div "06 - Template - Info 06 - Template - Info /info Page to view information of the…" at bounding box center [725, 507] width 1146 height 52
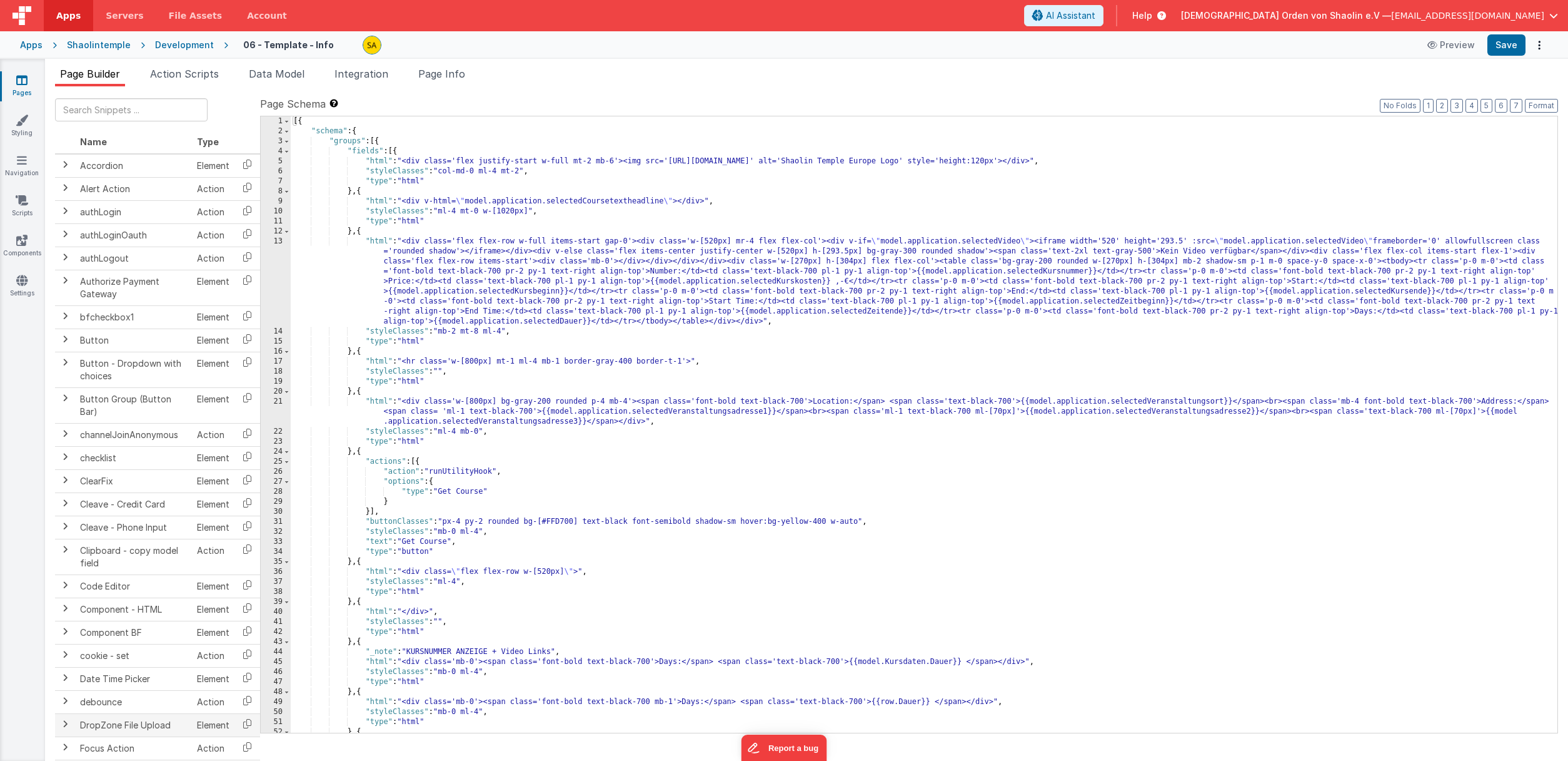
scroll to position [14, 0]
click at [16, 82] on icon at bounding box center [22, 80] width 12 height 12
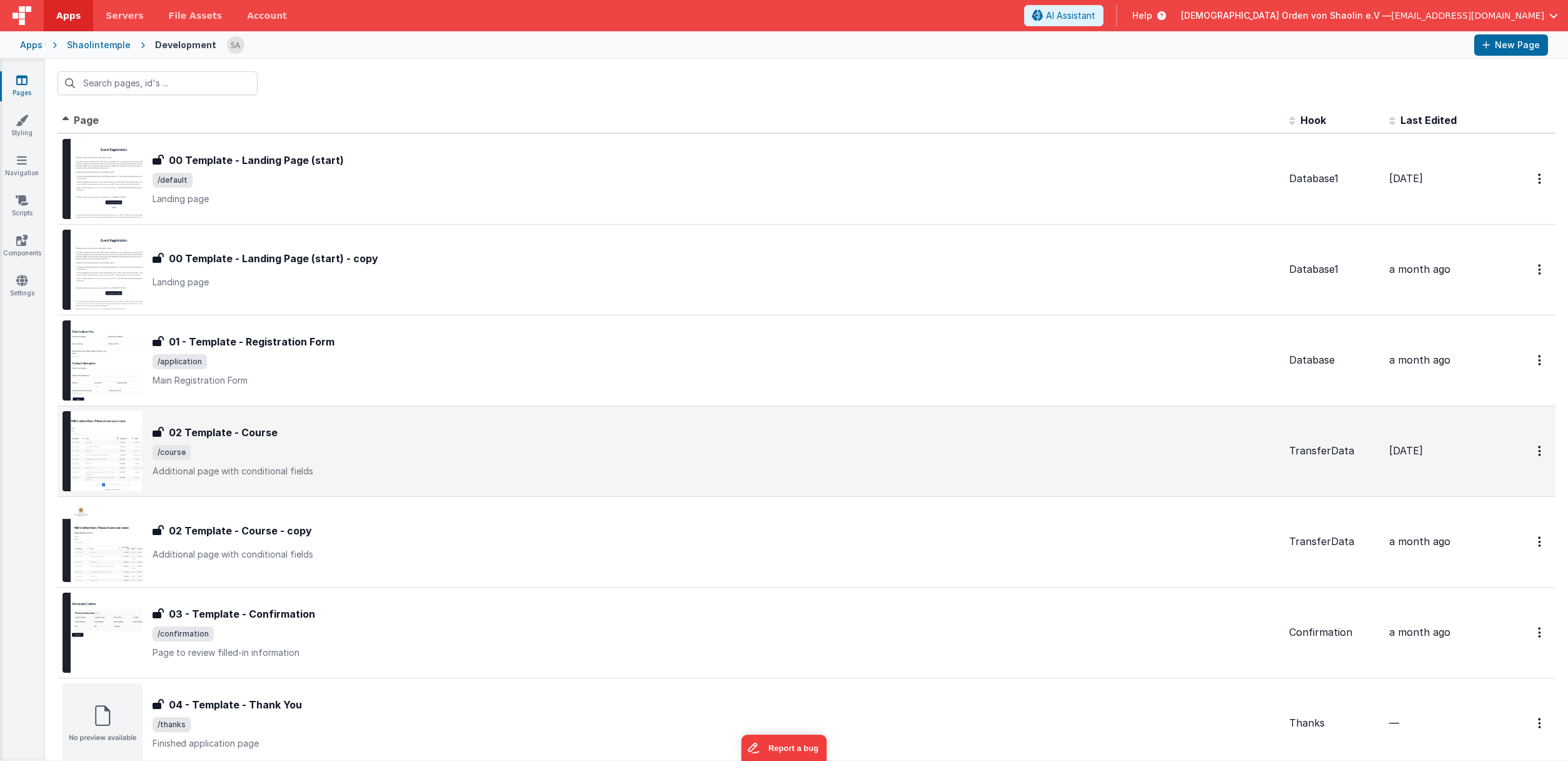
click at [432, 450] on span "/course" at bounding box center [716, 452] width 1127 height 15
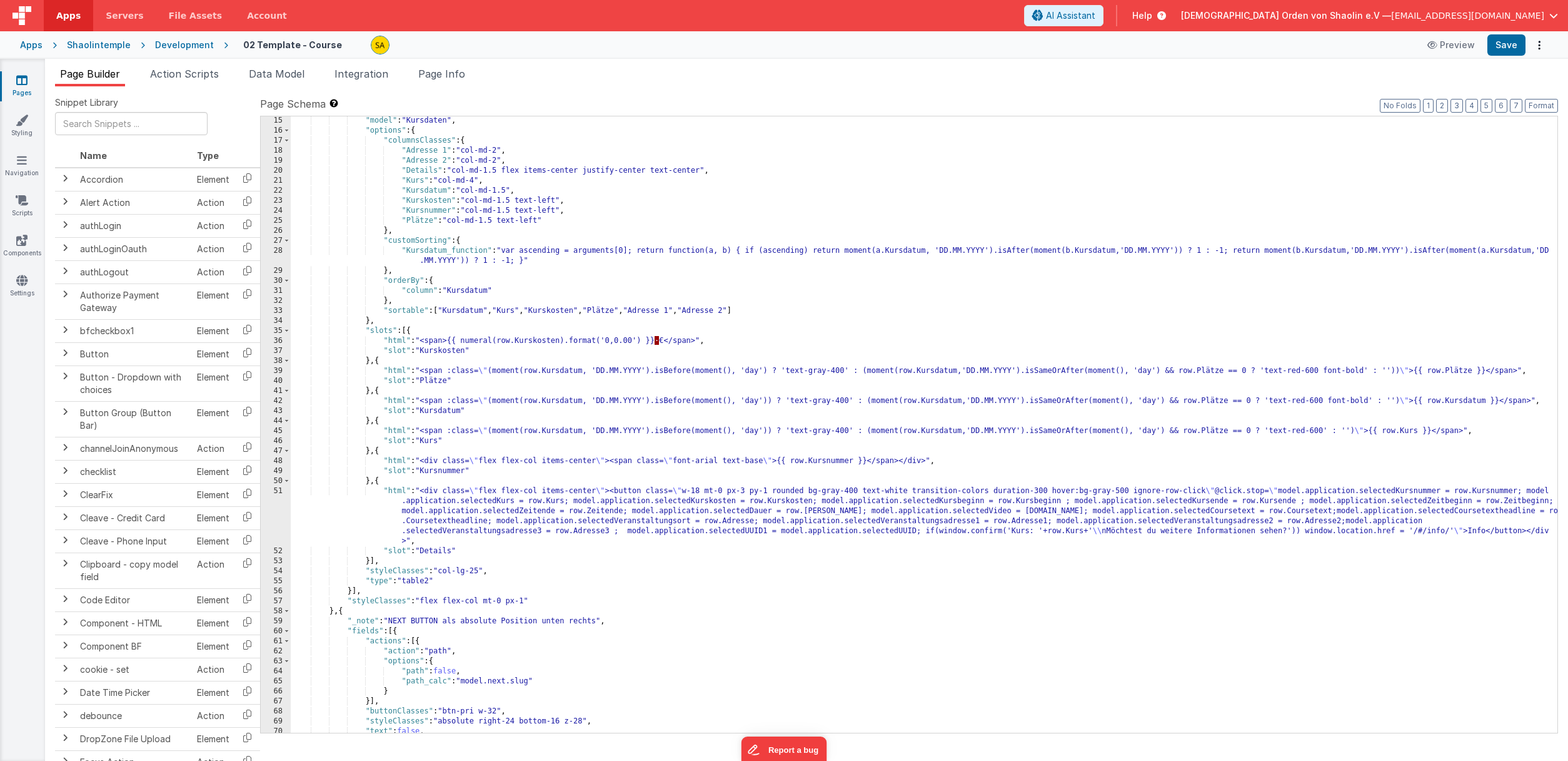
scroll to position [144, 0]
click at [175, 69] on span "Action Scripts" at bounding box center [184, 74] width 68 height 12
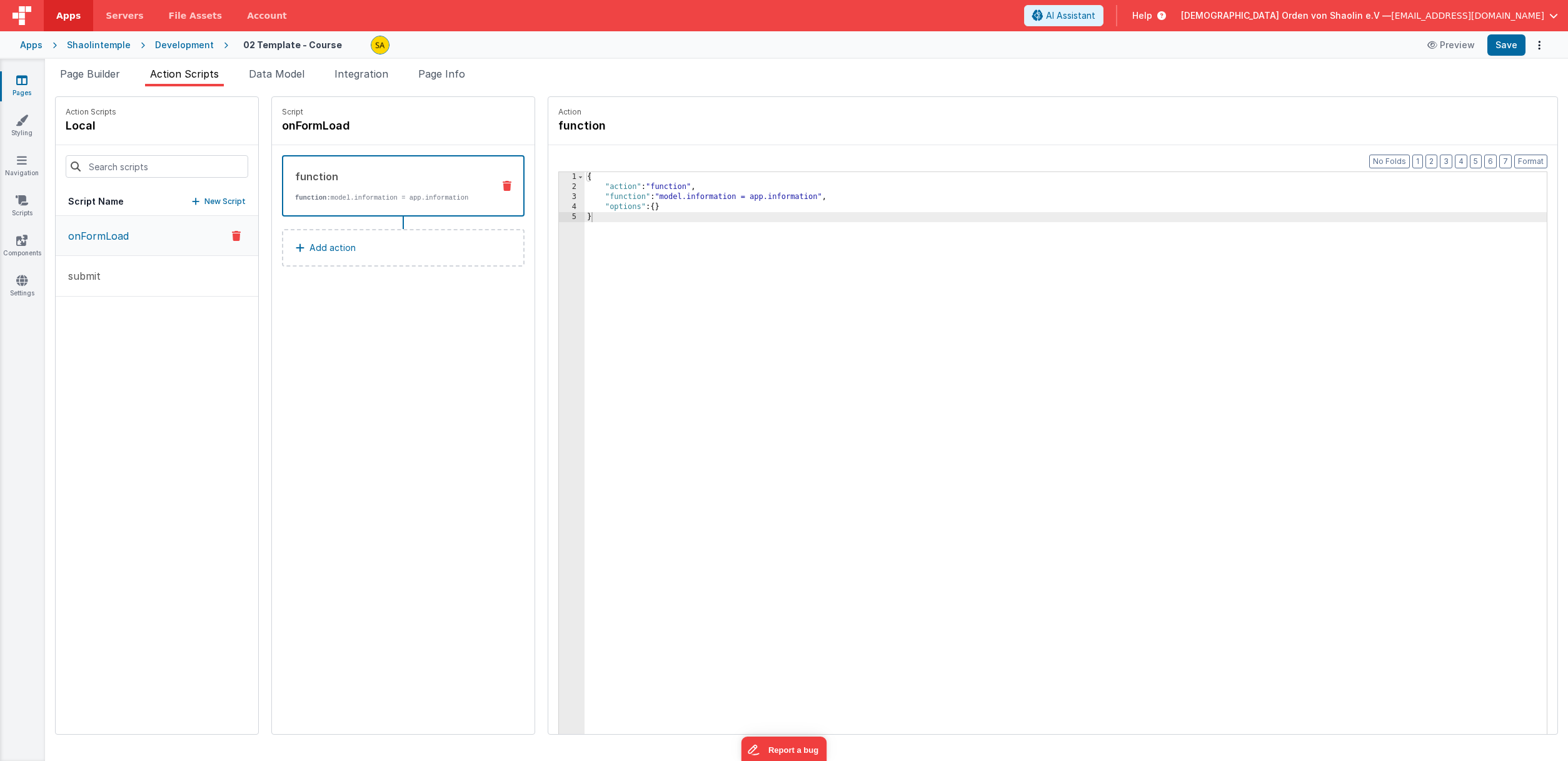
click at [142, 227] on button "onFormLoad" at bounding box center [157, 235] width 203 height 40
click at [110, 277] on button "submit" at bounding box center [157, 276] width 203 height 41
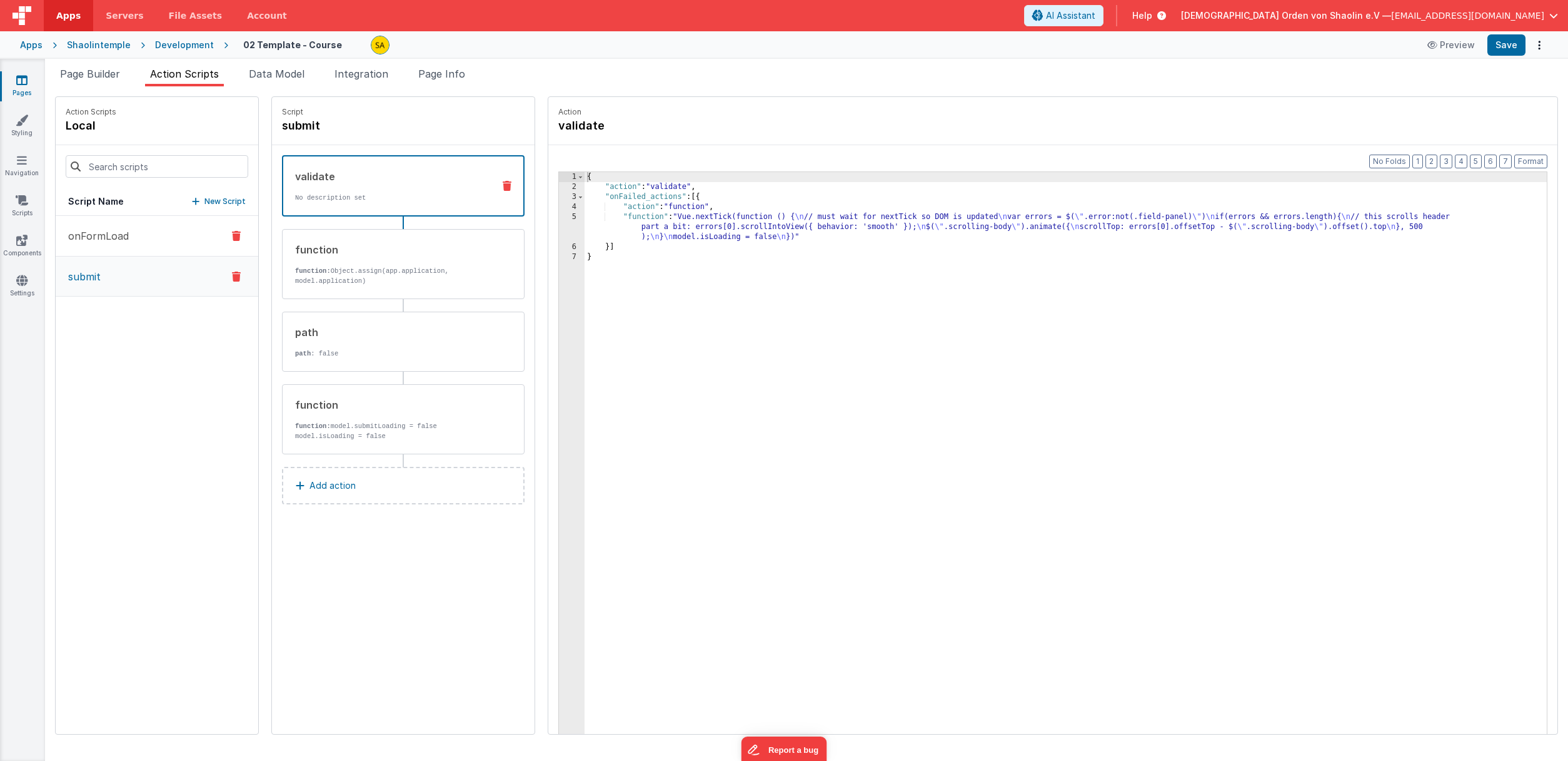
click at [111, 246] on button "onFormLoad" at bounding box center [157, 236] width 203 height 41
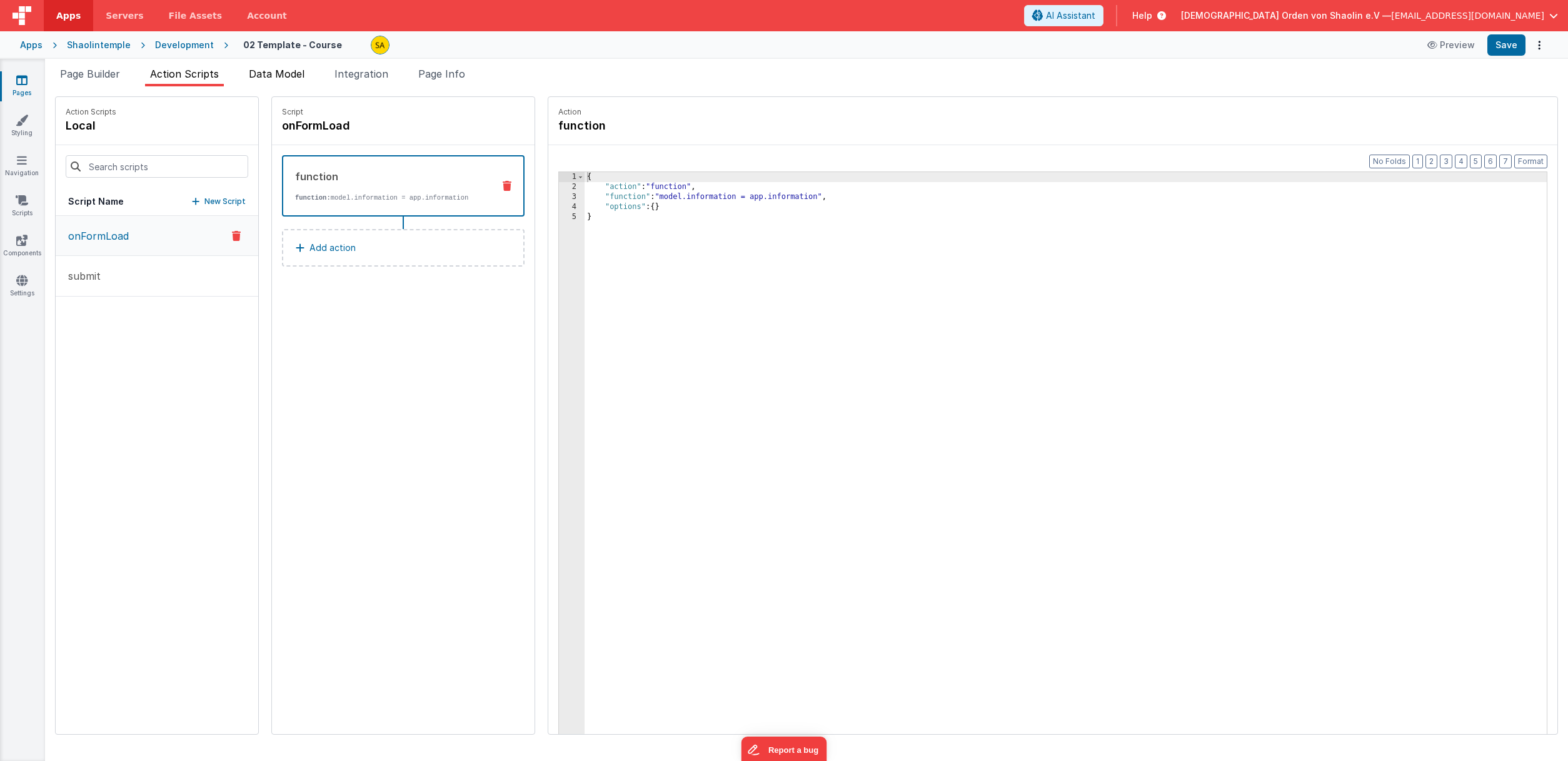
click at [281, 71] on span "Data Model" at bounding box center [277, 74] width 56 height 12
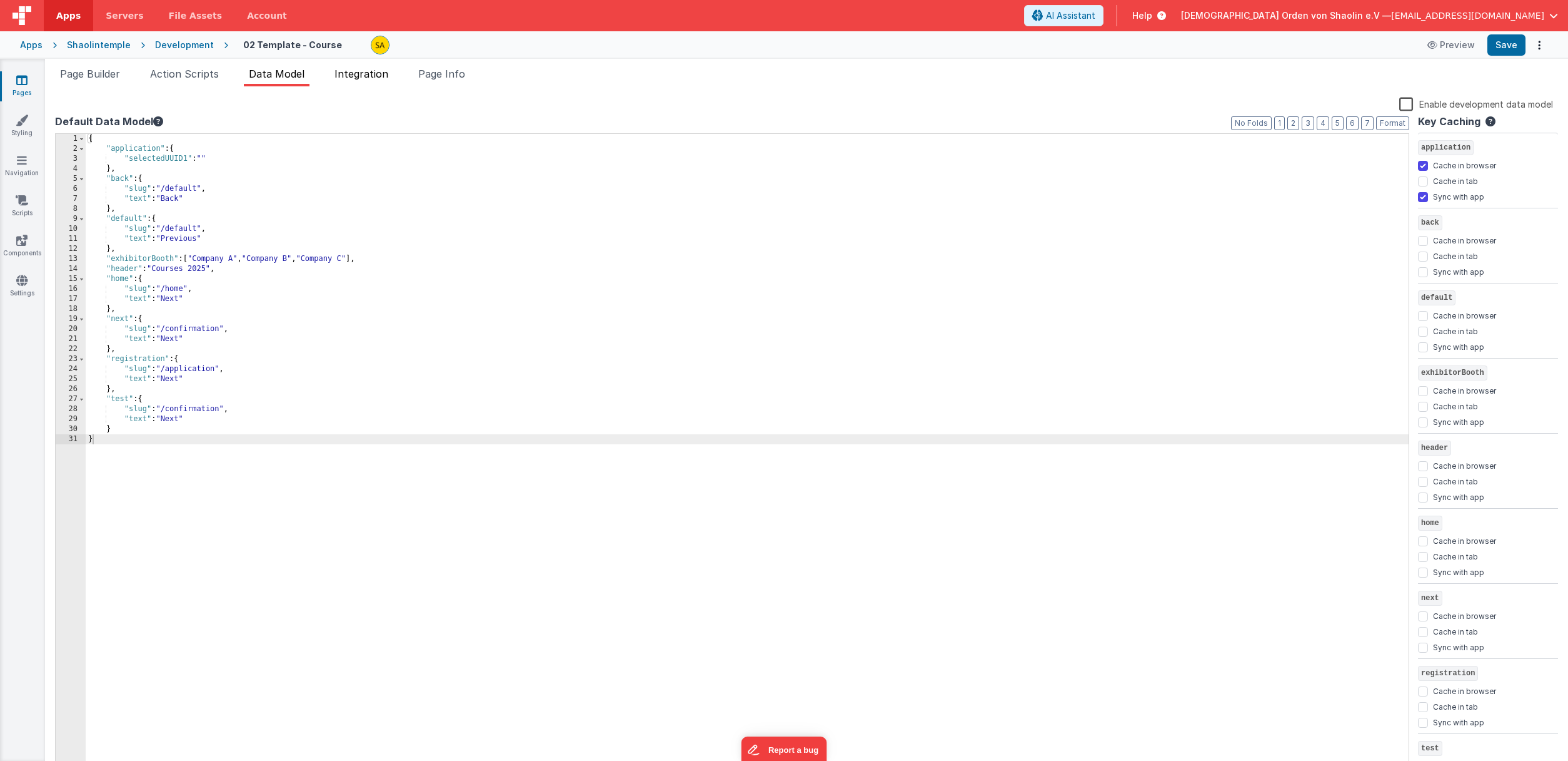
click at [381, 77] on span "Integration" at bounding box center [361, 74] width 54 height 12
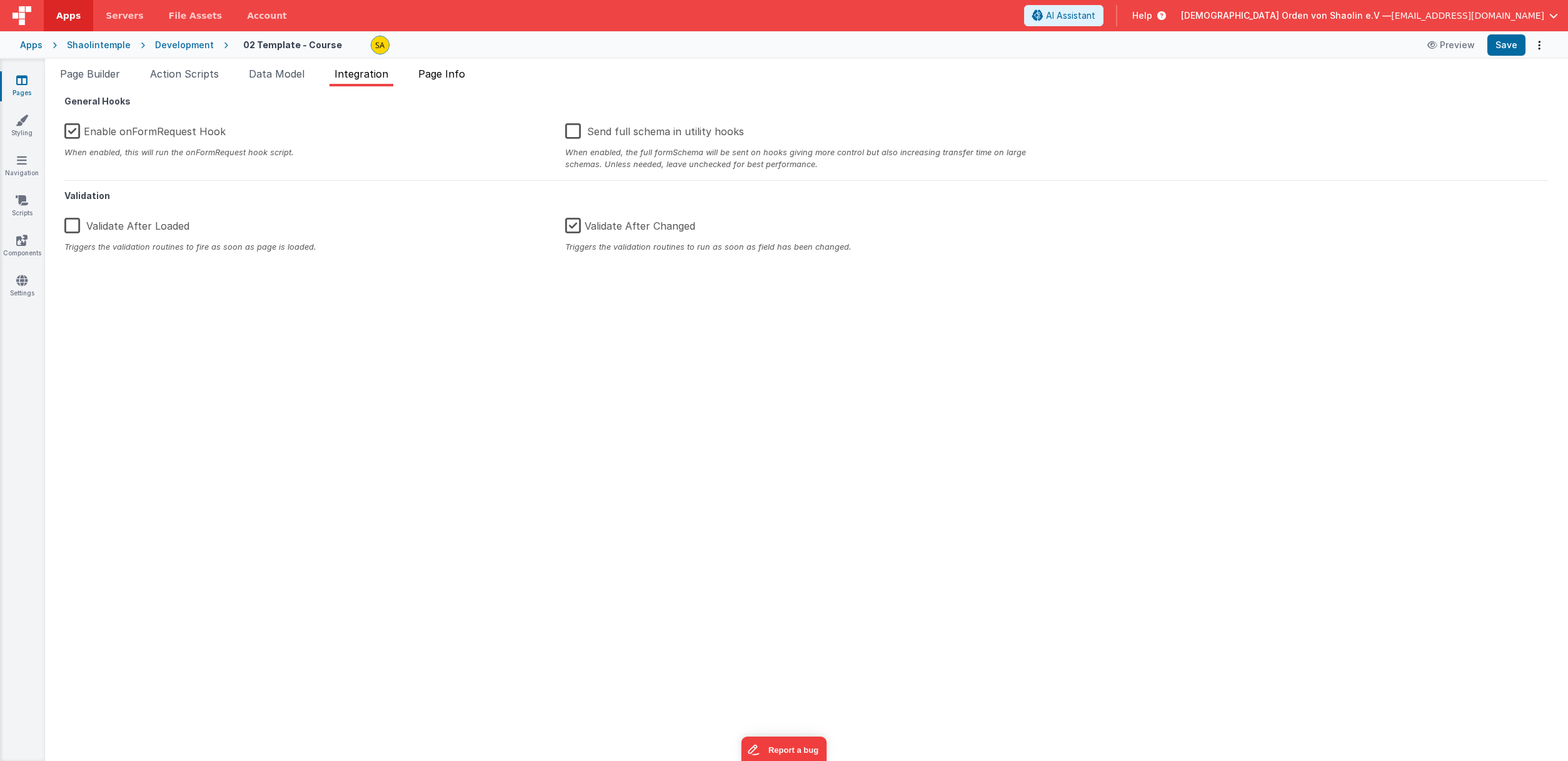
click at [430, 77] on span "Page Info" at bounding box center [441, 74] width 47 height 12
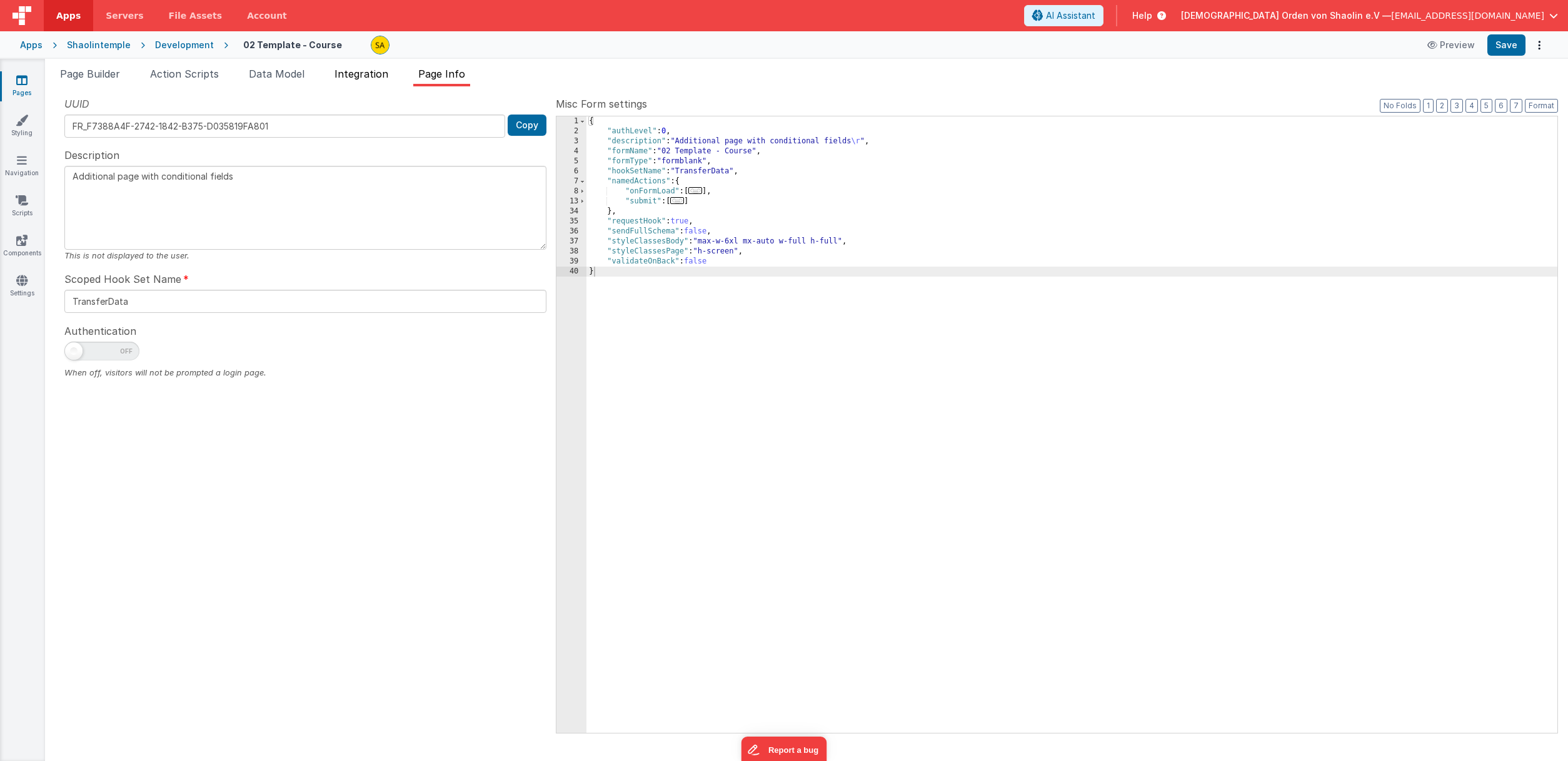
click at [378, 78] on span "Integration" at bounding box center [361, 74] width 54 height 12
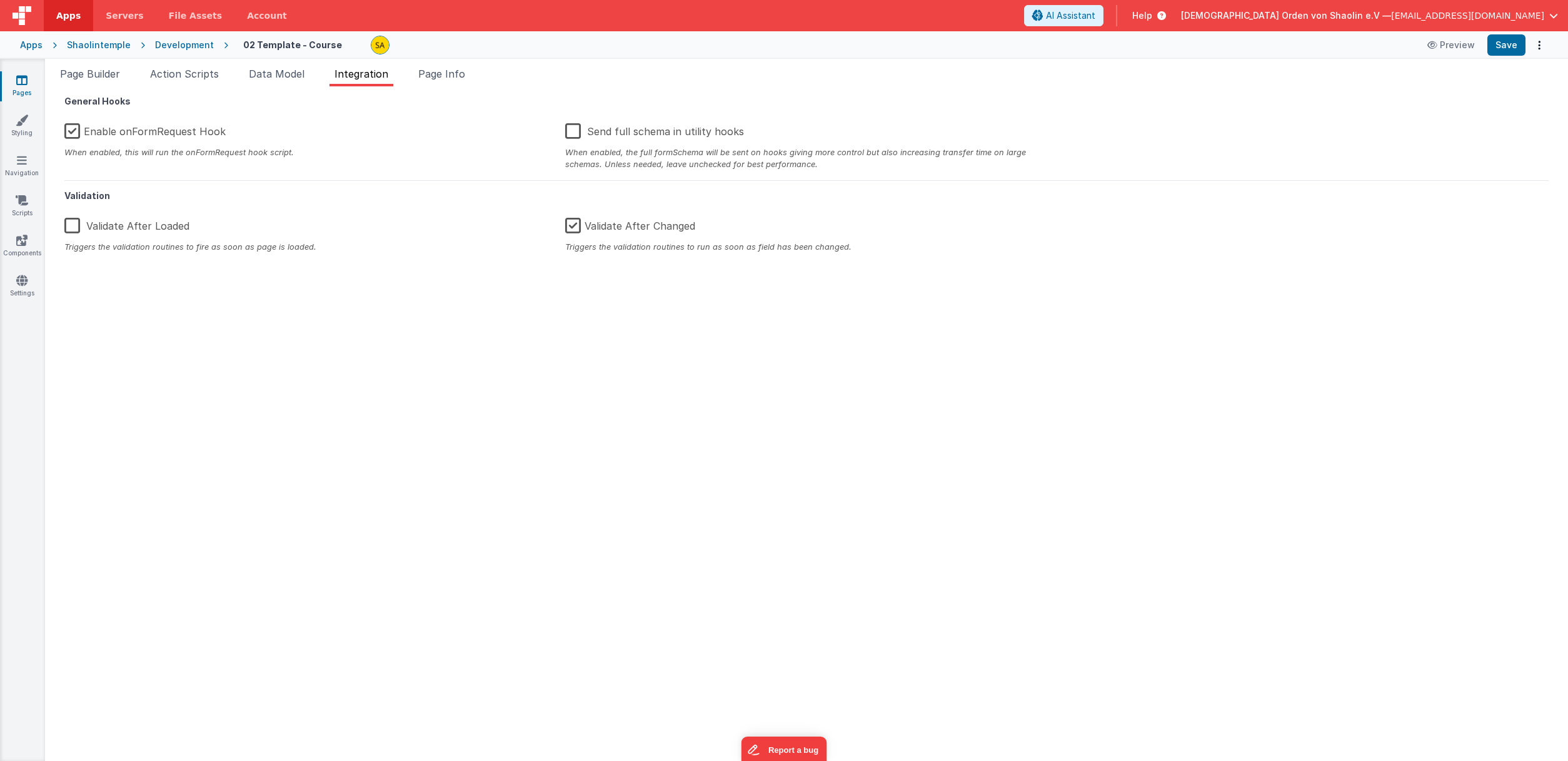
click at [31, 86] on link "Pages" at bounding box center [22, 86] width 45 height 25
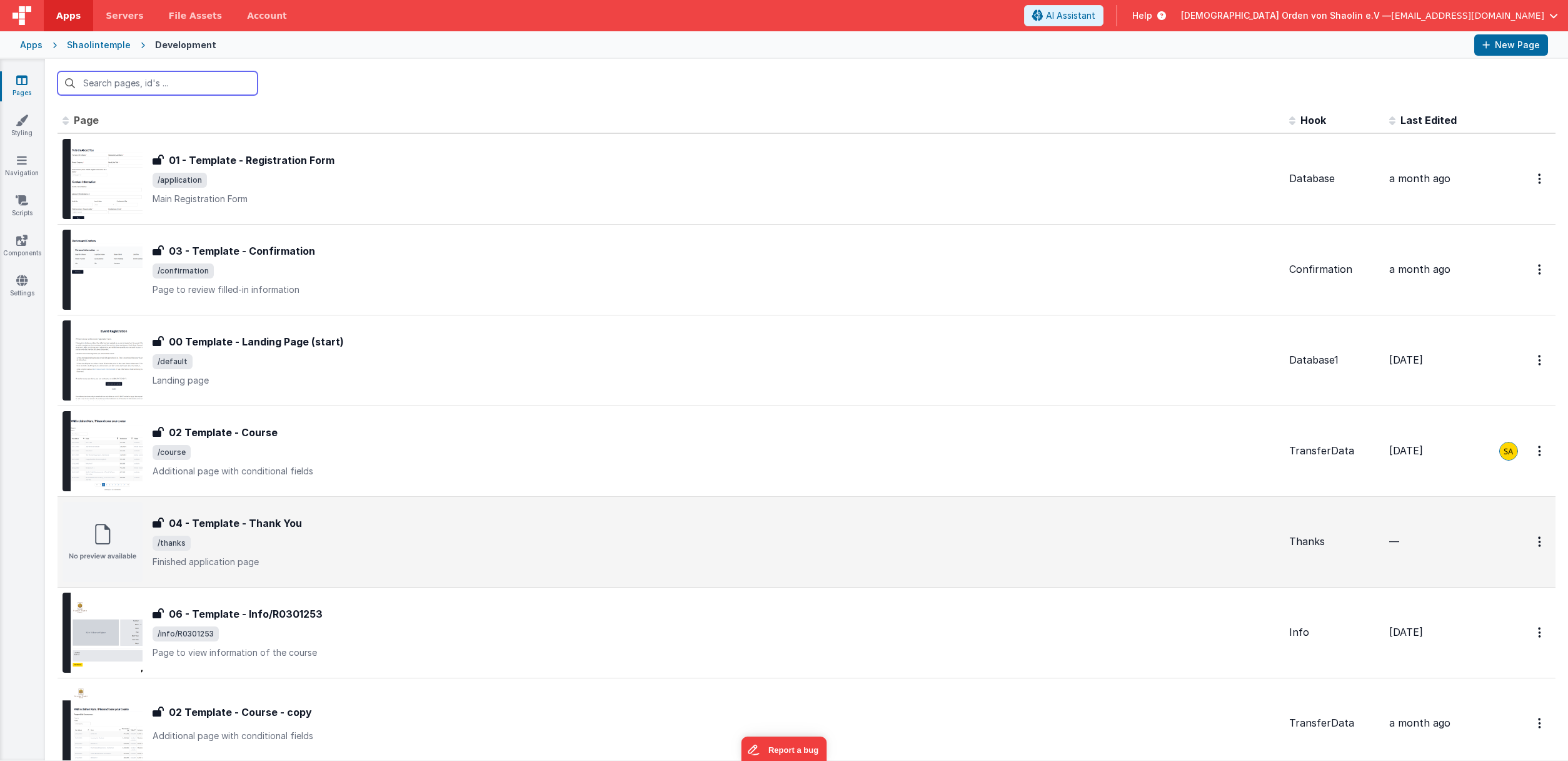
scroll to position [288, 0]
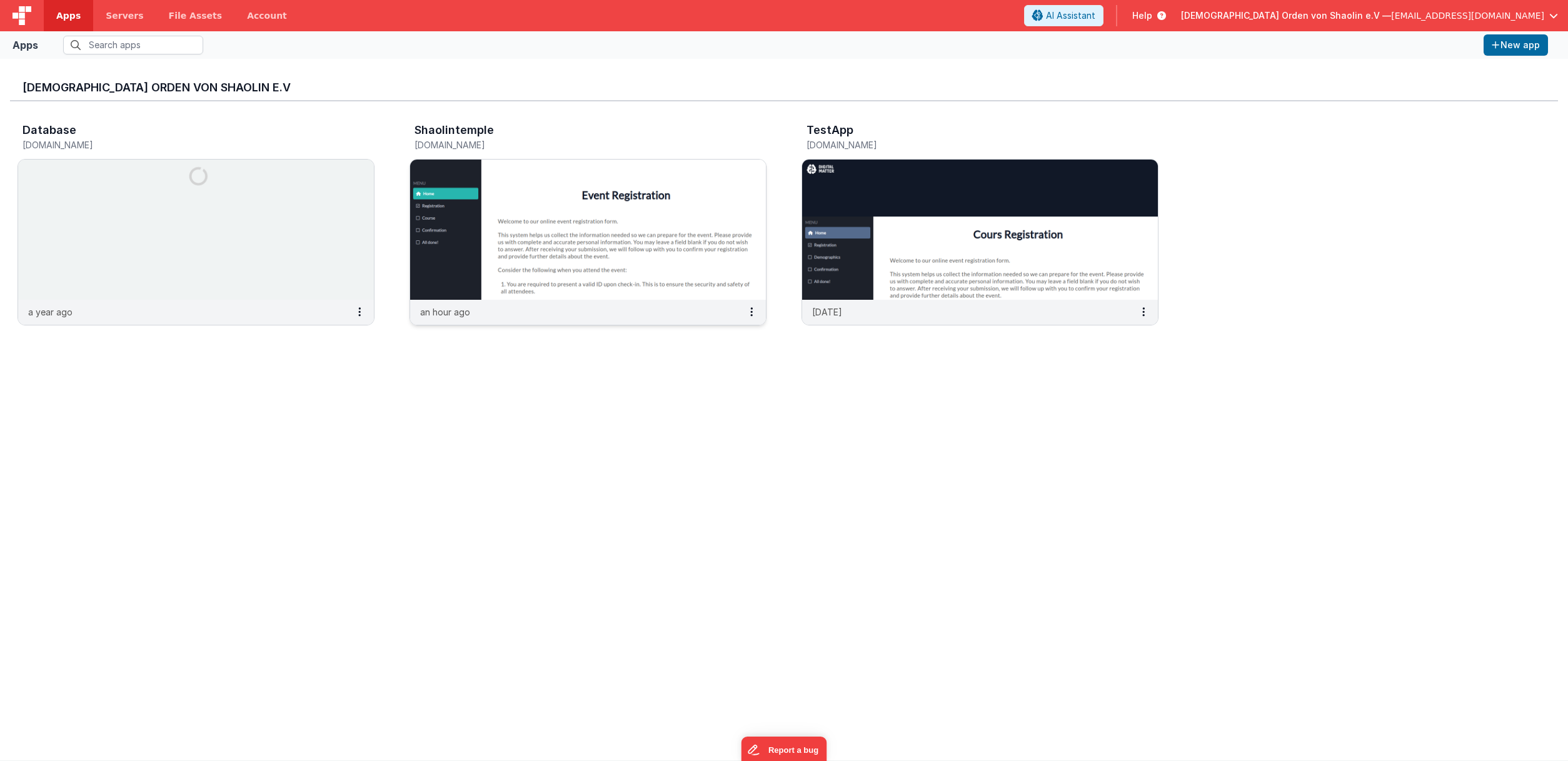
click at [532, 231] on img at bounding box center [588, 229] width 356 height 140
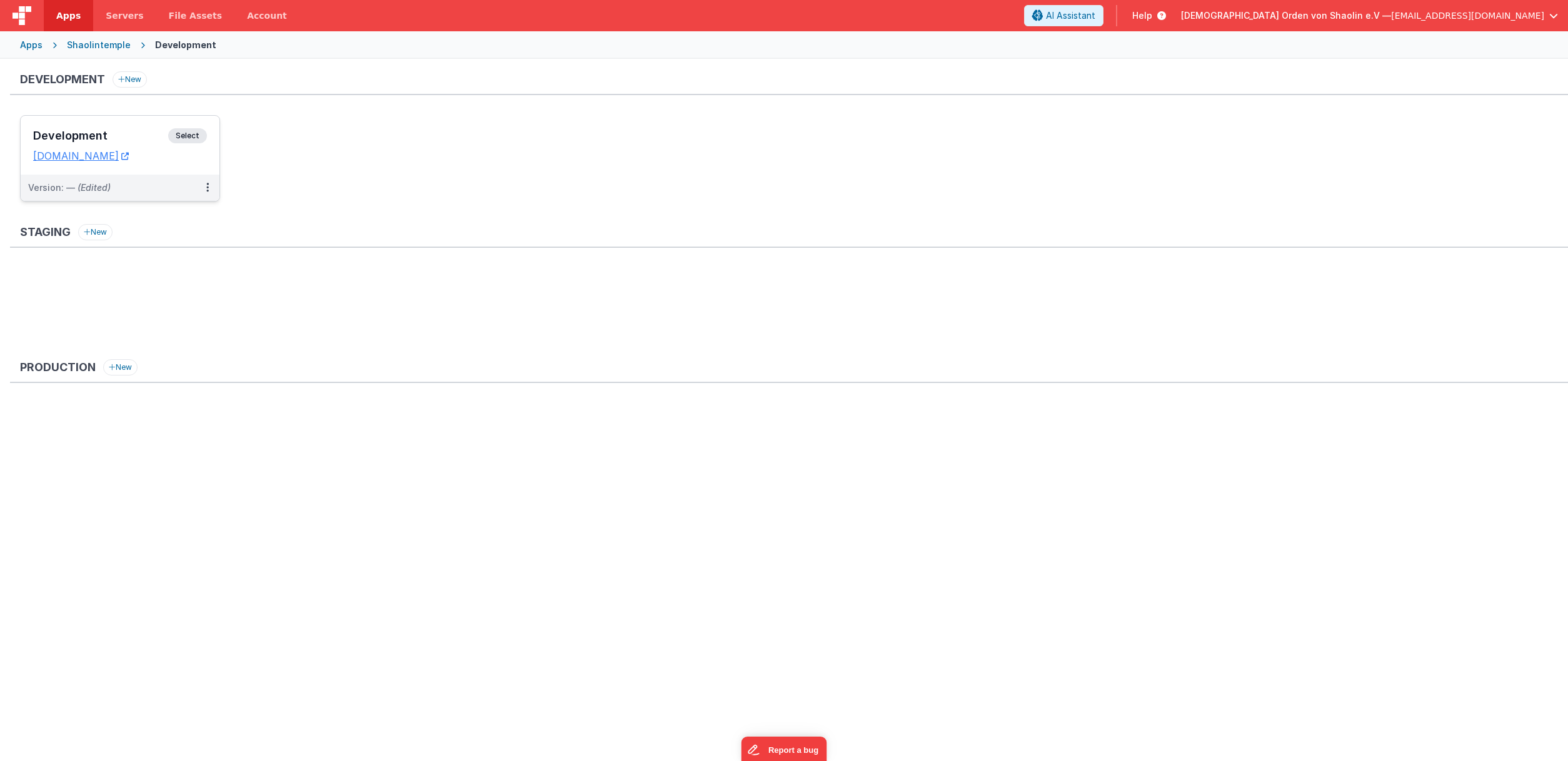
click at [197, 140] on span "Select" at bounding box center [187, 136] width 39 height 15
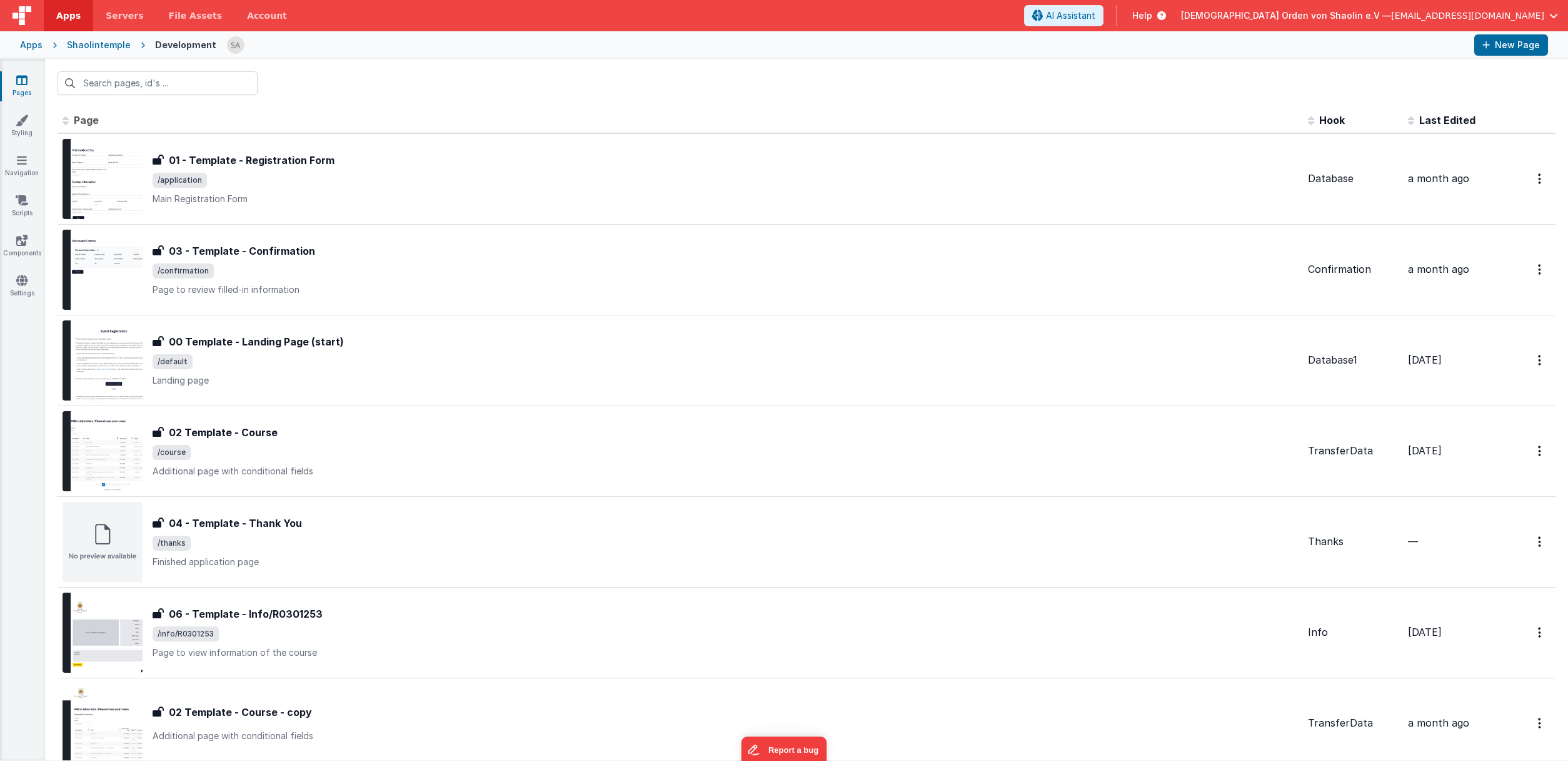
click at [68, 121] on span at bounding box center [68, 119] width 12 height 12
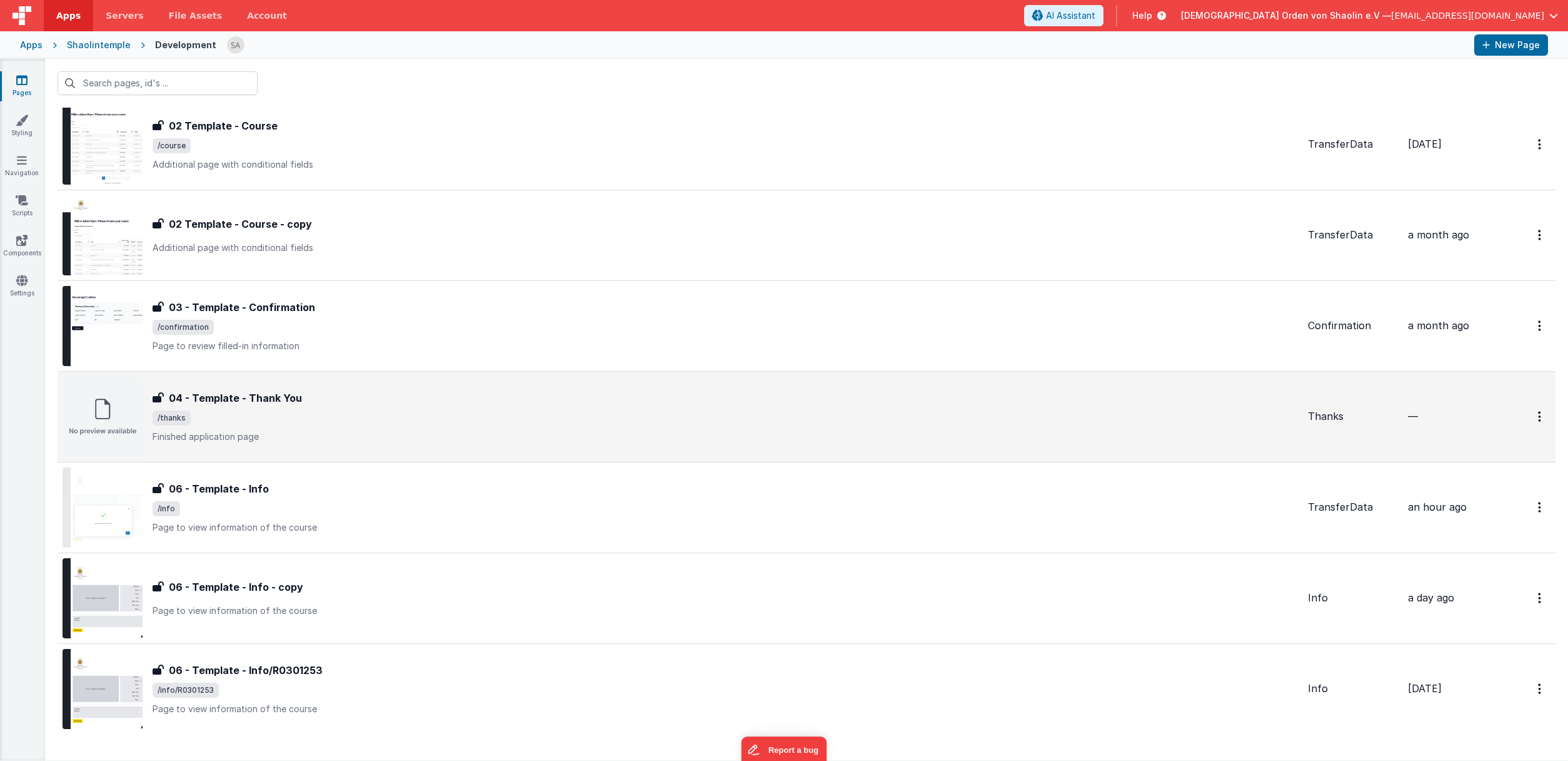
scroll to position [341, 0]
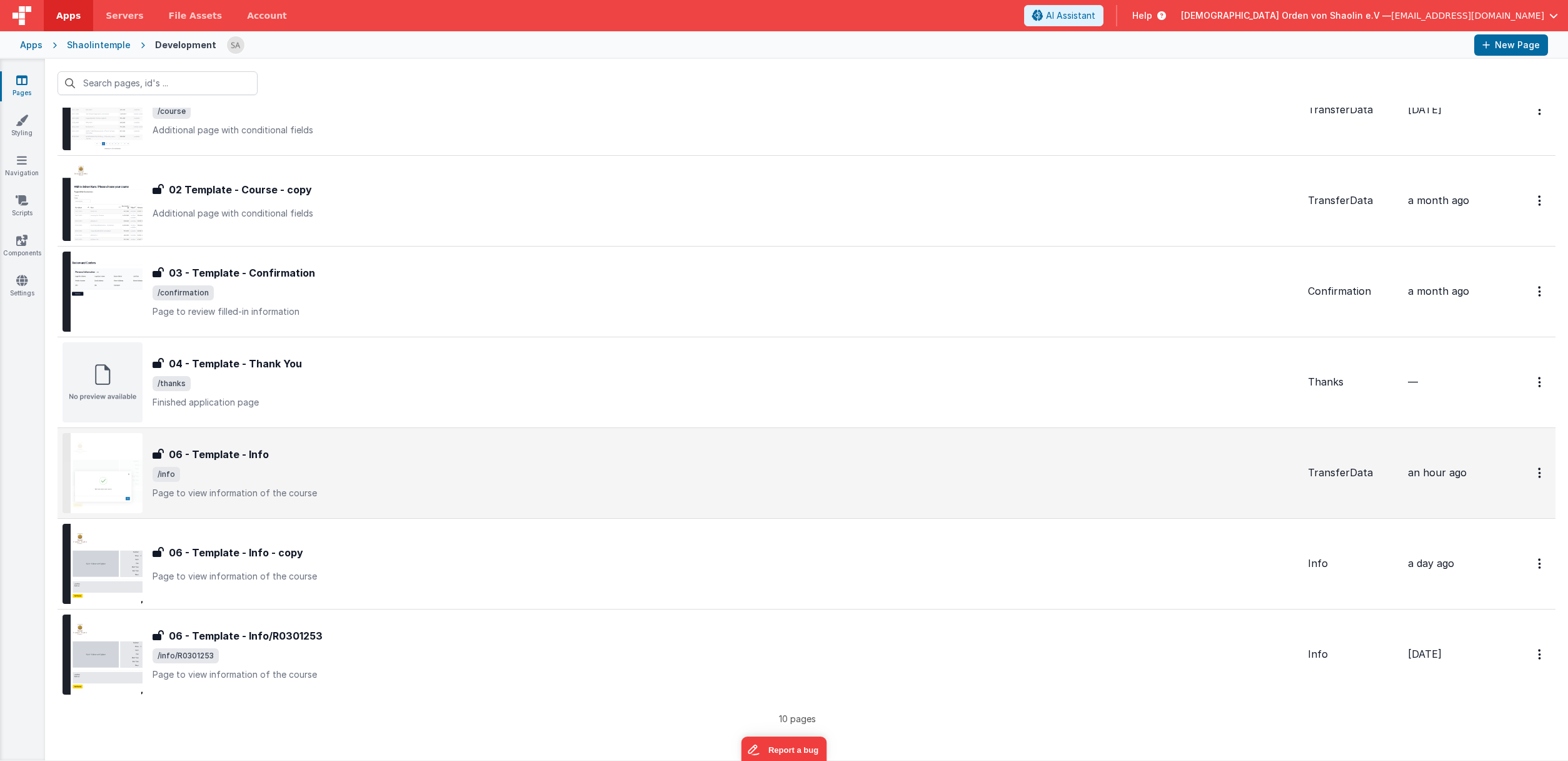
click at [938, 505] on div "06 - Template - Info 06 - Template - Info /info Page to view information of the…" at bounding box center [680, 473] width 1235 height 80
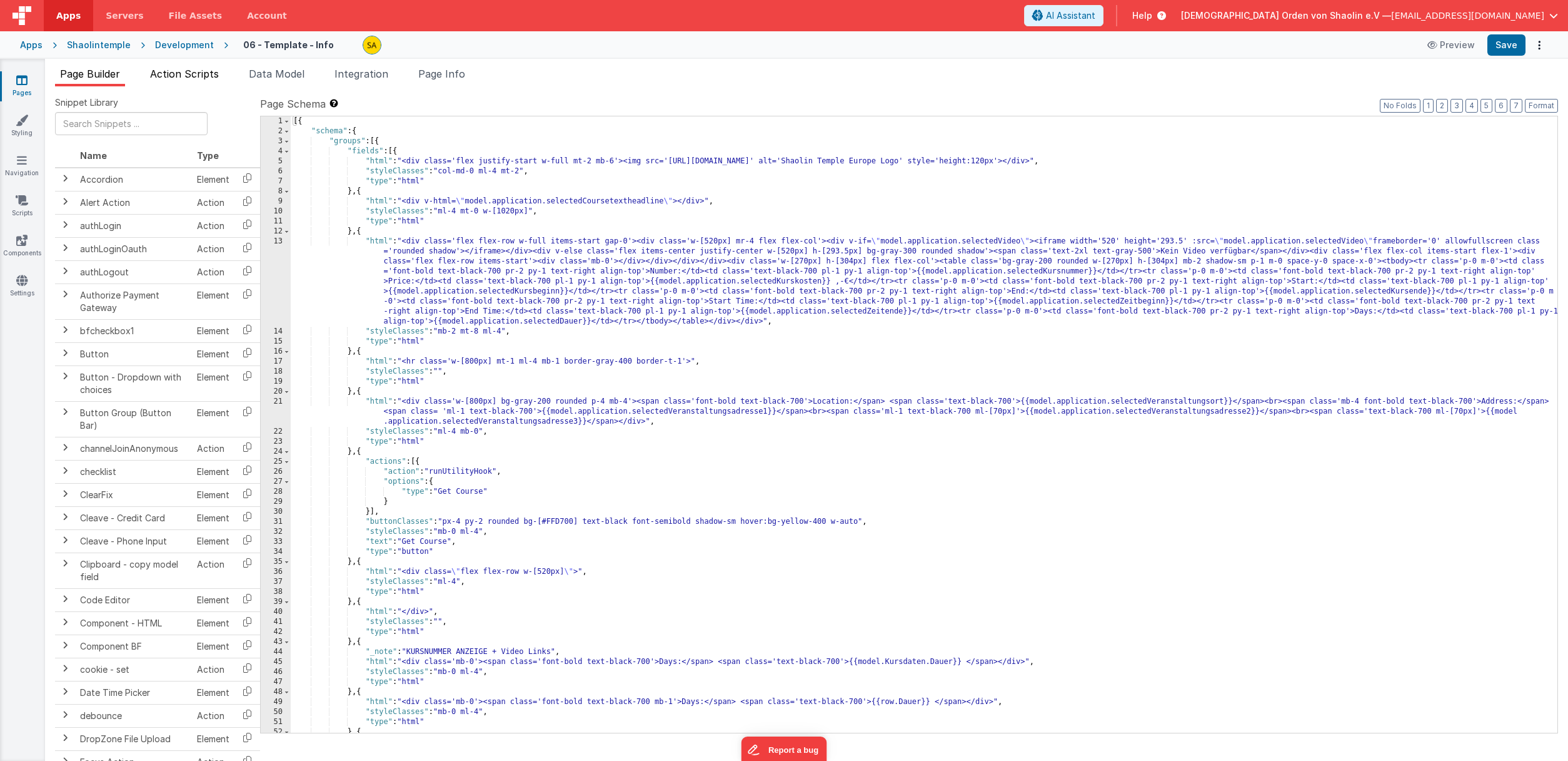
click at [218, 80] on li "Action Scripts" at bounding box center [184, 77] width 79 height 20
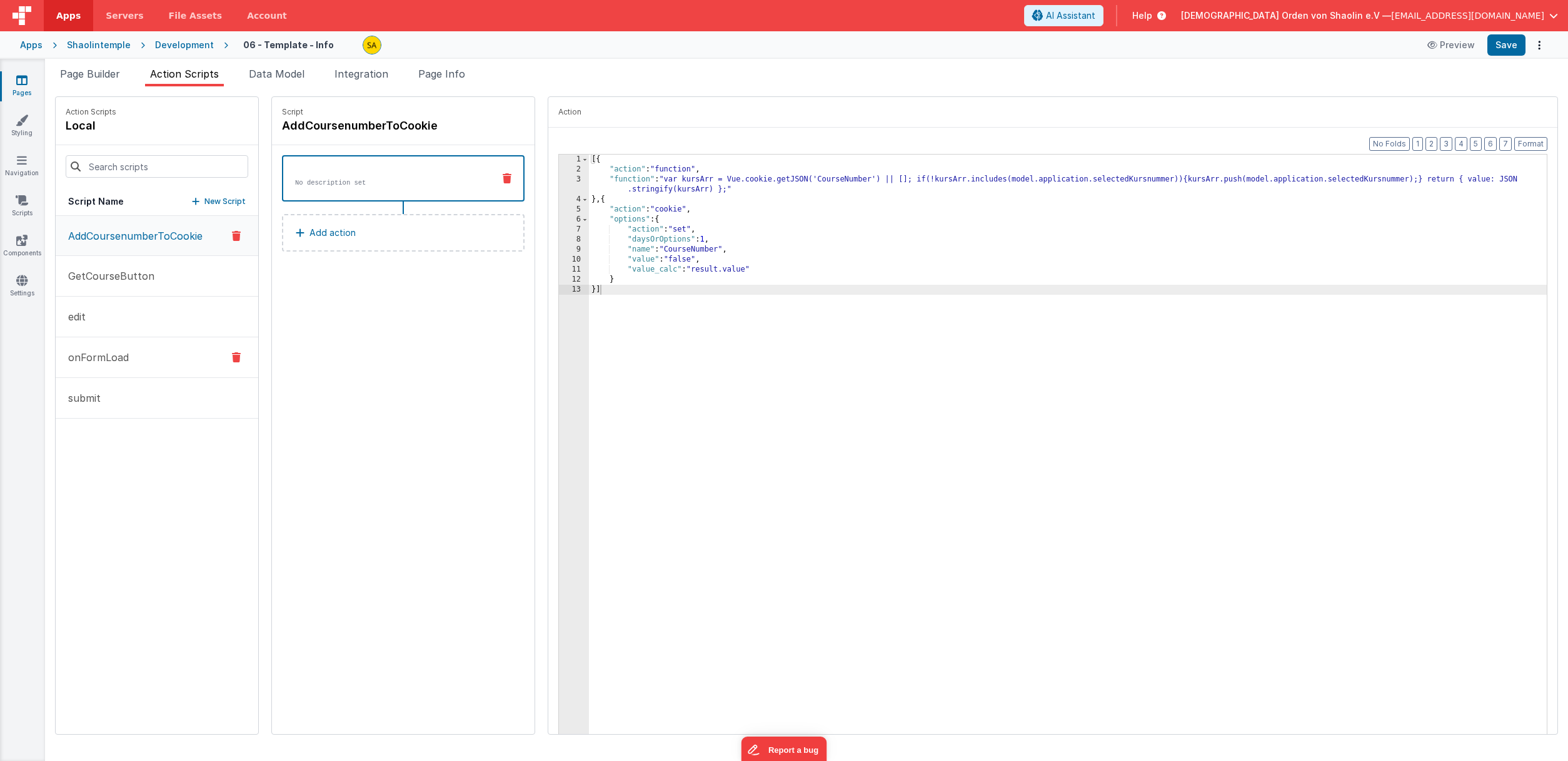
click at [166, 351] on button "onFormLoad" at bounding box center [157, 357] width 203 height 41
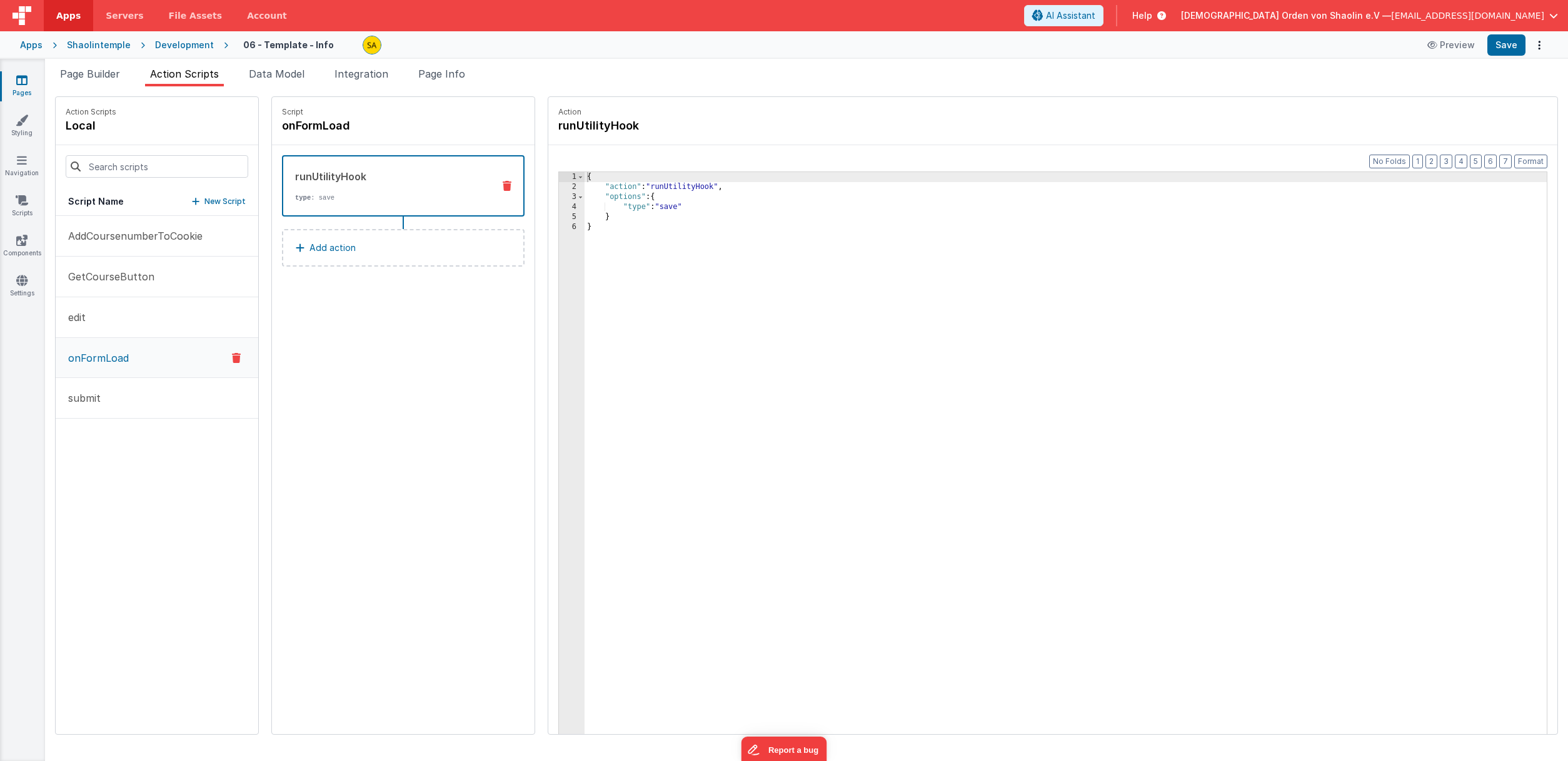
click at [232, 359] on icon at bounding box center [236, 357] width 9 height 15
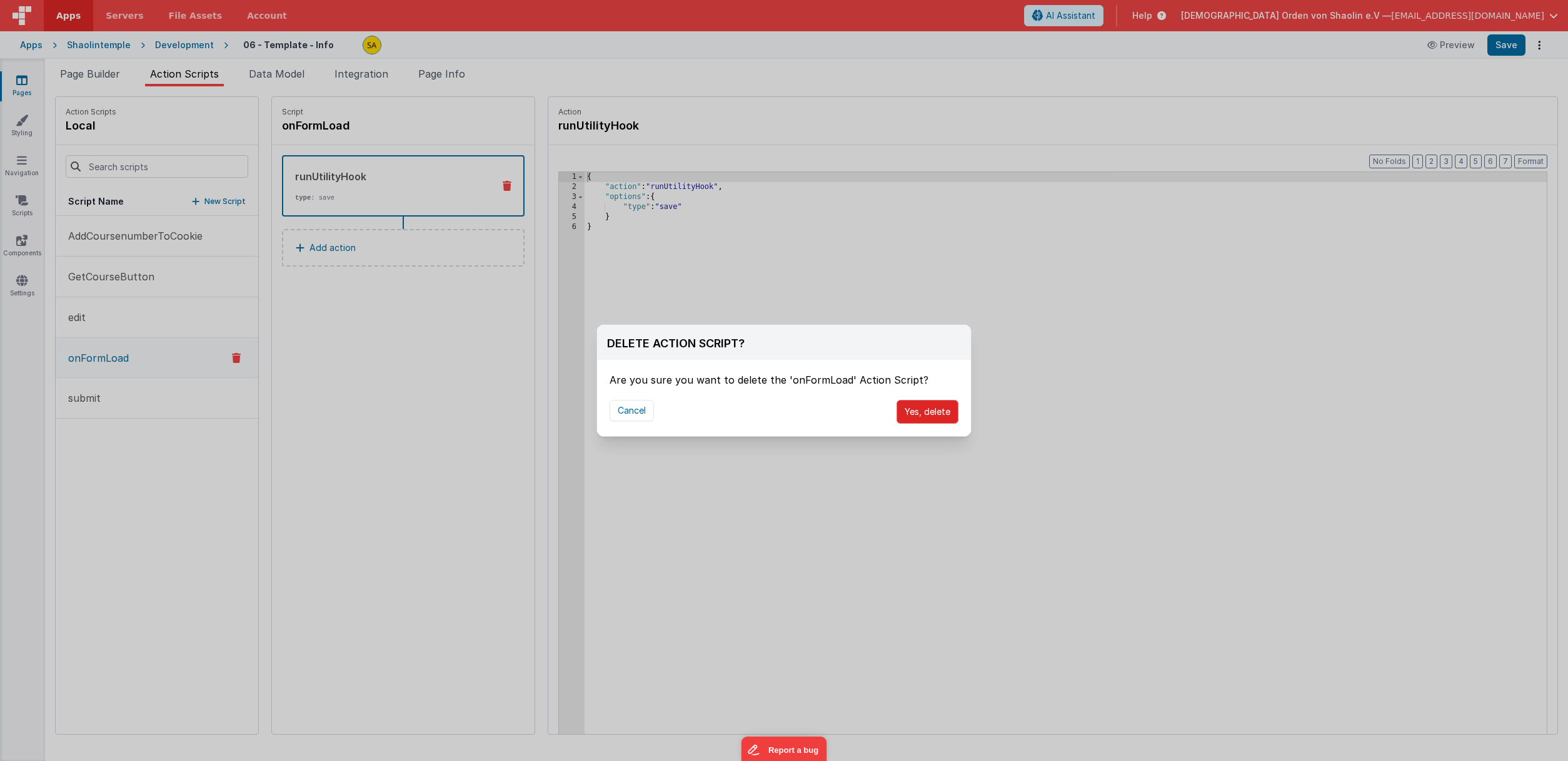
click at [923, 412] on button "Yes, delete" at bounding box center [927, 411] width 62 height 24
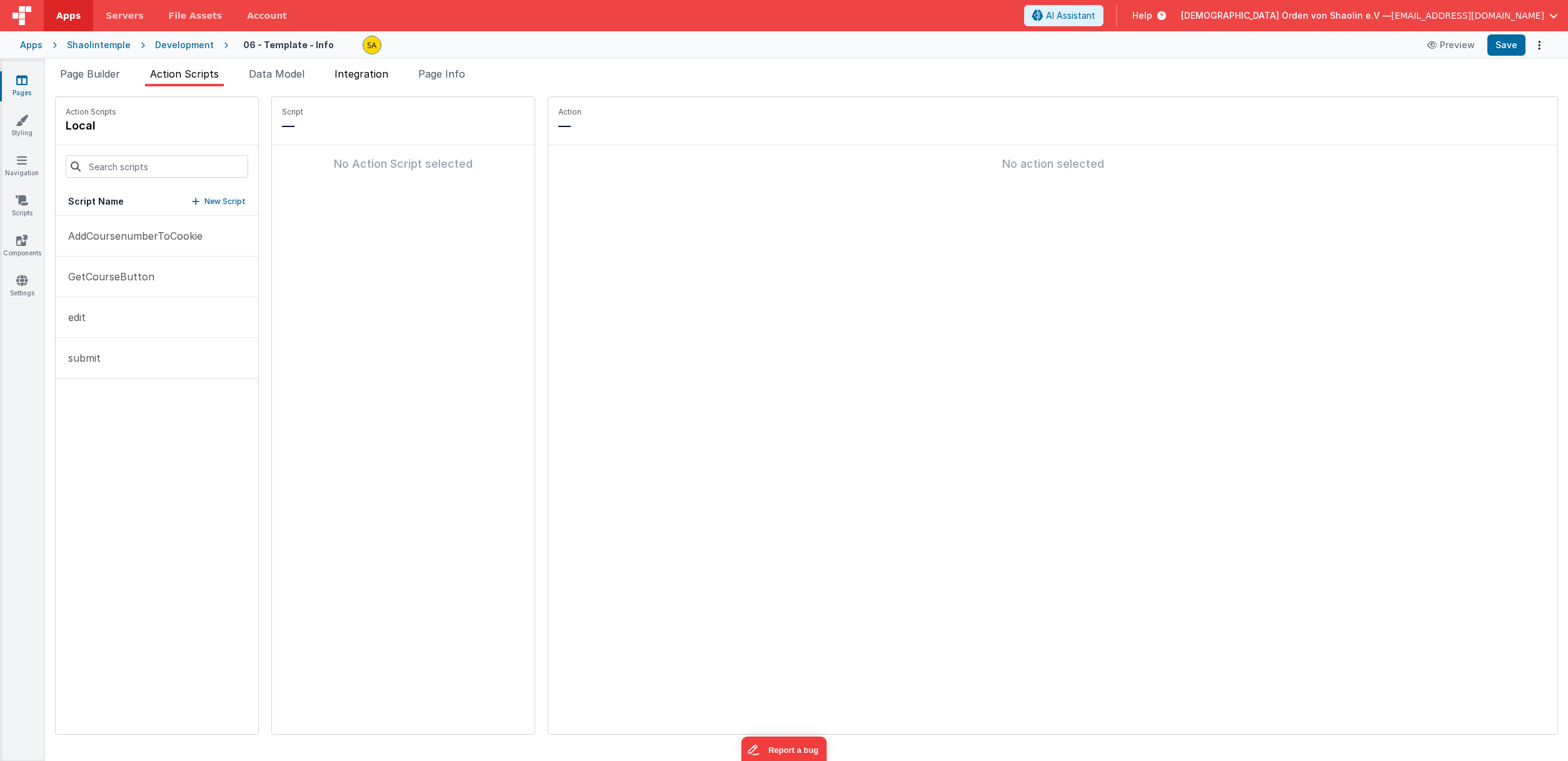
click at [393, 76] on li "Integration" at bounding box center [361, 77] width 64 height 20
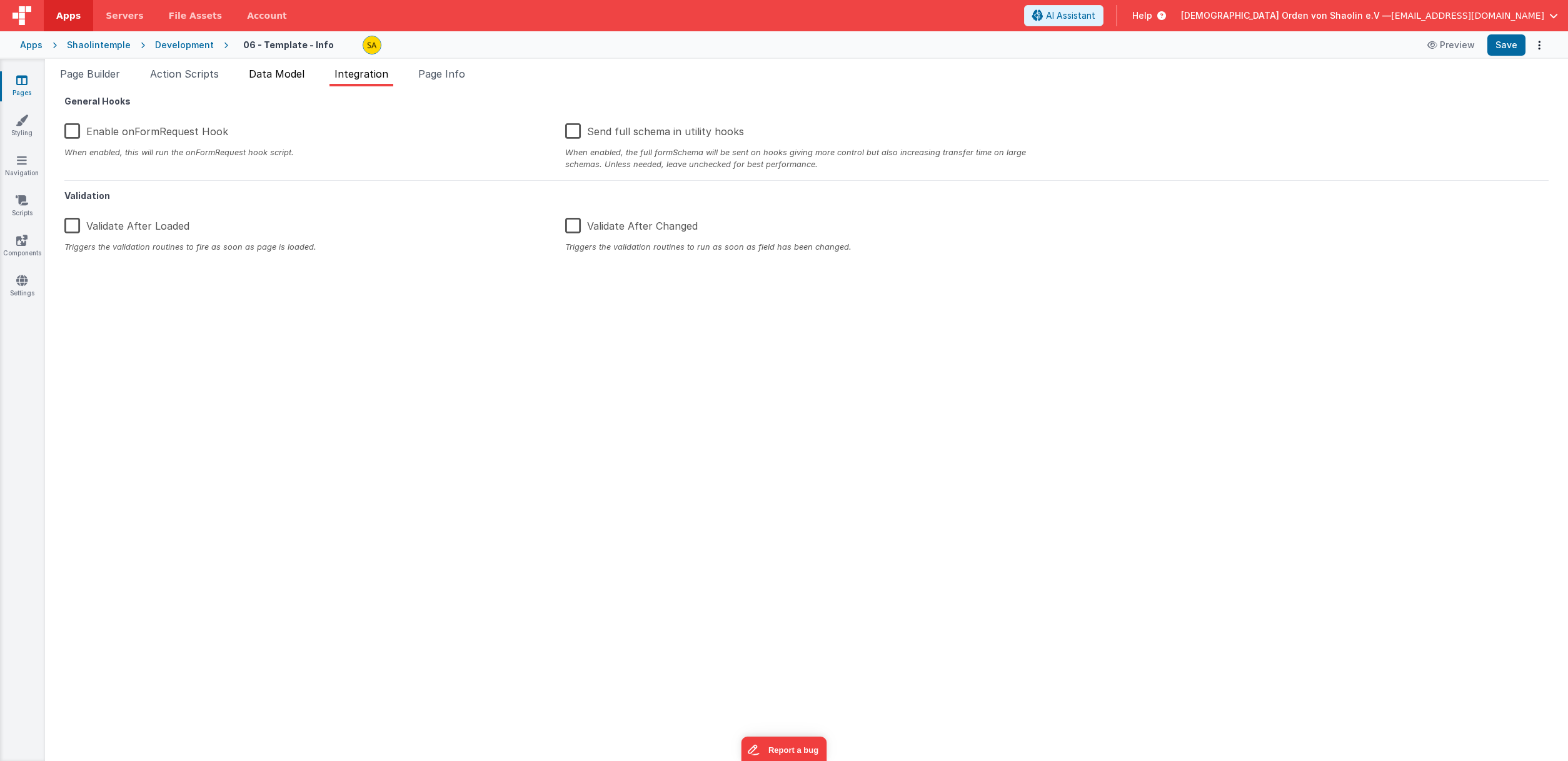
click at [290, 80] on li "Data Model" at bounding box center [277, 77] width 66 height 20
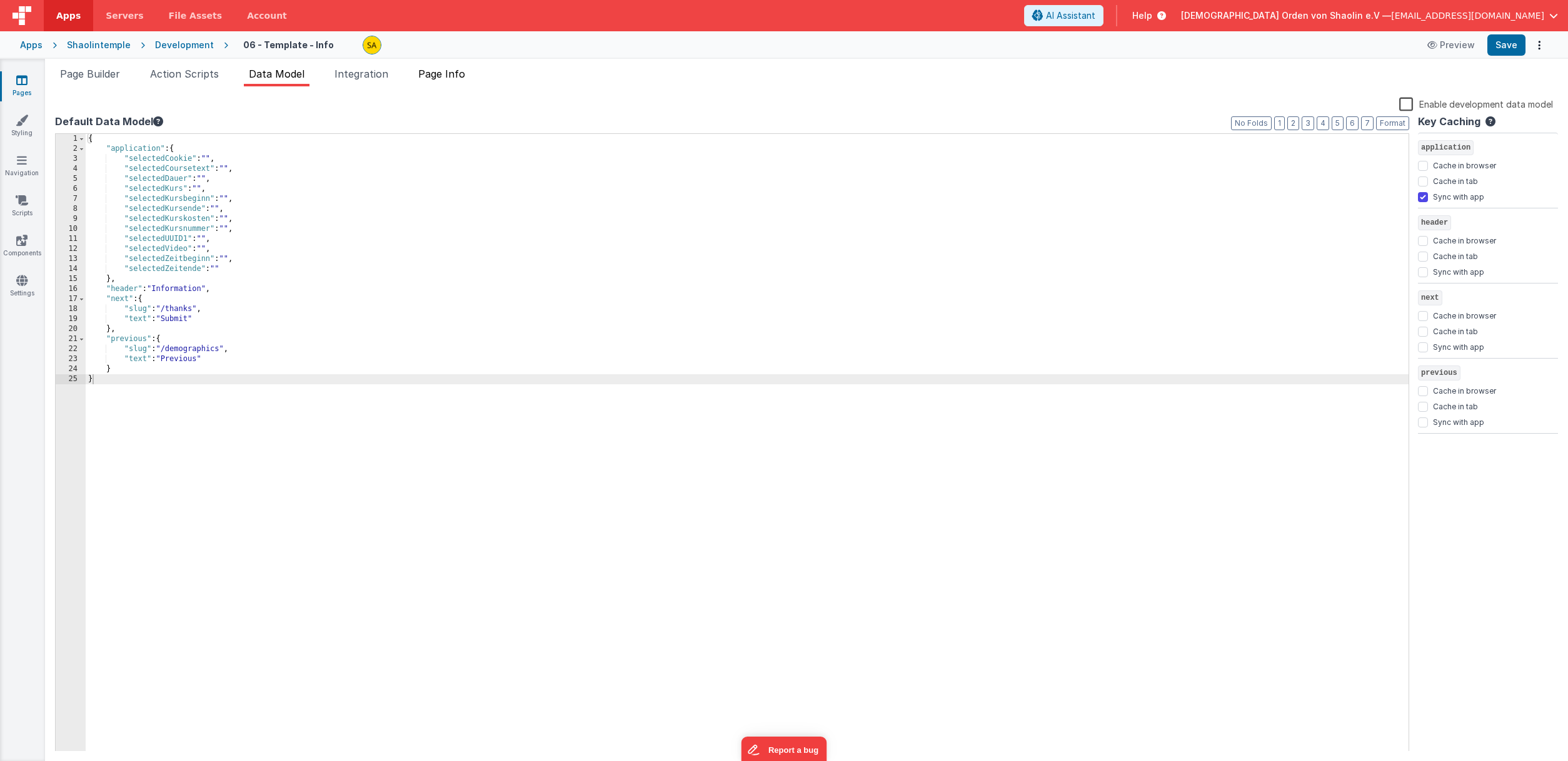
click at [446, 82] on li "Page Info" at bounding box center [442, 77] width 57 height 20
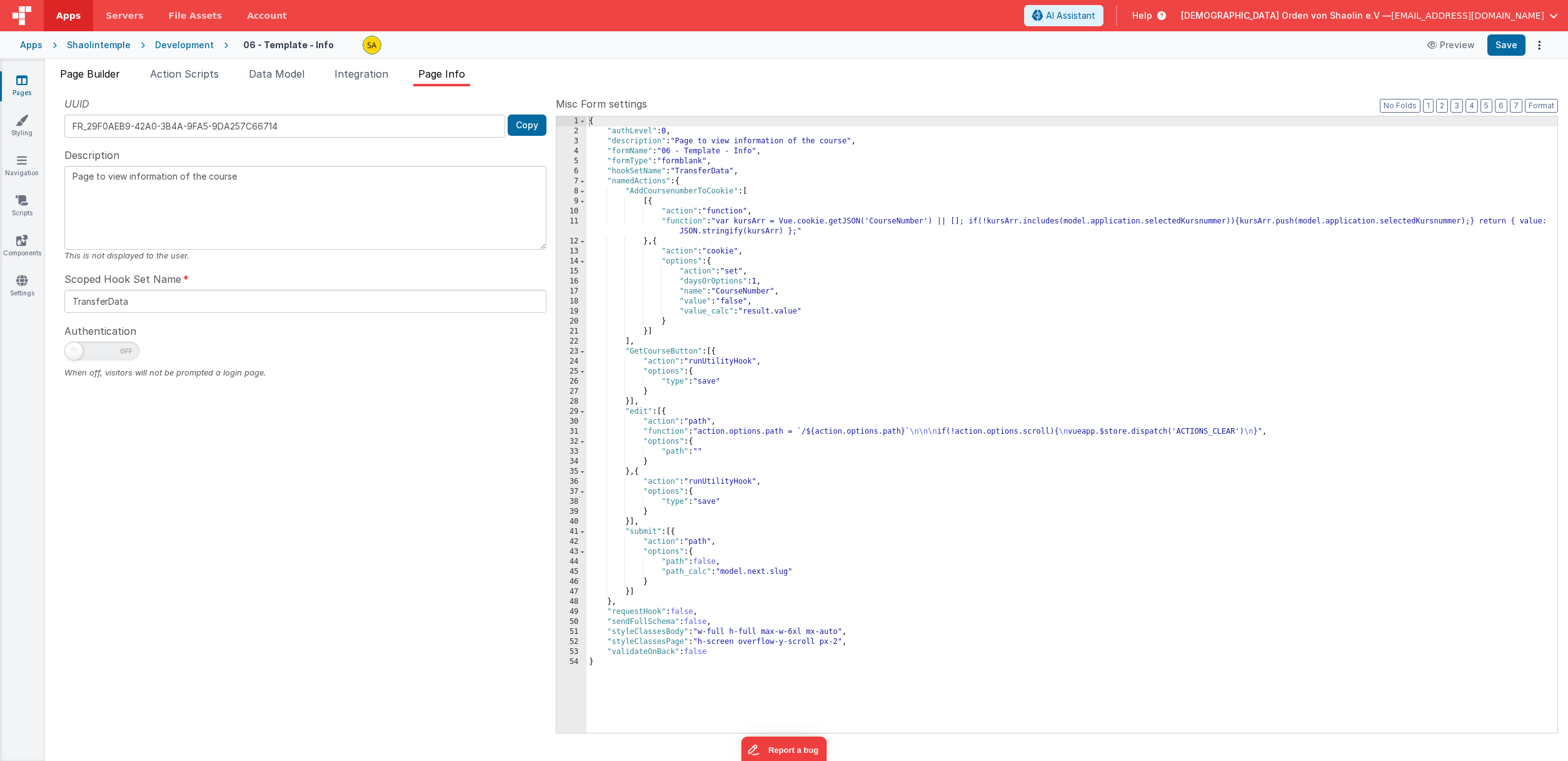
click at [90, 77] on span "Page Builder" at bounding box center [90, 74] width 60 height 12
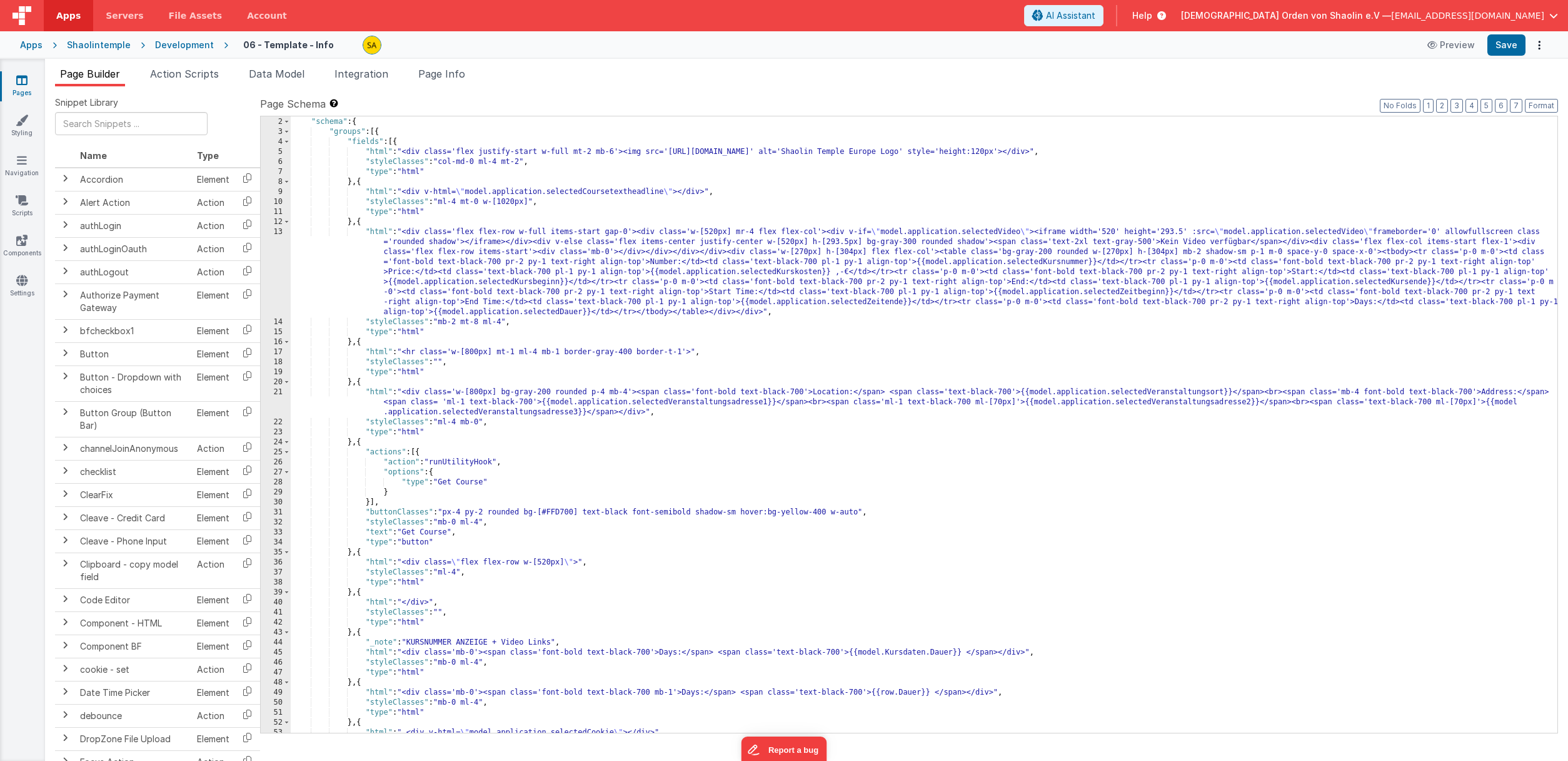
scroll to position [9, 0]
click at [21, 89] on link "Pages" at bounding box center [22, 86] width 45 height 25
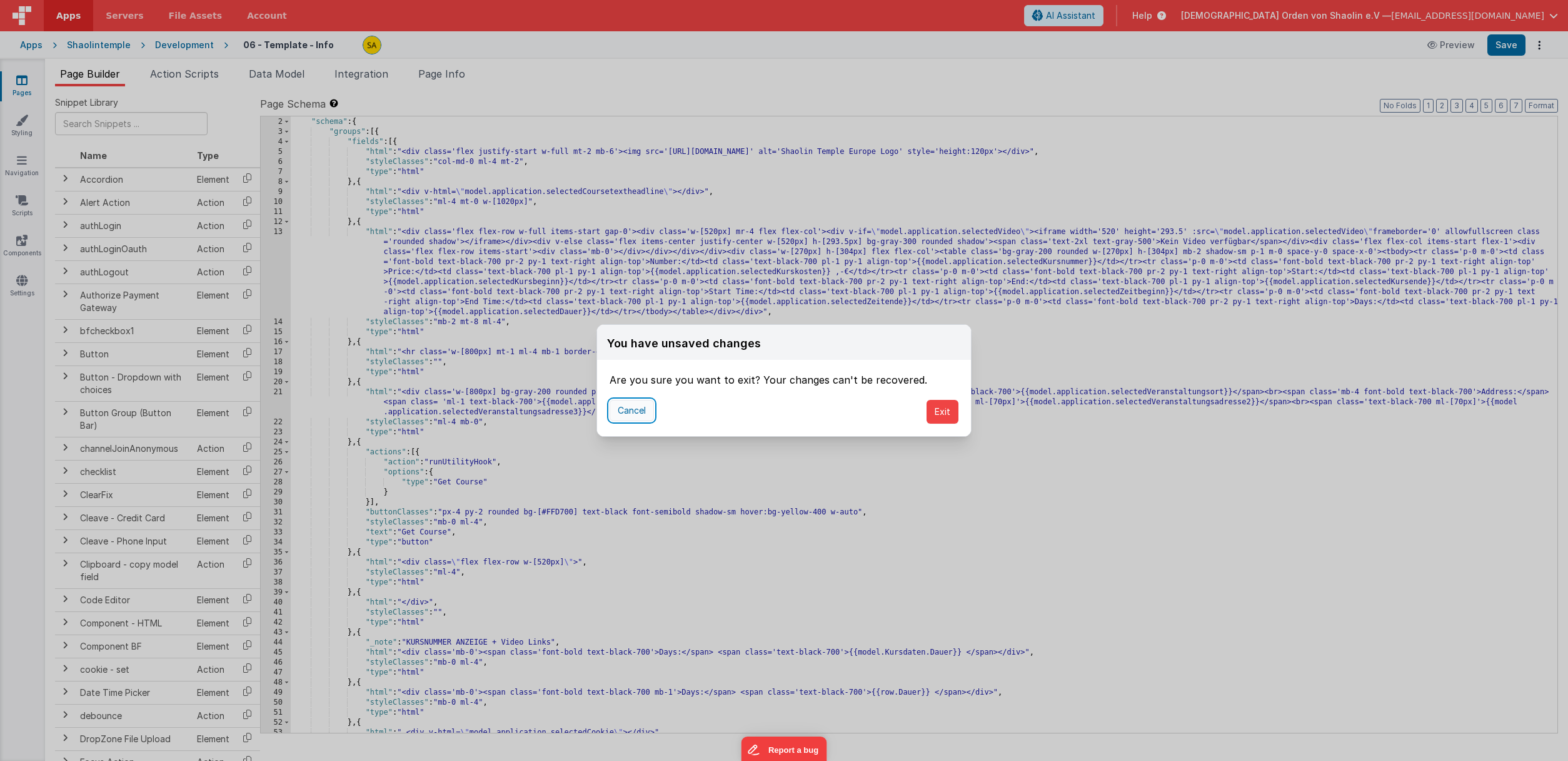
drag, startPoint x: 637, startPoint y: 412, endPoint x: 643, endPoint y: 421, distance: 10.8
click at [637, 412] on button "Cancel" at bounding box center [631, 410] width 44 height 21
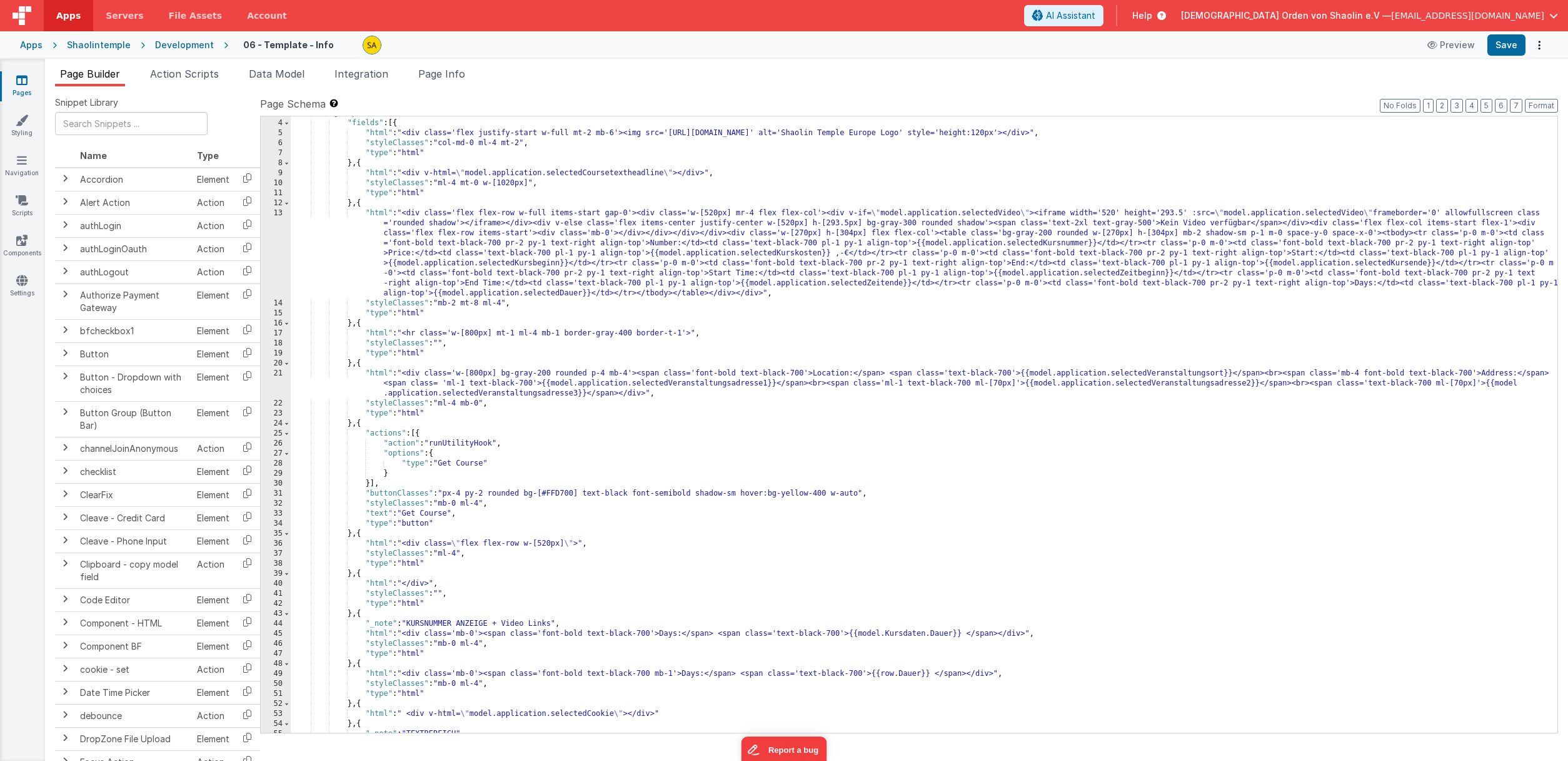
scroll to position [49, 0]
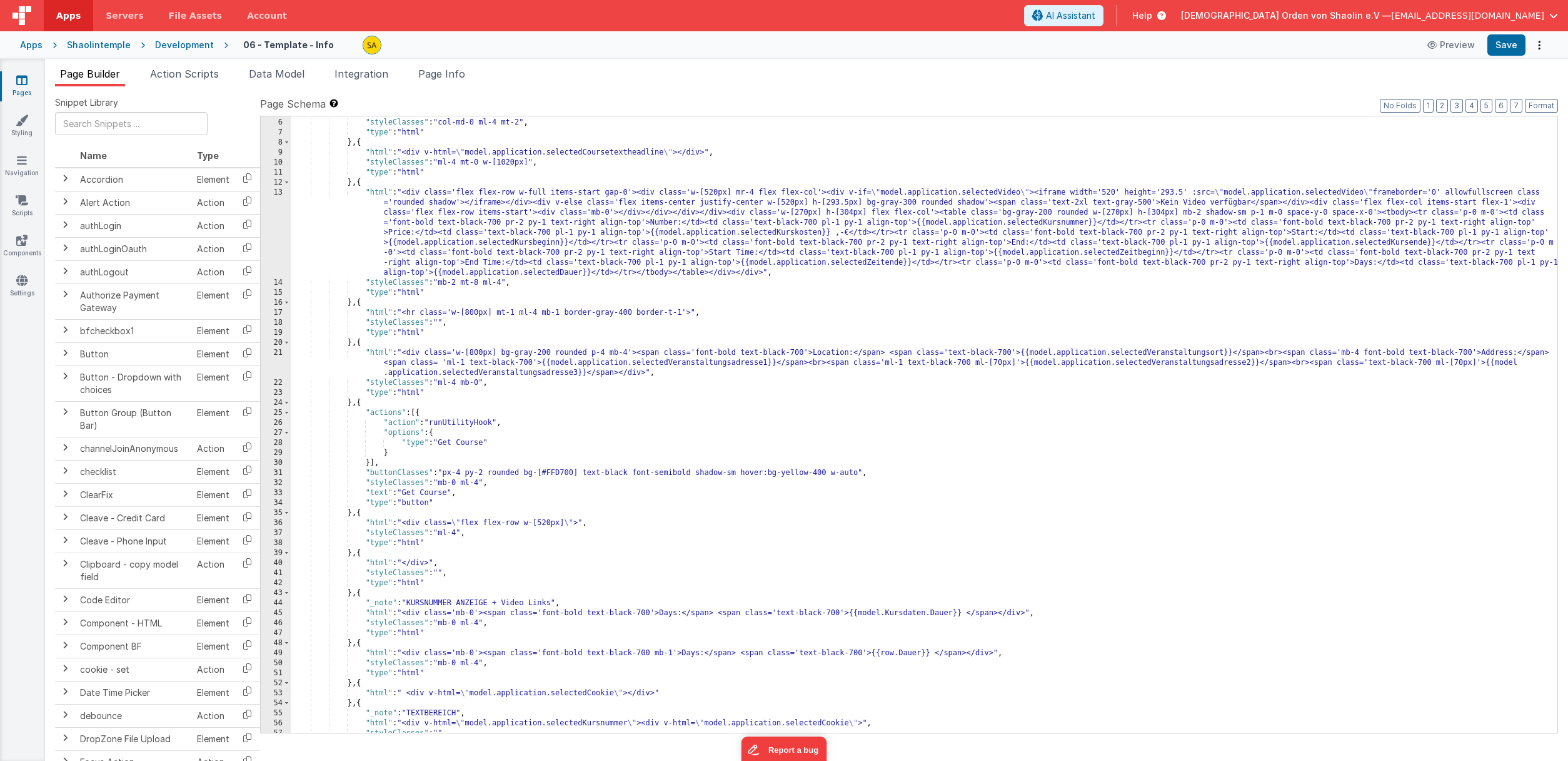
click at [23, 85] on icon at bounding box center [22, 80] width 12 height 12
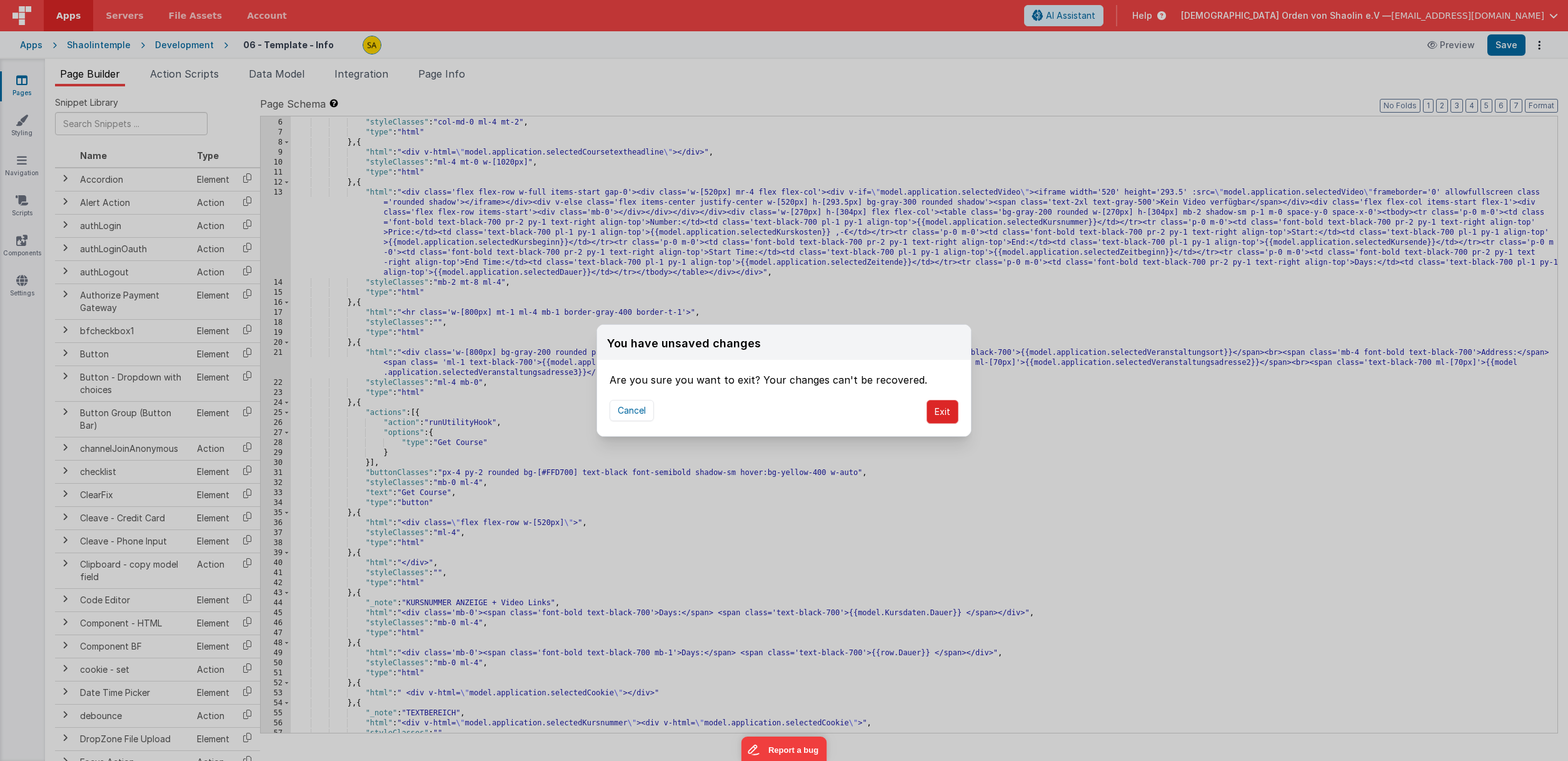
click at [945, 415] on button "Exit" at bounding box center [942, 411] width 32 height 24
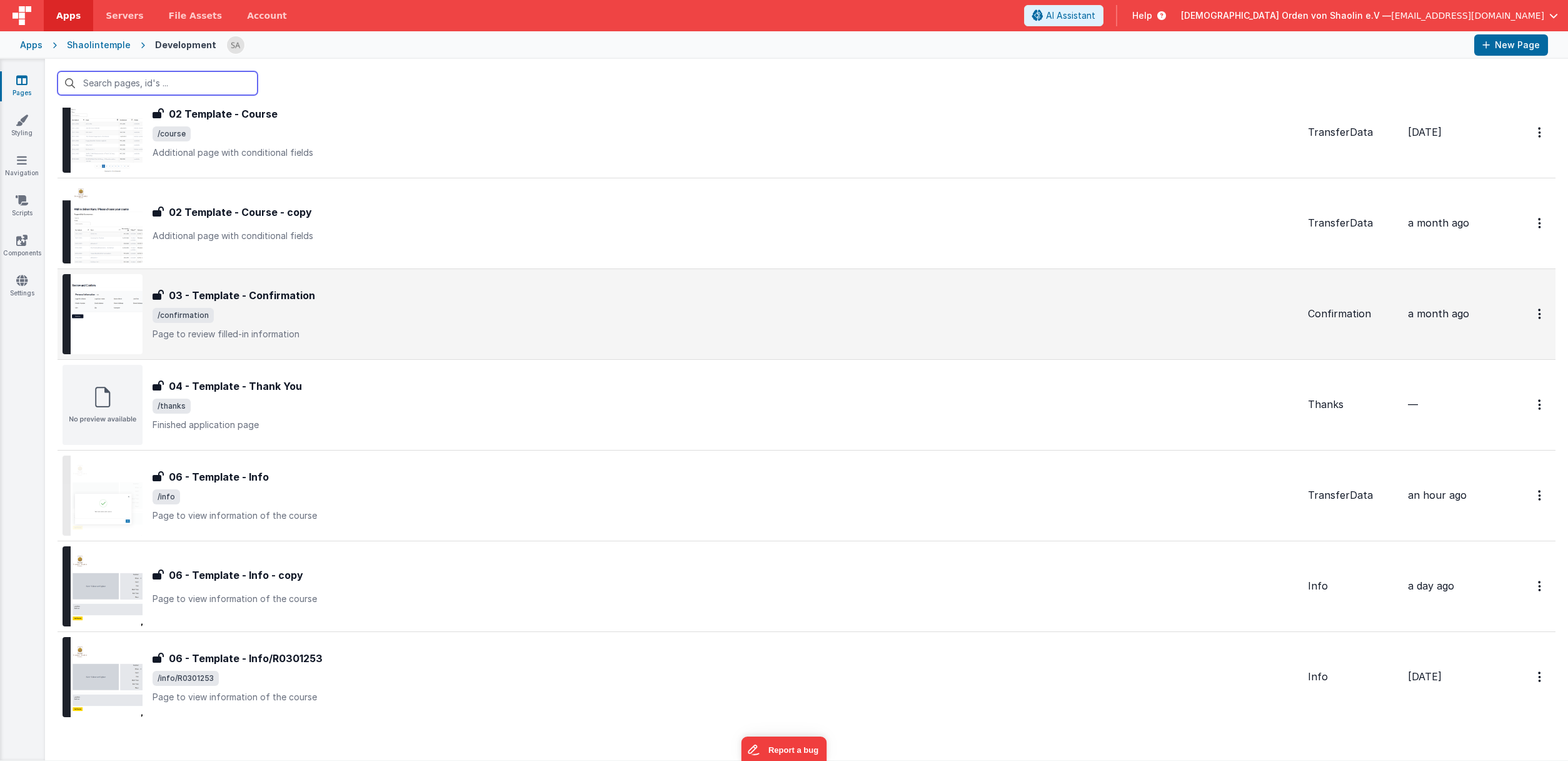
scroll to position [341, 0]
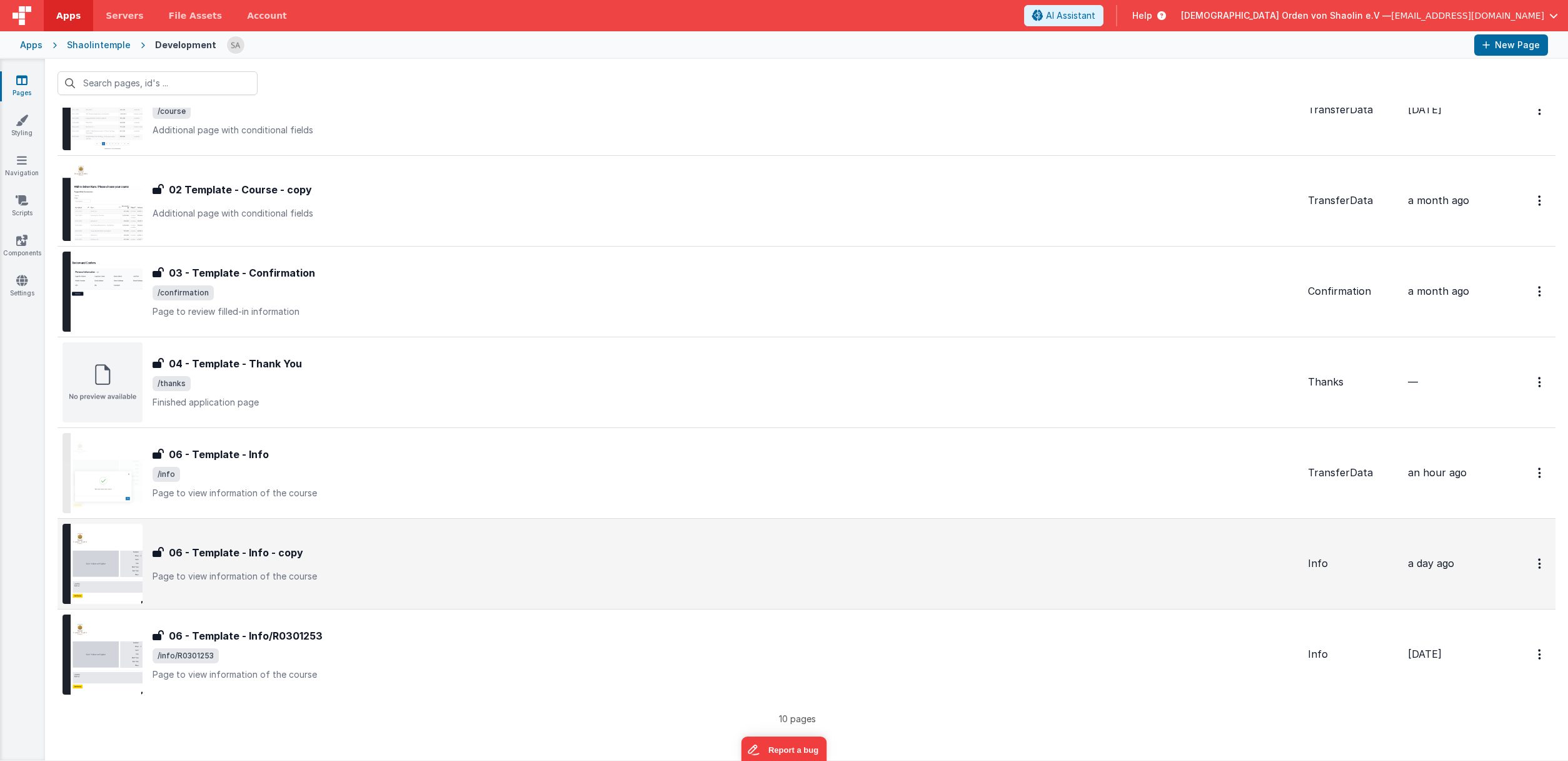
click at [614, 560] on div "06 - Template - Info - copy 06 - Template - Info - copy Page to view informatio…" at bounding box center [725, 563] width 1146 height 37
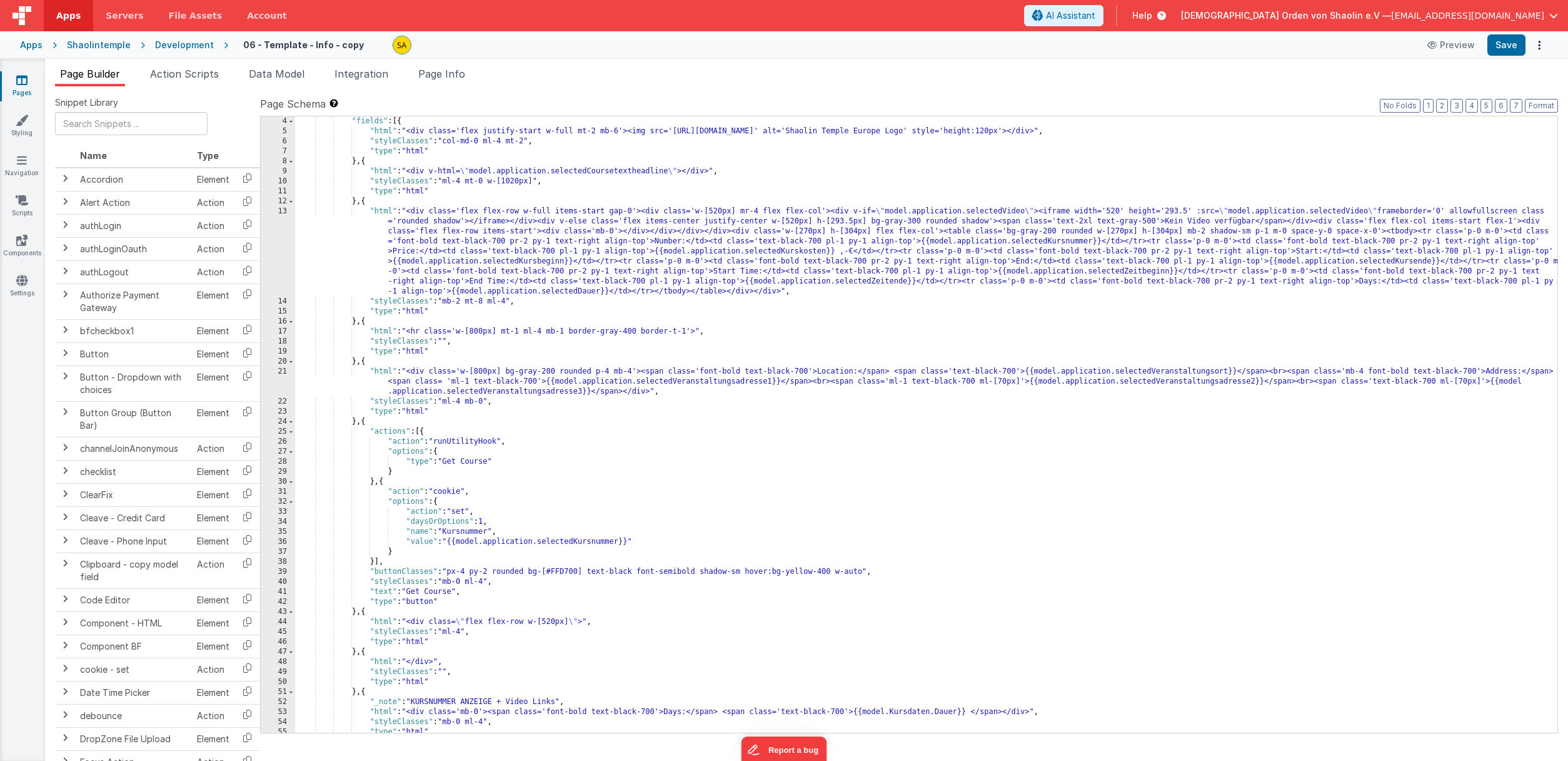
scroll to position [30, 0]
click at [1446, 45] on button "Preview" at bounding box center [1451, 45] width 62 height 20
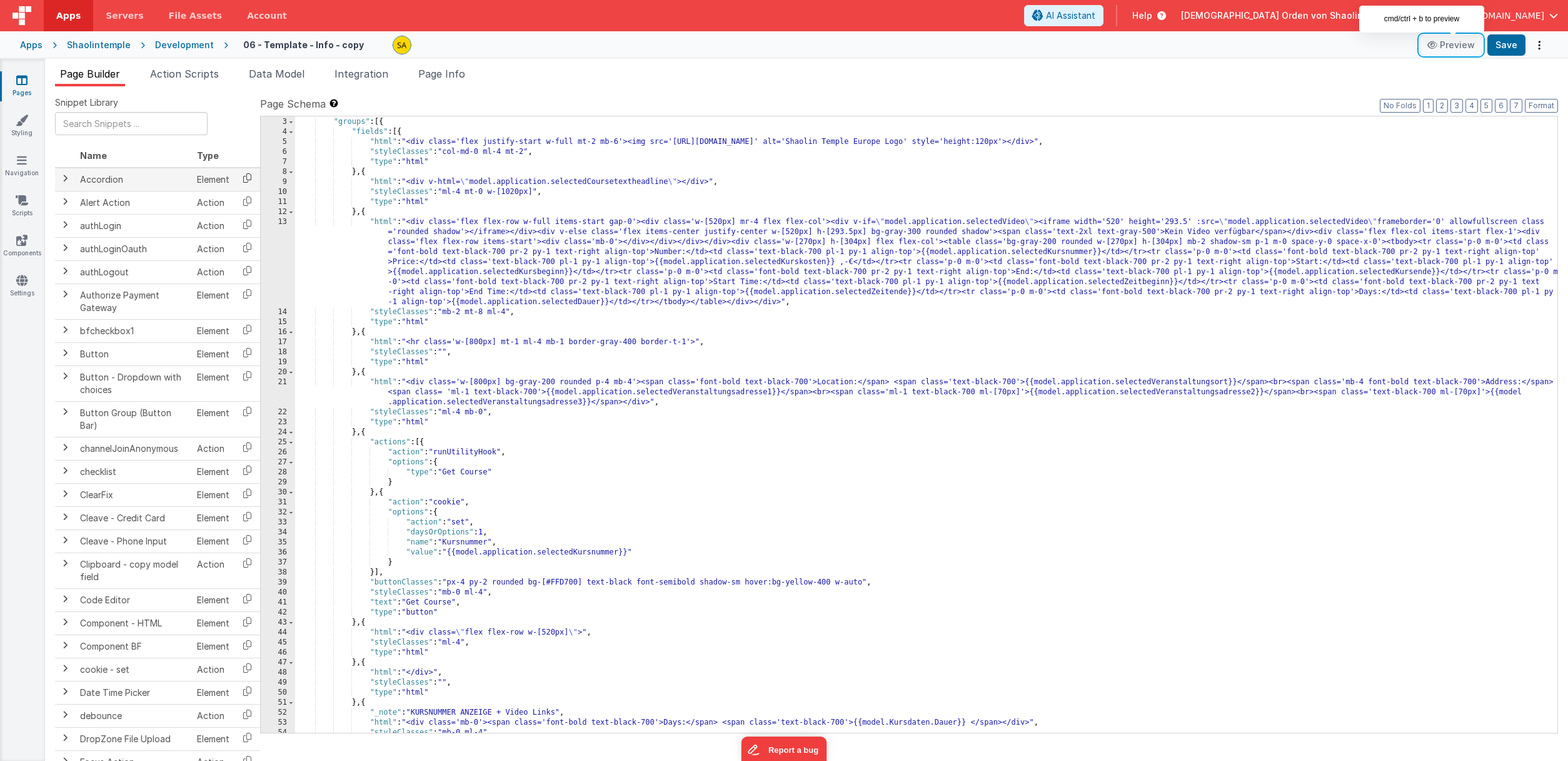
scroll to position [0, 0]
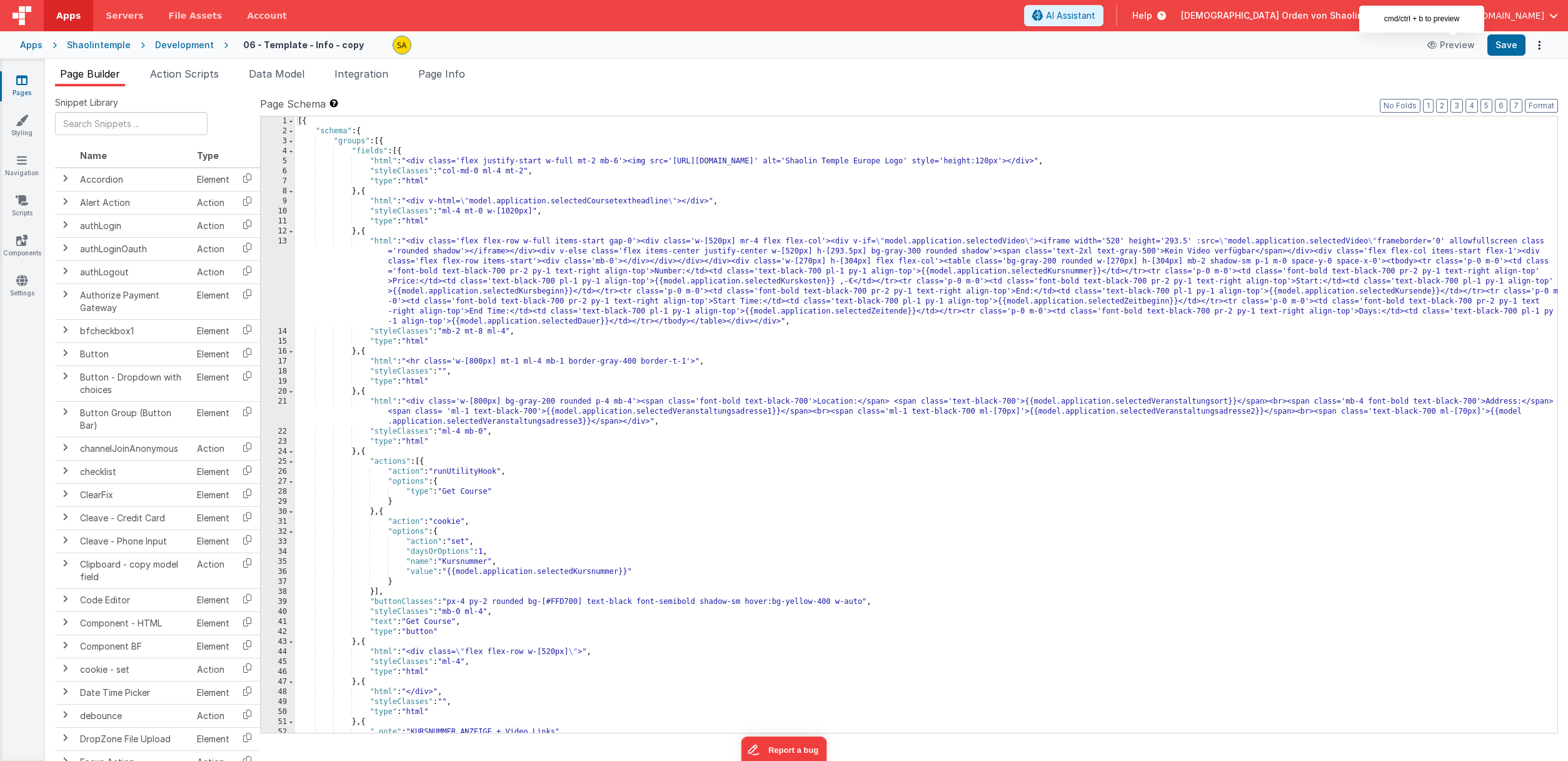
click at [20, 85] on icon at bounding box center [22, 80] width 12 height 12
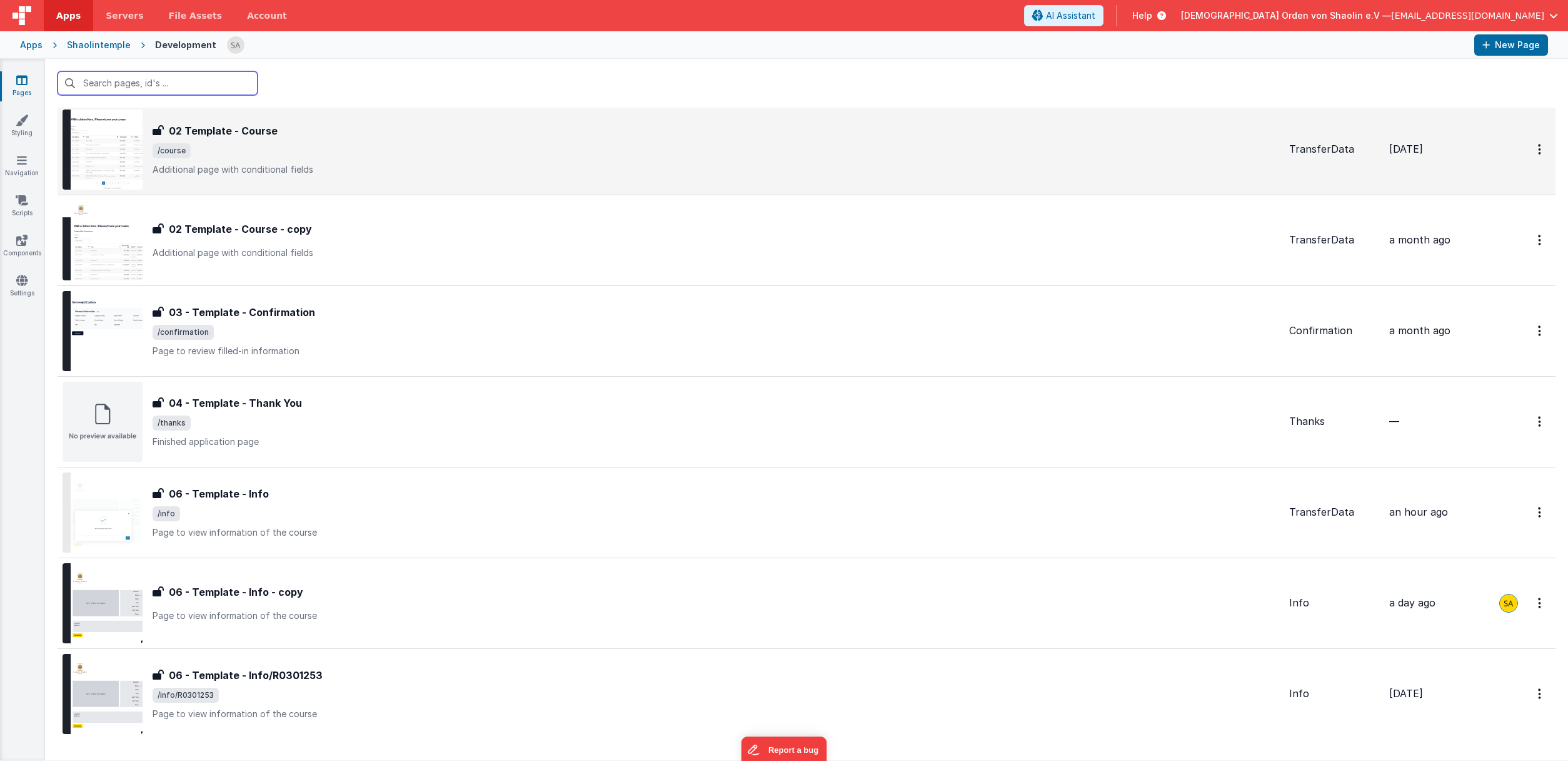
scroll to position [324, 0]
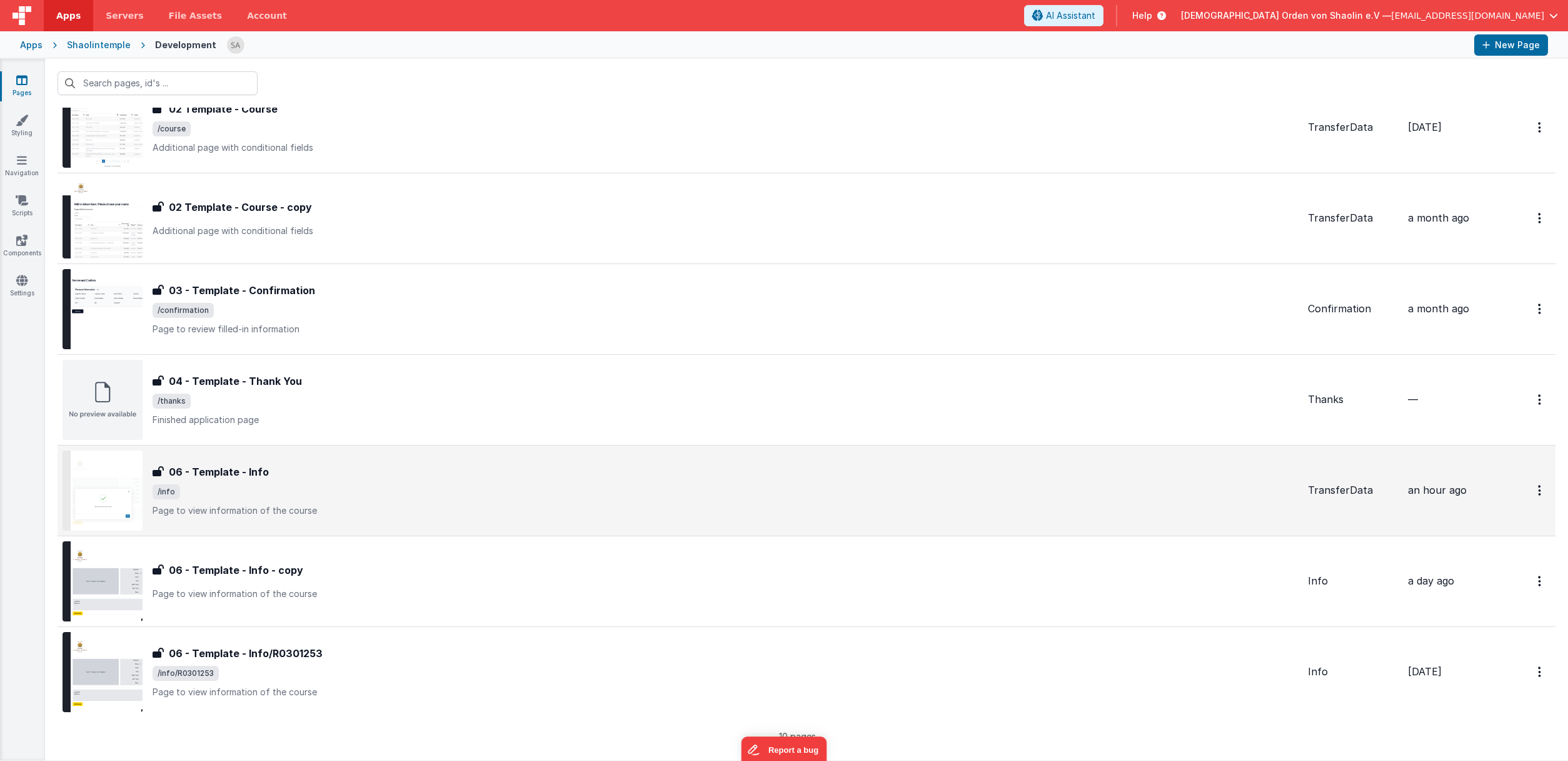
click at [388, 497] on span "/info" at bounding box center [725, 492] width 1146 height 15
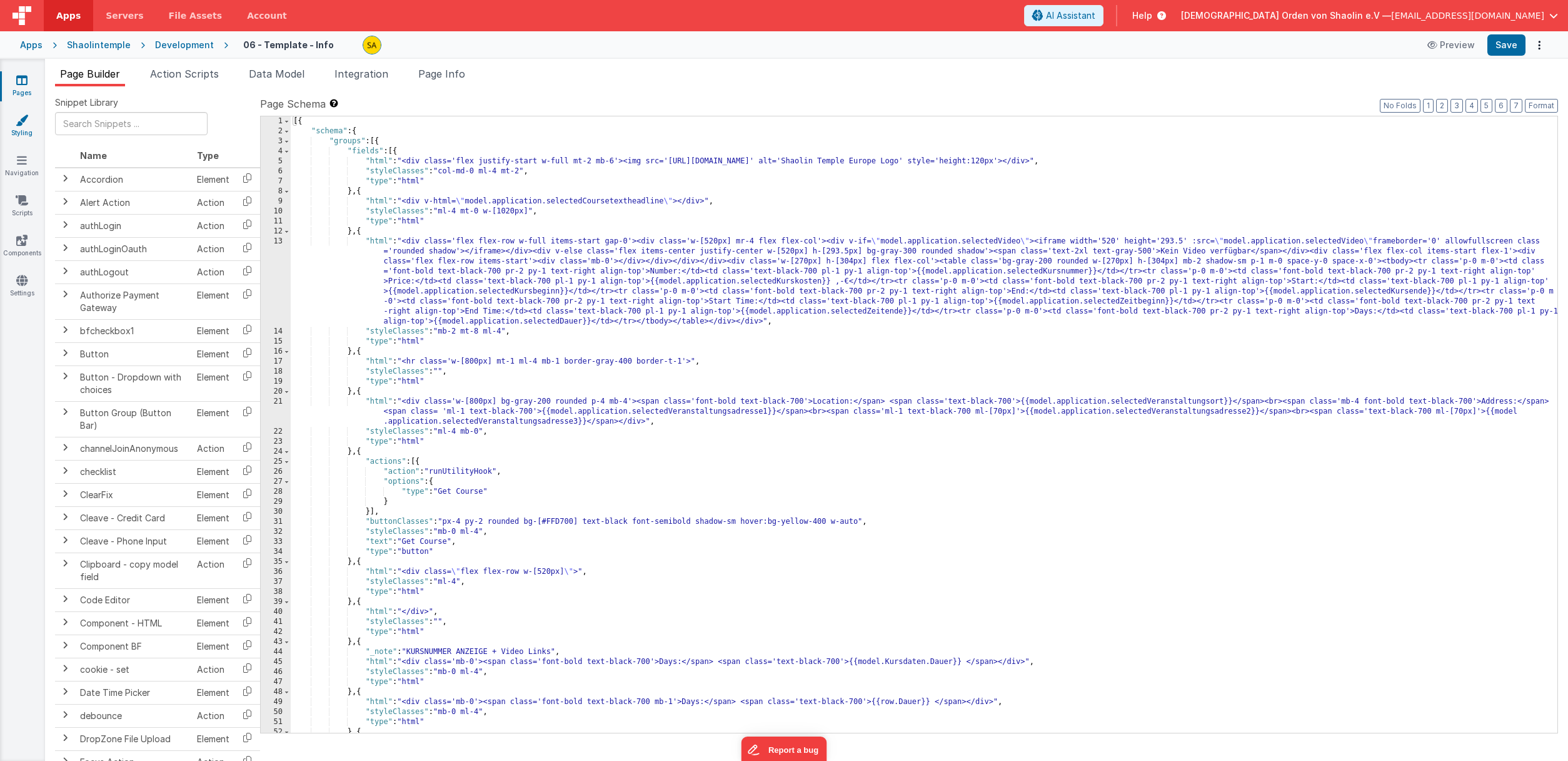
click at [19, 125] on icon at bounding box center [22, 120] width 12 height 12
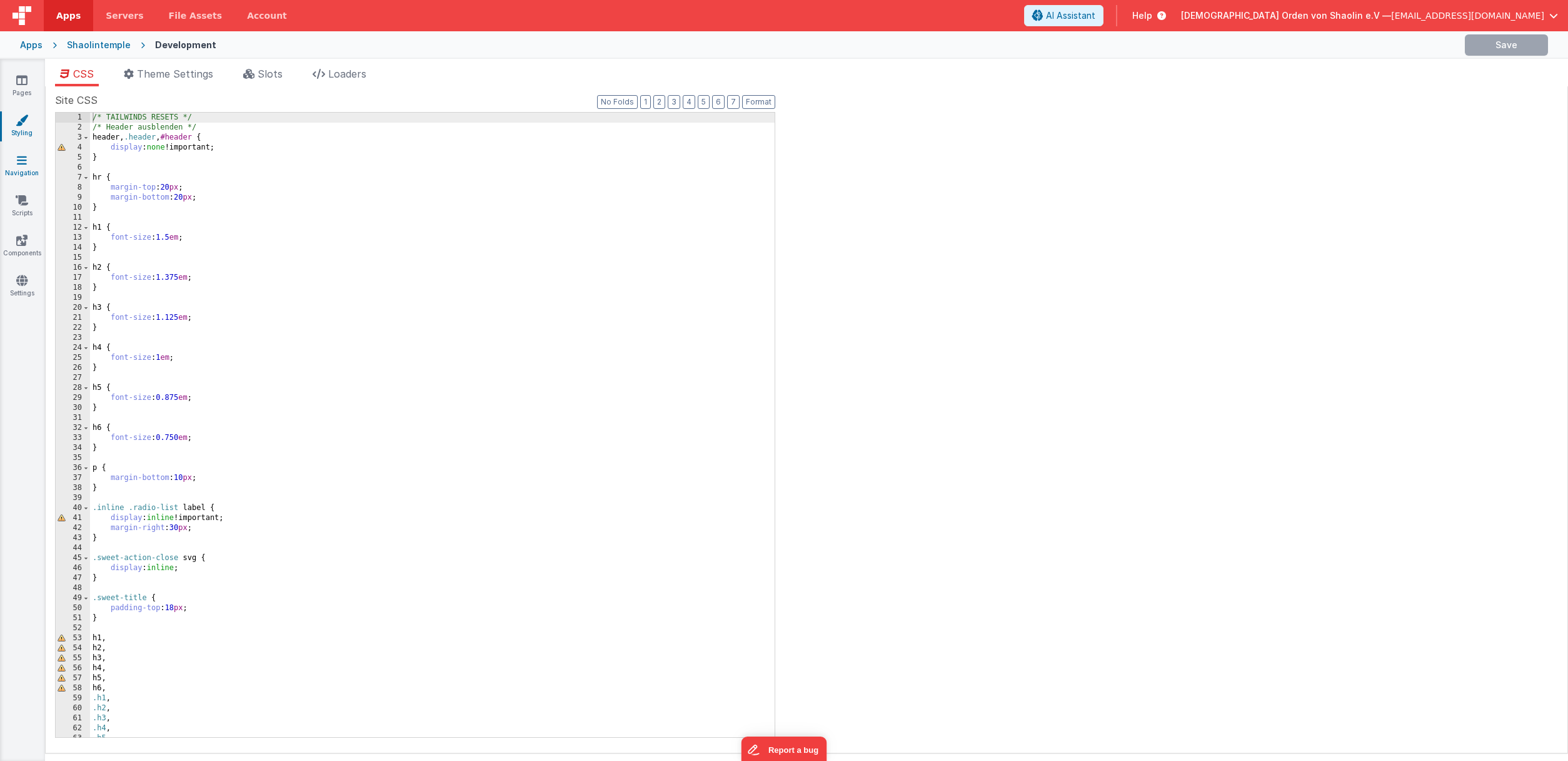
click at [27, 162] on link "Navigation" at bounding box center [22, 166] width 45 height 25
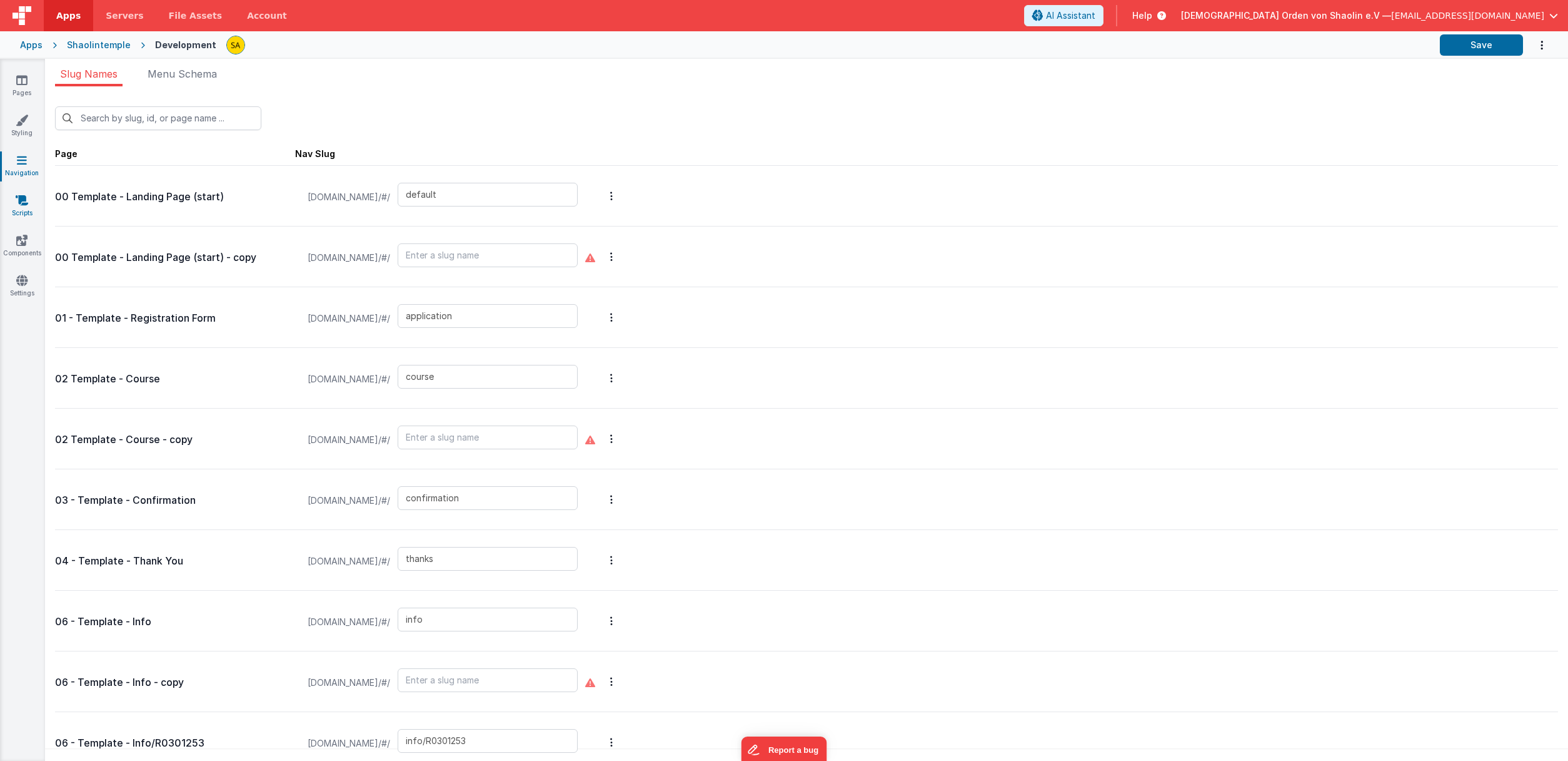
click at [28, 208] on link "Scripts" at bounding box center [22, 206] width 45 height 25
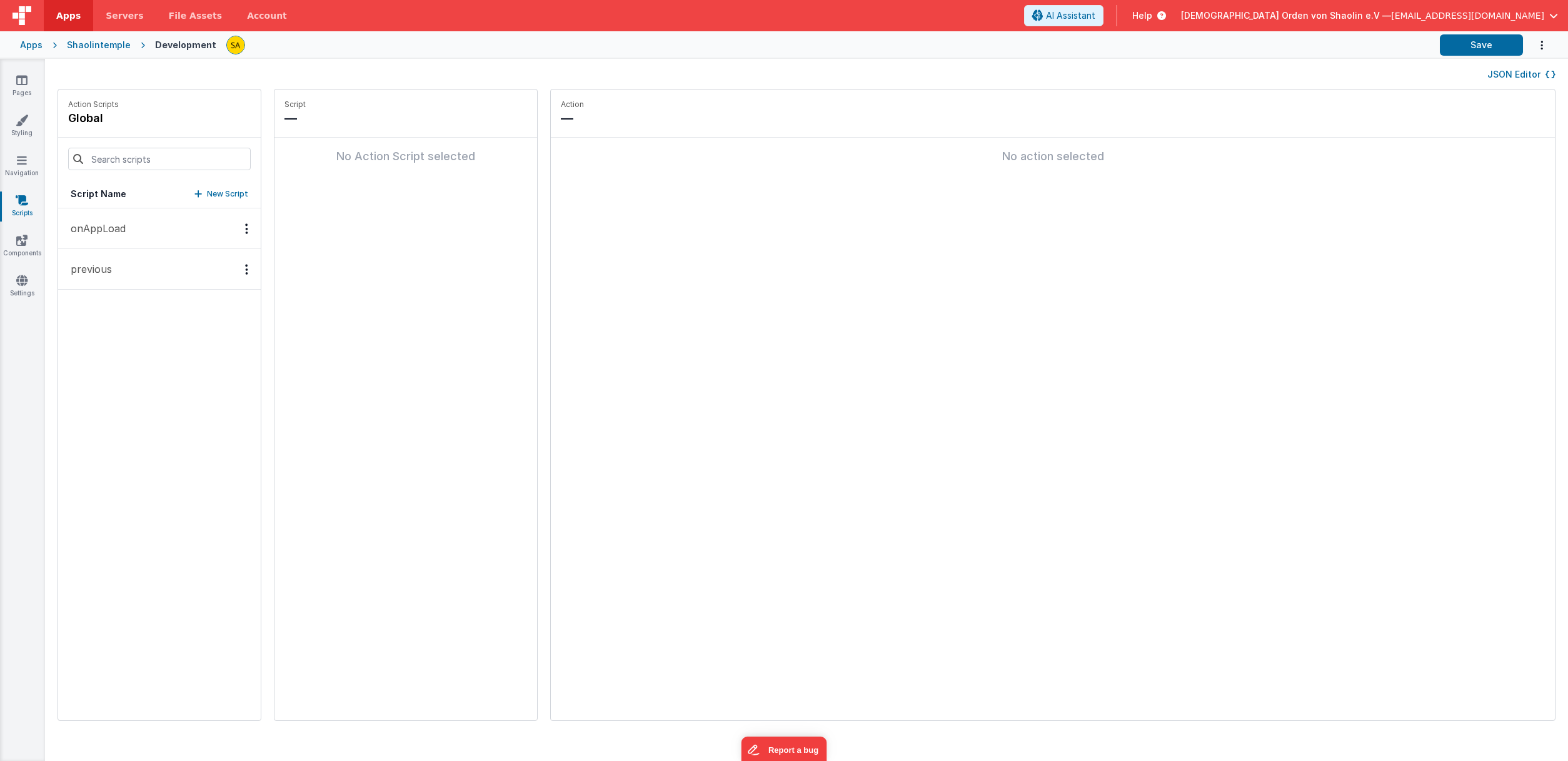
click at [110, 231] on p "onAppLoad" at bounding box center [94, 229] width 62 height 15
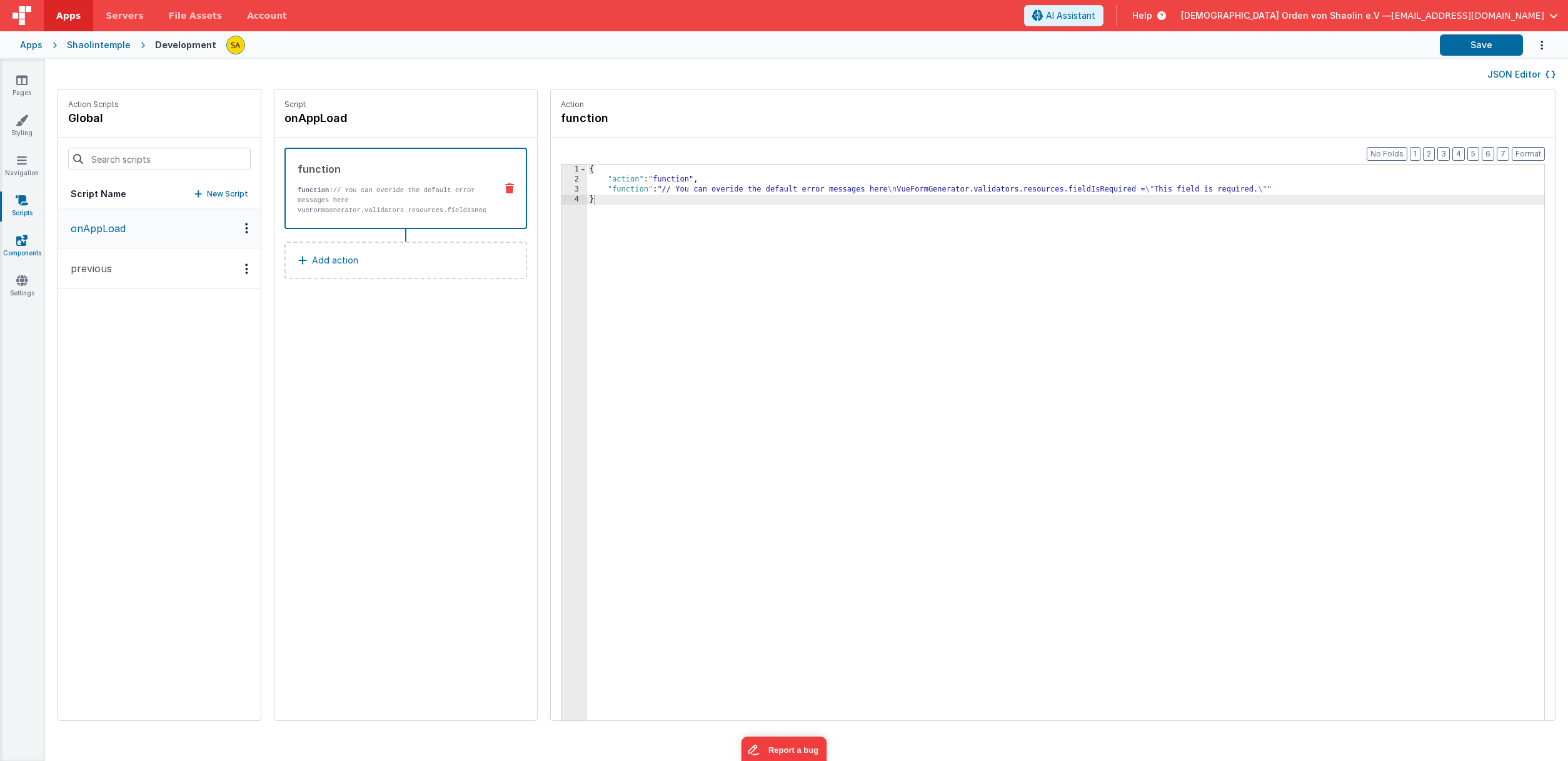
click at [30, 247] on link "Components" at bounding box center [22, 246] width 45 height 25
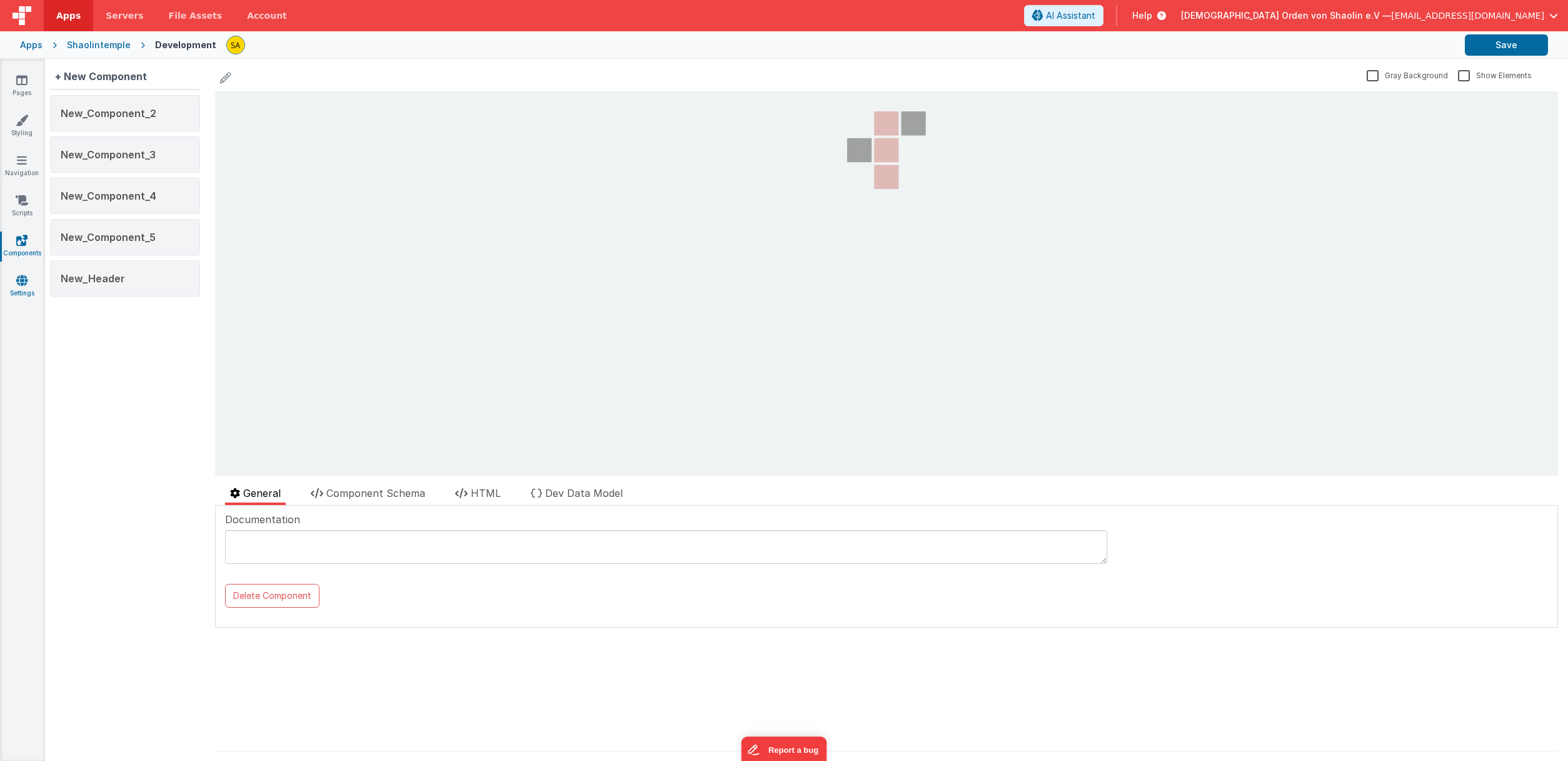
click at [30, 279] on link "Settings" at bounding box center [22, 286] width 45 height 25
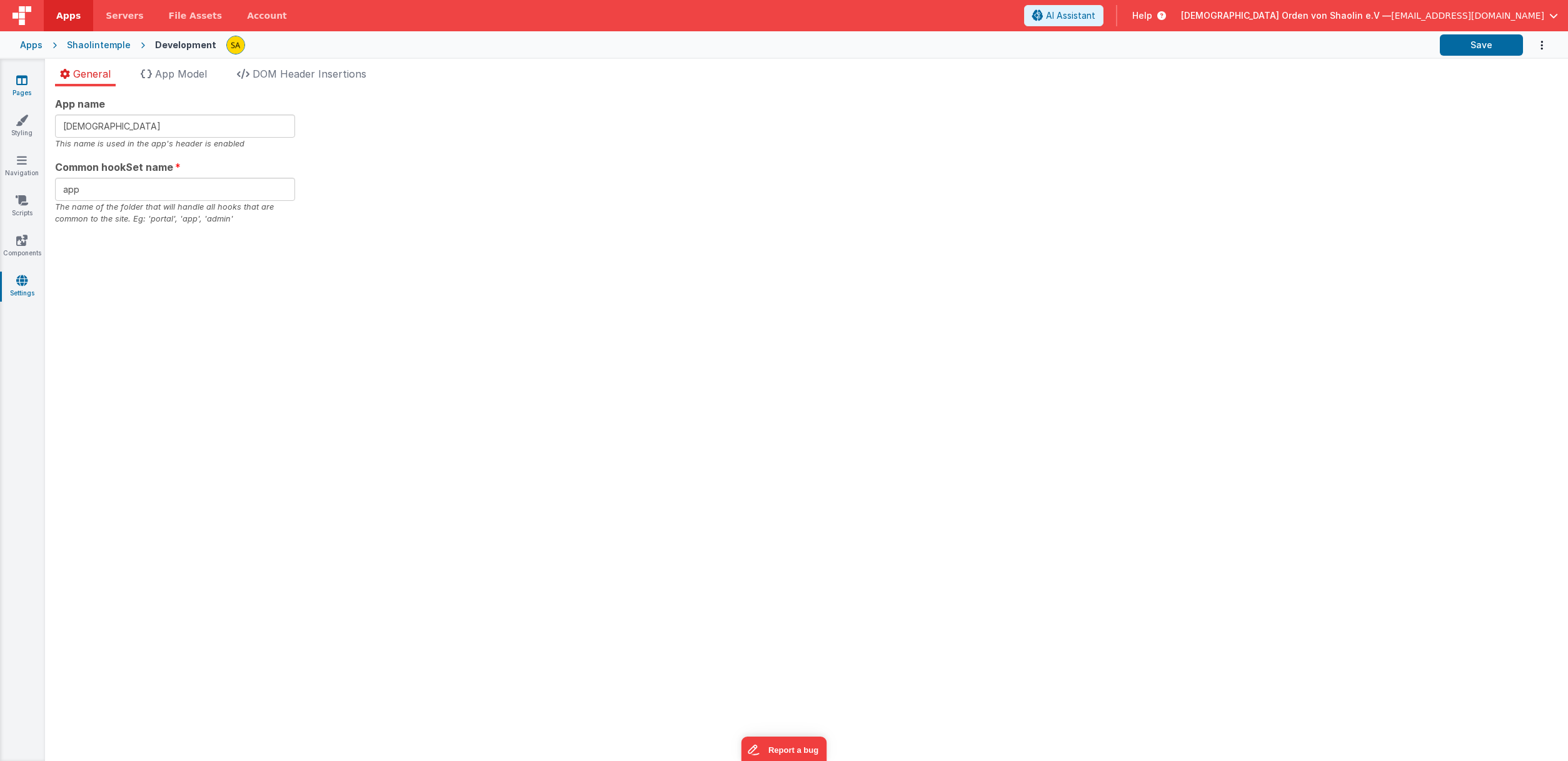
click at [28, 87] on link "Pages" at bounding box center [22, 86] width 45 height 25
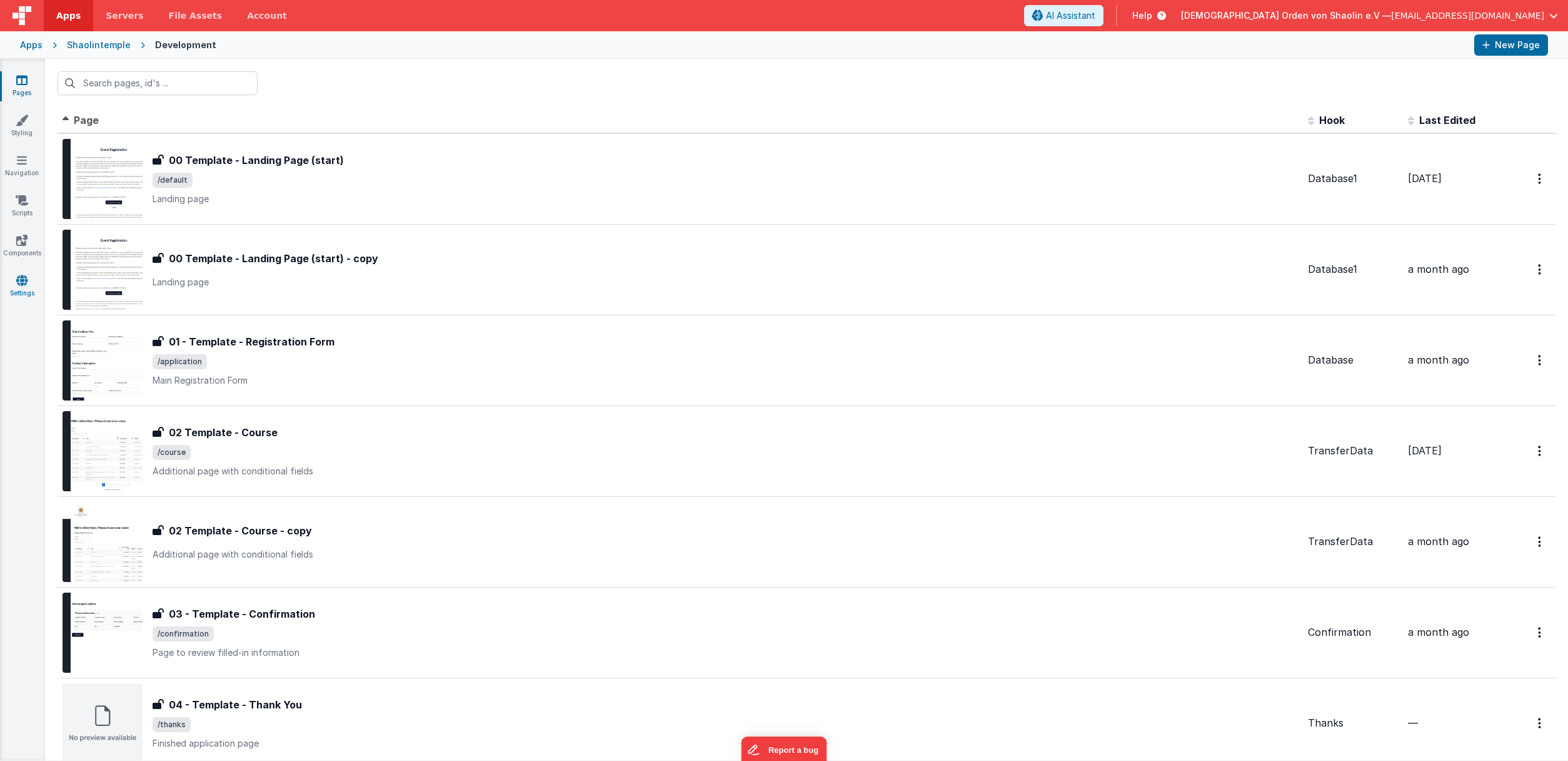
click at [36, 280] on link "Settings" at bounding box center [22, 286] width 45 height 25
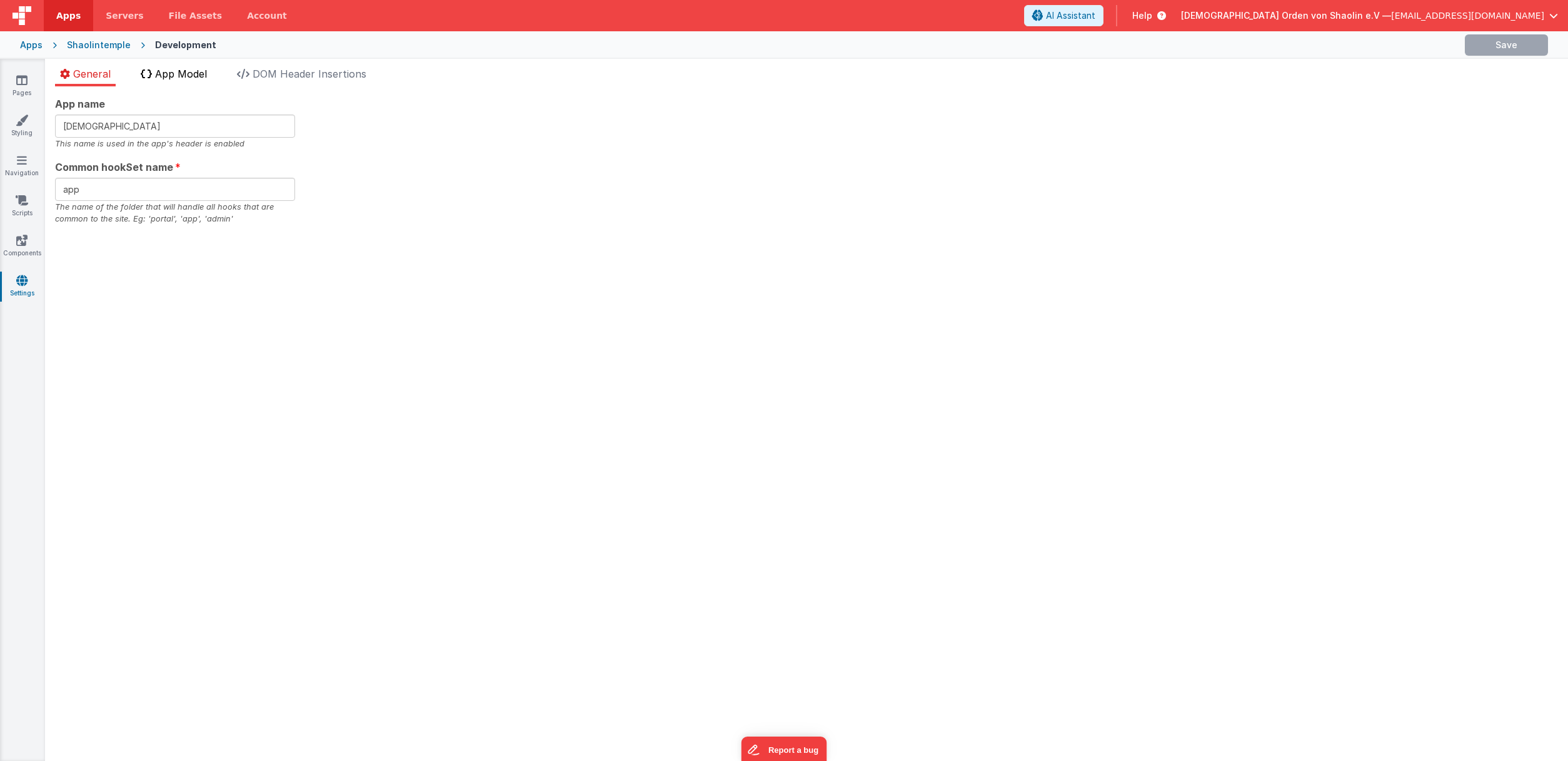
click at [176, 78] on span "App Model" at bounding box center [181, 74] width 52 height 12
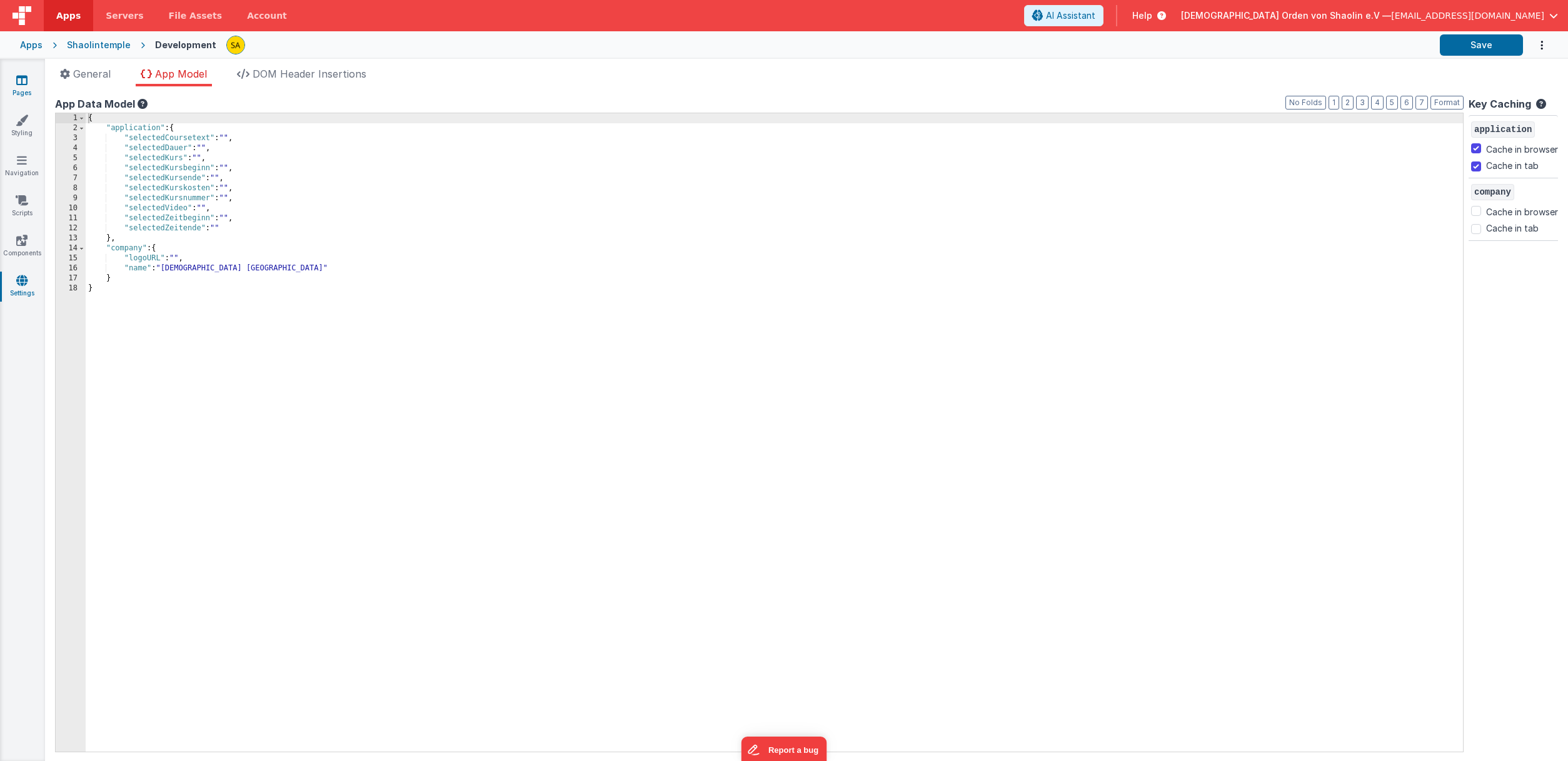
click at [20, 86] on link "Pages" at bounding box center [22, 86] width 45 height 25
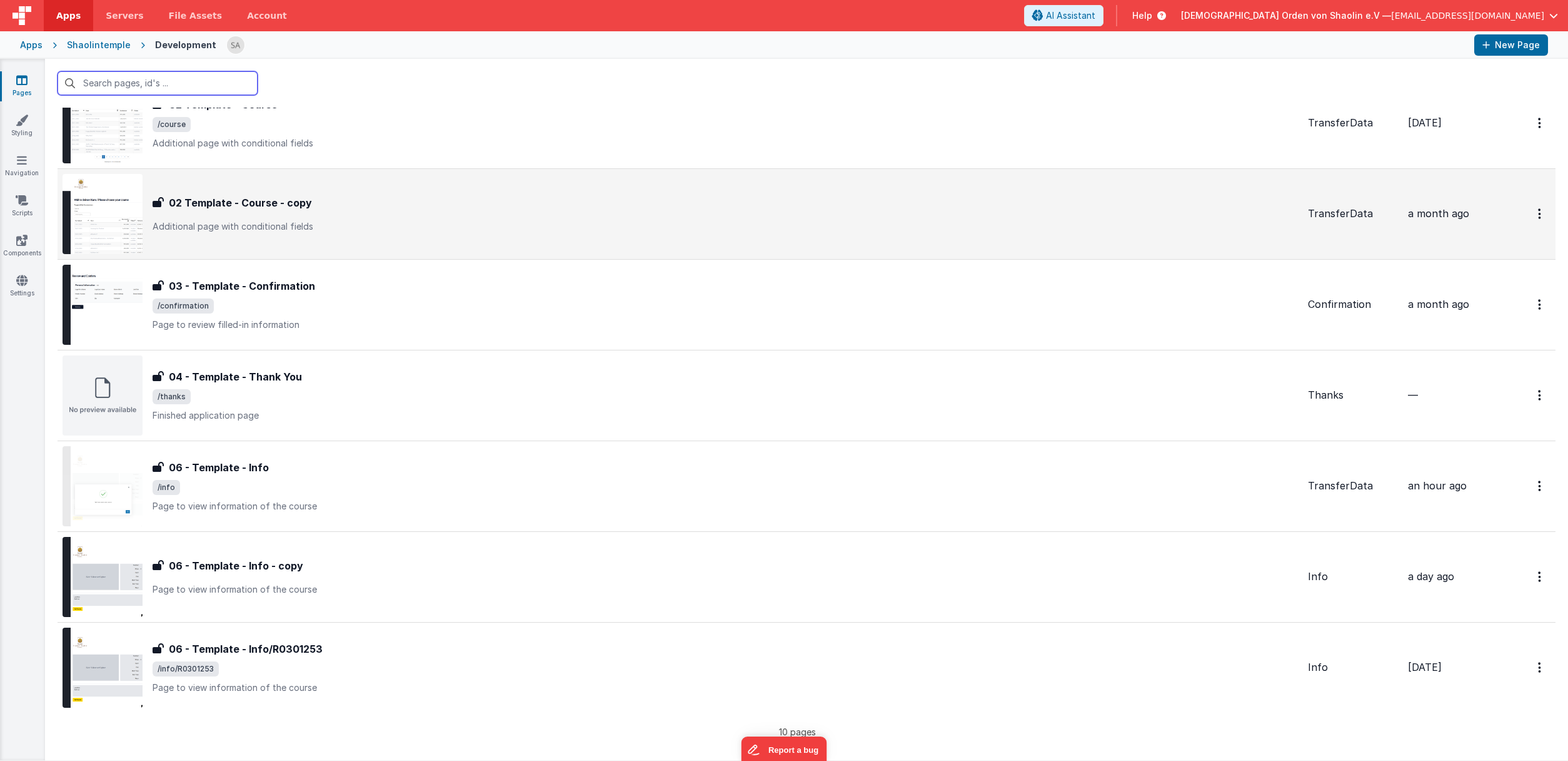
scroll to position [341, 0]
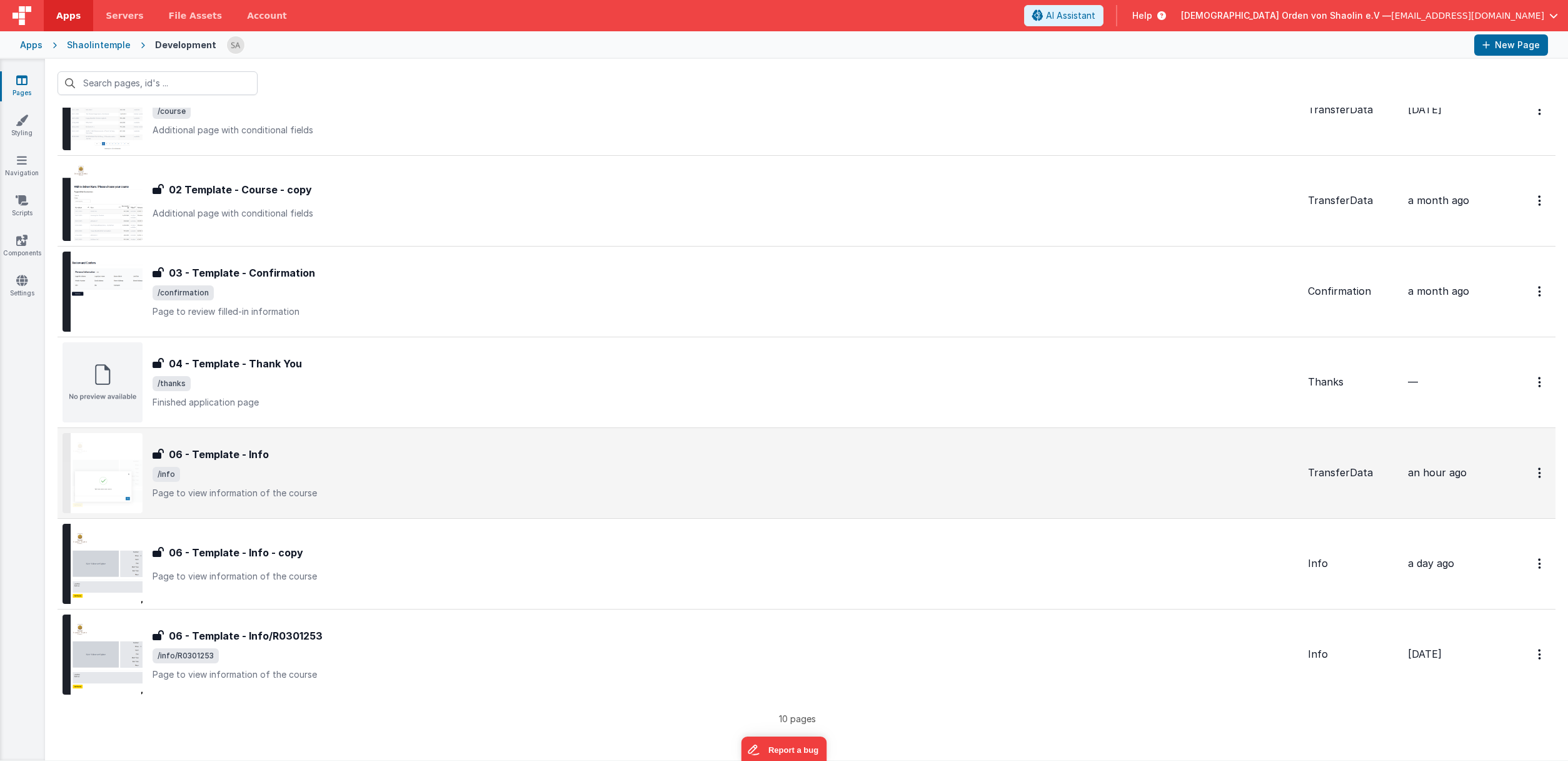
click at [479, 450] on div "06 - Template - Info" at bounding box center [725, 454] width 1146 height 15
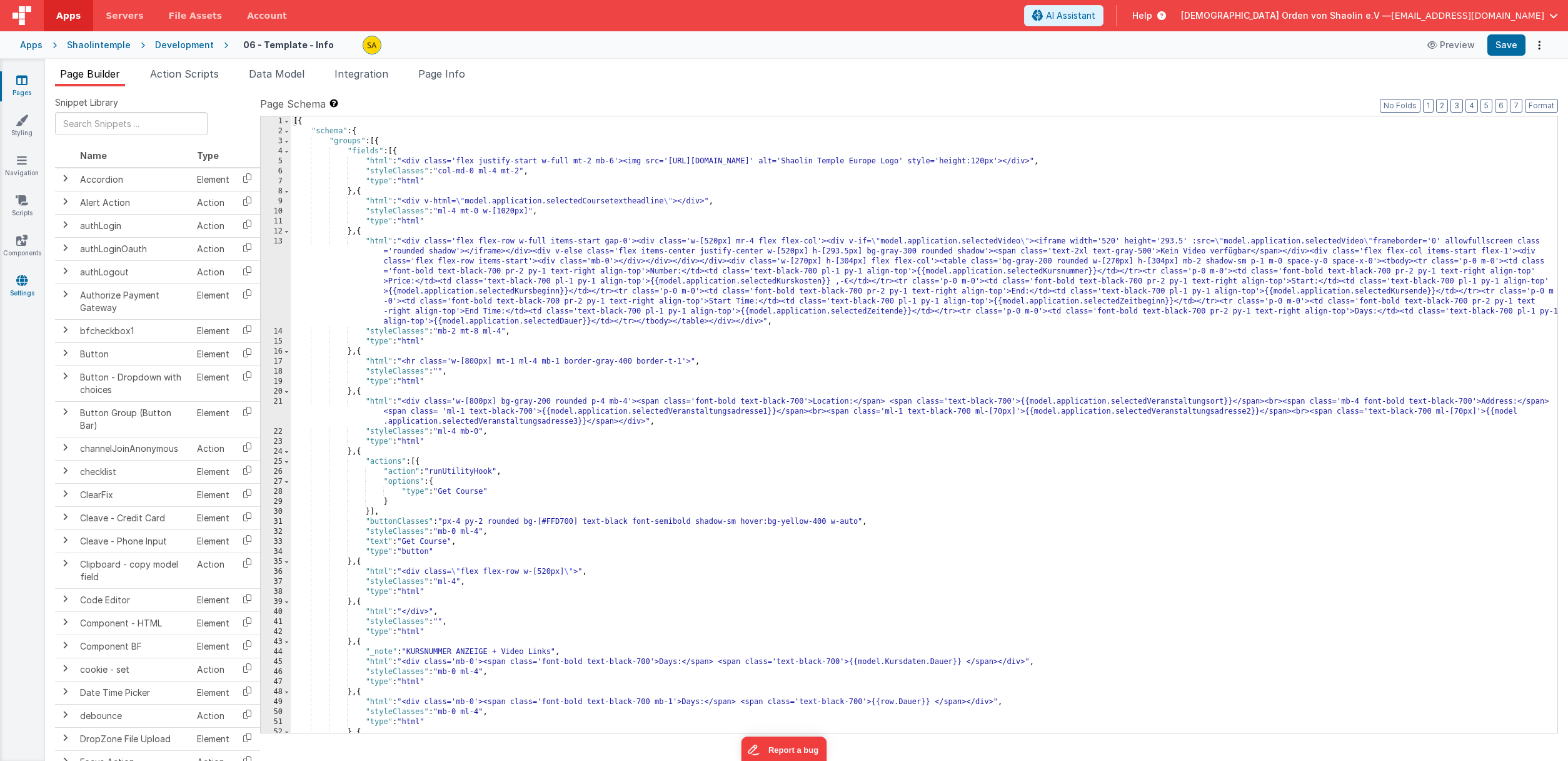
click at [17, 287] on link "Settings" at bounding box center [22, 286] width 45 height 25
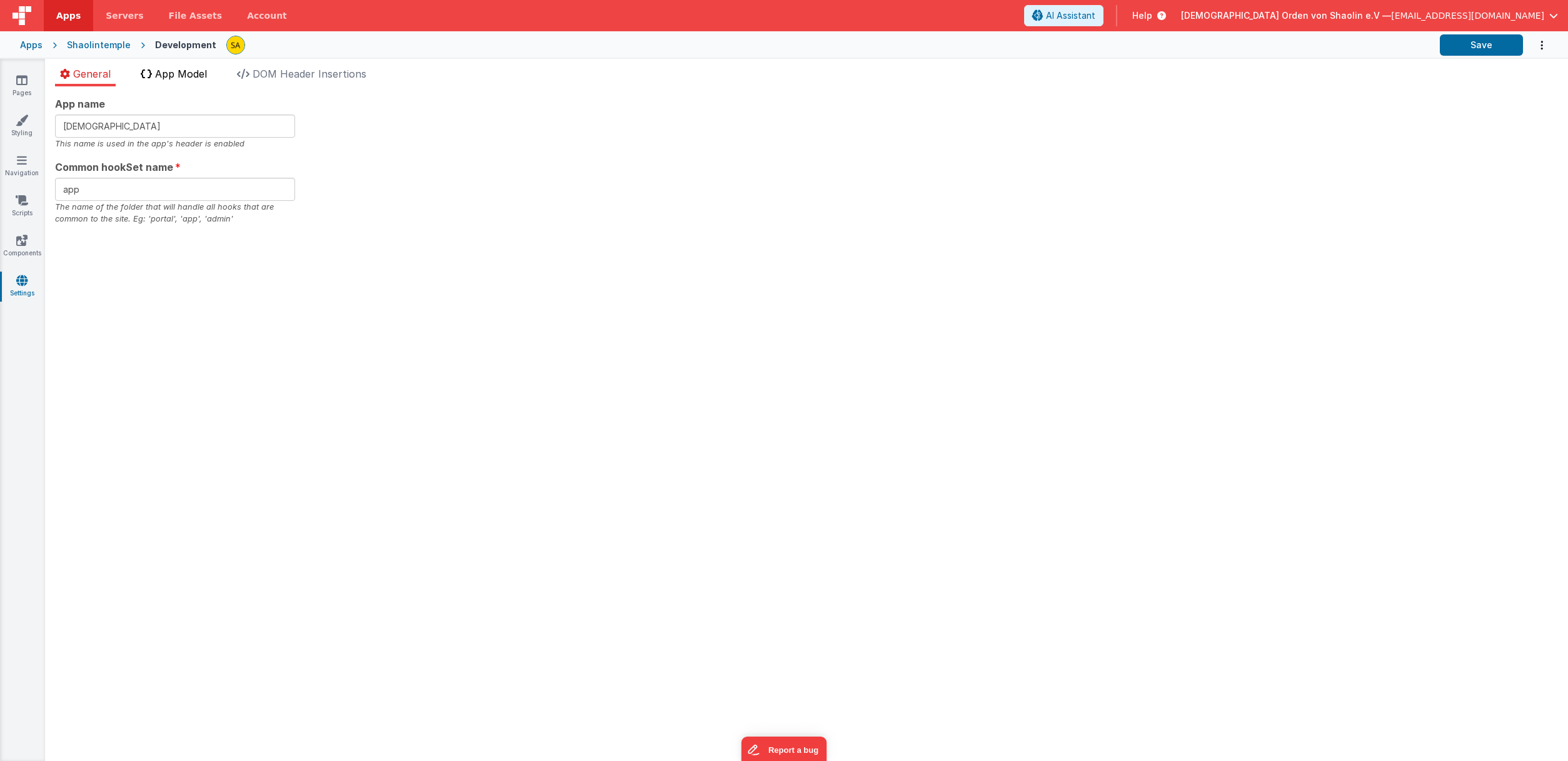
click at [179, 79] on span "App Model" at bounding box center [181, 74] width 52 height 12
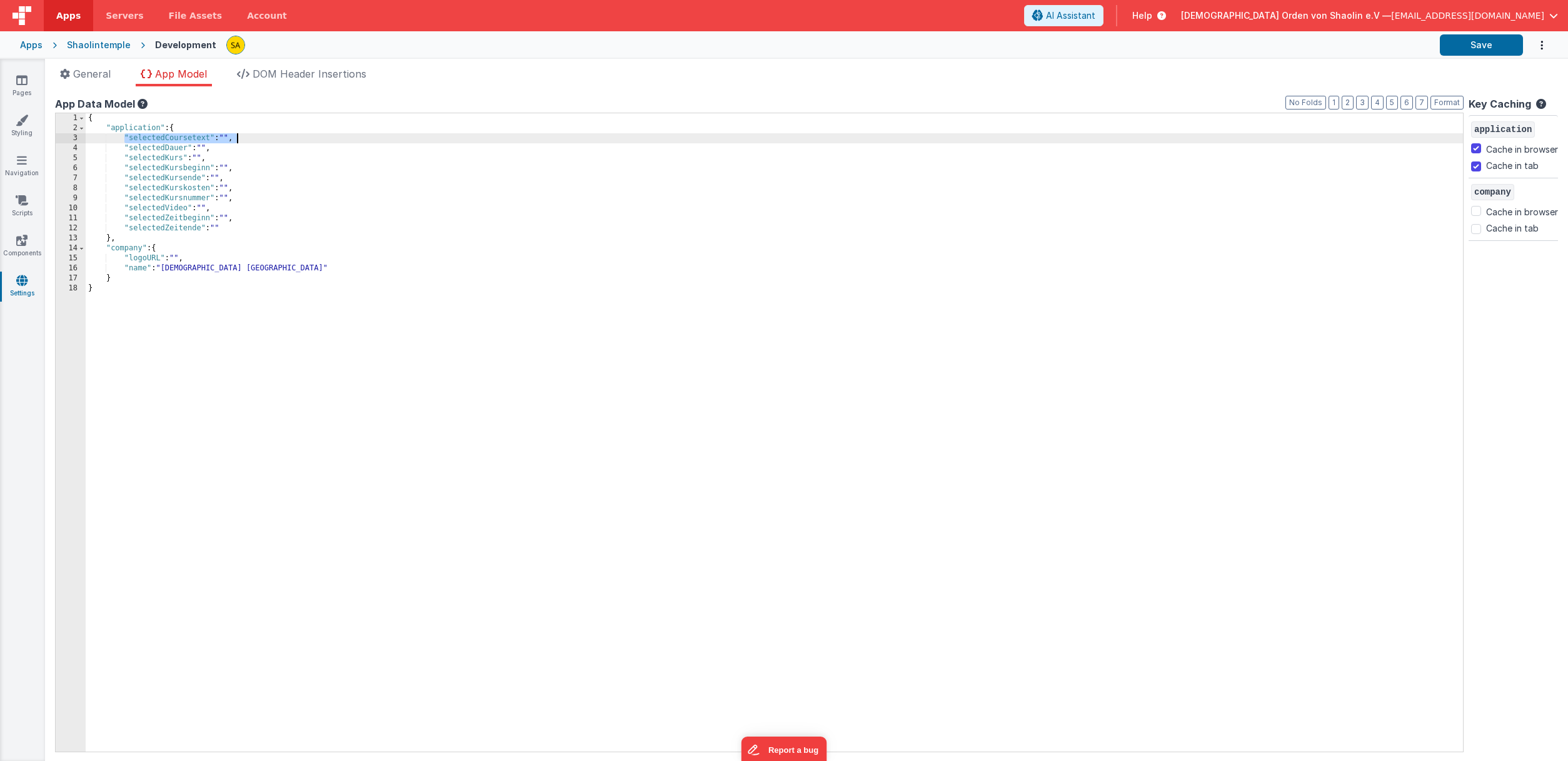
drag, startPoint x: 124, startPoint y: 141, endPoint x: 242, endPoint y: 140, distance: 118.0
click at [242, 140] on div "{ "application" : { "selectedCoursetext" : "" , "selectedDauer" : "" , "selecte…" at bounding box center [774, 442] width 1378 height 658
click at [191, 132] on div "{ "application" : { "selectedCoursetext" : "" , "selectedDauer" : "" , "selecte…" at bounding box center [774, 442] width 1378 height 658
drag, startPoint x: 209, startPoint y: 139, endPoint x: 209, endPoint y: 178, distance: 39.0
click at [209, 140] on div "{ "application" : { "selectedCoursetext" : "" , "selectedCoursetext" : "" , "se…" at bounding box center [774, 442] width 1378 height 658
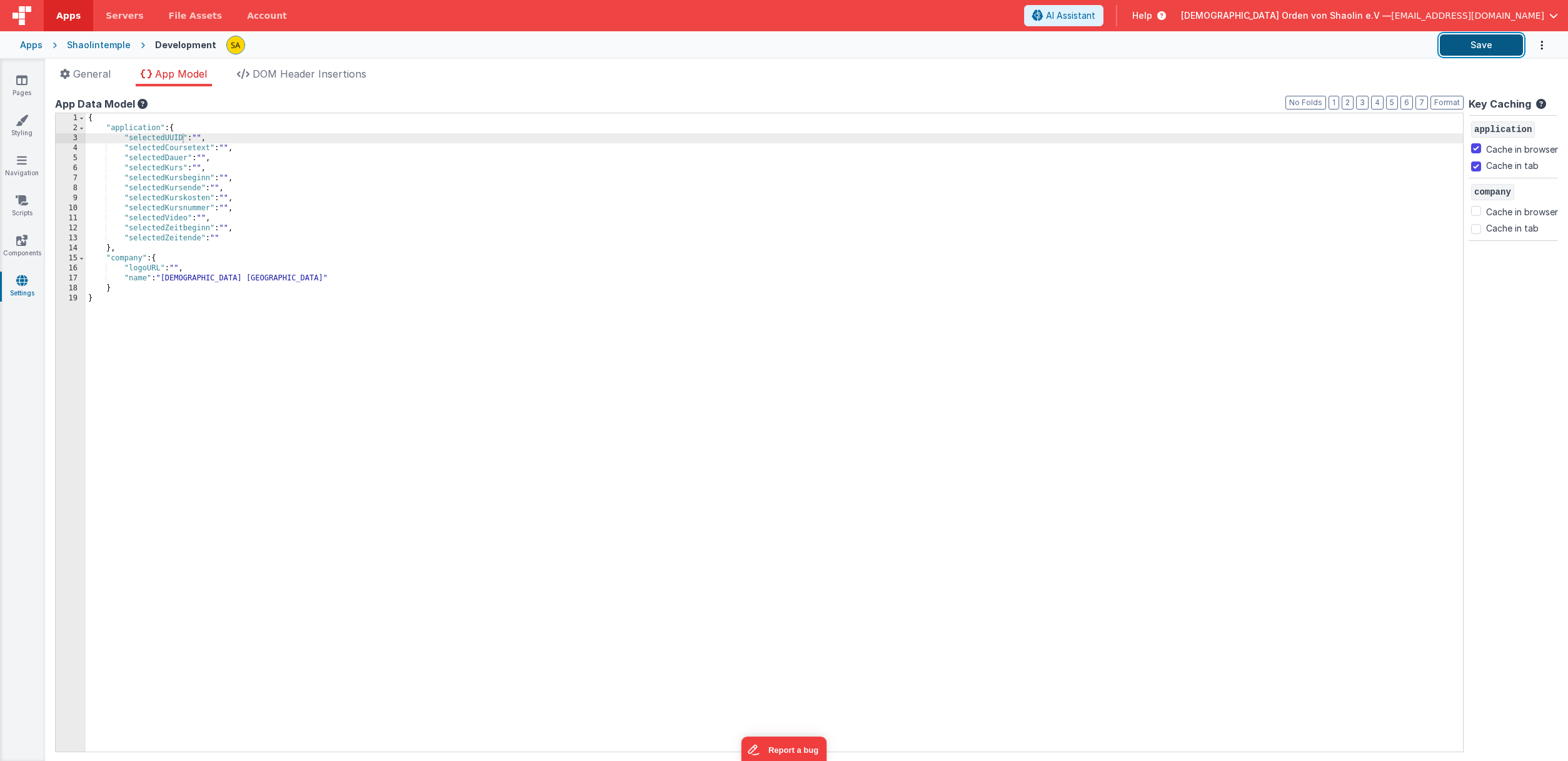
click at [1476, 43] on button "Save" at bounding box center [1481, 45] width 83 height 21
click at [24, 87] on link "Pages" at bounding box center [22, 86] width 45 height 25
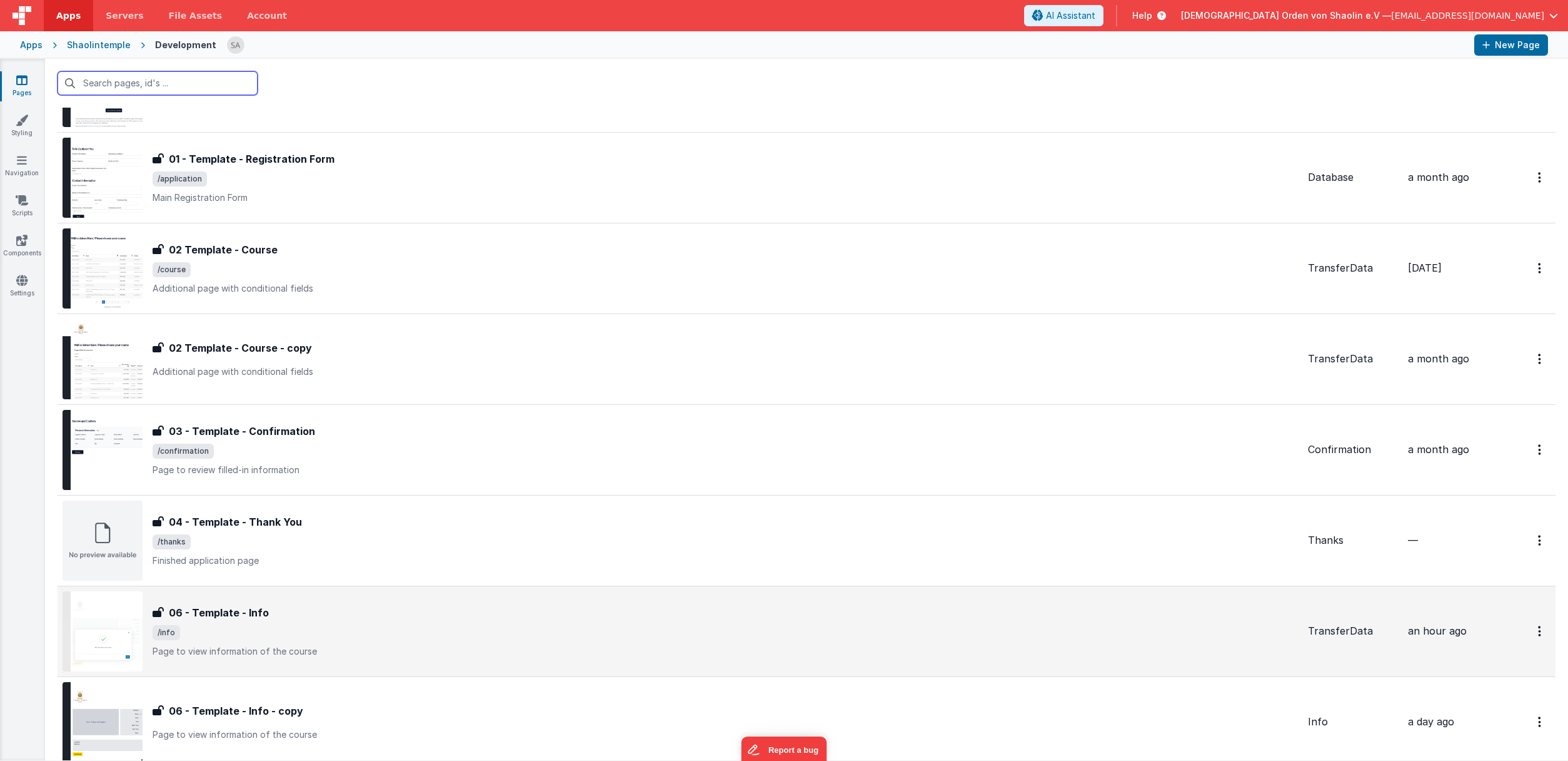
scroll to position [341, 0]
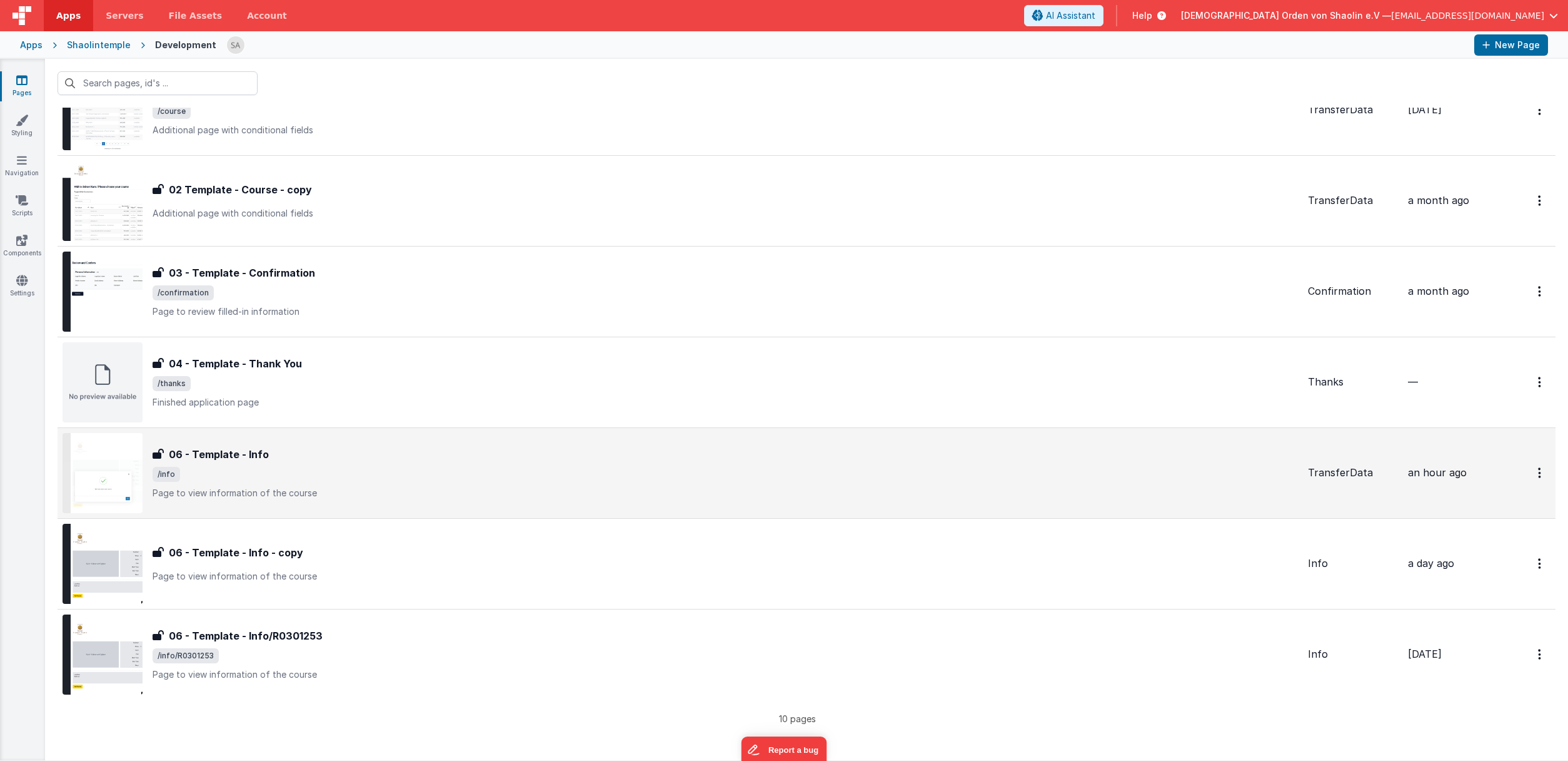
click at [551, 511] on div "06 - Template - Info 06 - Template - Info /info Page to view information of the…" at bounding box center [680, 473] width 1235 height 80
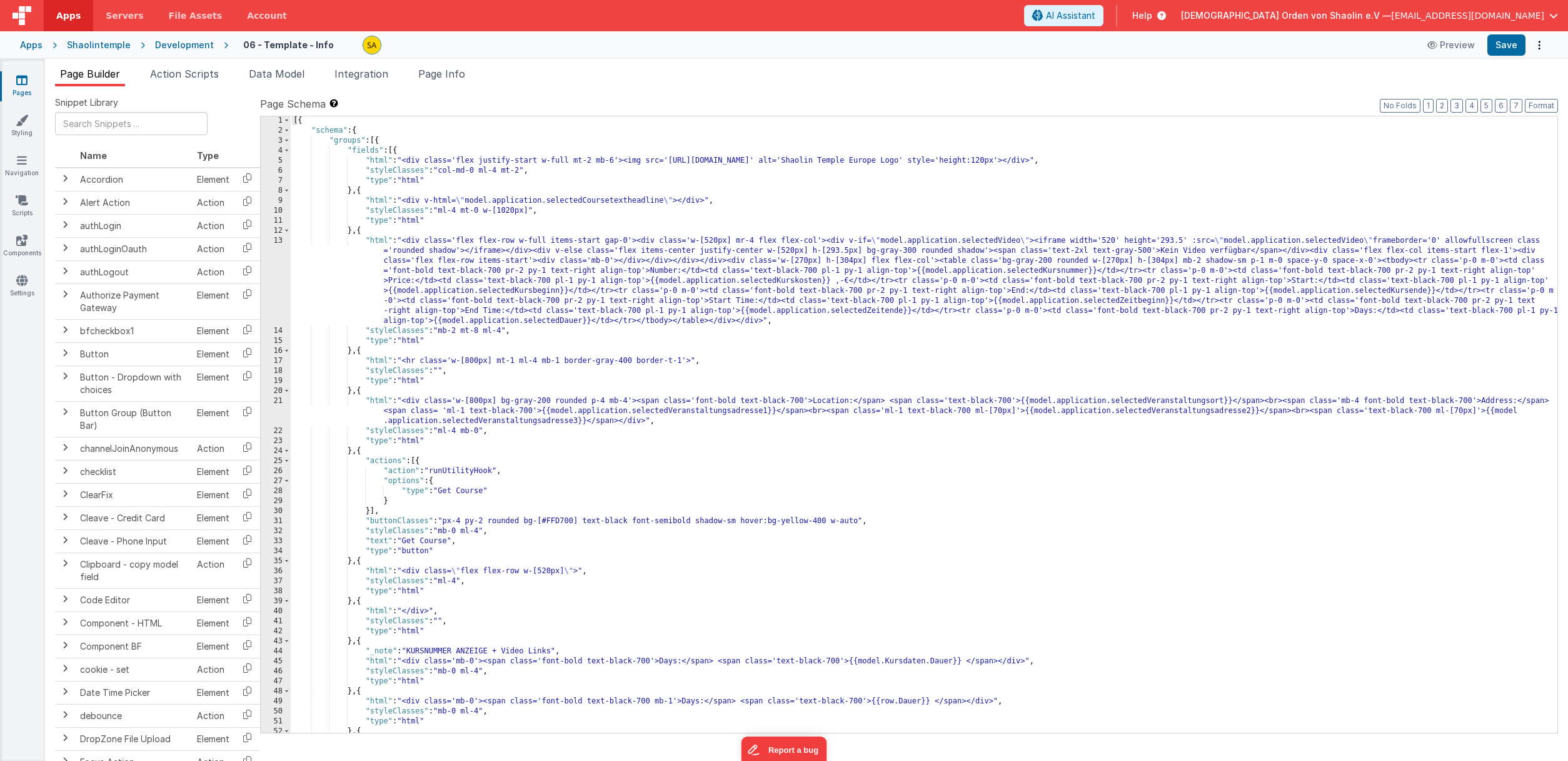
scroll to position [325, 0]
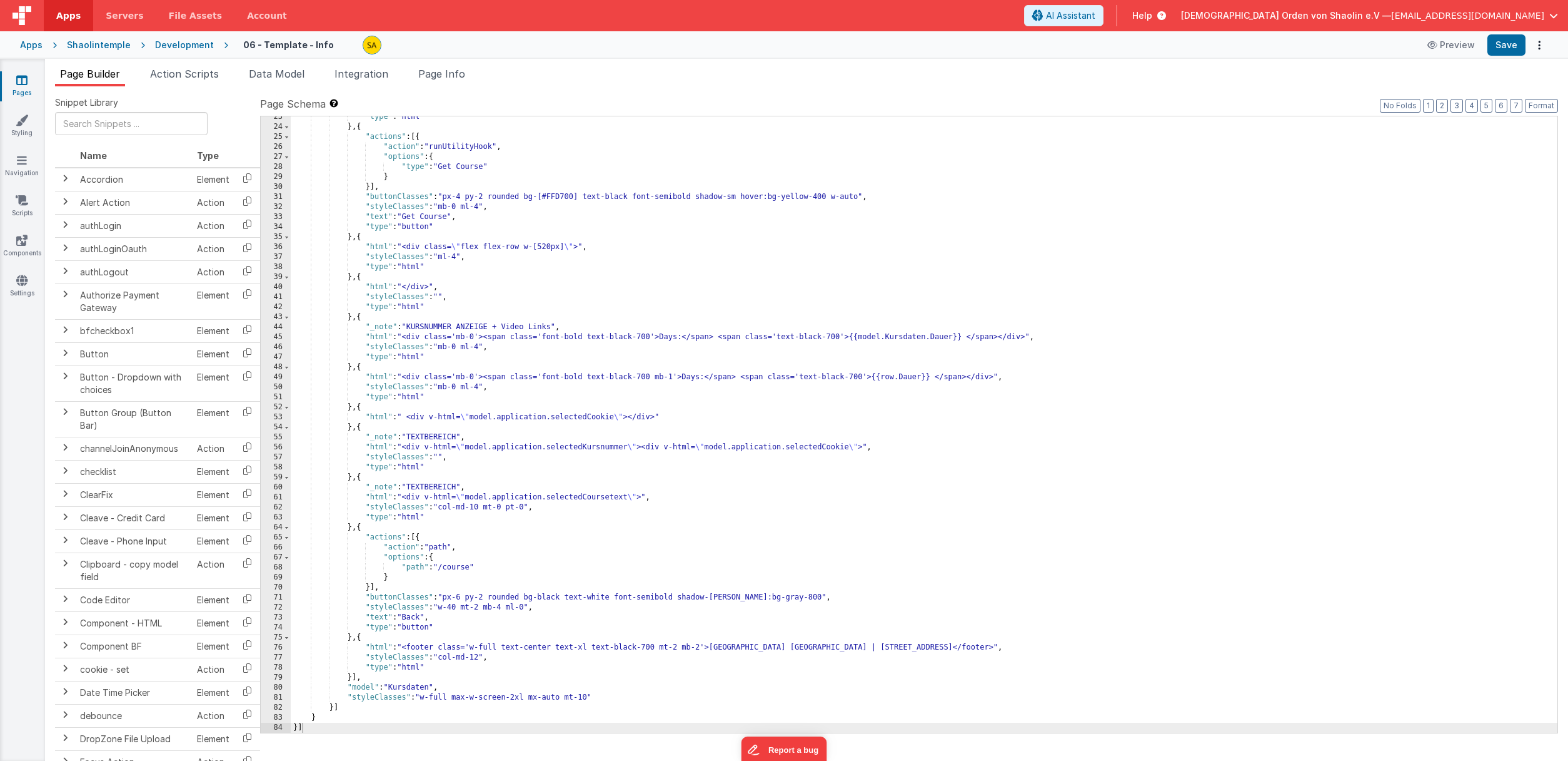
click at [684, 668] on div ""type" : "html" } , { "actions" : [{ "action" : "runUtilityHook" , "options" : …" at bounding box center [924, 430] width 1267 height 636
click at [428, 77] on span "Page Info" at bounding box center [441, 74] width 47 height 12
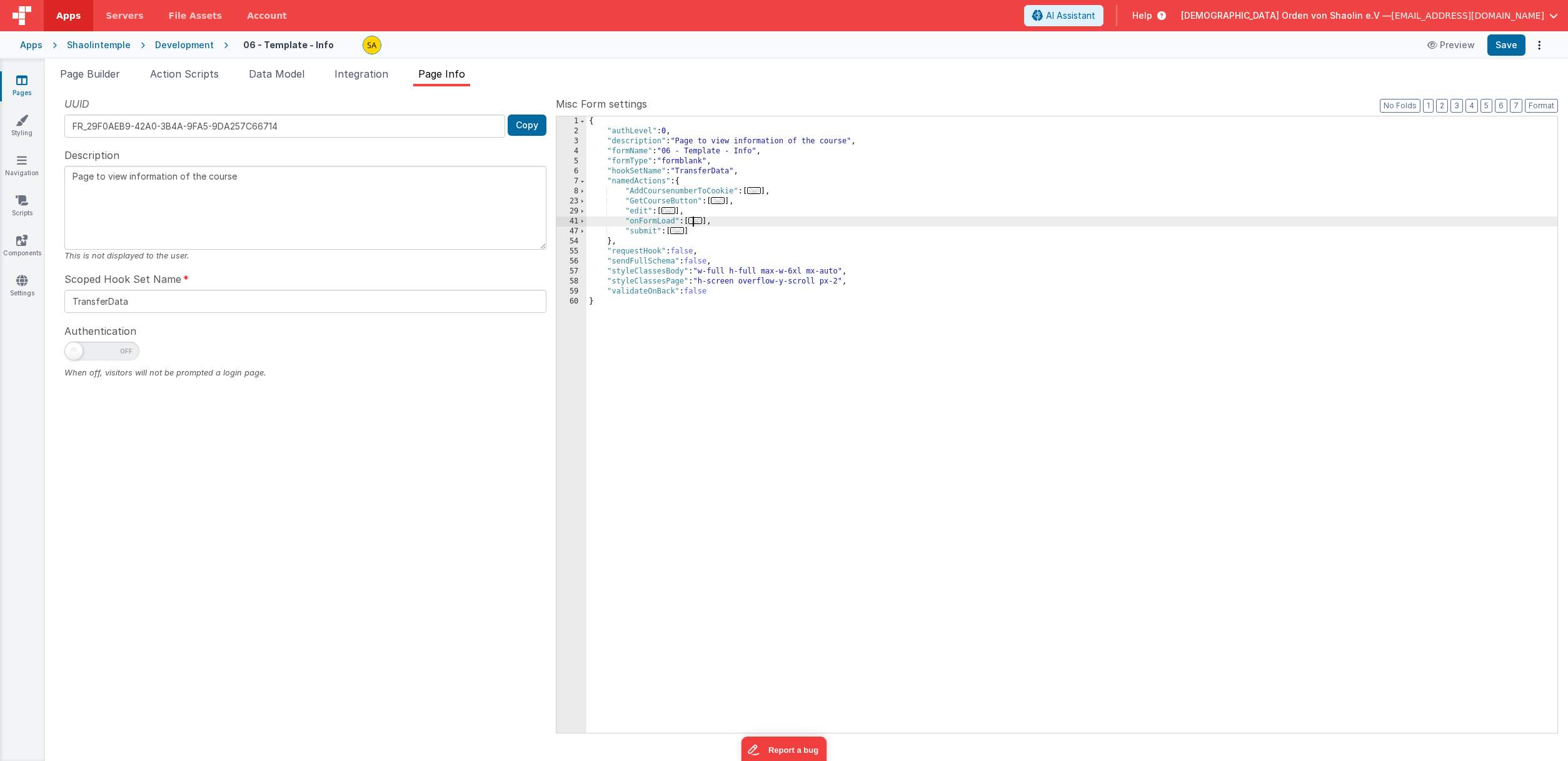
click at [702, 222] on span "..." at bounding box center [695, 220] width 14 height 7
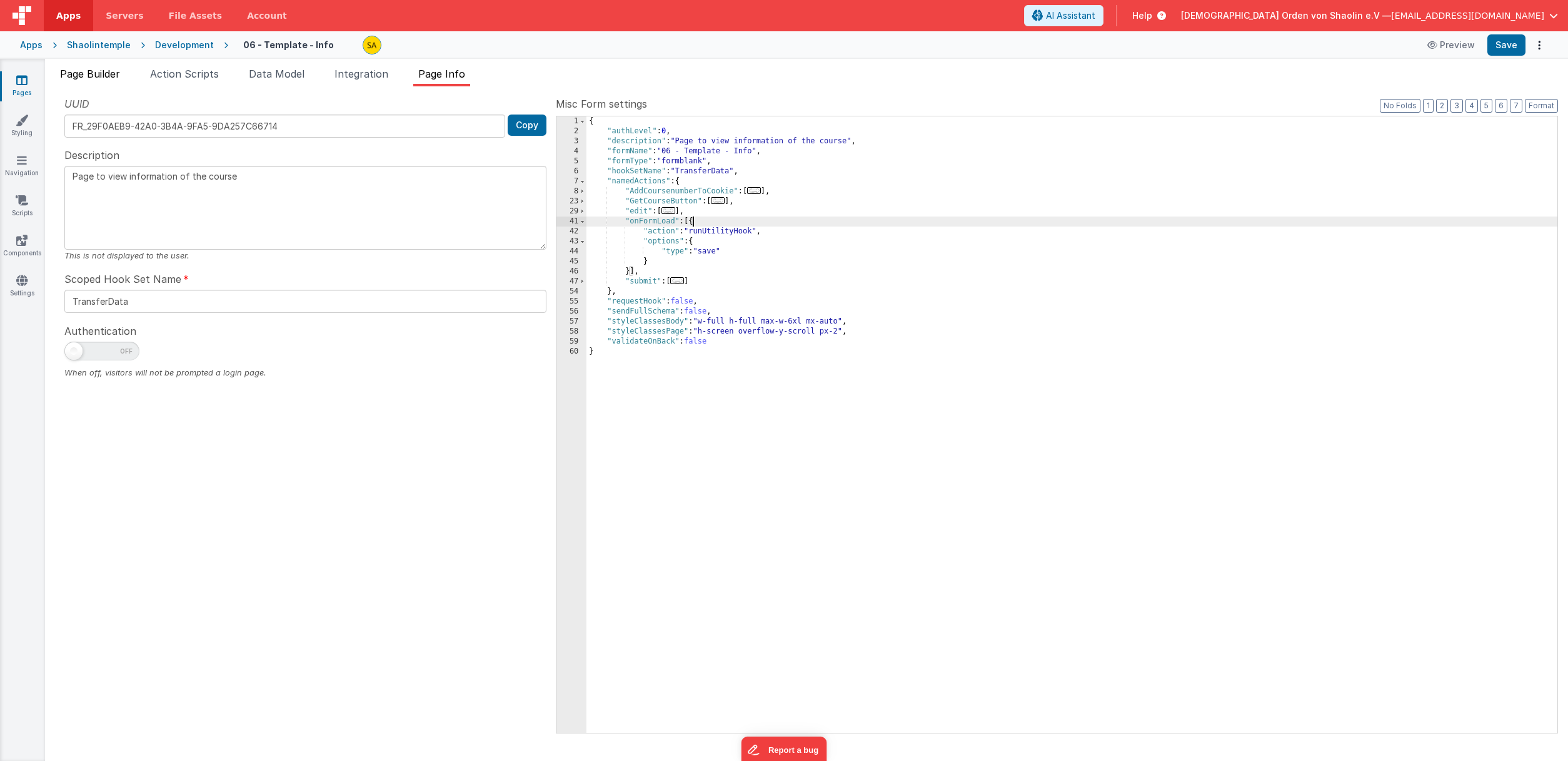
click at [110, 75] on span "Page Builder" at bounding box center [90, 74] width 60 height 12
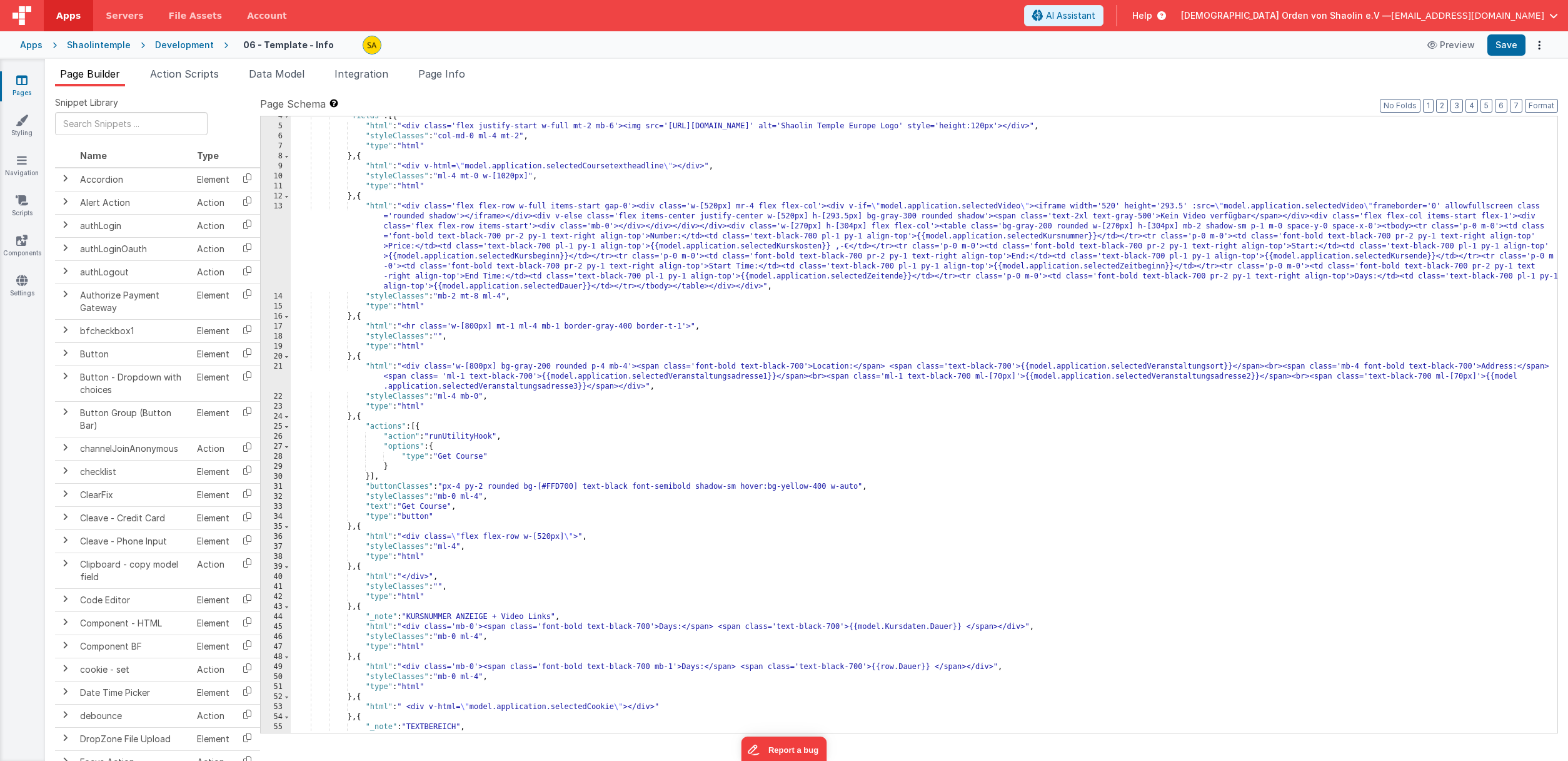
scroll to position [36, 0]
click at [189, 76] on span "Action Scripts" at bounding box center [184, 74] width 68 height 12
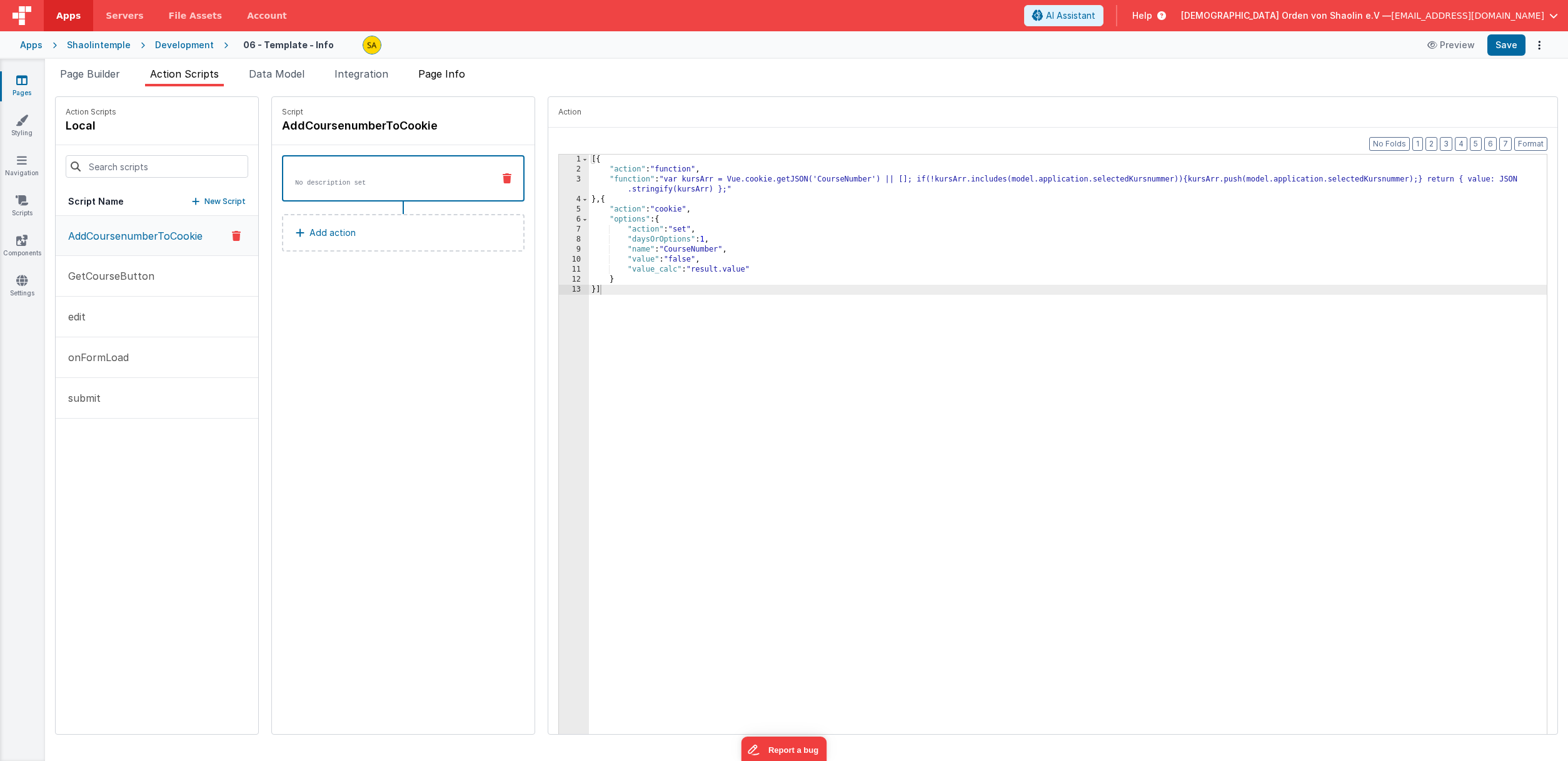
click at [452, 73] on span "Page Info" at bounding box center [441, 74] width 47 height 12
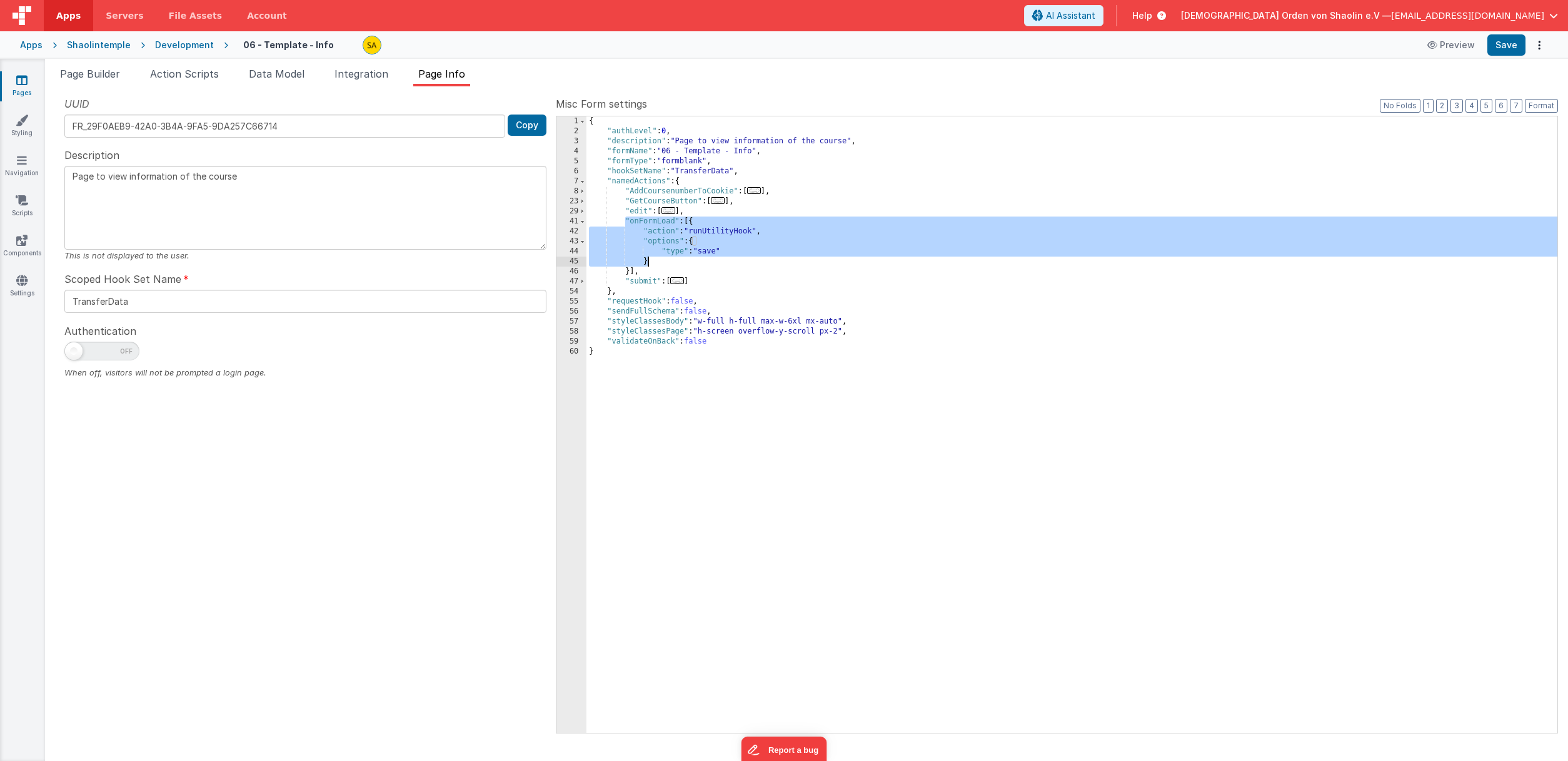
drag, startPoint x: 636, startPoint y: 222, endPoint x: 673, endPoint y: 256, distance: 50.2
click at [673, 257] on div "{ "authLevel" : 0 , "description" : "Page to view information of the course" , …" at bounding box center [1072, 435] width 971 height 636
click at [691, 225] on div "{ "authLevel" : 0 , "description" : "Page to view information of the course" , …" at bounding box center [1072, 435] width 971 height 636
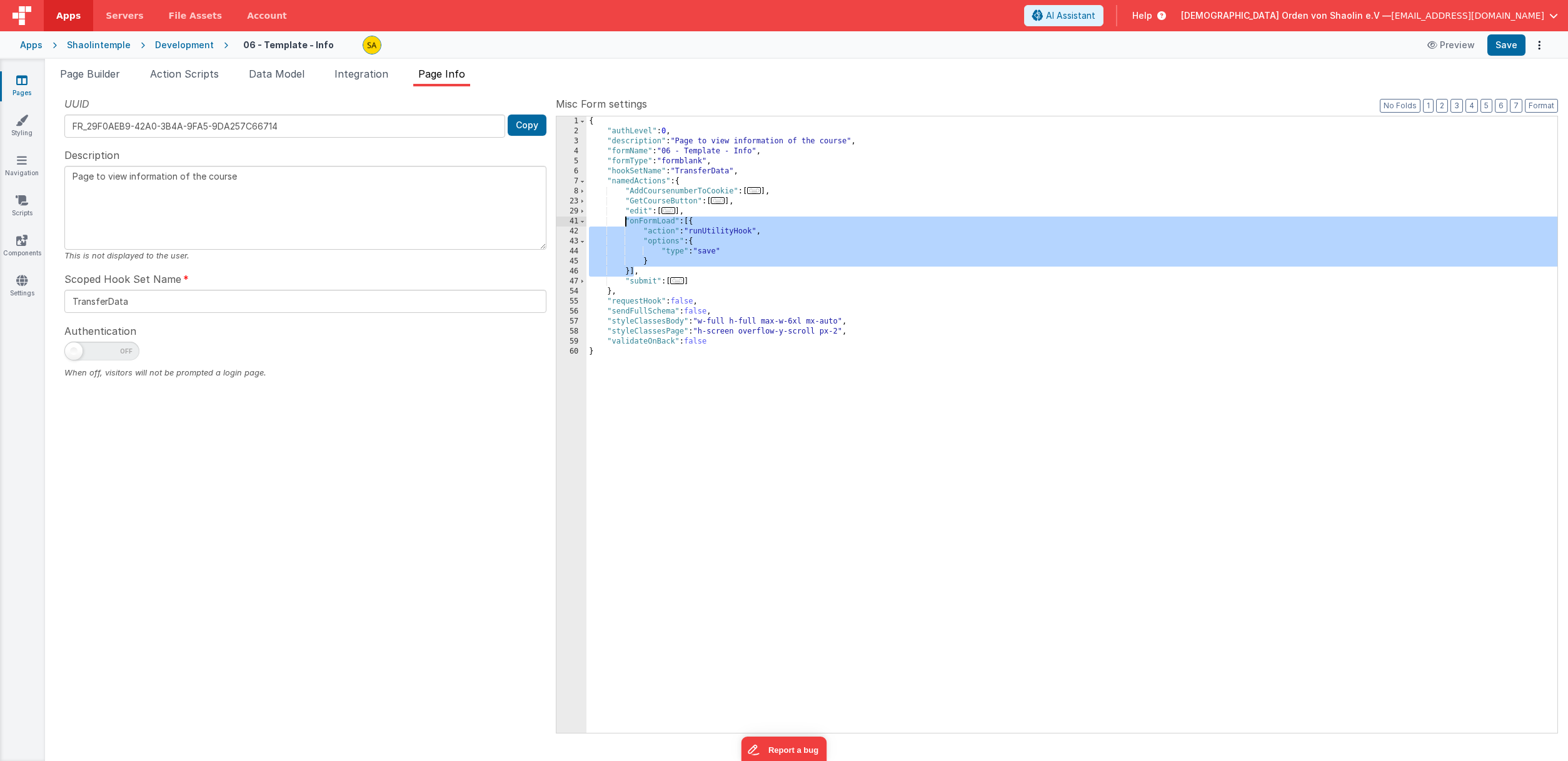
drag, startPoint x: 633, startPoint y: 272, endPoint x: 627, endPoint y: 224, distance: 48.4
click at [627, 224] on div "{ "authLevel" : 0 , "description" : "Page to view information of the course" , …" at bounding box center [1072, 435] width 971 height 636
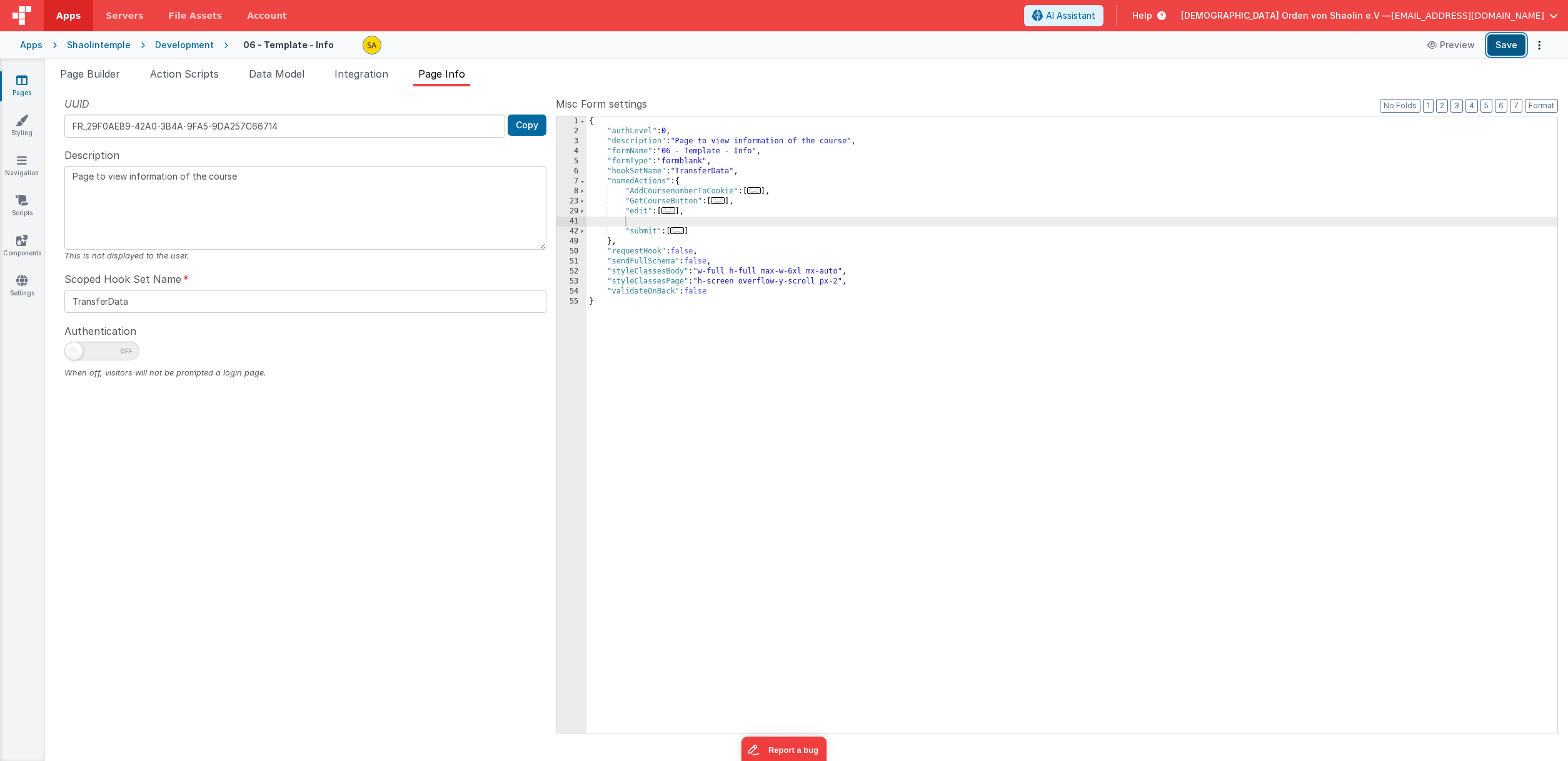
click at [1506, 45] on button "Save" at bounding box center [1506, 45] width 38 height 21
